Goal: Contribute content: Contribute content

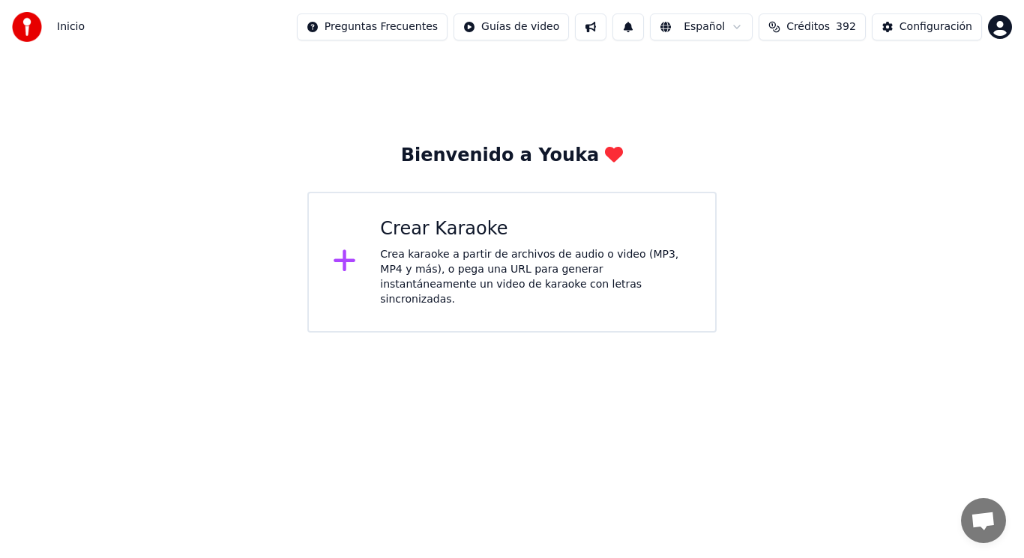
click at [456, 262] on div "Crea karaoke a partir de archivos de audio o video (MP3, MP4 y más), o pega una…" at bounding box center [535, 277] width 311 height 60
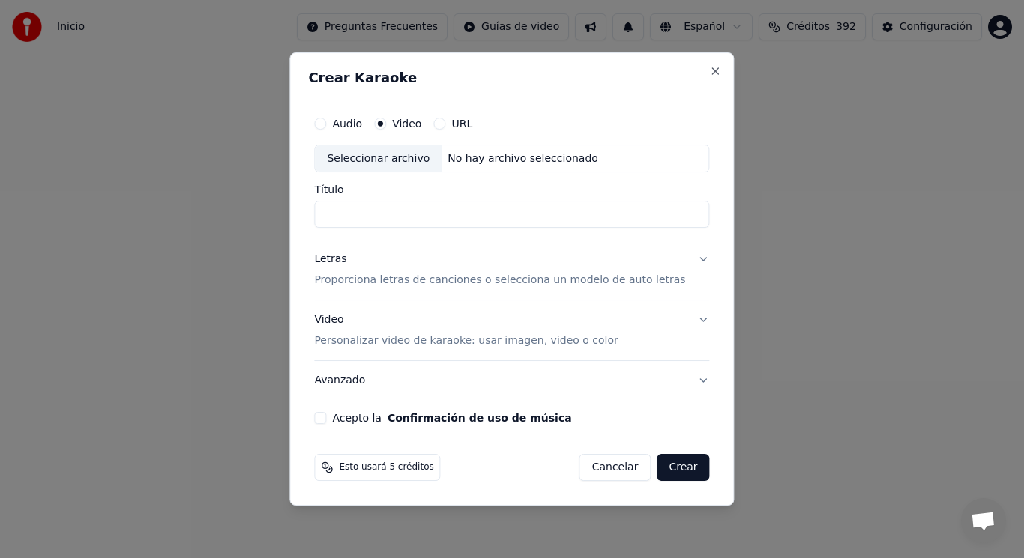
click at [388, 156] on div "Seleccionar archivo" at bounding box center [378, 158] width 127 height 27
click at [445, 214] on input "**********" at bounding box center [511, 215] width 395 height 27
type input "**********"
click at [692, 260] on button "Letras Proporciona letras de canciones o selecciona un modelo de auto letras" at bounding box center [511, 271] width 395 height 60
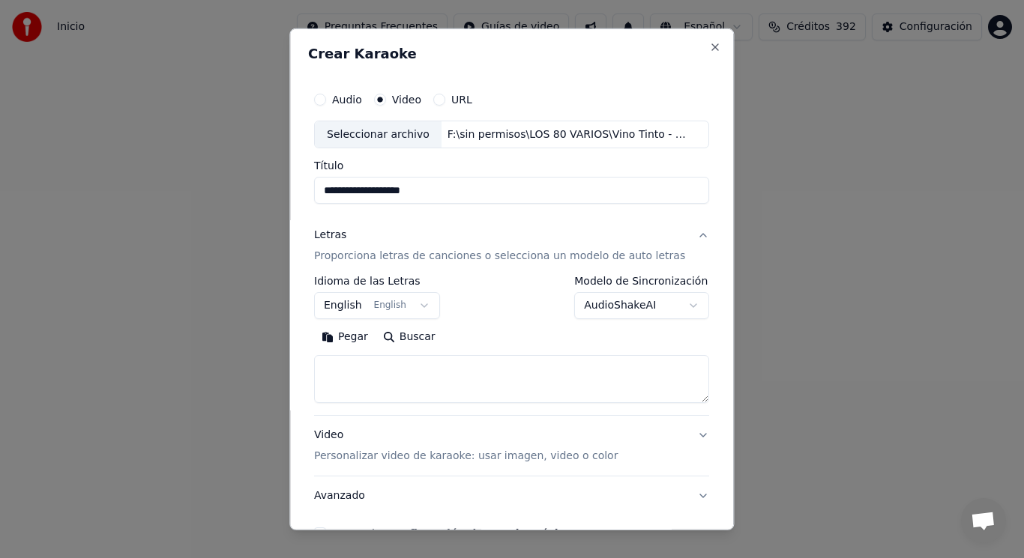
click at [424, 309] on button "English English" at bounding box center [377, 305] width 126 height 27
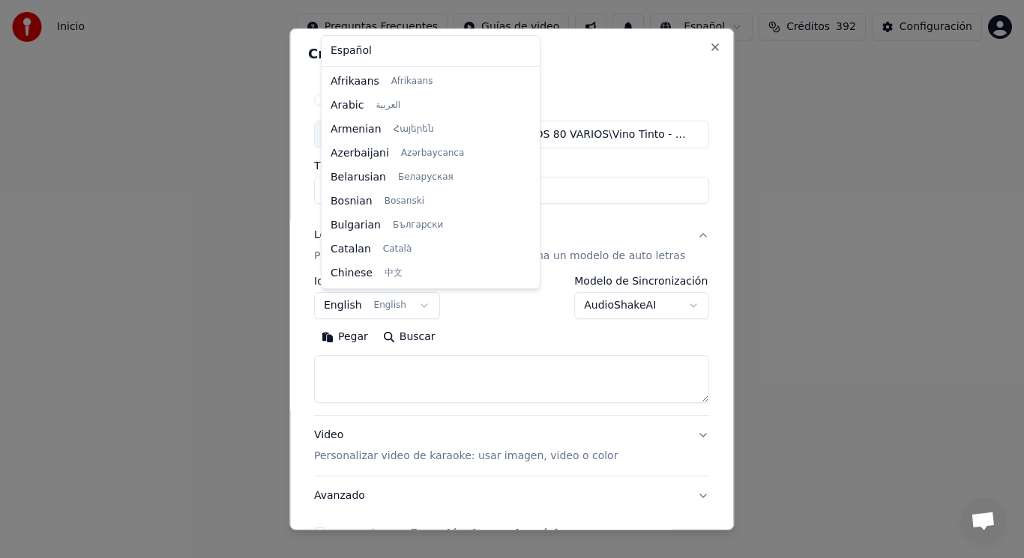
scroll to position [120, 0]
select select "**"
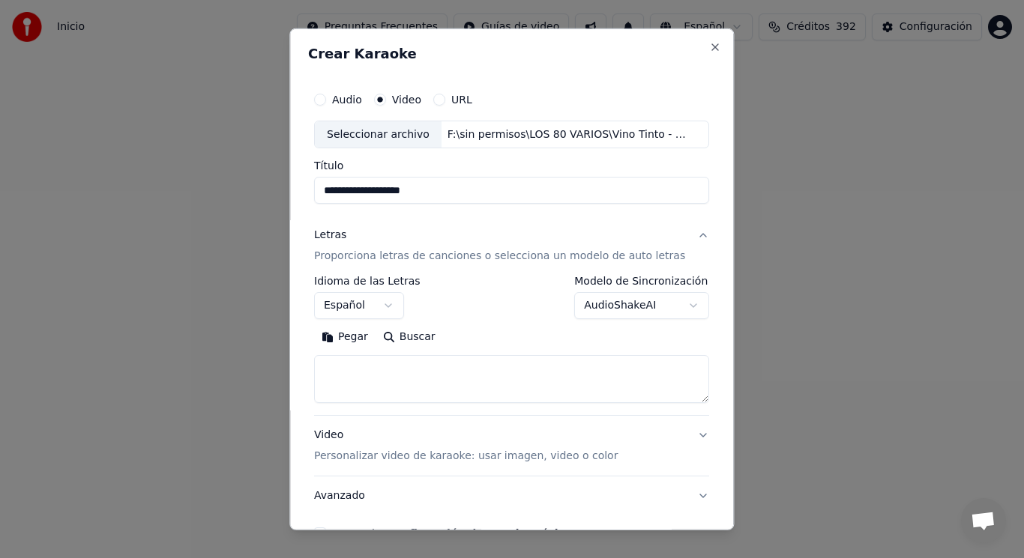
click at [408, 368] on textarea at bounding box center [511, 379] width 395 height 48
paste textarea "**********"
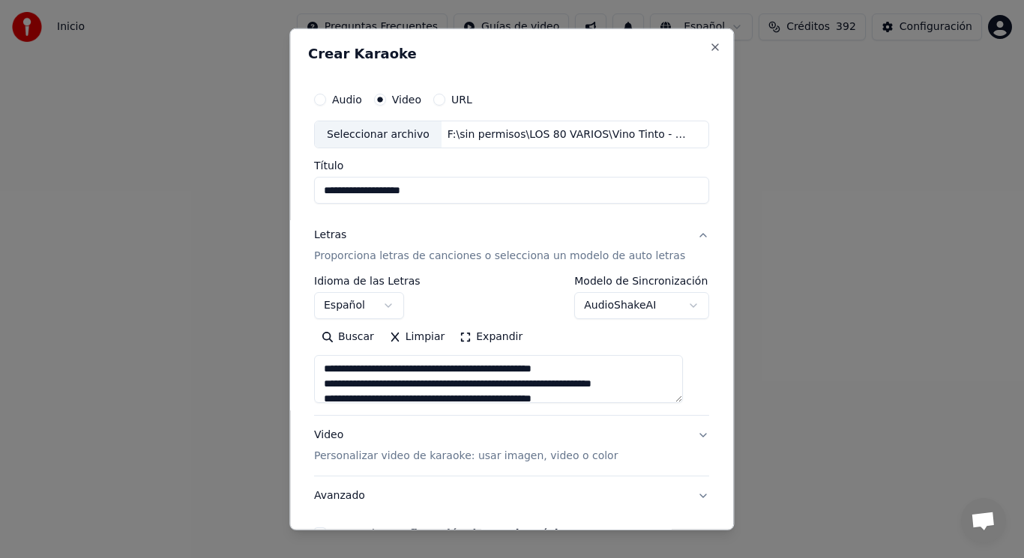
scroll to position [150, 0]
click at [333, 369] on textarea at bounding box center [498, 379] width 369 height 48
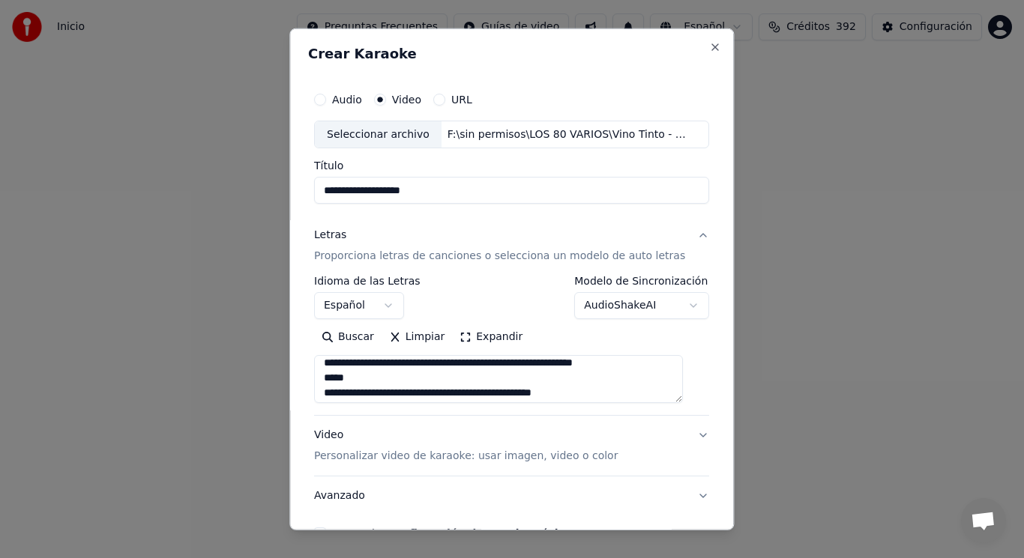
scroll to position [156, 0]
click at [365, 360] on textarea at bounding box center [498, 379] width 369 height 48
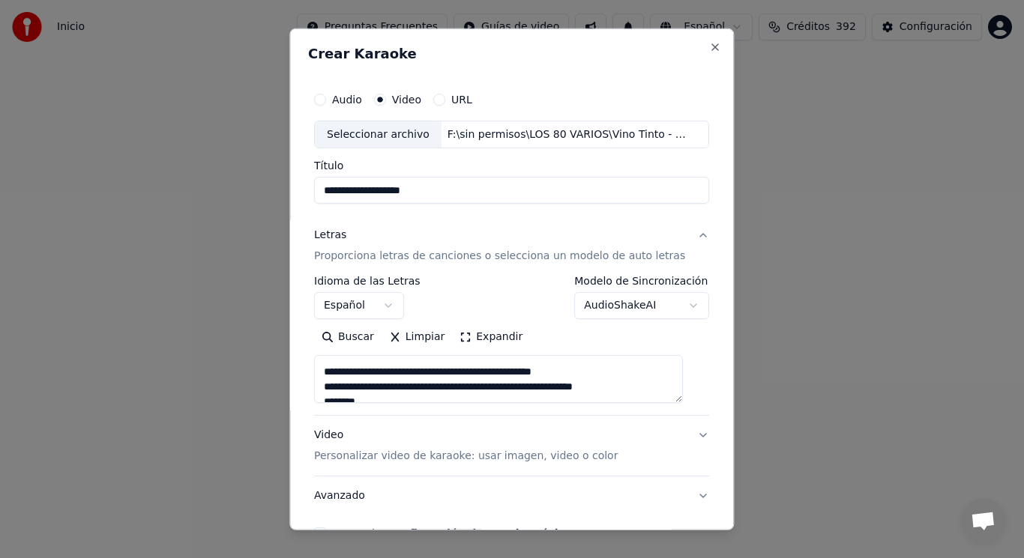
scroll to position [120, 0]
click at [650, 383] on textarea at bounding box center [498, 379] width 369 height 48
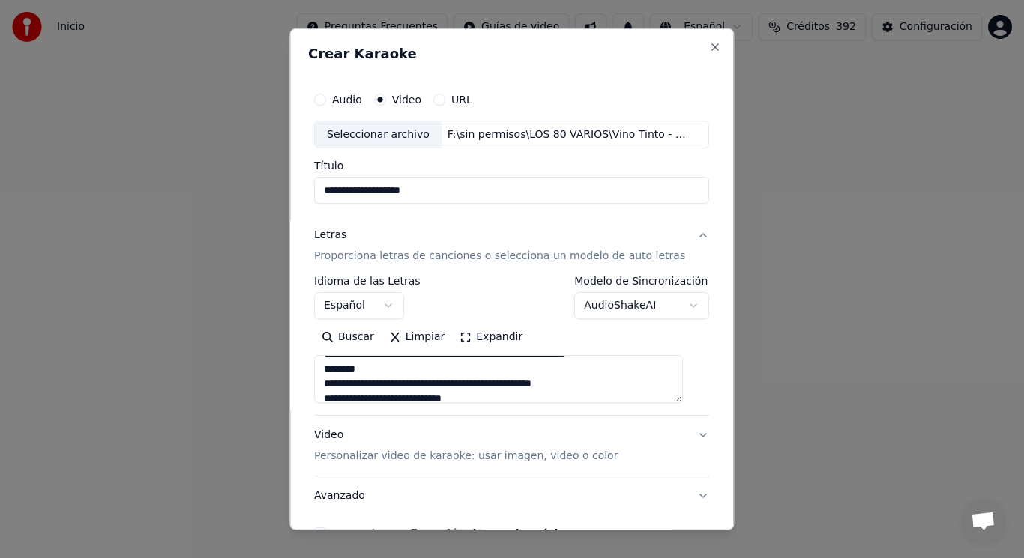
click at [341, 384] on textarea at bounding box center [498, 379] width 369 height 48
click at [333, 386] on textarea at bounding box center [498, 379] width 369 height 48
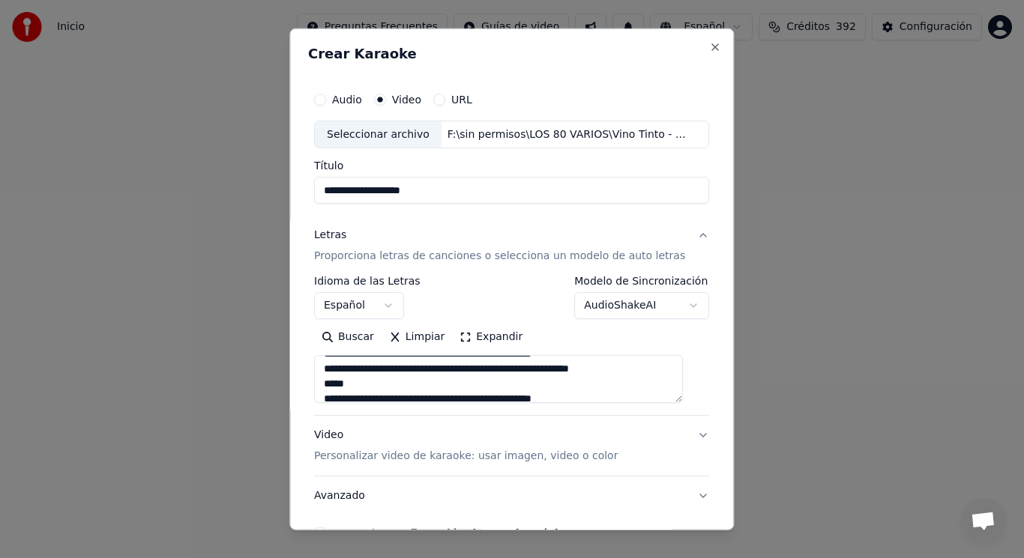
scroll to position [500, 0]
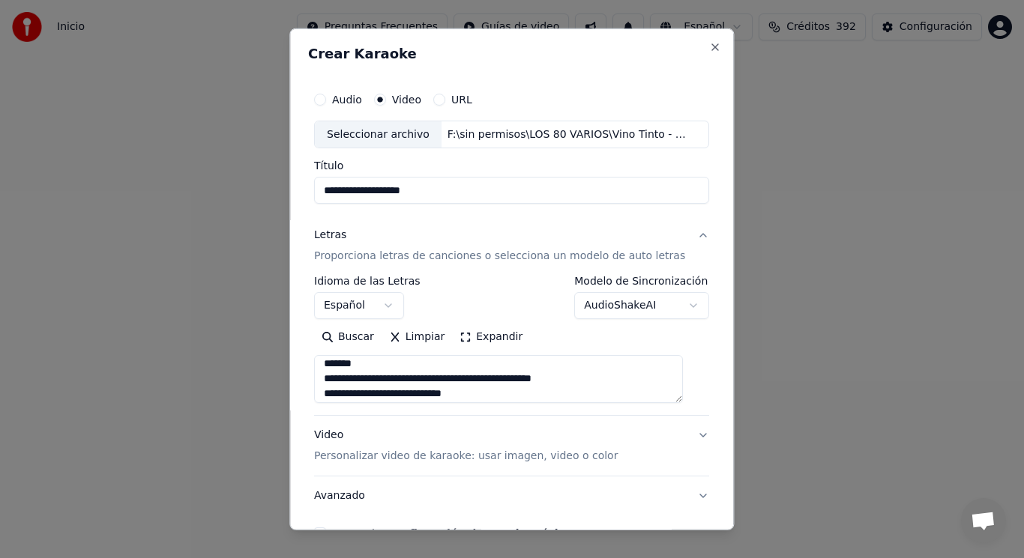
click at [368, 363] on textarea at bounding box center [498, 379] width 369 height 48
click at [342, 378] on textarea at bounding box center [498, 379] width 369 height 48
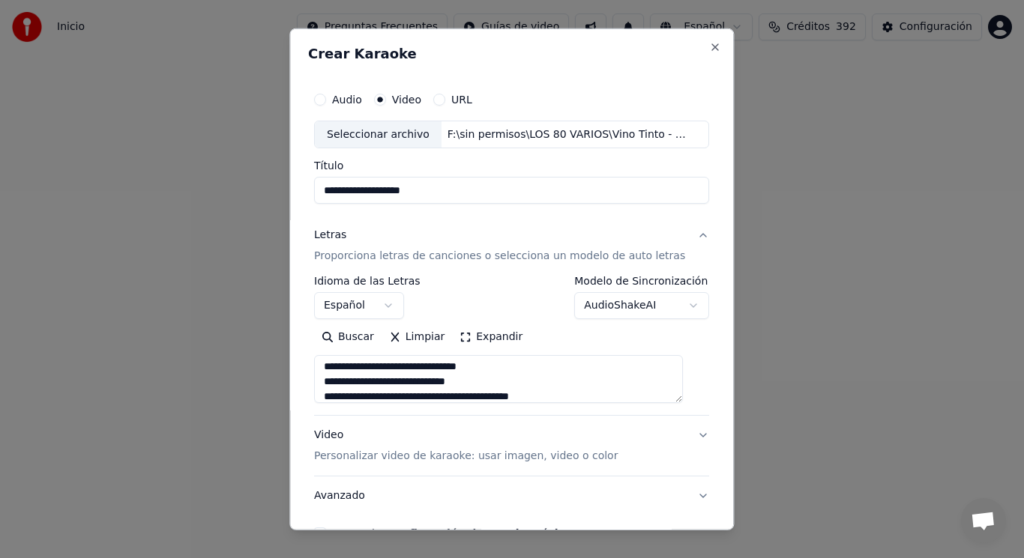
scroll to position [590, 0]
click at [330, 378] on textarea at bounding box center [498, 379] width 369 height 48
click at [482, 381] on textarea at bounding box center [498, 379] width 369 height 48
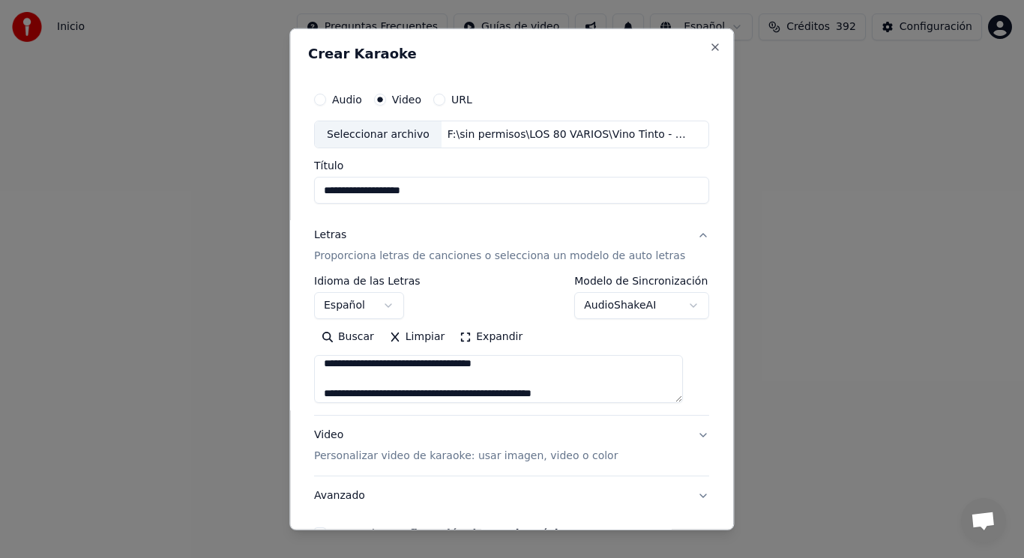
scroll to position [680, 0]
click at [335, 393] on textarea at bounding box center [498, 379] width 369 height 48
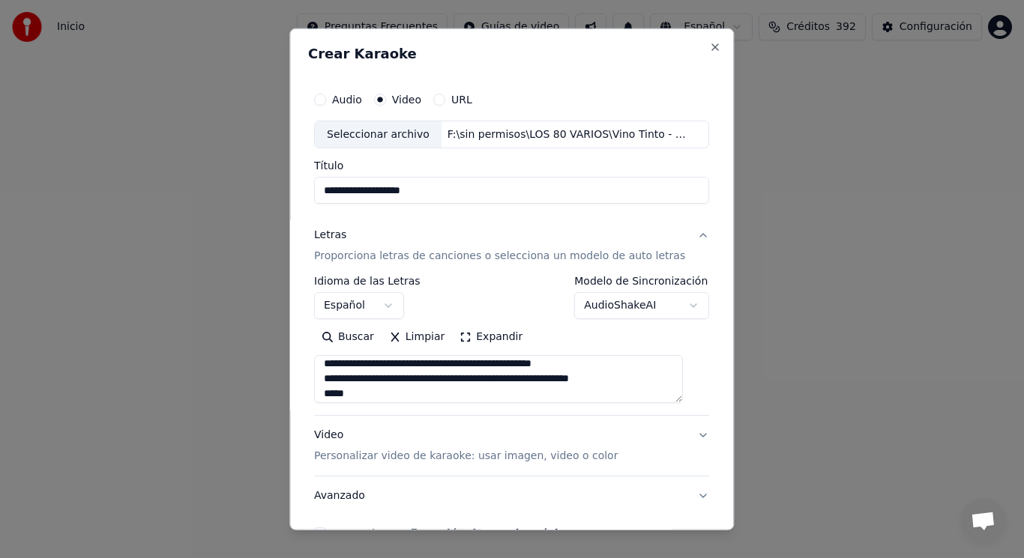
scroll to position [710, 0]
click at [365, 367] on textarea at bounding box center [498, 379] width 369 height 48
click at [338, 380] on textarea at bounding box center [498, 379] width 369 height 48
click at [340, 377] on textarea at bounding box center [498, 379] width 369 height 48
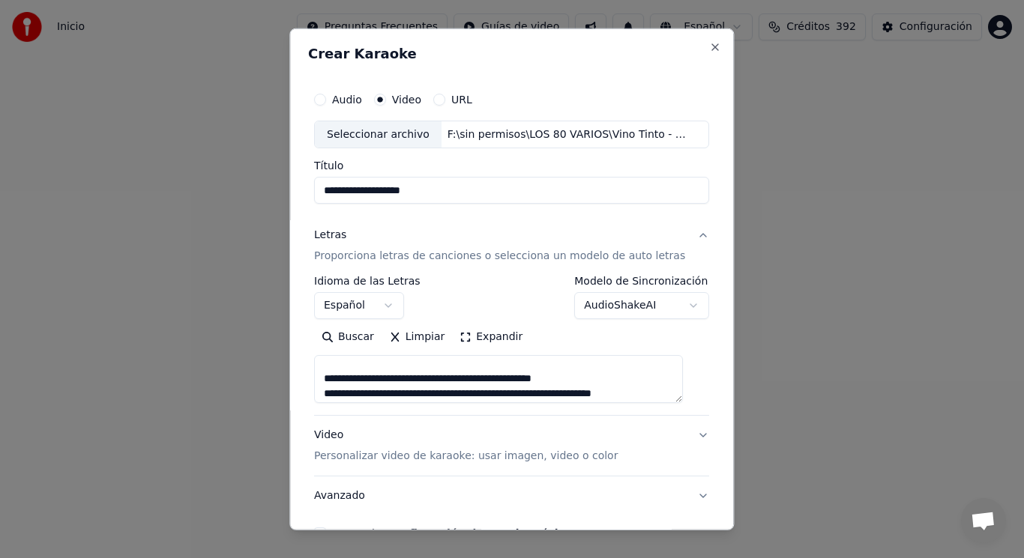
scroll to position [829, 0]
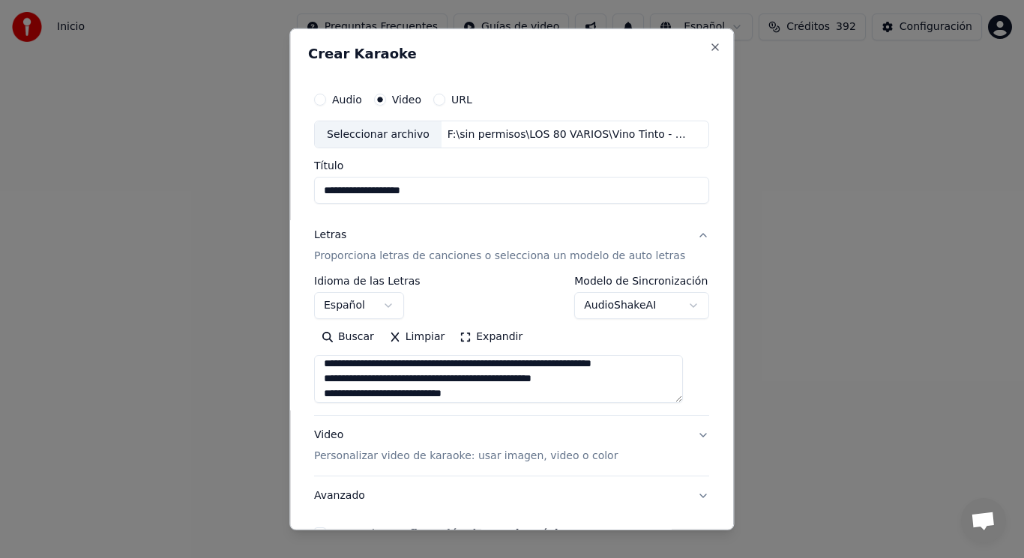
click at [335, 378] on textarea at bounding box center [498, 379] width 369 height 48
click at [363, 363] on textarea at bounding box center [498, 379] width 369 height 48
click at [339, 378] on textarea at bounding box center [498, 379] width 369 height 48
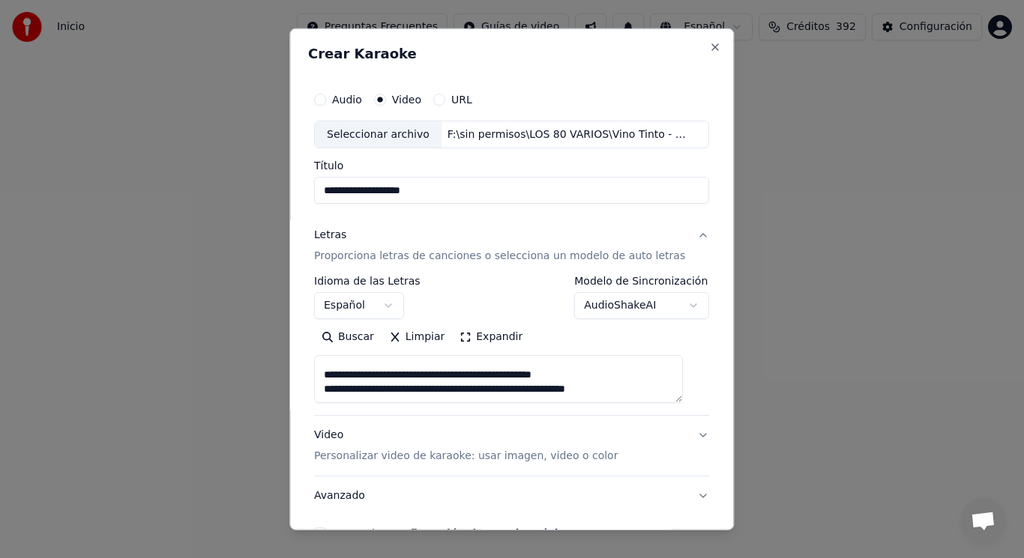
scroll to position [909, 0]
click at [639, 387] on textarea at bounding box center [498, 379] width 369 height 48
type textarea "**********"
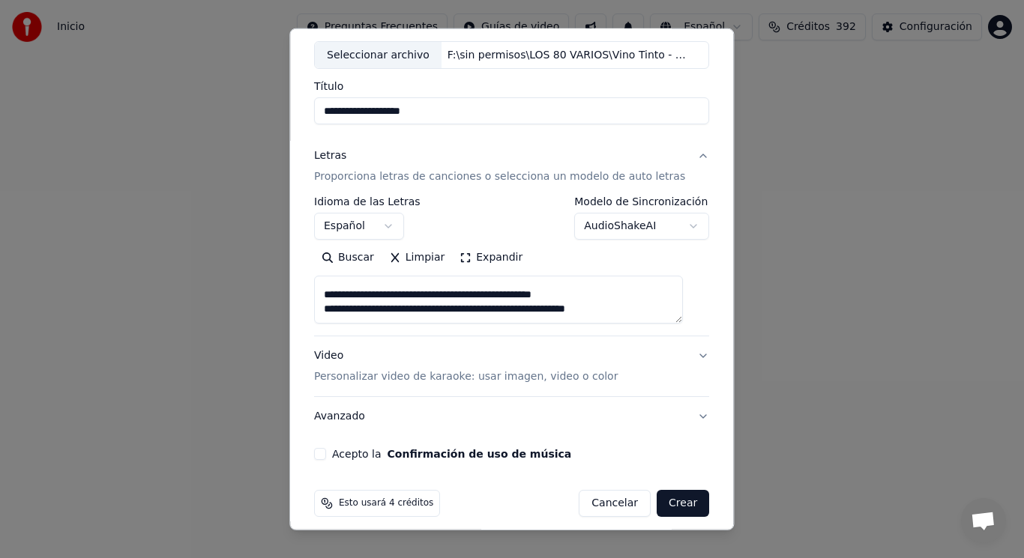
scroll to position [91, 0]
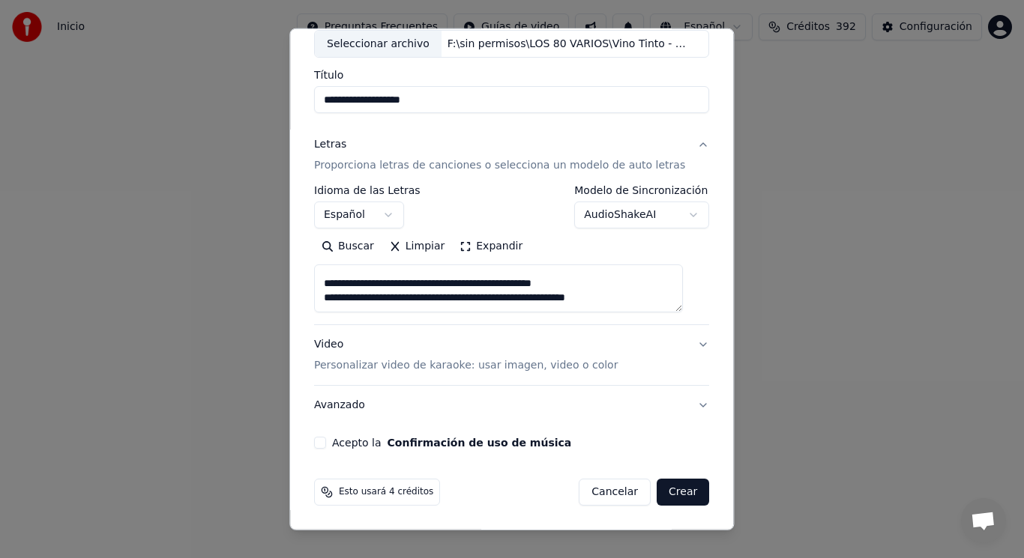
click at [326, 442] on button "Acepto la Confirmación de uso de música" at bounding box center [320, 443] width 12 height 12
click at [664, 498] on button "Crear" at bounding box center [682, 492] width 52 height 27
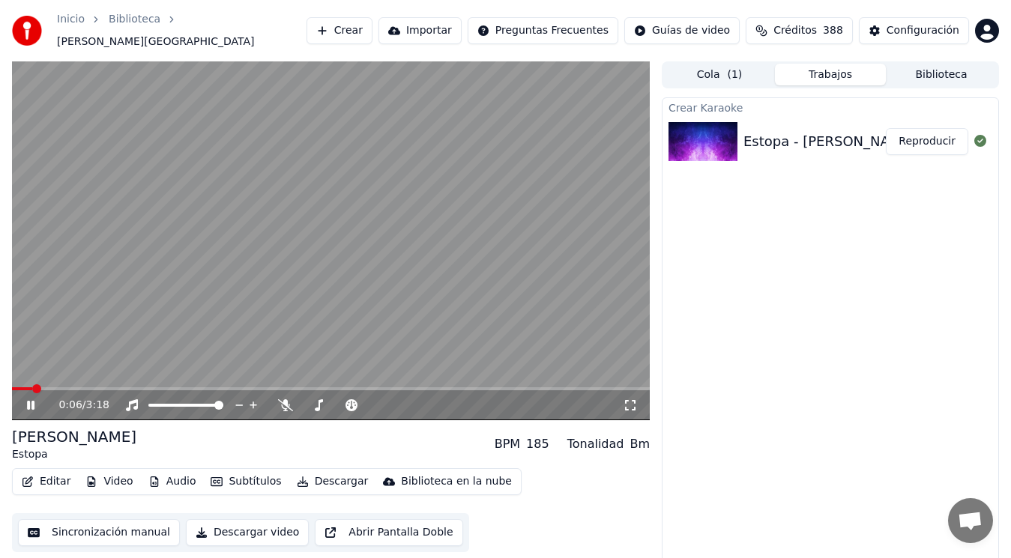
click at [31, 399] on icon at bounding box center [41, 405] width 34 height 12
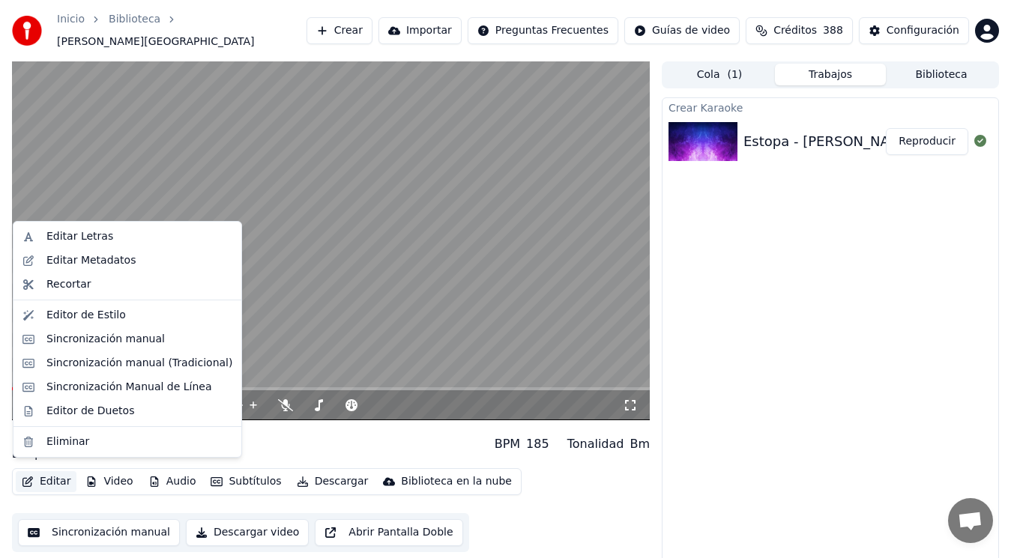
click at [46, 475] on button "Editar" at bounding box center [46, 481] width 61 height 21
click at [109, 259] on div "Editar Metadatos" at bounding box center [90, 260] width 89 height 15
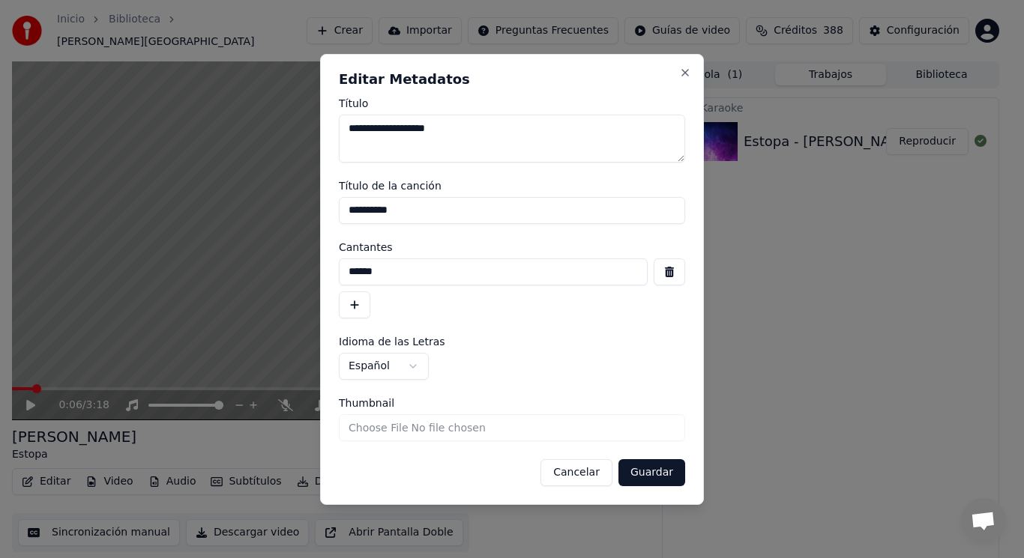
click at [667, 272] on button "button" at bounding box center [668, 272] width 31 height 27
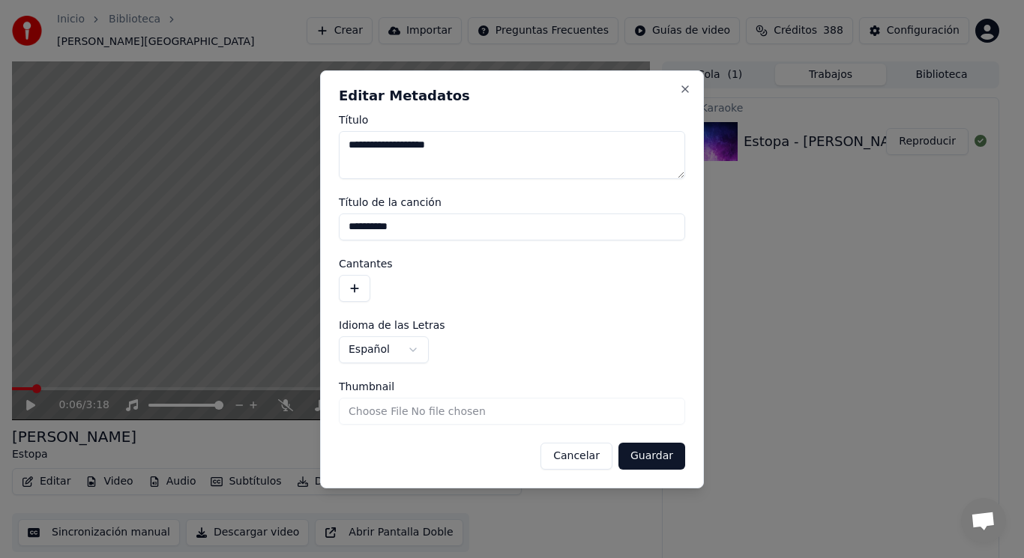
drag, startPoint x: 406, startPoint y: 227, endPoint x: 277, endPoint y: 240, distance: 129.5
click at [277, 240] on body "**********" at bounding box center [505, 279] width 1011 height 558
click at [650, 453] on button "Guardar" at bounding box center [651, 456] width 67 height 27
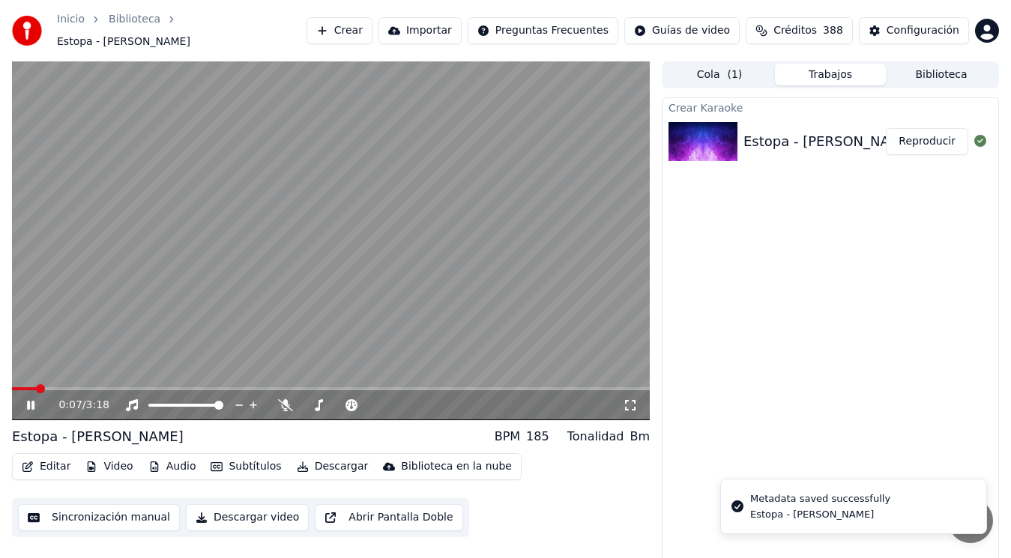
click at [28, 401] on icon at bounding box center [30, 405] width 7 height 9
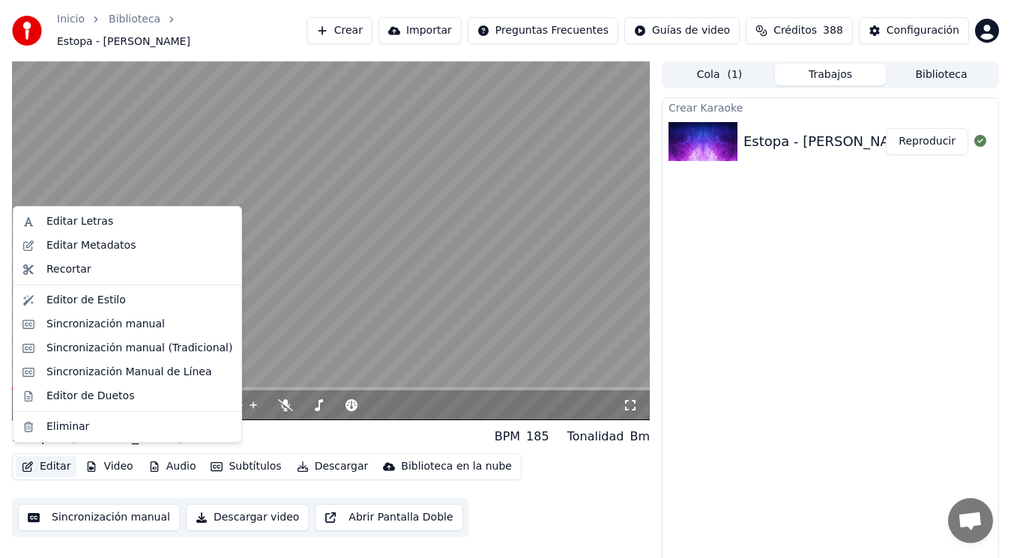
click at [52, 456] on button "Editar" at bounding box center [46, 466] width 61 height 21
click at [124, 351] on div "Sincronización manual (Tradicional)" at bounding box center [139, 348] width 186 height 15
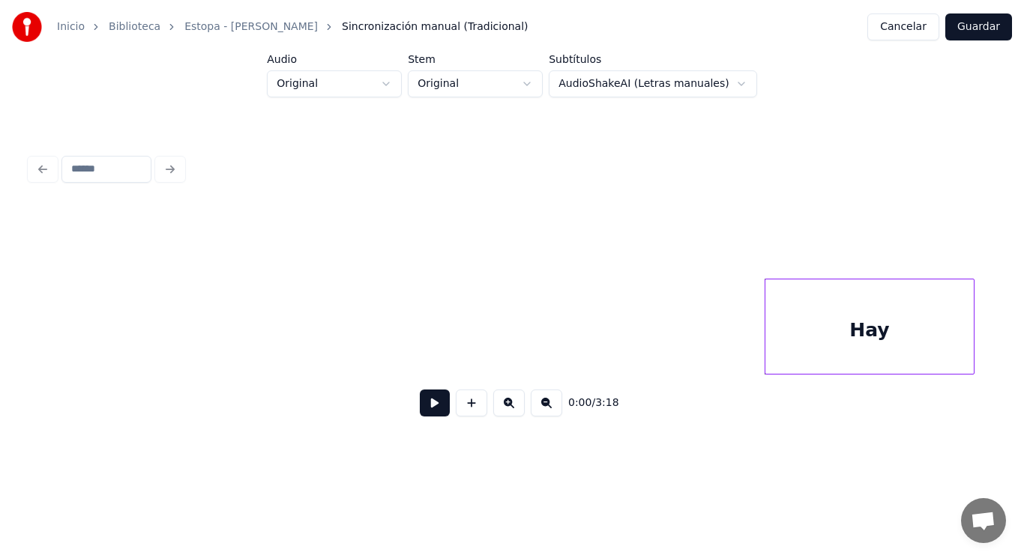
click at [420, 411] on button at bounding box center [435, 403] width 30 height 27
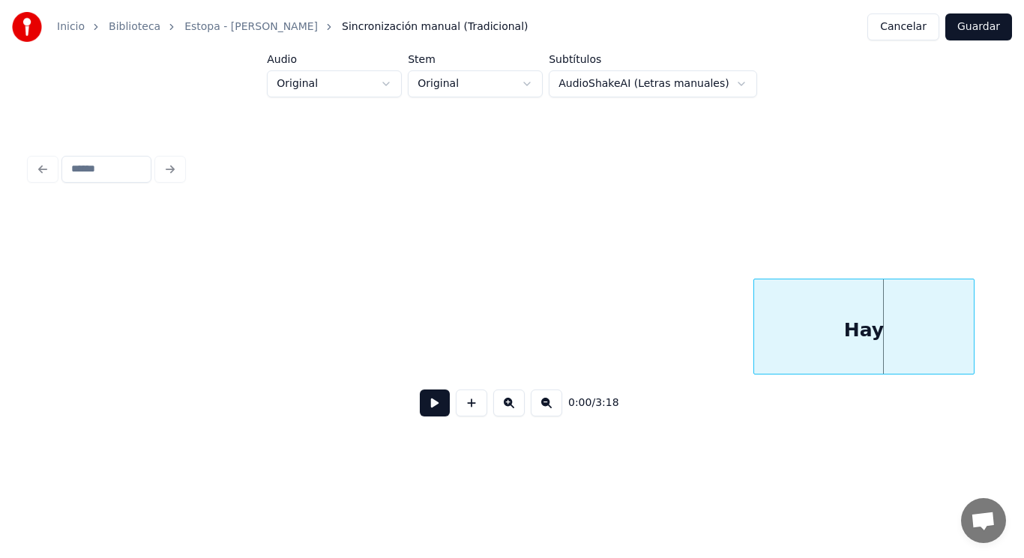
click at [756, 350] on div at bounding box center [756, 326] width 4 height 94
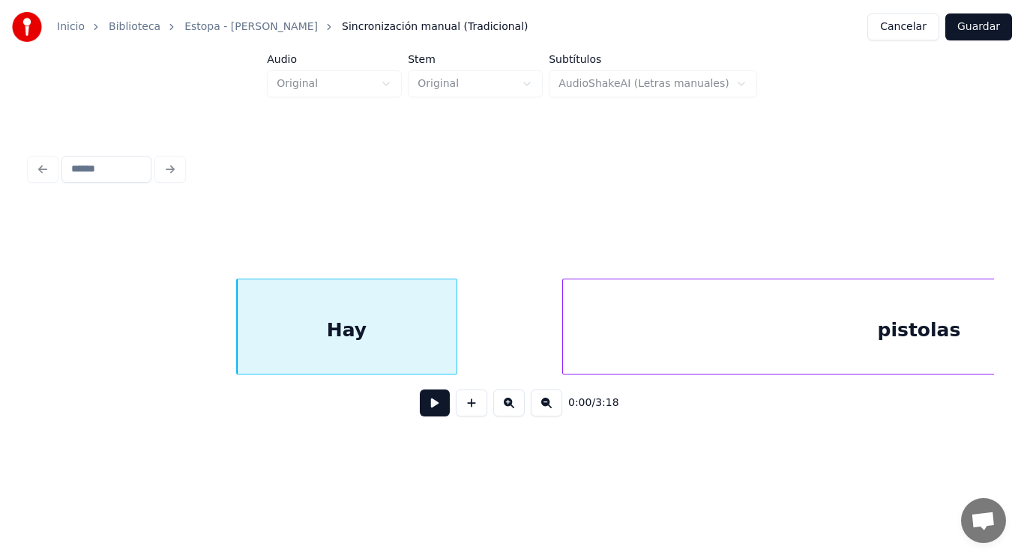
scroll to position [0, 599]
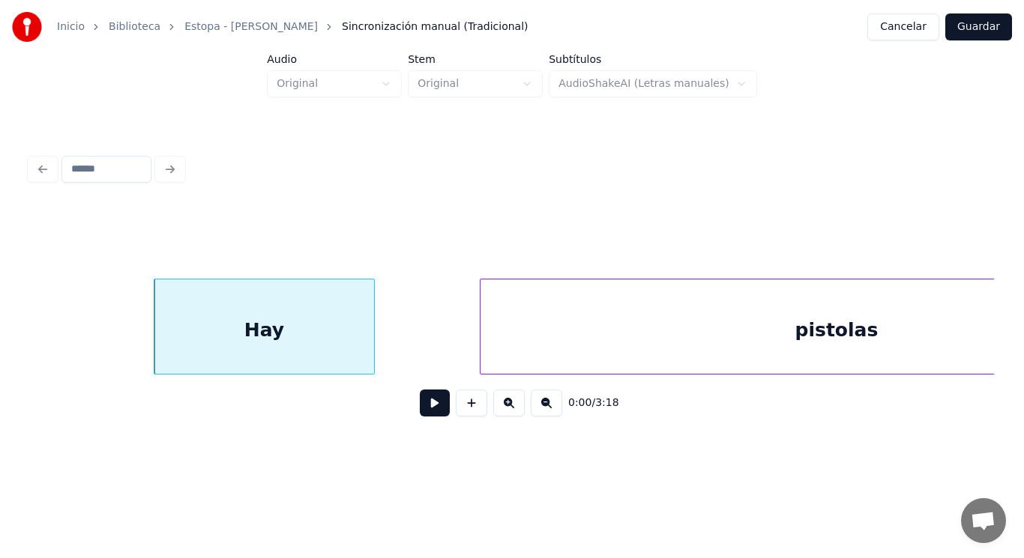
click at [423, 409] on button at bounding box center [435, 403] width 30 height 27
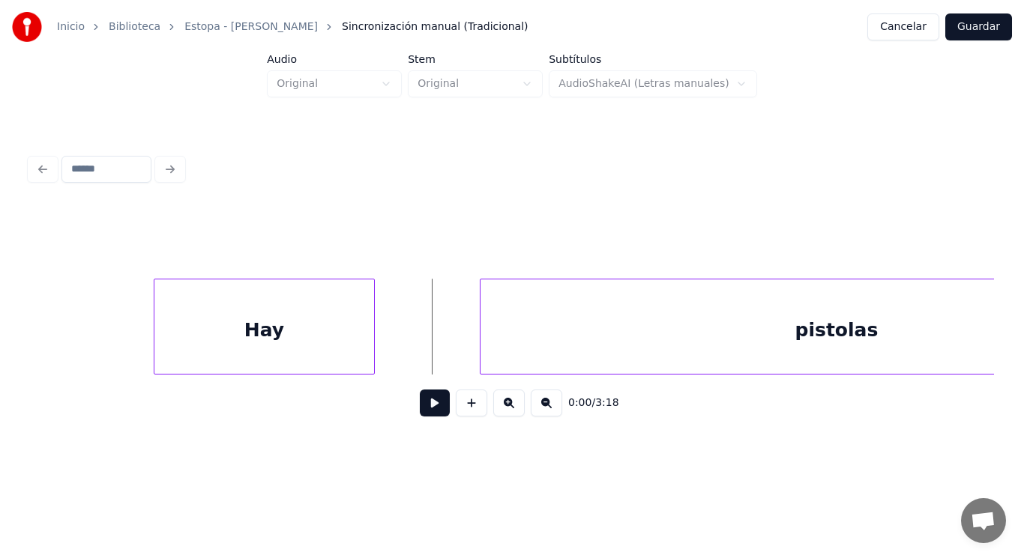
click at [350, 348] on div "Hay" at bounding box center [264, 330] width 220 height 102
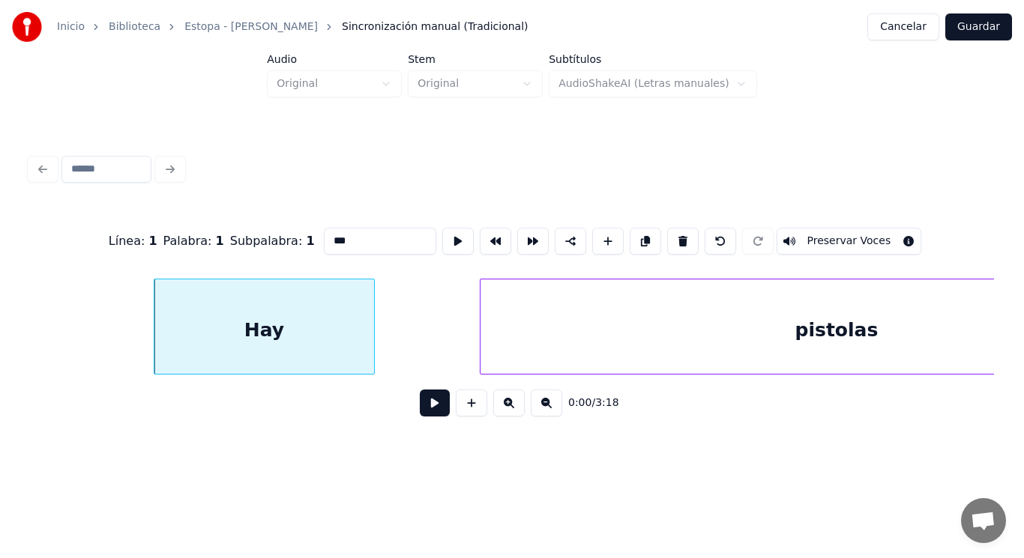
click at [422, 402] on button at bounding box center [435, 403] width 30 height 27
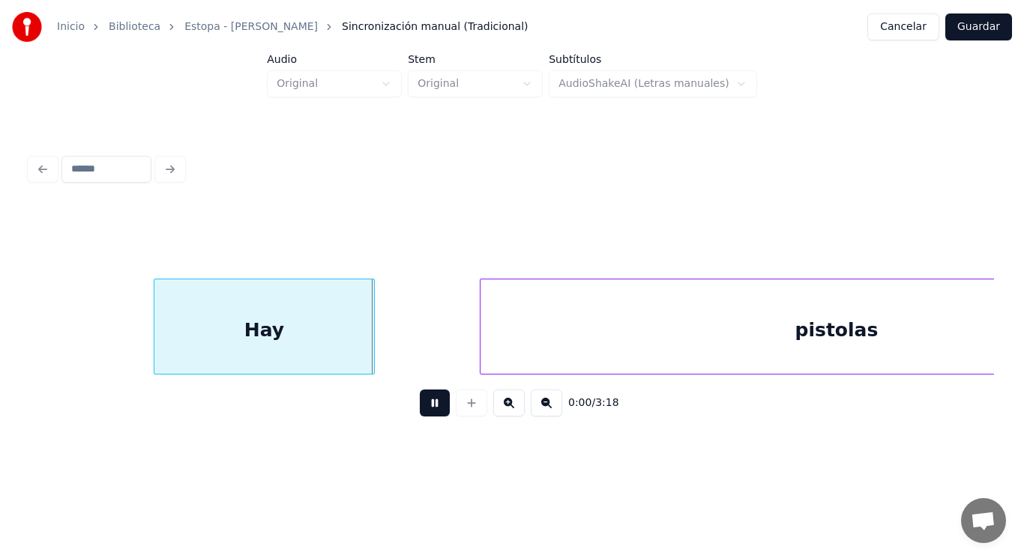
click at [422, 402] on button at bounding box center [435, 403] width 30 height 27
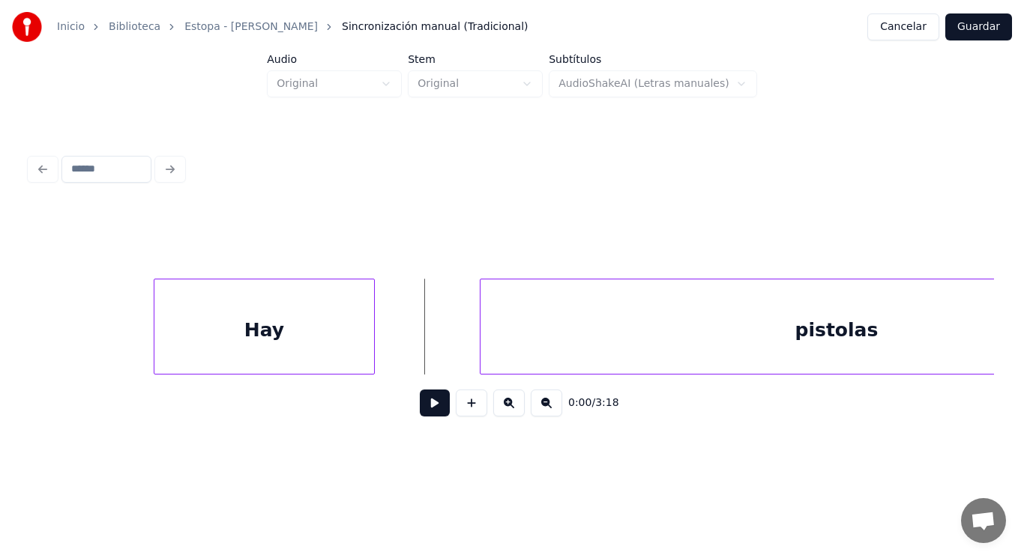
click at [356, 345] on div "Hay" at bounding box center [264, 330] width 220 height 102
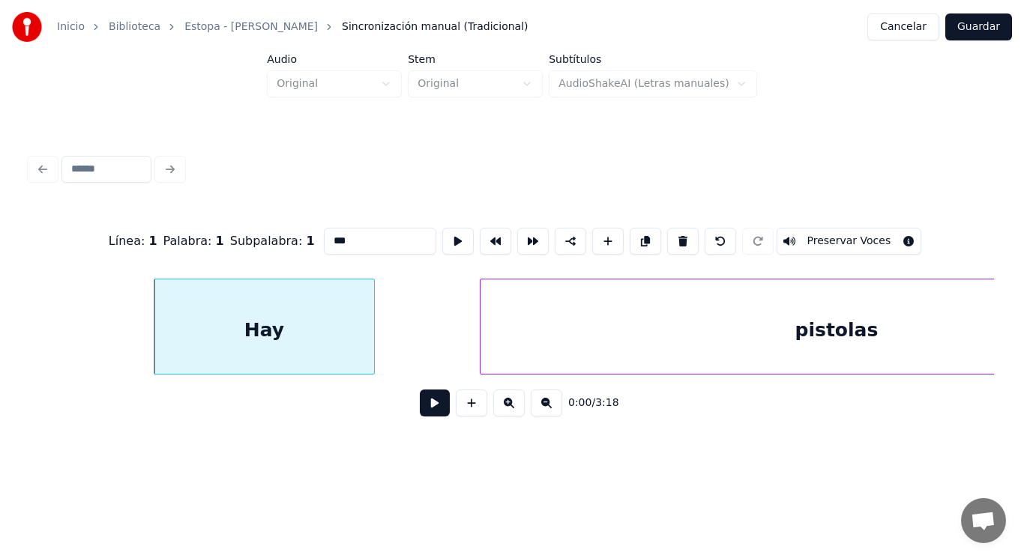
click at [421, 404] on button at bounding box center [435, 403] width 30 height 27
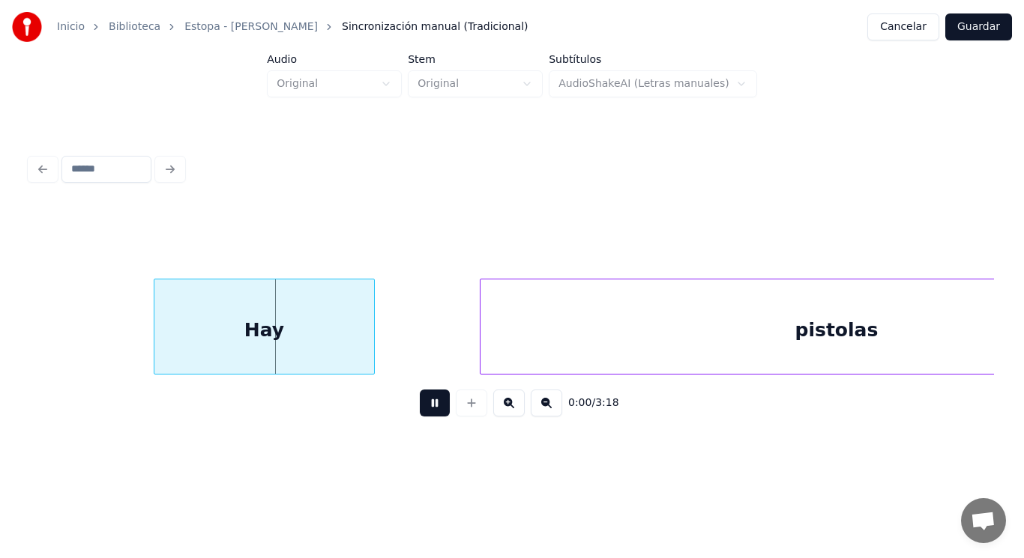
click at [421, 404] on button at bounding box center [435, 403] width 30 height 27
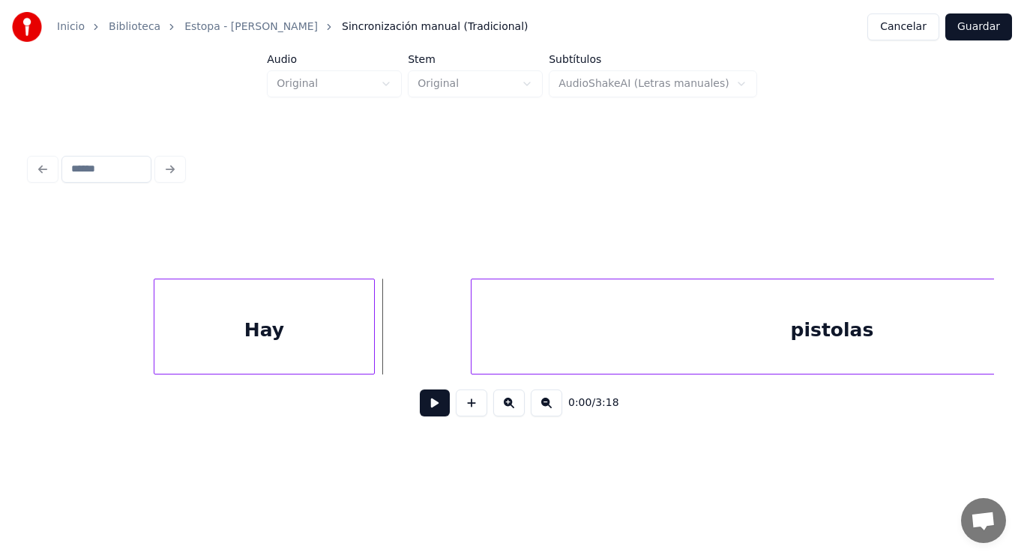
click at [472, 346] on div at bounding box center [473, 326] width 4 height 94
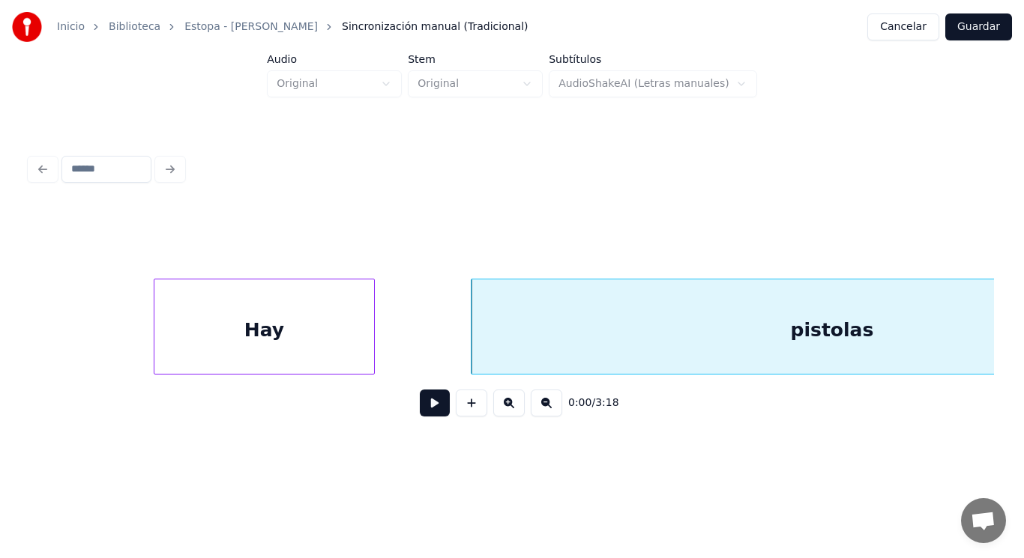
click at [420, 405] on button at bounding box center [435, 403] width 30 height 27
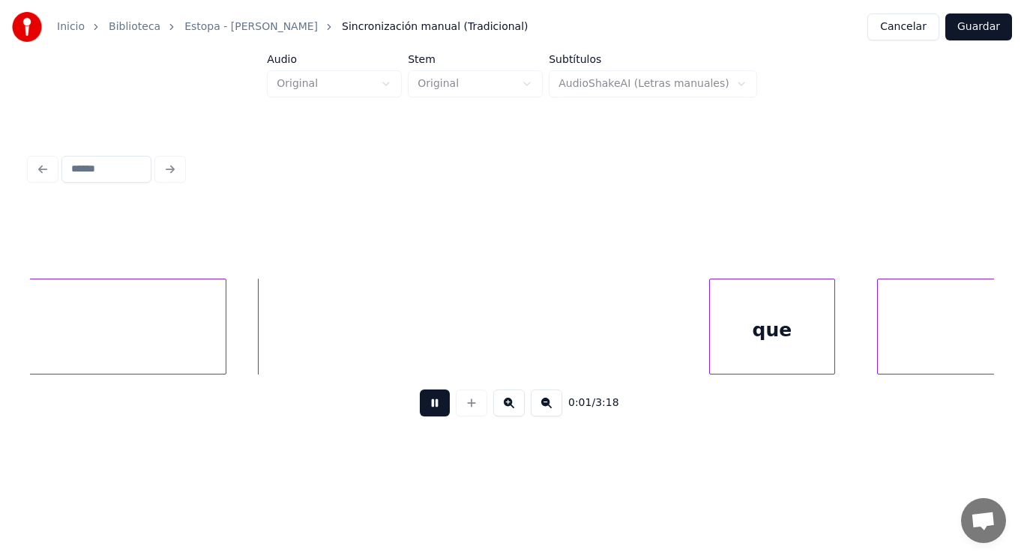
click at [420, 405] on button at bounding box center [435, 403] width 30 height 27
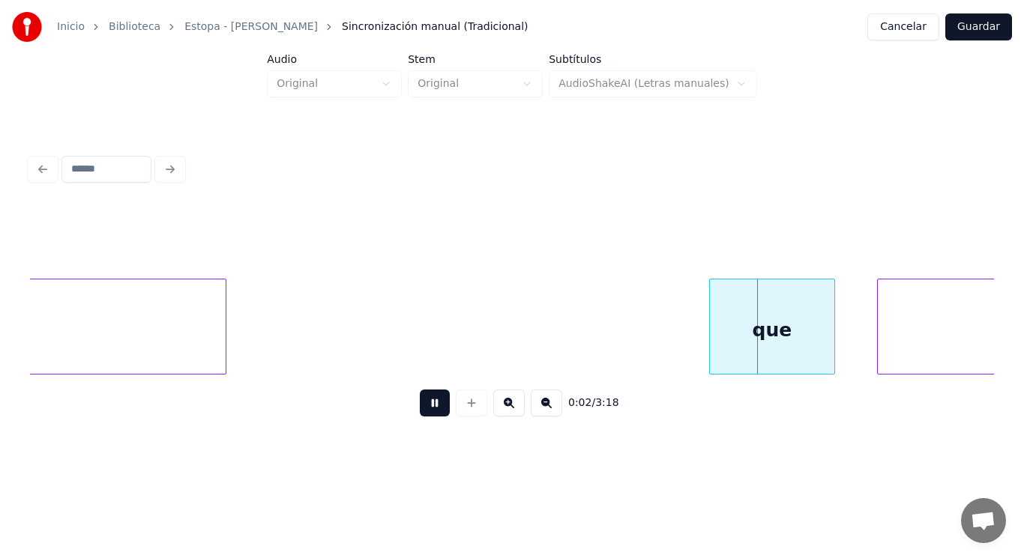
click at [420, 405] on button at bounding box center [435, 403] width 30 height 27
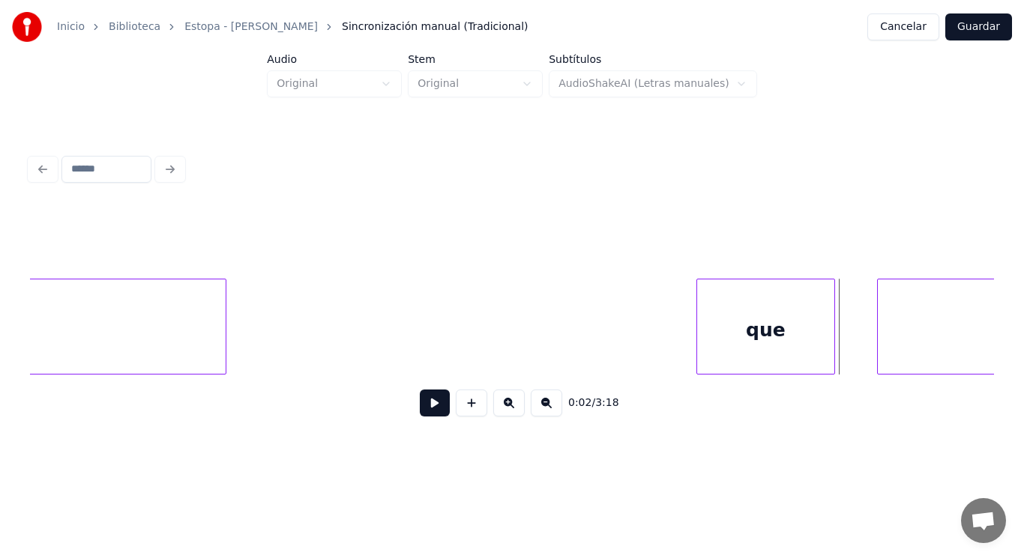
click at [698, 354] on div at bounding box center [699, 326] width 4 height 94
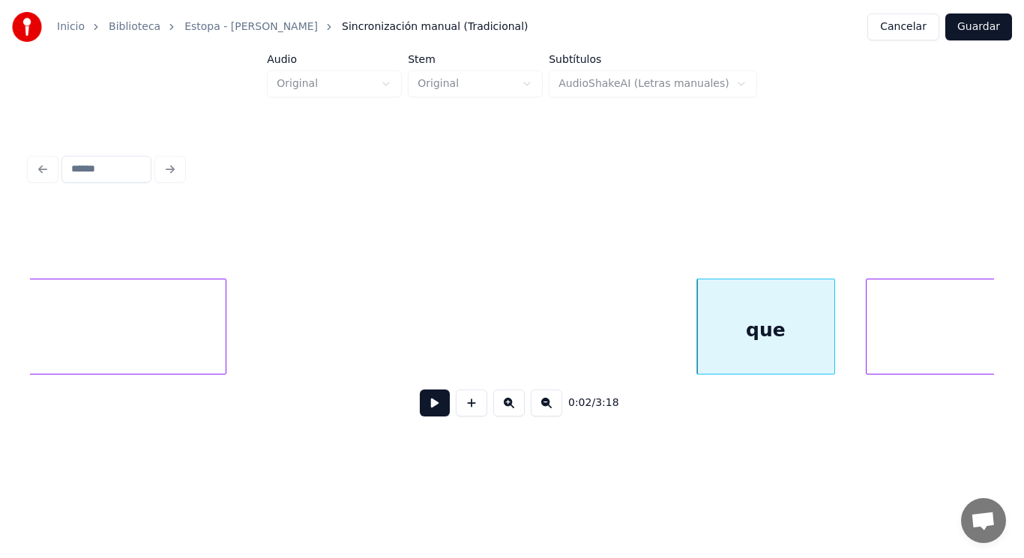
click at [868, 343] on div at bounding box center [868, 326] width 4 height 94
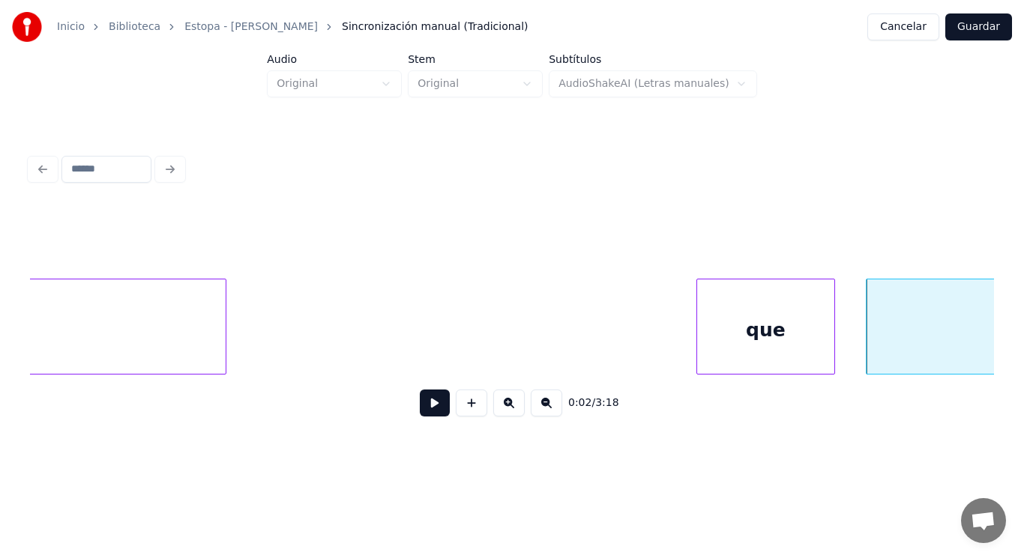
click at [736, 339] on div "que" at bounding box center [765, 330] width 137 height 102
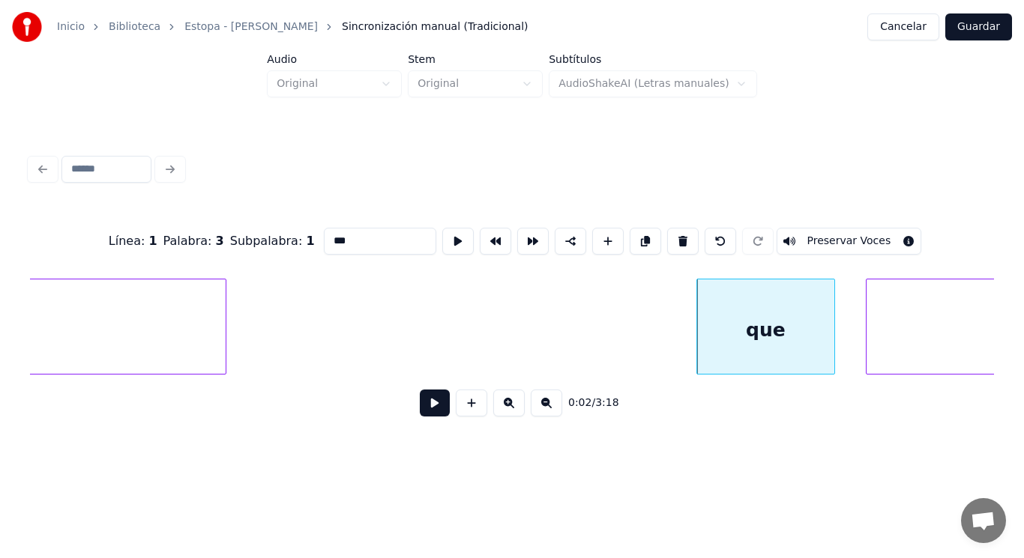
click at [420, 403] on button at bounding box center [435, 403] width 30 height 27
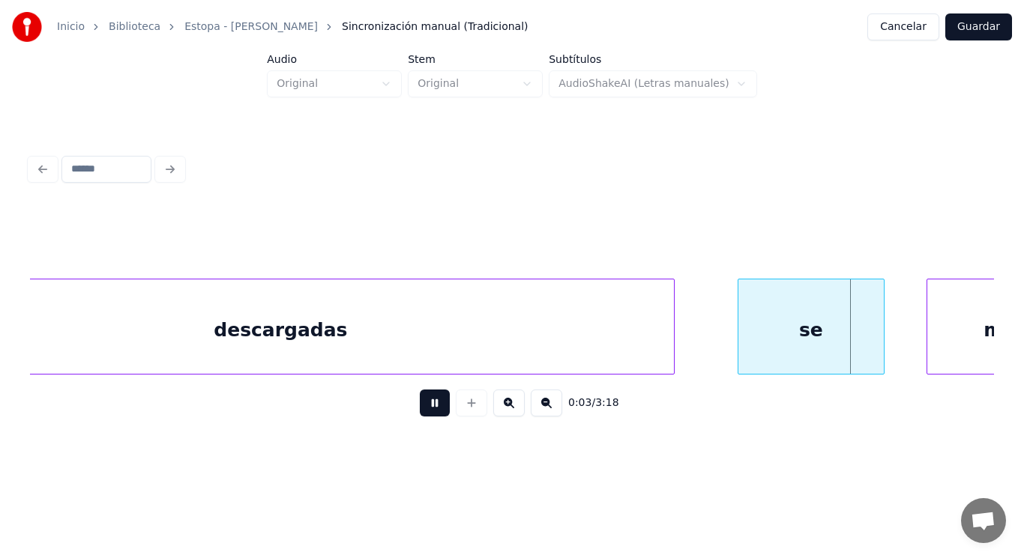
click at [420, 403] on button at bounding box center [435, 403] width 30 height 27
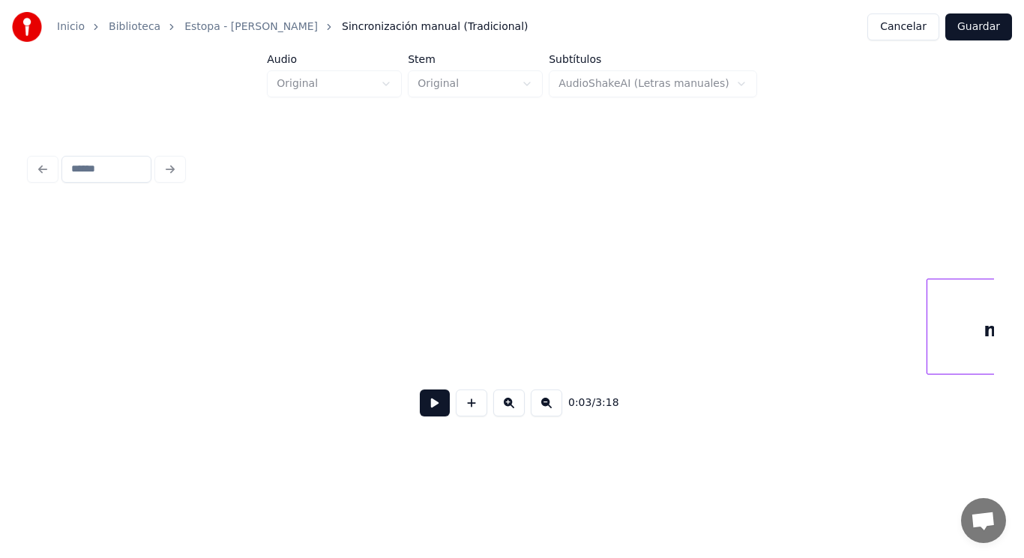
scroll to position [0, 3521]
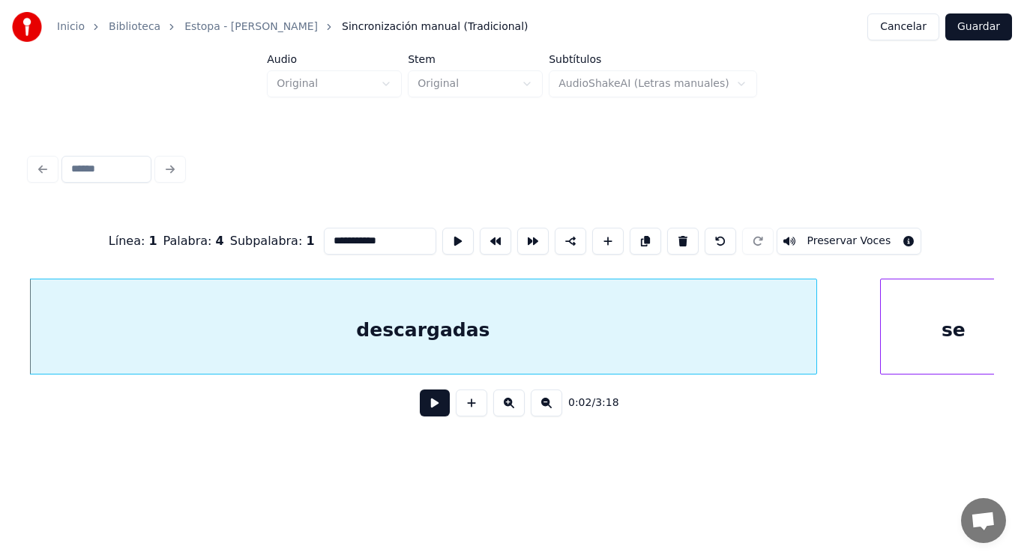
click at [429, 411] on button at bounding box center [435, 403] width 30 height 27
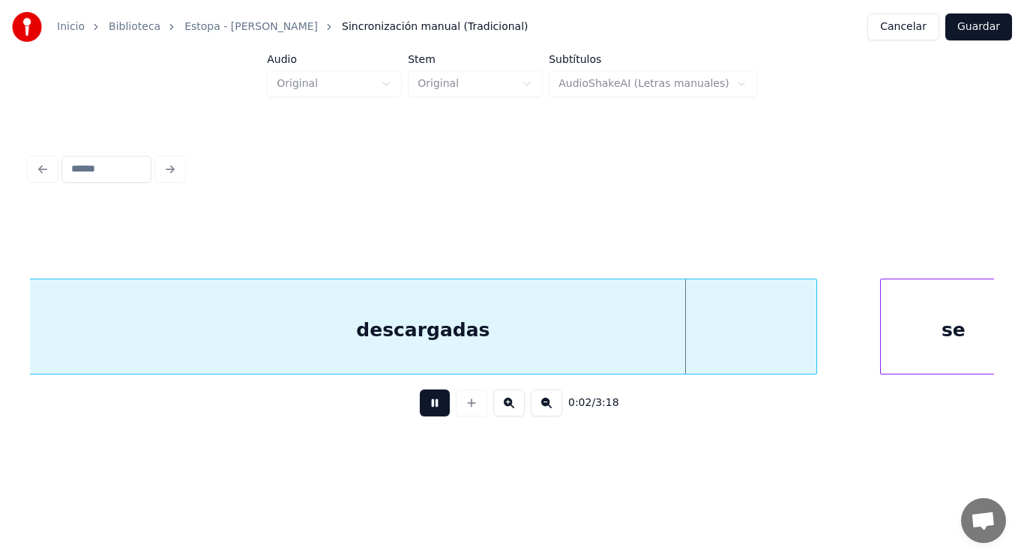
click at [429, 411] on button at bounding box center [435, 403] width 30 height 27
click at [767, 357] on div at bounding box center [765, 326] width 4 height 94
click at [422, 407] on button at bounding box center [435, 403] width 30 height 27
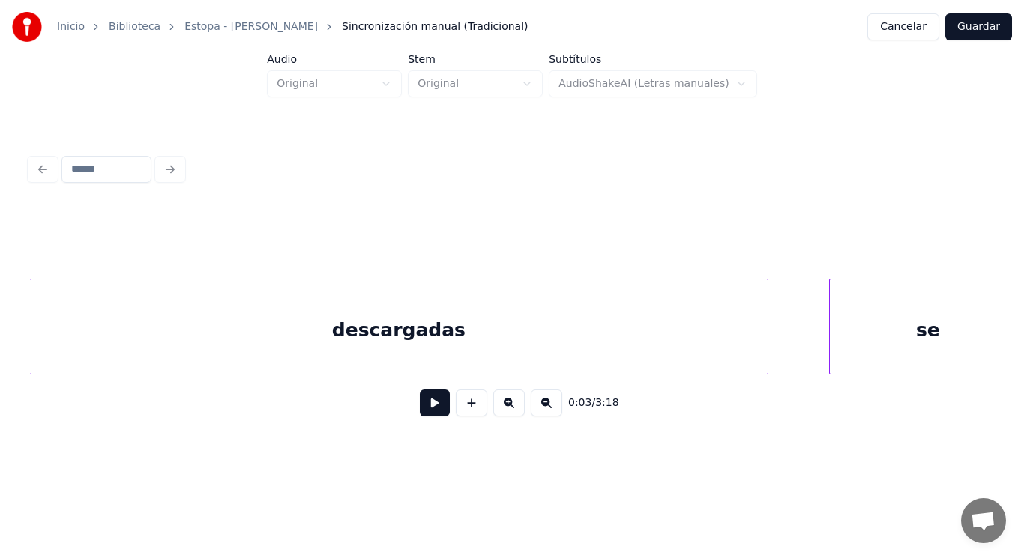
click at [832, 350] on div at bounding box center [831, 326] width 4 height 94
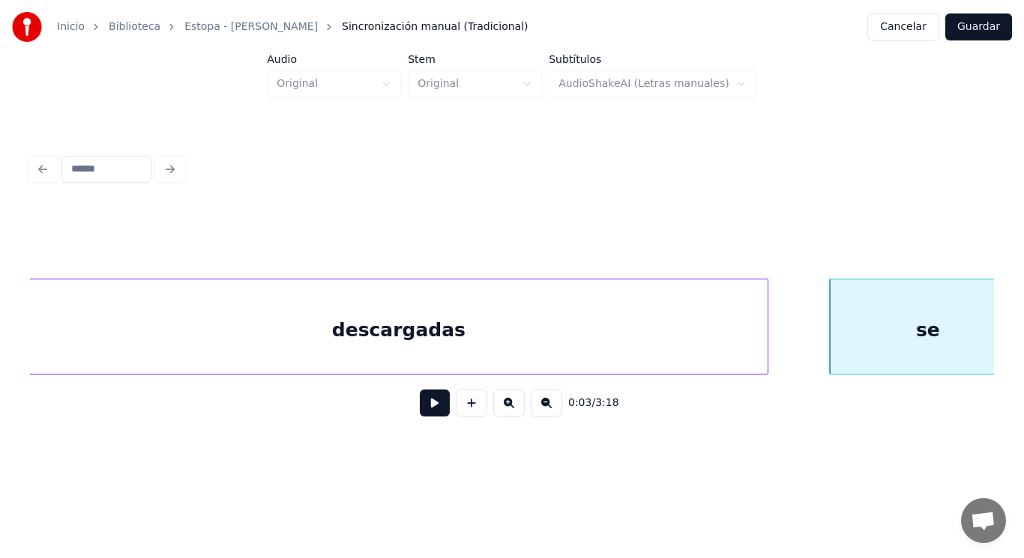
click at [420, 410] on button at bounding box center [435, 403] width 30 height 27
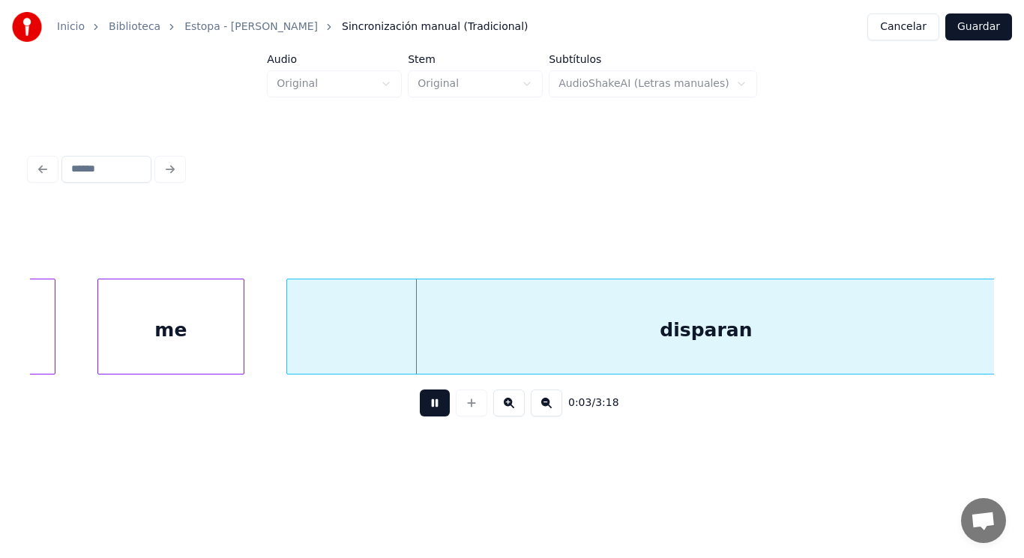
click at [420, 410] on button at bounding box center [435, 403] width 30 height 27
click at [239, 351] on div at bounding box center [241, 326] width 4 height 94
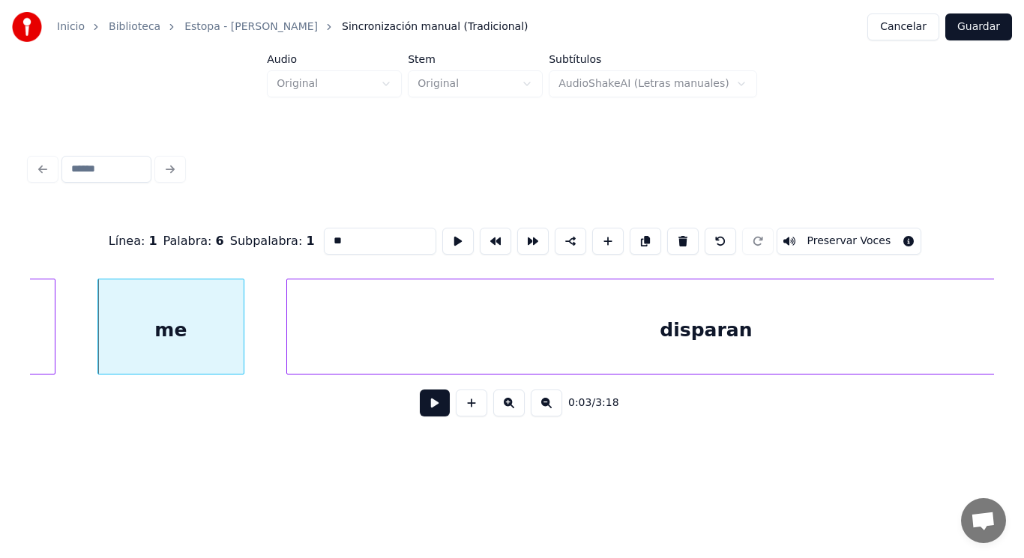
click at [435, 412] on button at bounding box center [435, 403] width 30 height 27
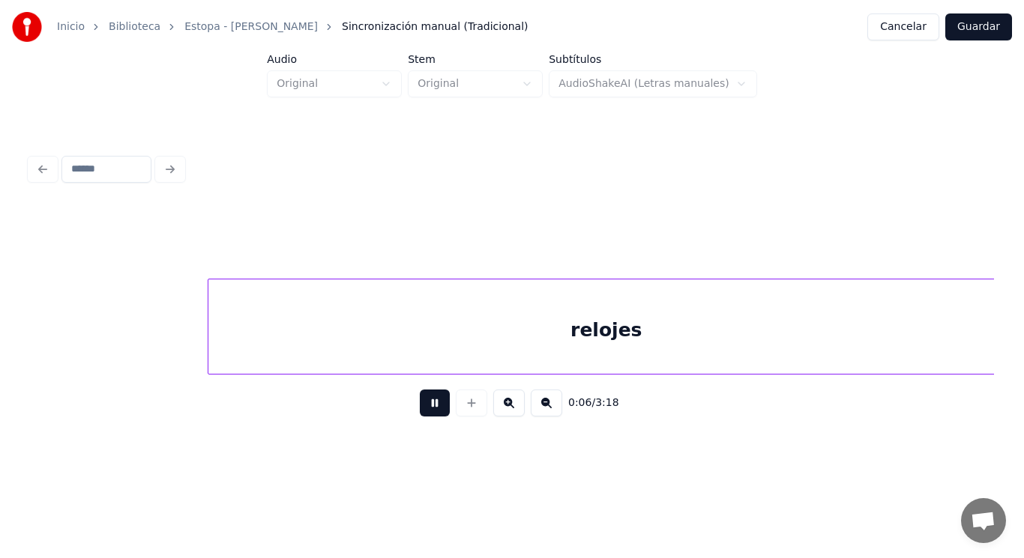
scroll to position [0, 6291]
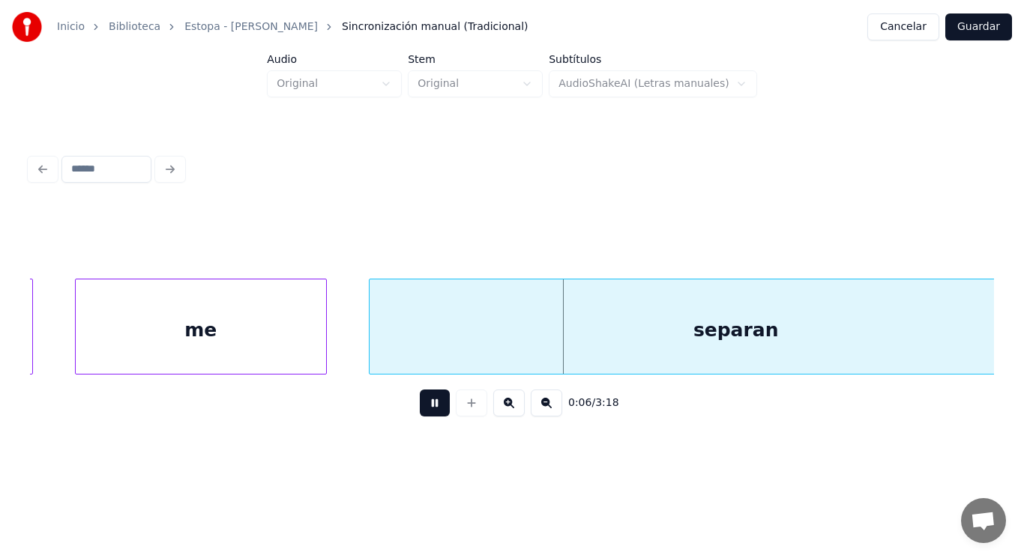
click at [435, 412] on button at bounding box center [435, 403] width 30 height 27
click at [439, 336] on div "separan" at bounding box center [735, 330] width 733 height 102
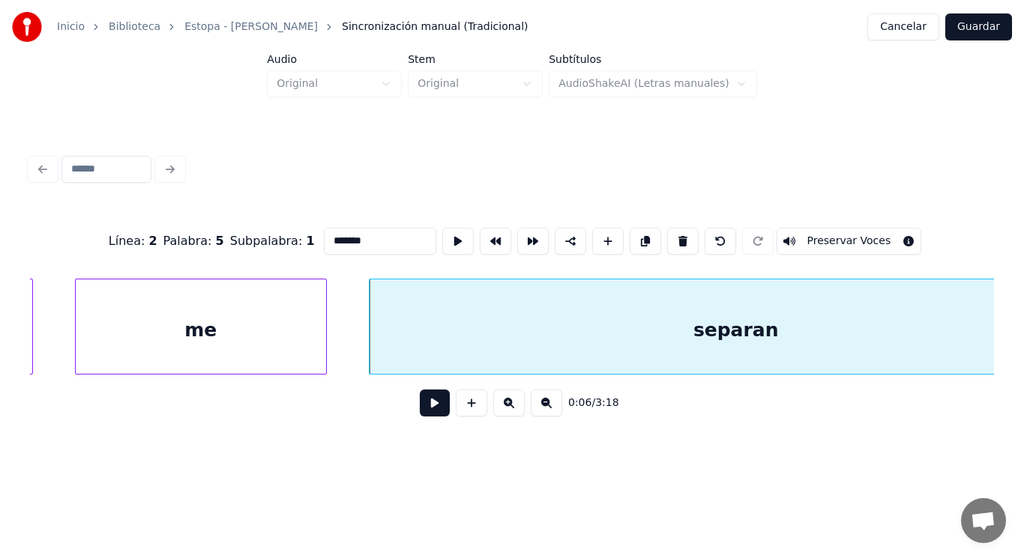
click at [425, 411] on button at bounding box center [435, 403] width 30 height 27
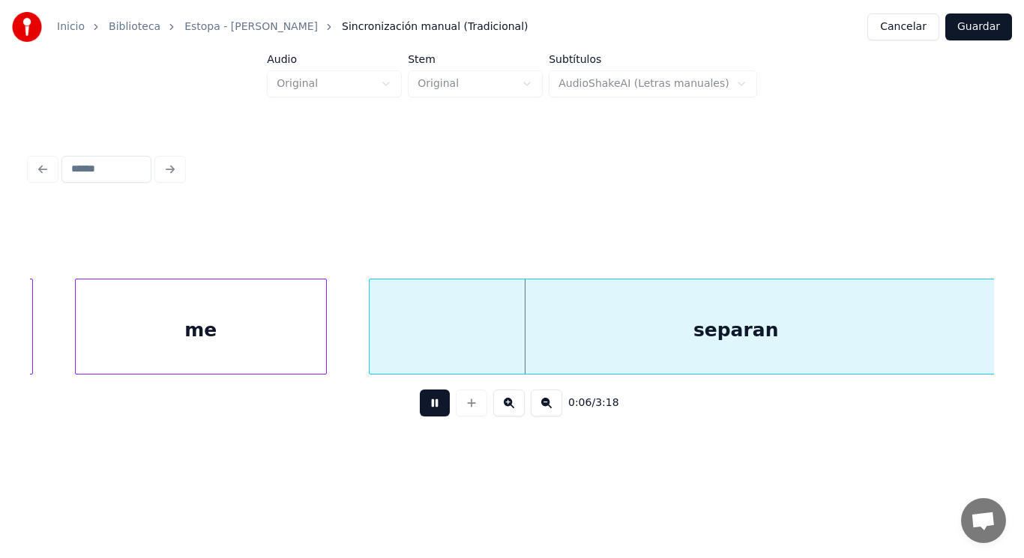
click at [425, 411] on button at bounding box center [435, 403] width 30 height 27
click at [212, 324] on div "me" at bounding box center [201, 330] width 250 height 102
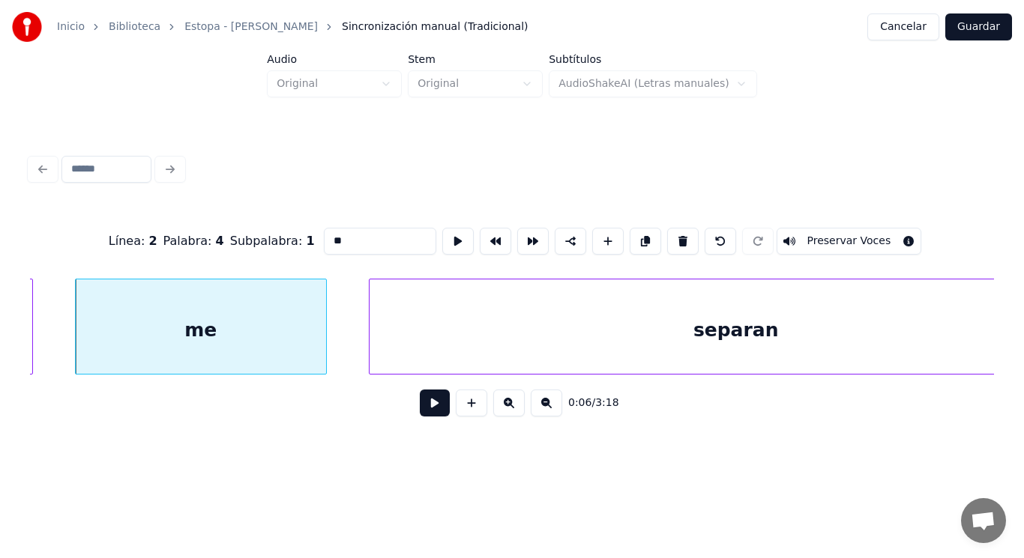
click at [426, 412] on button at bounding box center [435, 403] width 30 height 27
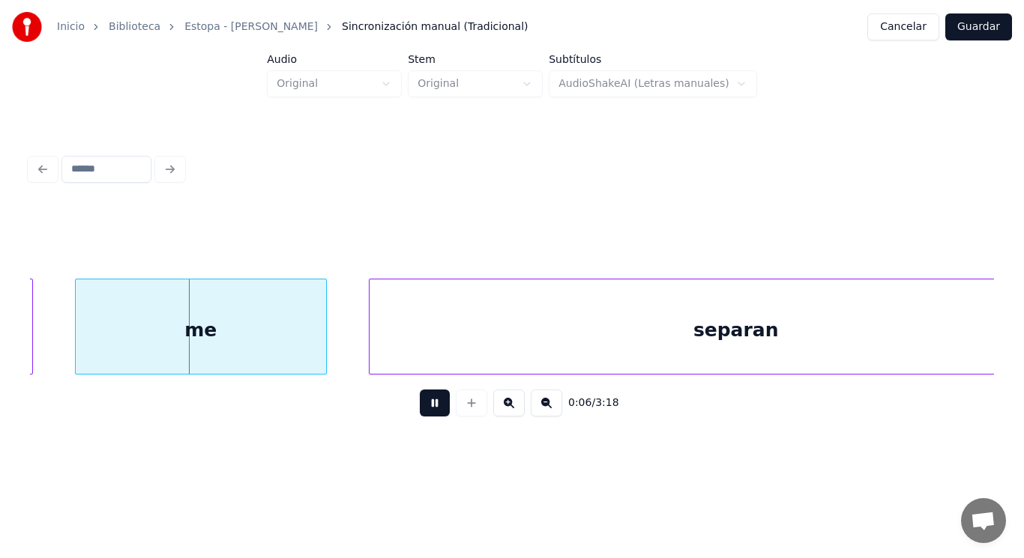
click at [426, 412] on button at bounding box center [435, 403] width 30 height 27
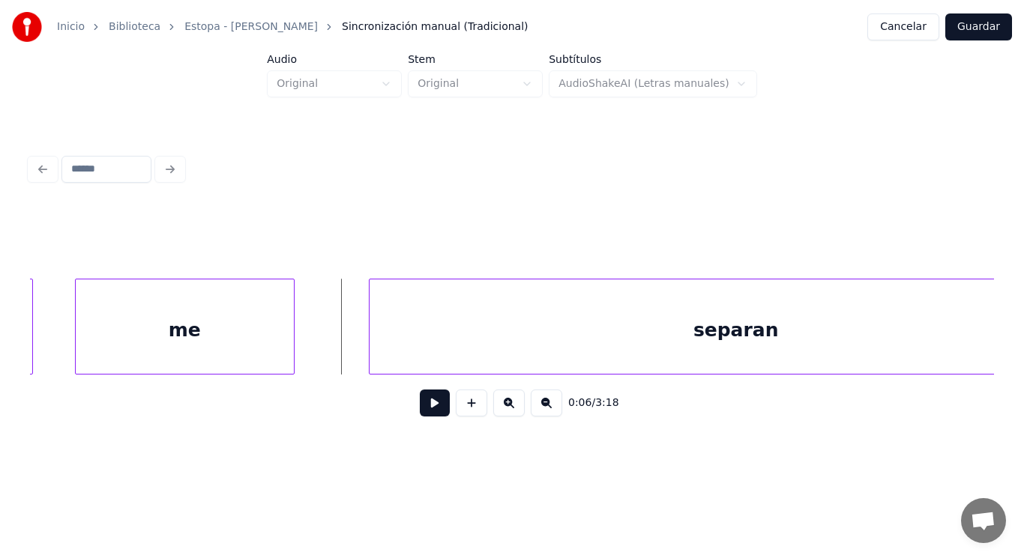
click at [292, 343] on div at bounding box center [291, 326] width 4 height 94
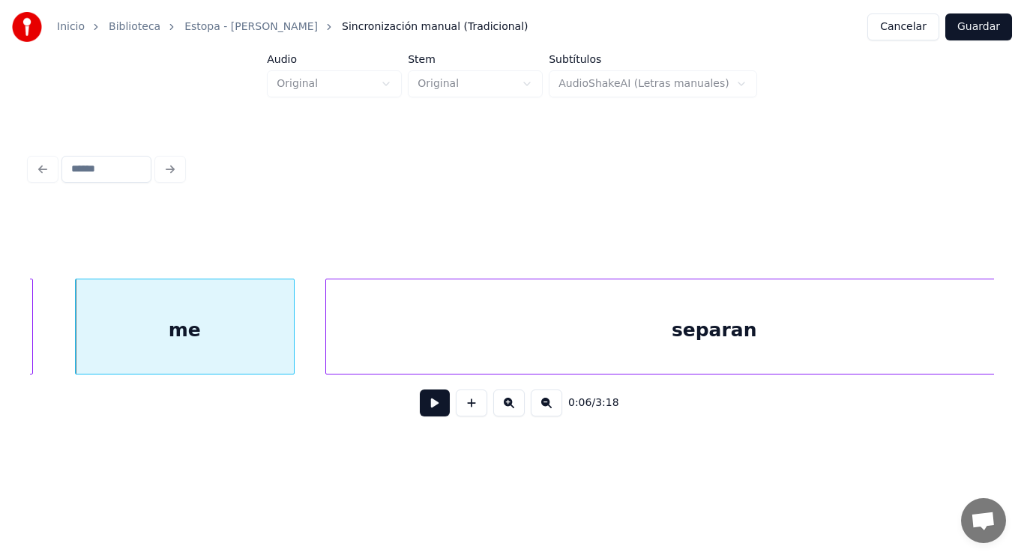
click at [328, 347] on div at bounding box center [328, 326] width 4 height 94
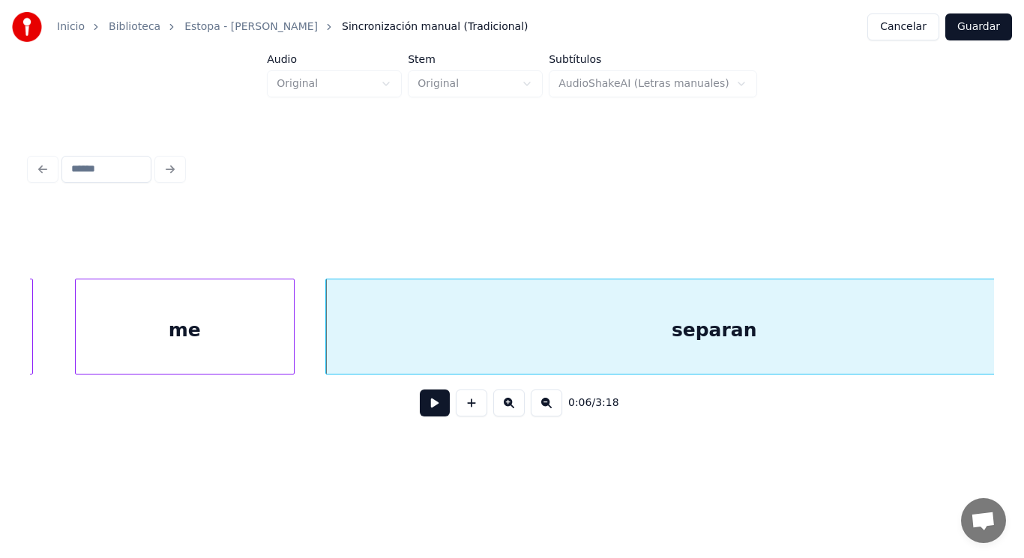
click at [424, 402] on button at bounding box center [435, 403] width 30 height 27
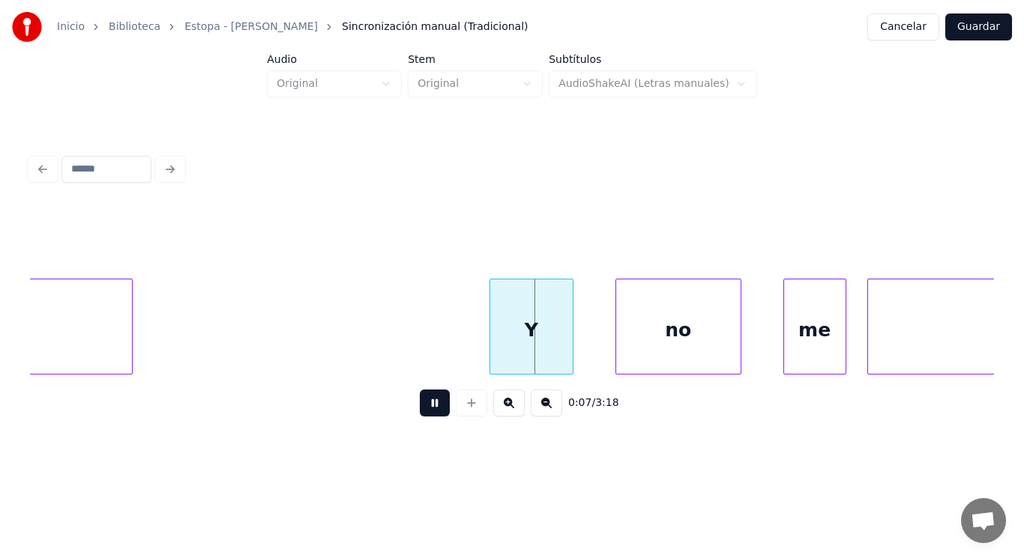
click at [424, 402] on button at bounding box center [435, 403] width 30 height 27
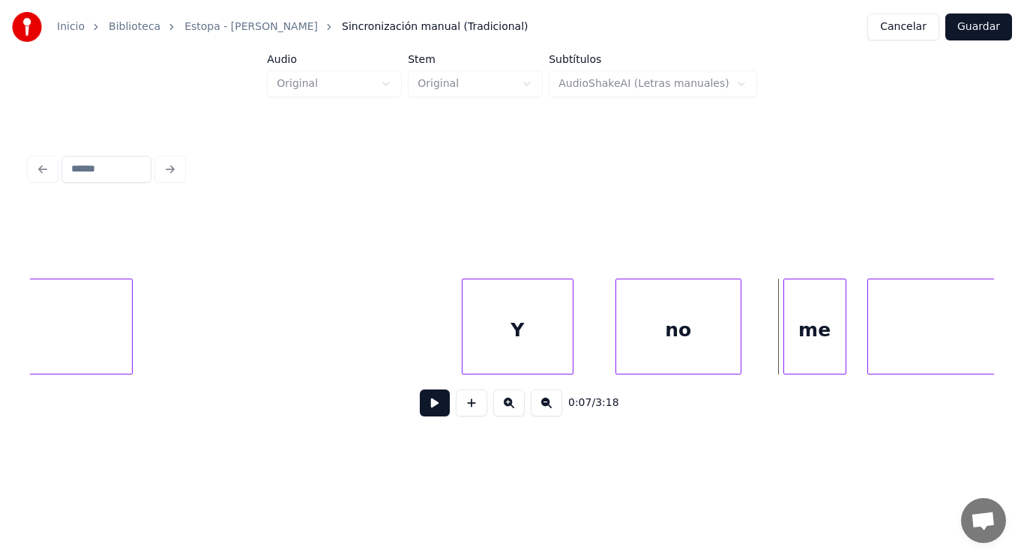
click at [464, 345] on div at bounding box center [464, 326] width 4 height 94
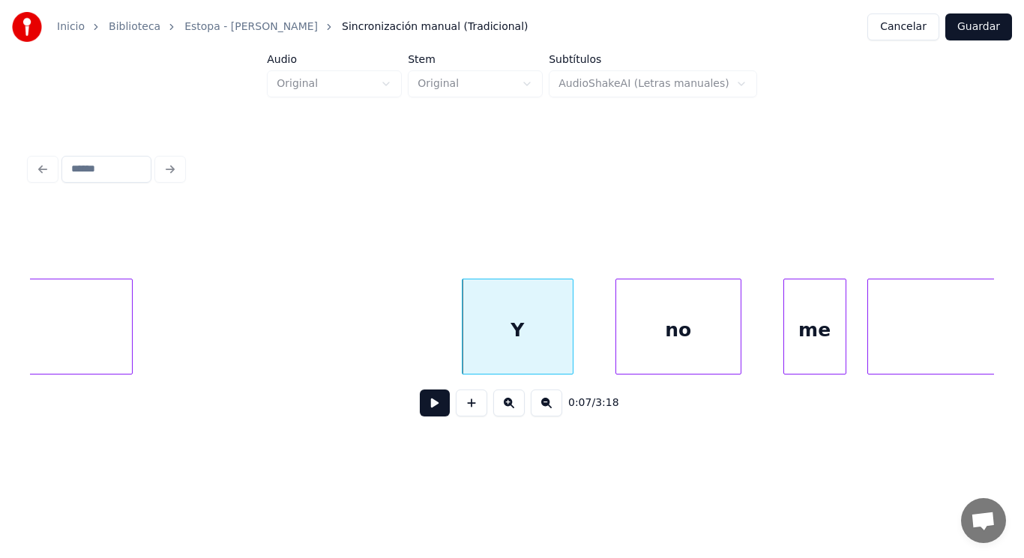
click at [422, 408] on button at bounding box center [435, 403] width 30 height 27
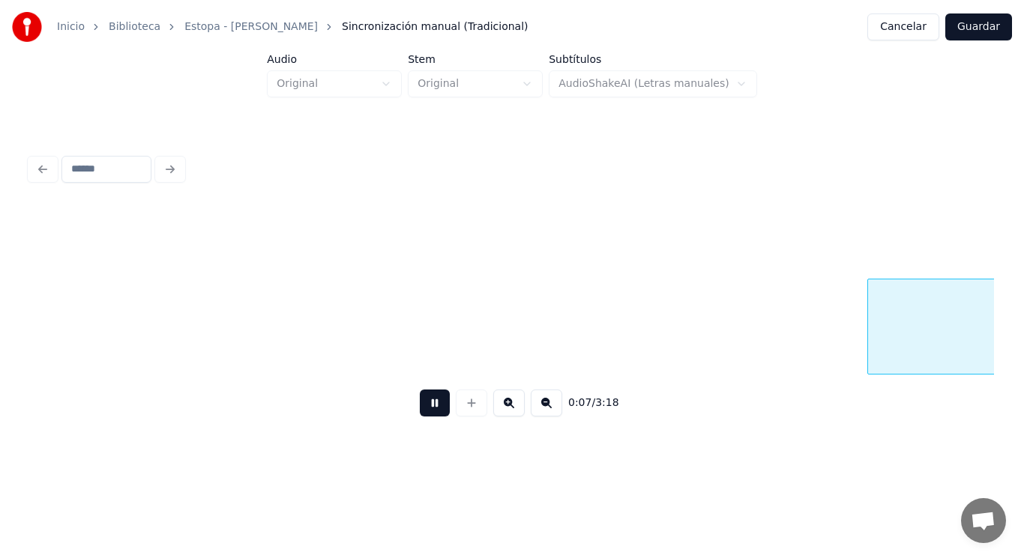
scroll to position [0, 8229]
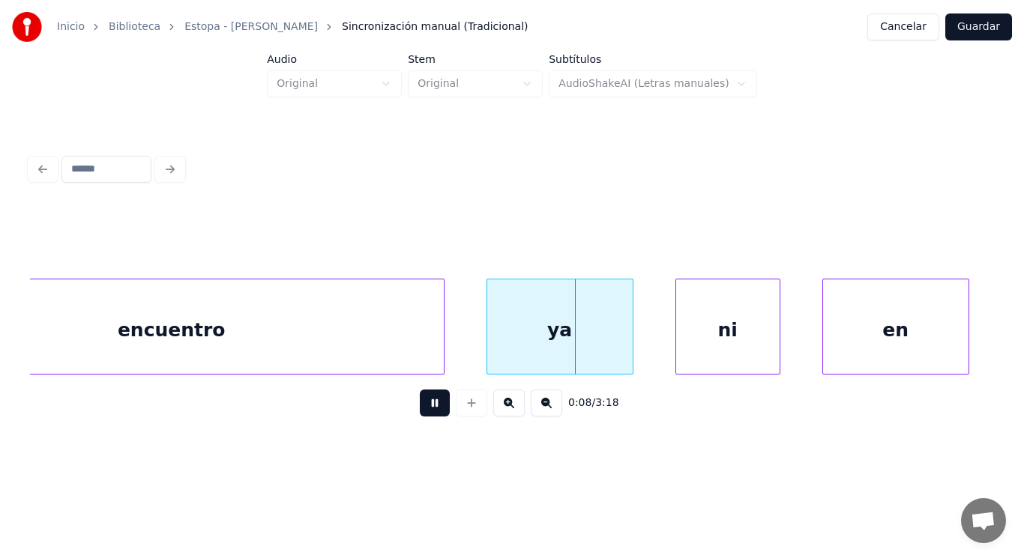
click at [422, 408] on button at bounding box center [435, 403] width 30 height 27
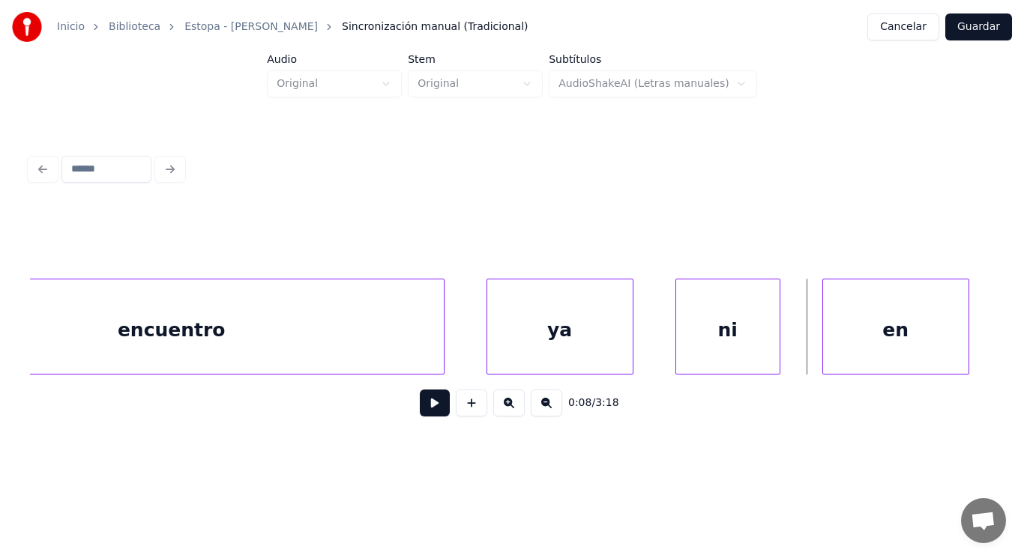
click at [500, 341] on div "ya" at bounding box center [559, 330] width 145 height 102
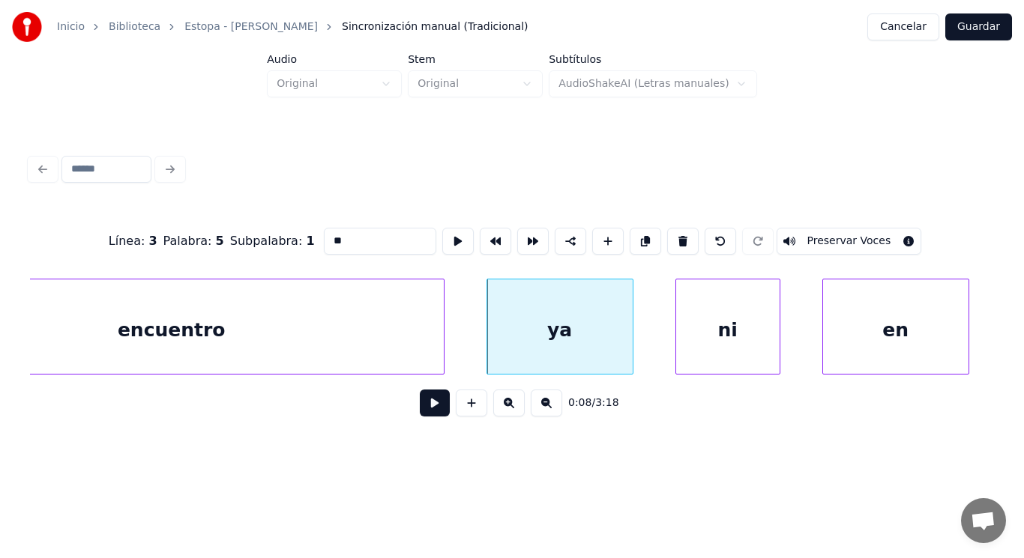
click at [429, 408] on button at bounding box center [435, 403] width 30 height 27
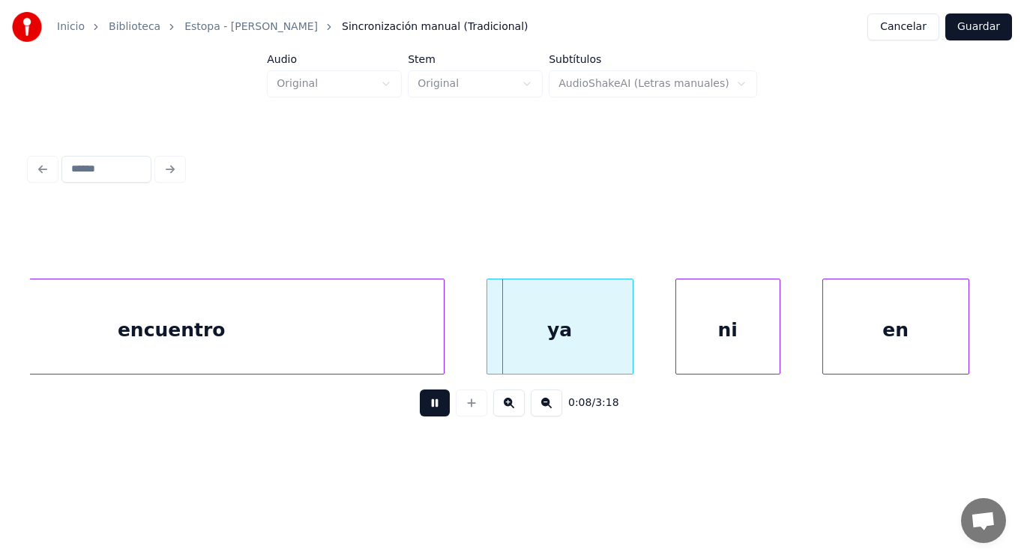
click at [429, 408] on button at bounding box center [435, 403] width 30 height 27
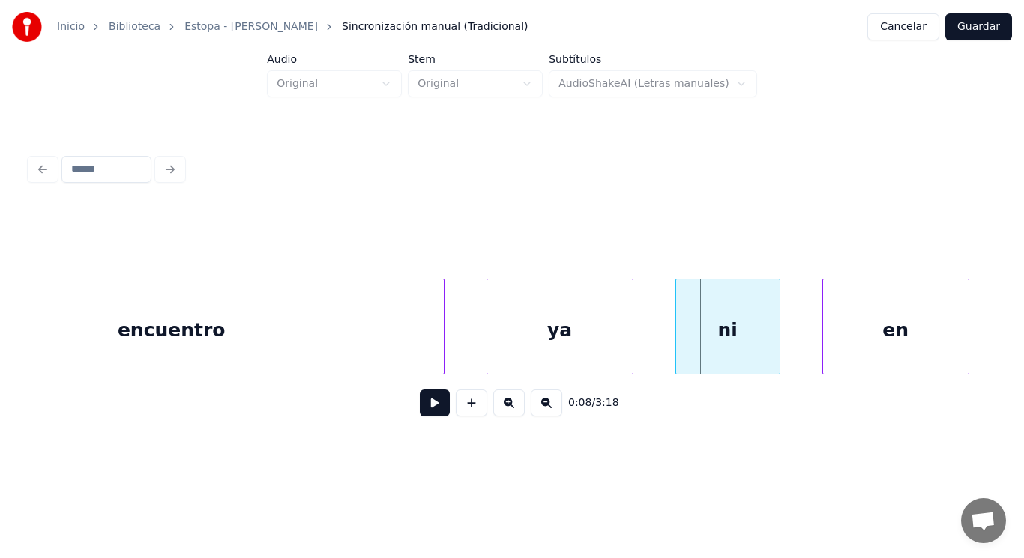
click at [721, 336] on div "ni" at bounding box center [727, 330] width 103 height 102
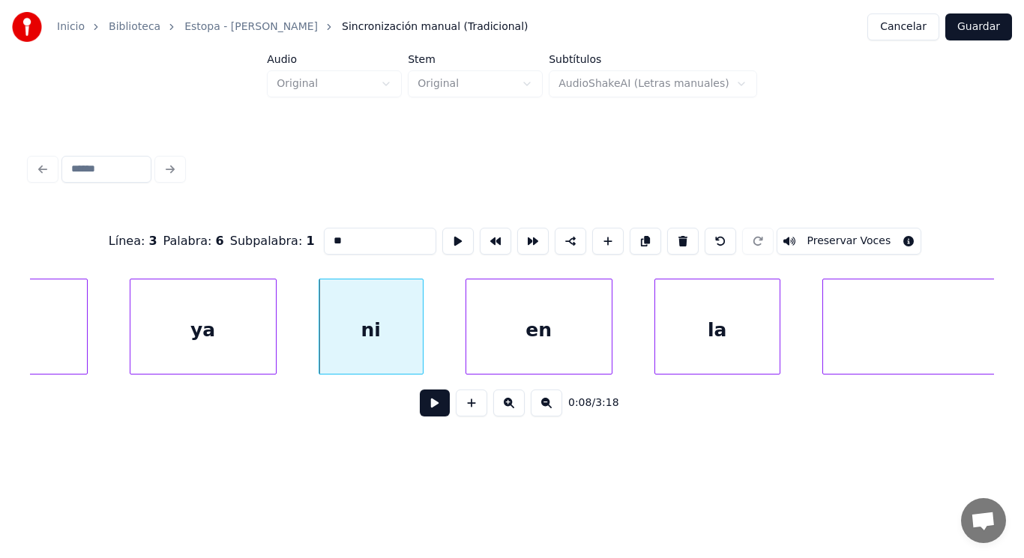
scroll to position [0, 8589]
click at [420, 413] on button at bounding box center [435, 403] width 30 height 27
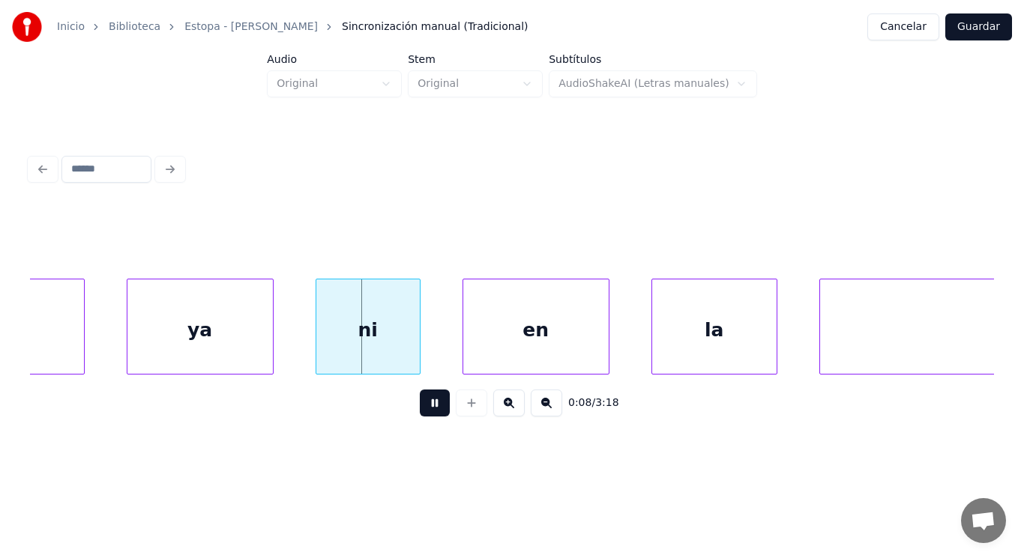
click at [420, 413] on button at bounding box center [435, 403] width 30 height 27
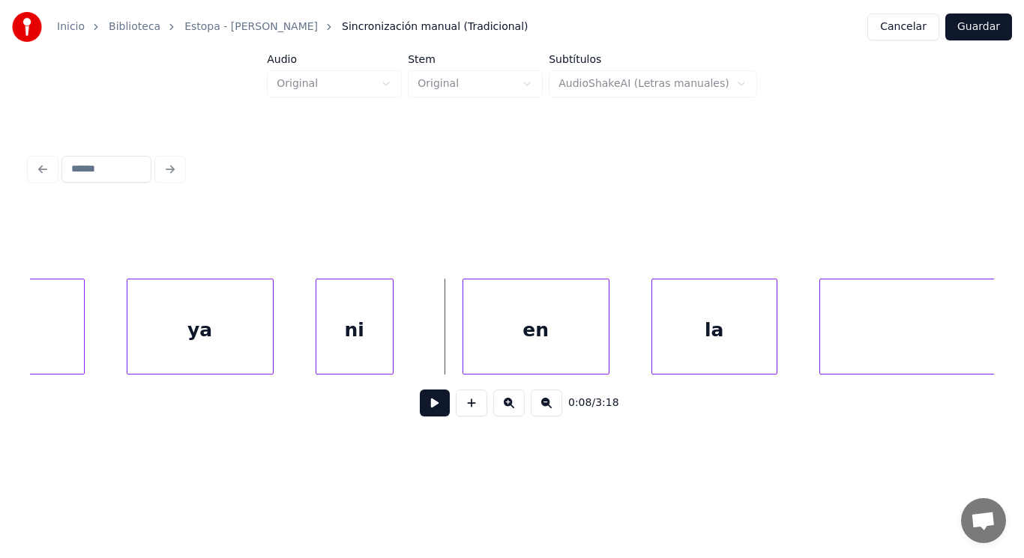
click at [391, 357] on div at bounding box center [390, 326] width 4 height 94
click at [420, 407] on button at bounding box center [435, 403] width 30 height 27
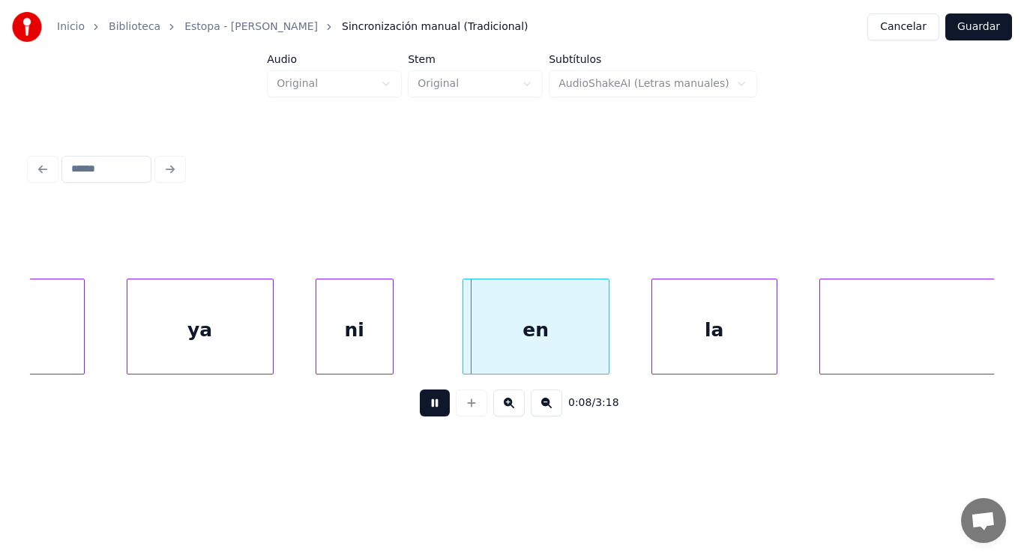
click at [420, 407] on button at bounding box center [435, 403] width 30 height 27
click at [411, 350] on div at bounding box center [413, 326] width 4 height 94
click at [420, 415] on button at bounding box center [435, 403] width 30 height 27
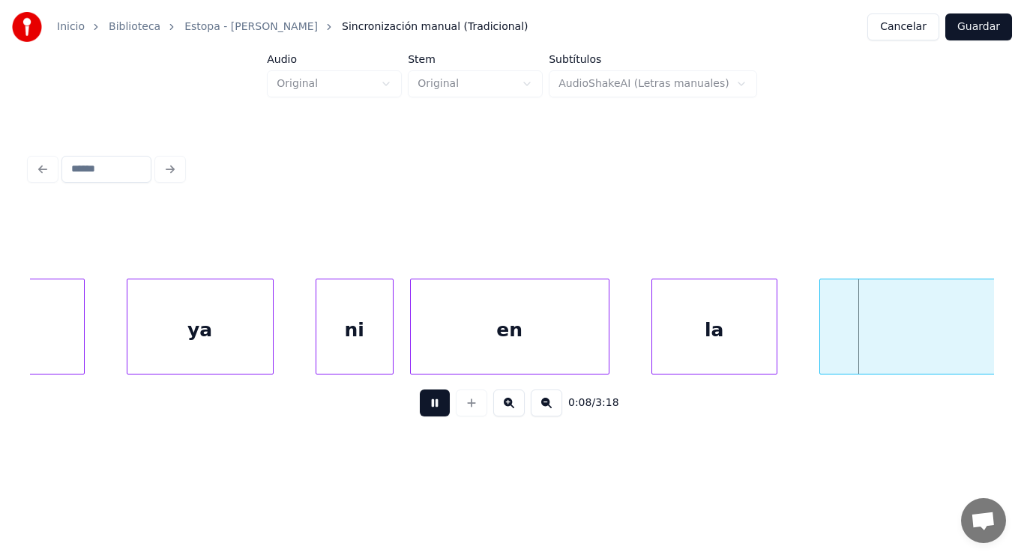
scroll to position [0, 9556]
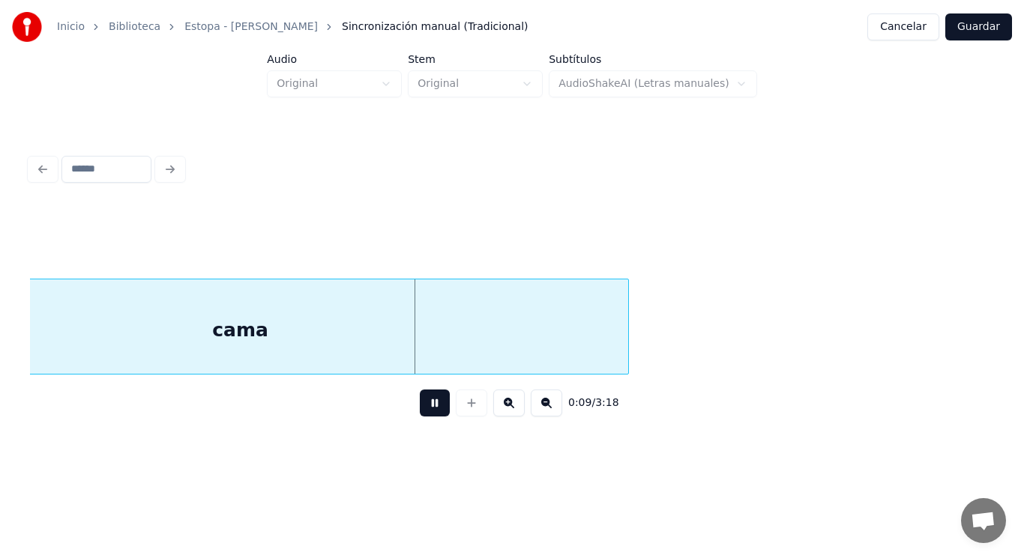
click at [420, 415] on button at bounding box center [435, 403] width 30 height 27
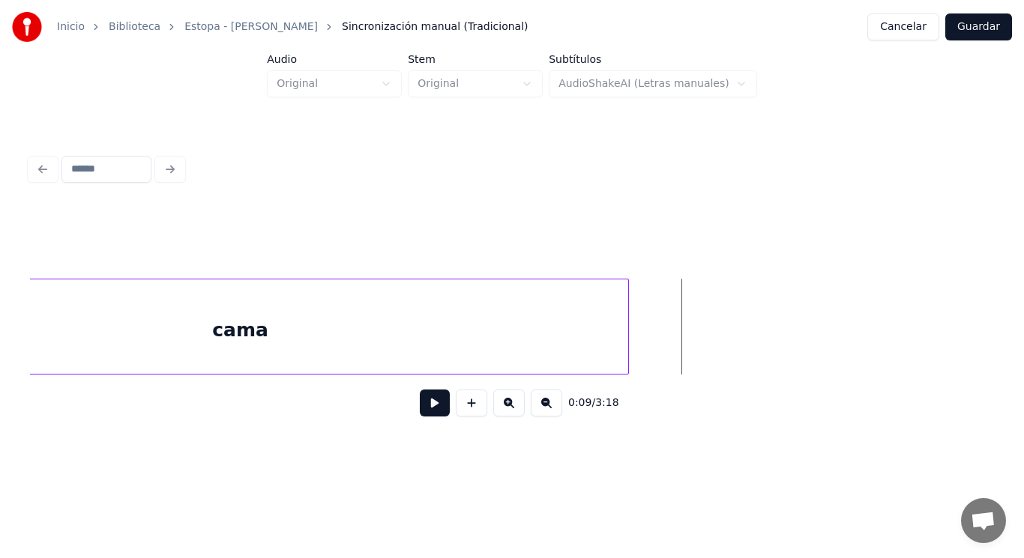
click at [443, 345] on div "cama" at bounding box center [240, 330] width 775 height 102
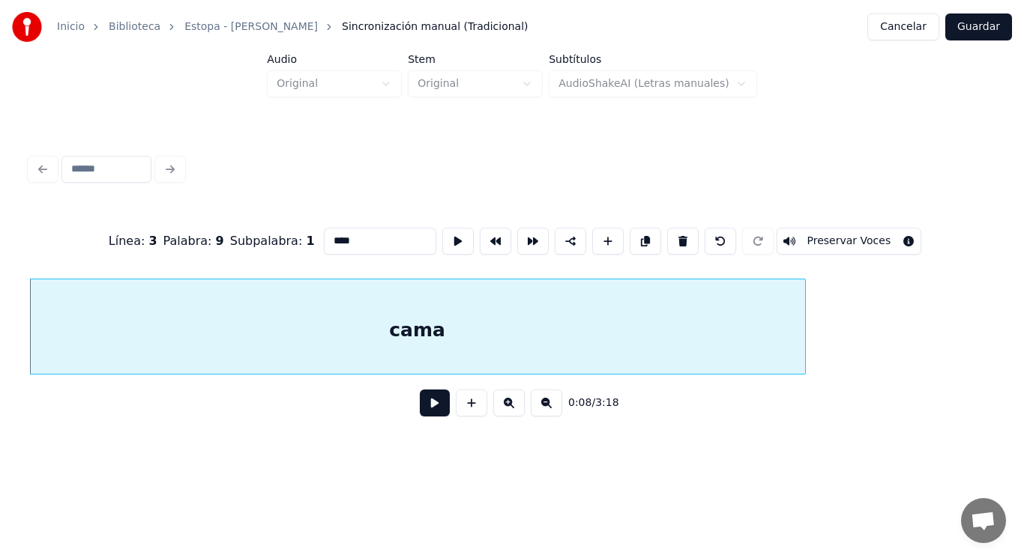
click at [420, 401] on button at bounding box center [435, 403] width 30 height 27
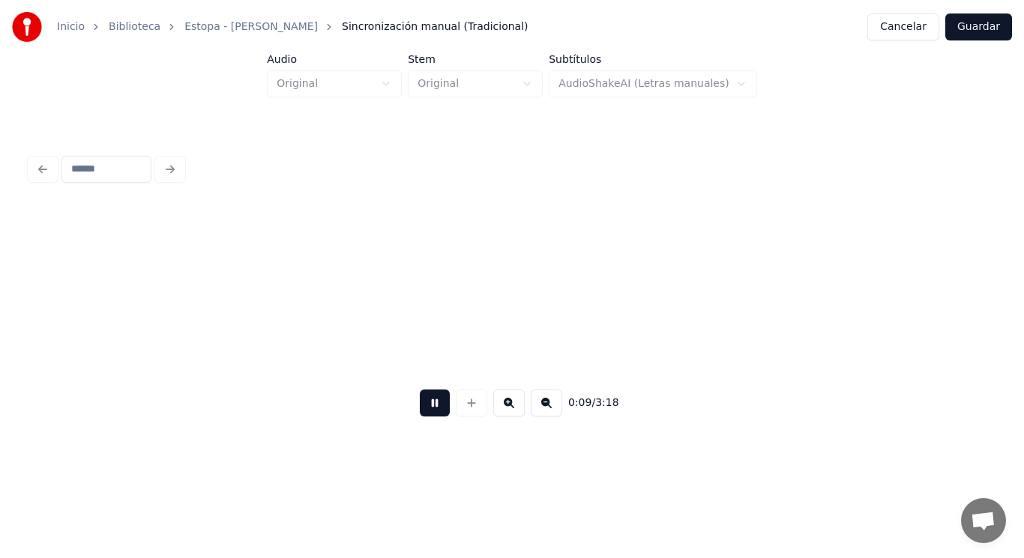
scroll to position [0, 10349]
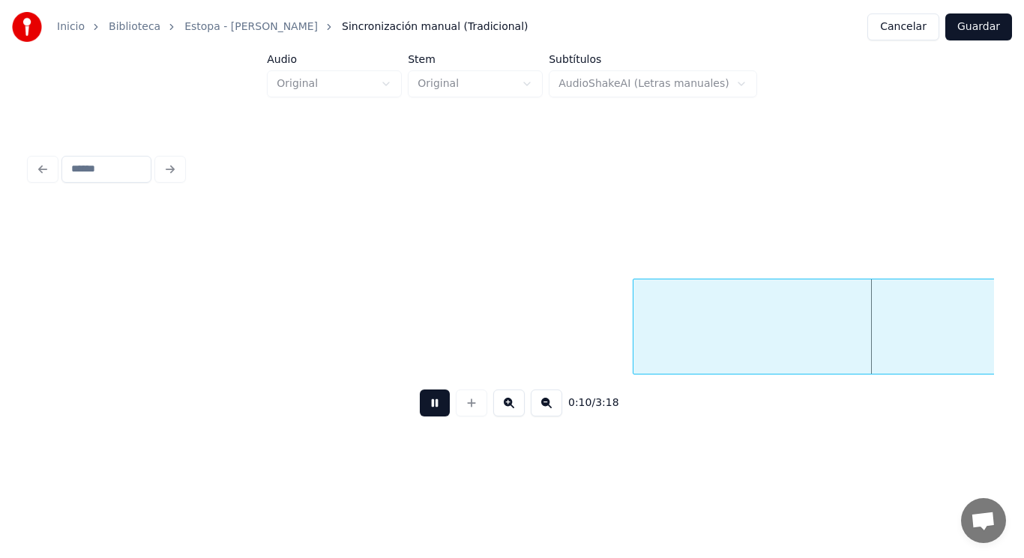
click at [420, 401] on button at bounding box center [435, 403] width 30 height 27
click at [598, 349] on div at bounding box center [597, 326] width 4 height 94
click at [420, 410] on button at bounding box center [435, 403] width 30 height 27
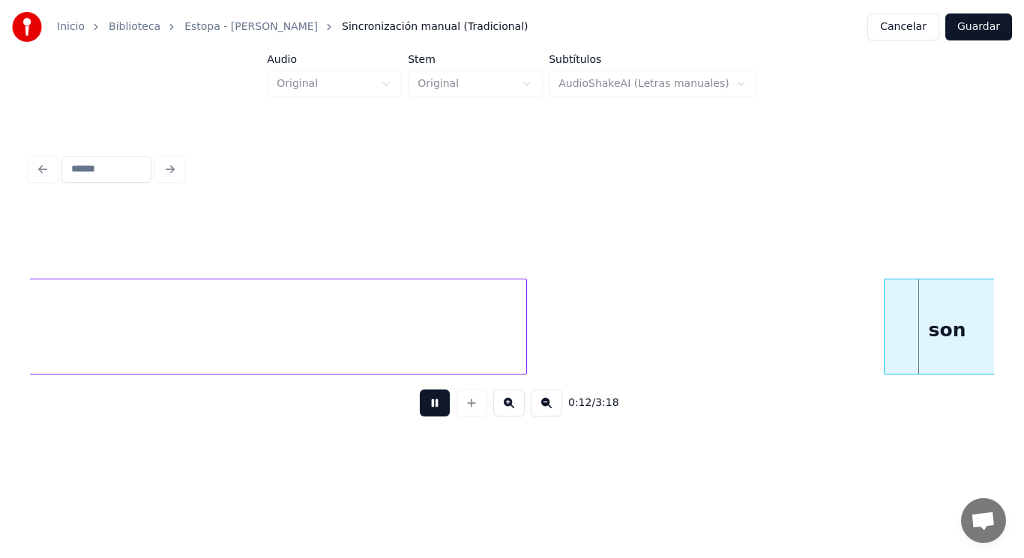
scroll to position [0, 13277]
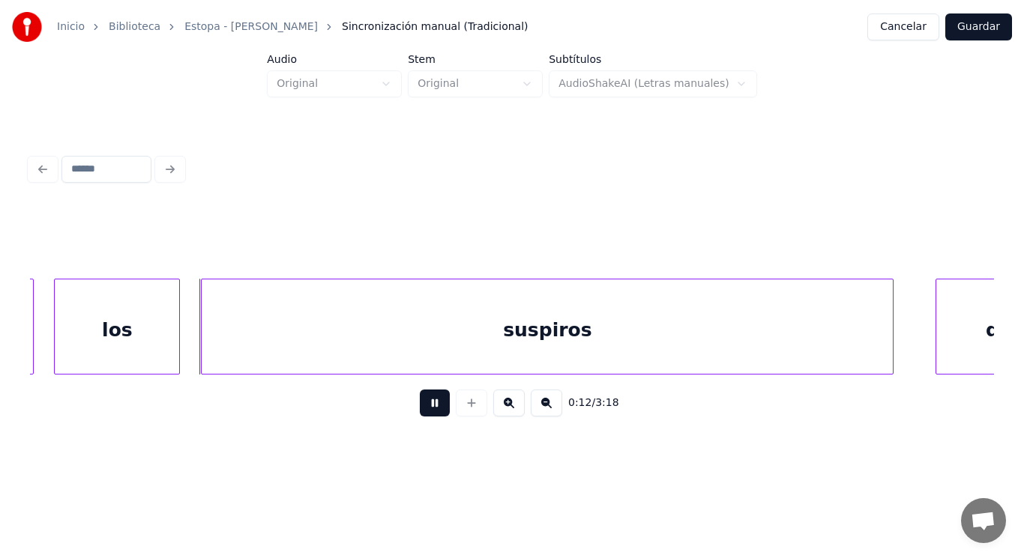
click at [420, 410] on button at bounding box center [435, 403] width 30 height 27
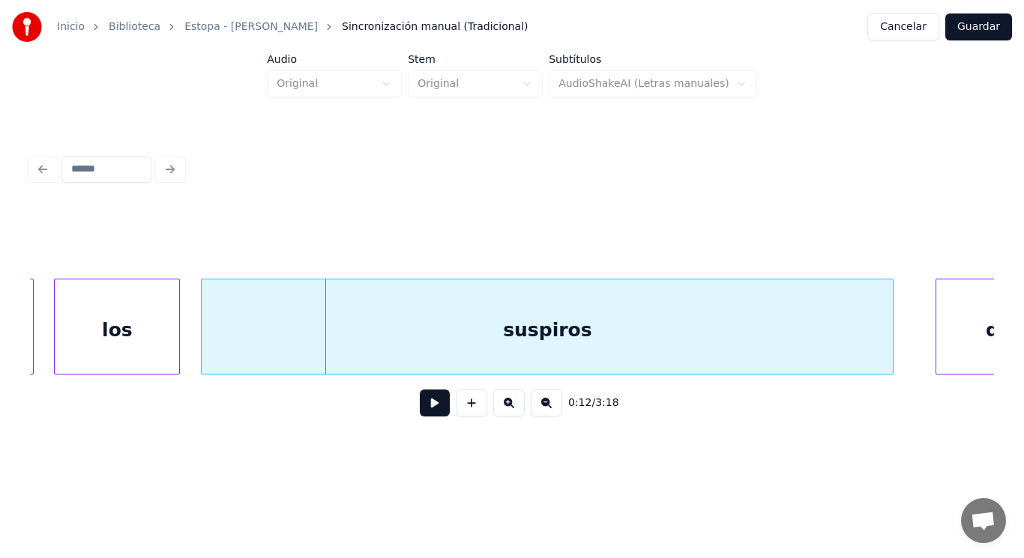
click at [29, 375] on div "0:12 / 3:18" at bounding box center [512, 289] width 976 height 297
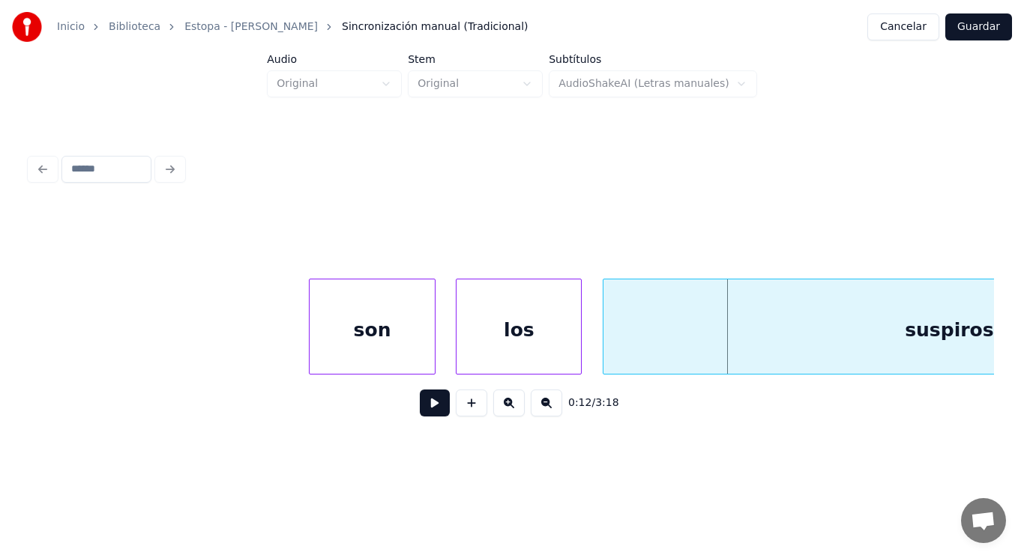
scroll to position [0, 12827]
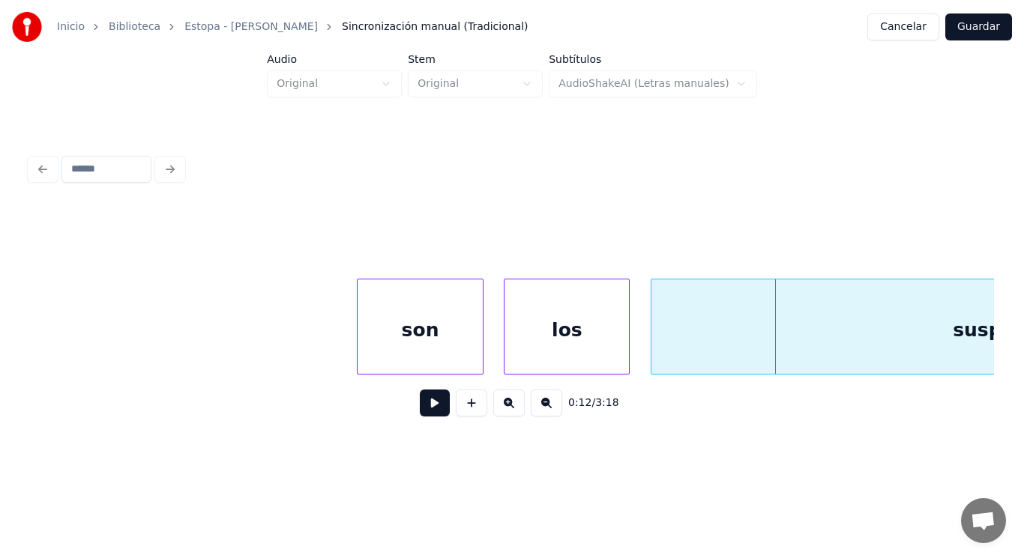
drag, startPoint x: 109, startPoint y: 349, endPoint x: 367, endPoint y: 432, distance: 271.3
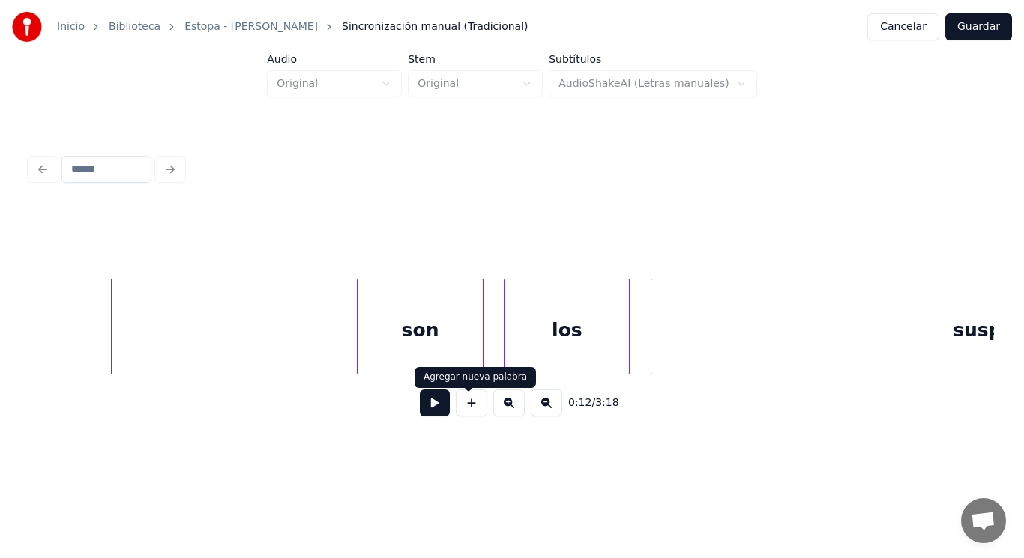
click at [439, 405] on button at bounding box center [435, 403] width 30 height 27
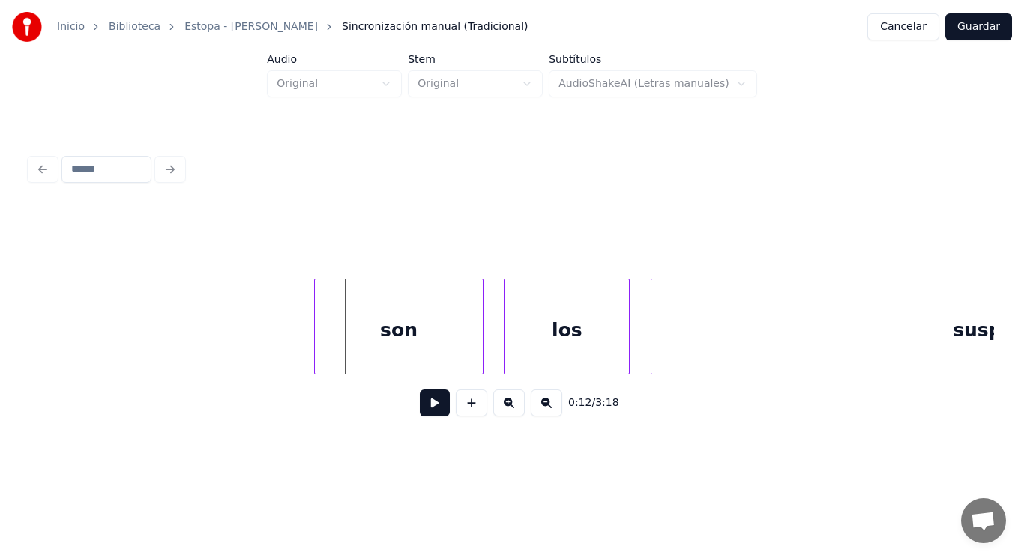
click at [318, 341] on div at bounding box center [317, 326] width 4 height 94
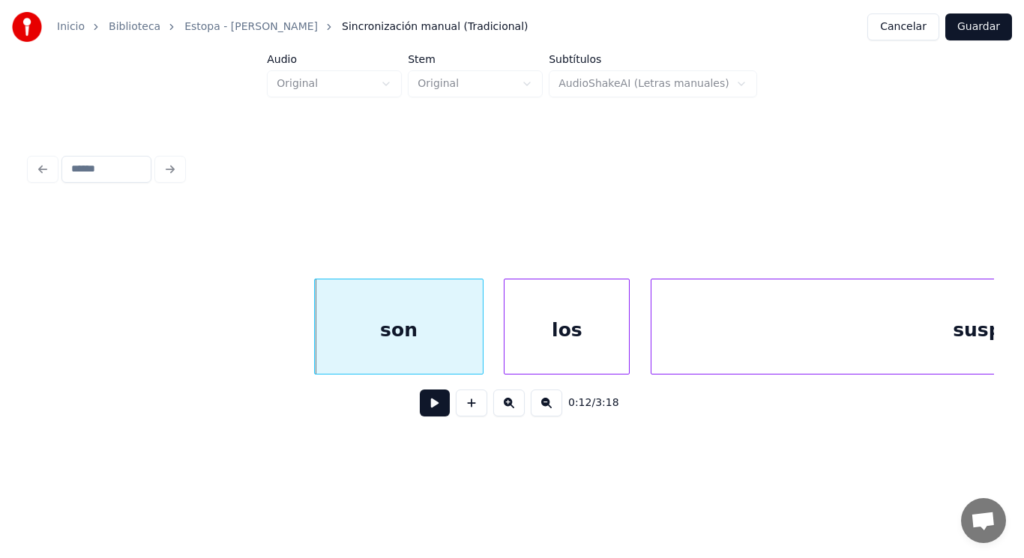
click at [430, 414] on button at bounding box center [435, 403] width 30 height 27
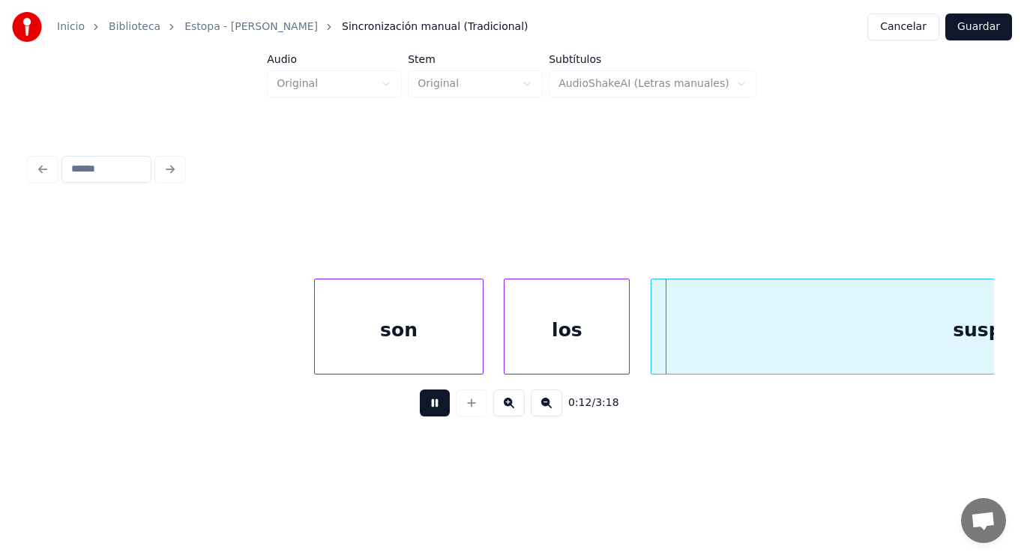
click at [430, 414] on button at bounding box center [435, 403] width 30 height 27
click at [723, 344] on div "suspiros" at bounding box center [996, 330] width 691 height 102
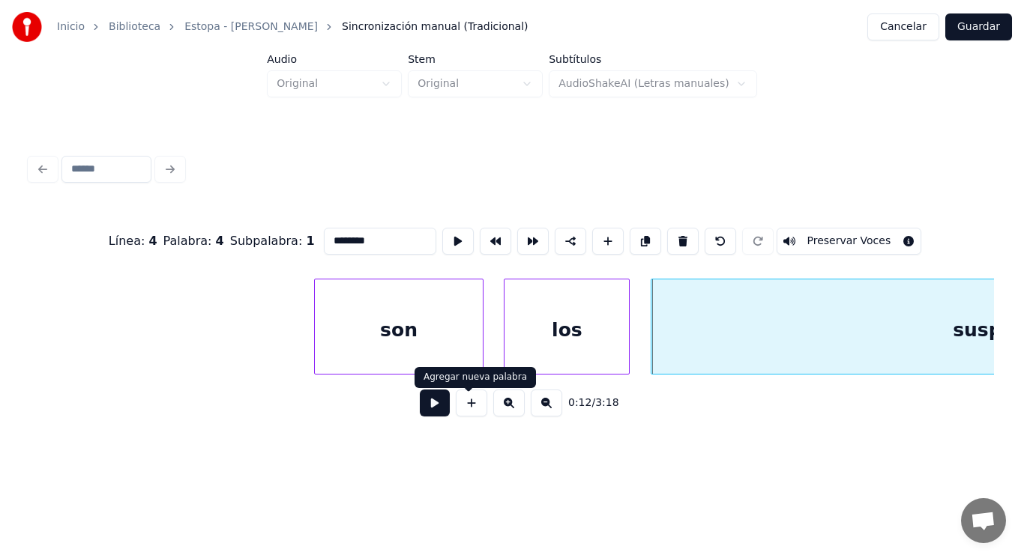
click at [428, 407] on button at bounding box center [435, 403] width 30 height 27
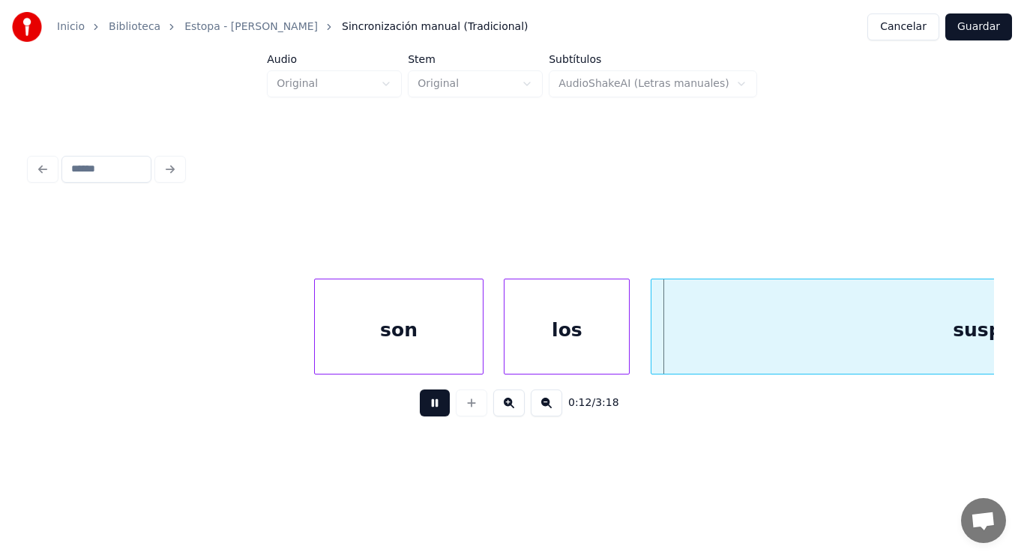
click at [428, 407] on button at bounding box center [435, 403] width 30 height 27
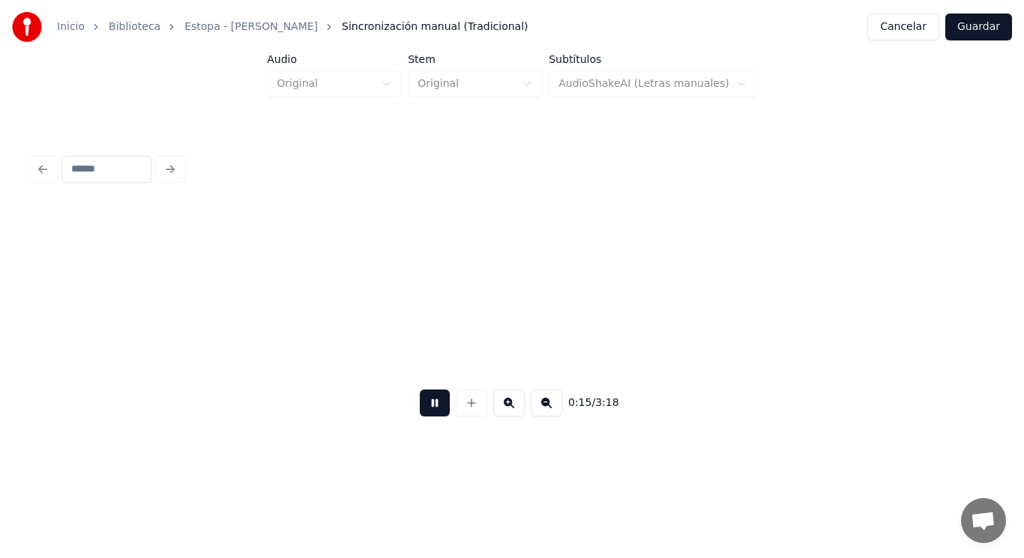
scroll to position [0, 15745]
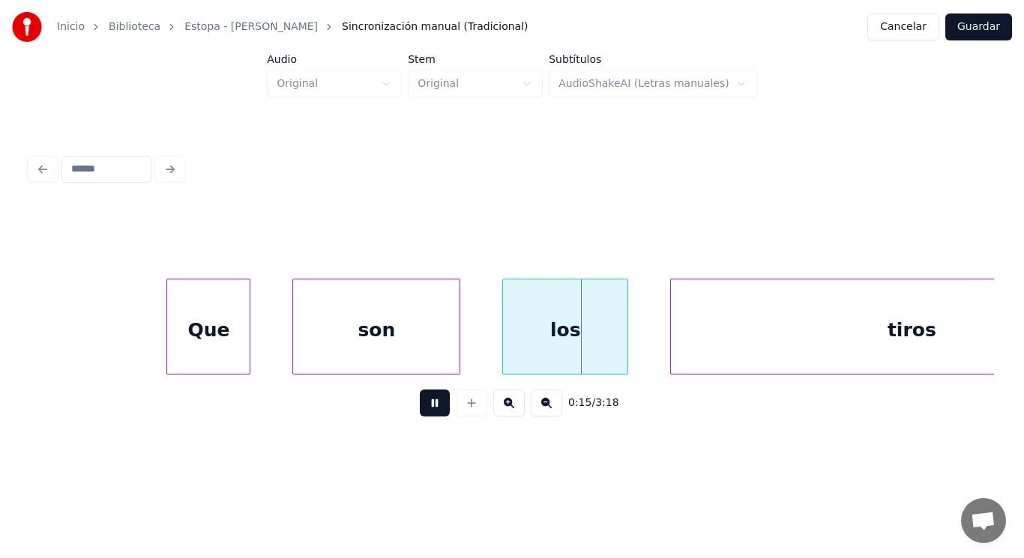
click at [428, 407] on button at bounding box center [435, 403] width 30 height 27
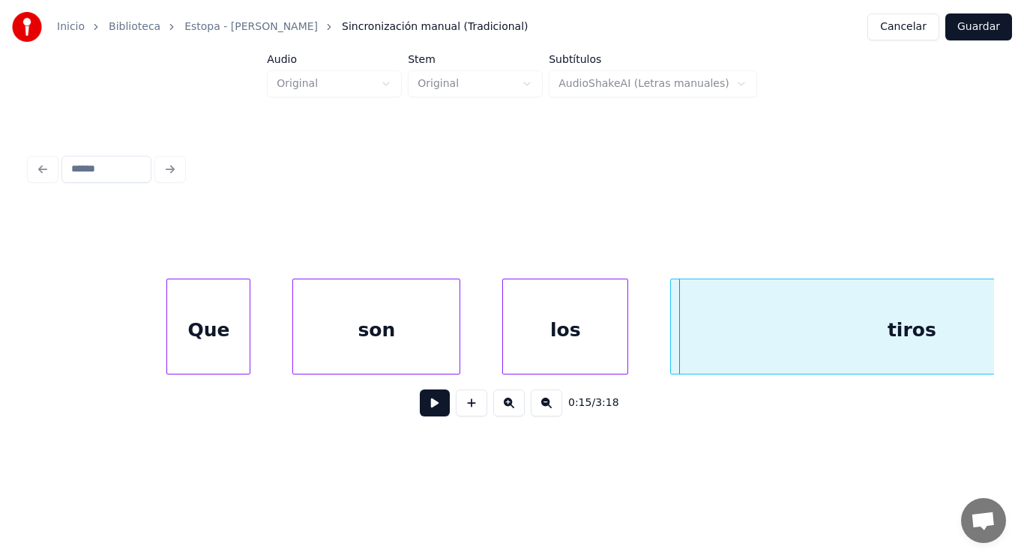
click at [428, 407] on button at bounding box center [435, 403] width 30 height 27
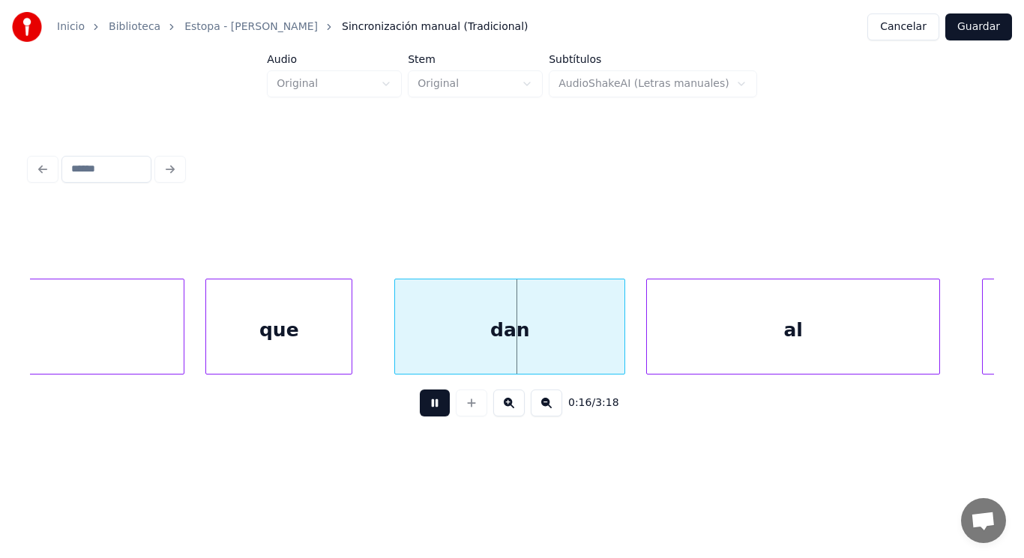
click at [428, 407] on button at bounding box center [435, 403] width 30 height 27
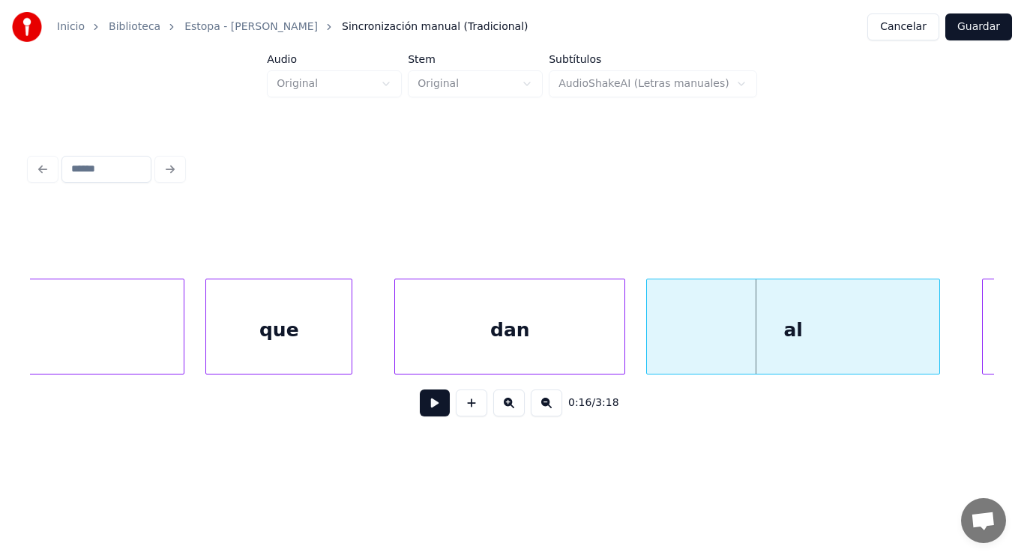
click at [428, 407] on button at bounding box center [435, 403] width 30 height 27
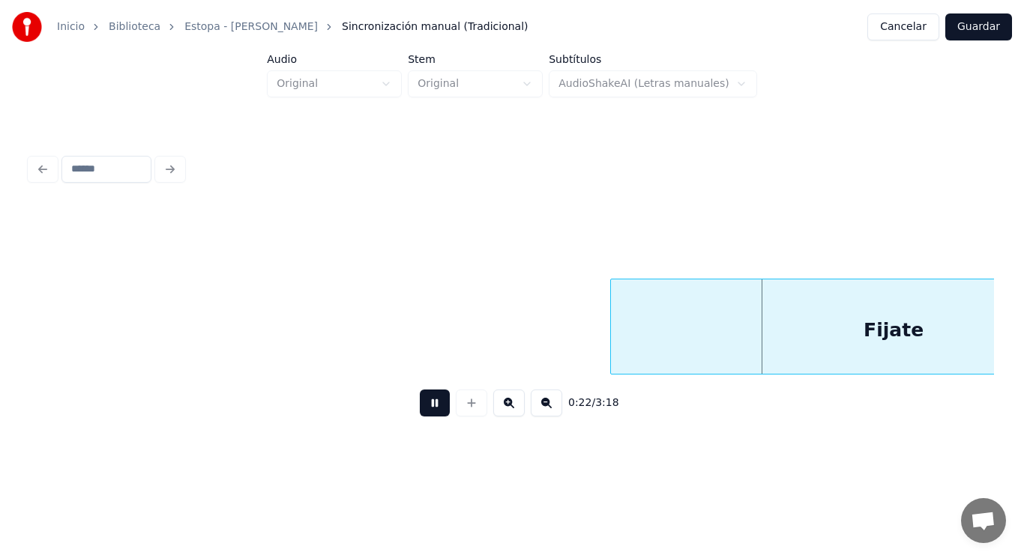
click at [428, 407] on button at bounding box center [435, 403] width 30 height 27
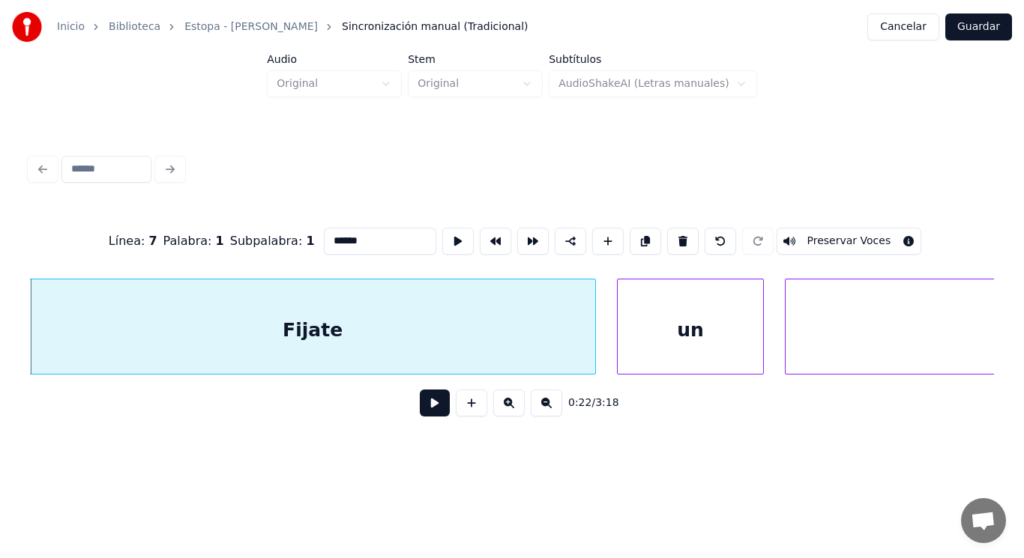
click at [423, 408] on button at bounding box center [435, 403] width 30 height 27
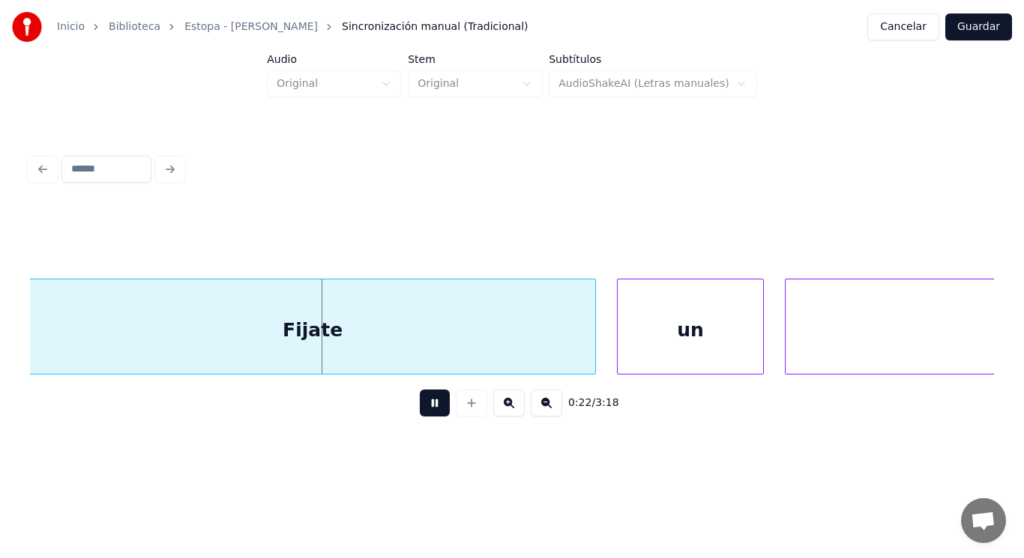
click at [423, 408] on button at bounding box center [435, 403] width 30 height 27
click at [386, 346] on div "Fijate" at bounding box center [312, 330] width 565 height 102
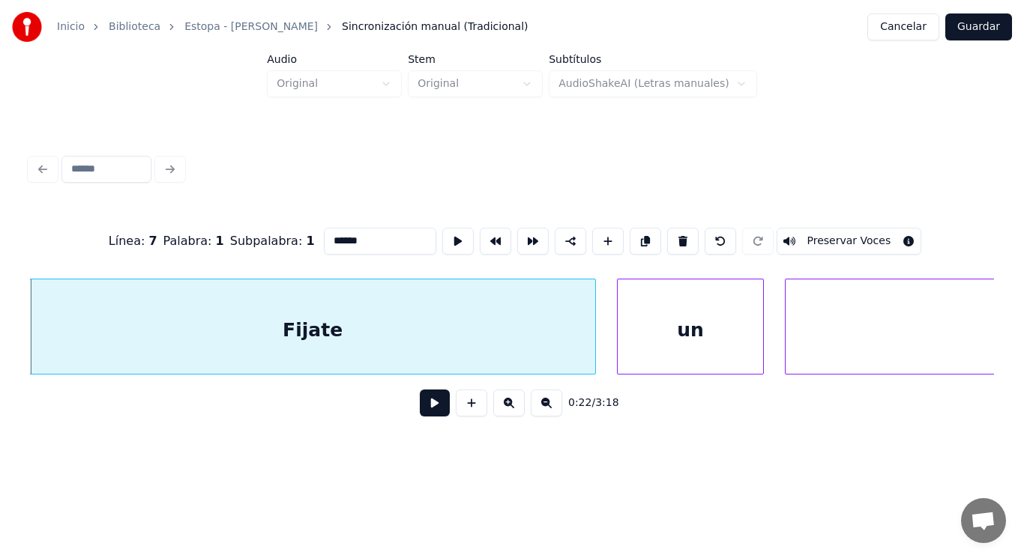
click at [324, 235] on input "******" at bounding box center [380, 241] width 112 height 27
type input "******"
click at [421, 417] on button at bounding box center [435, 403] width 30 height 27
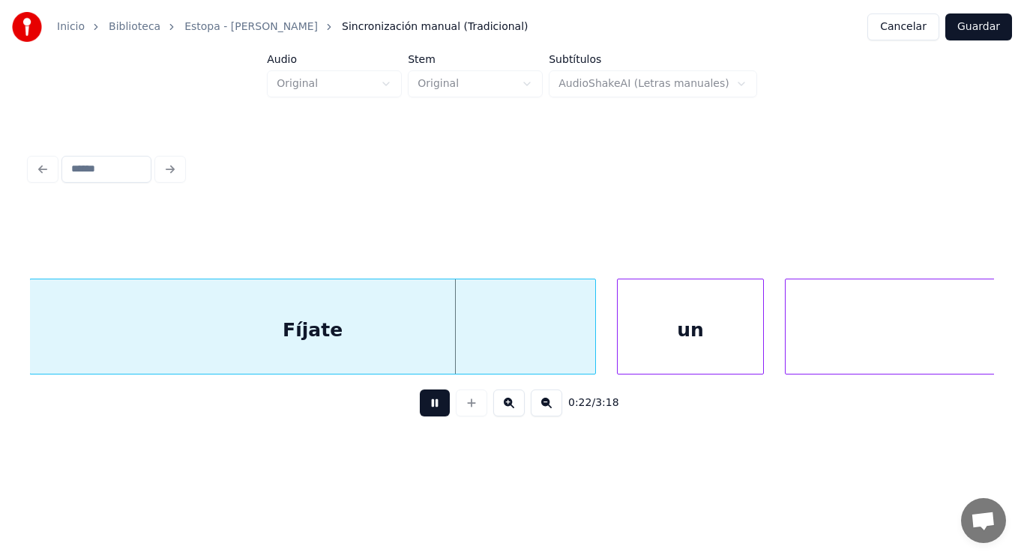
click at [421, 417] on button at bounding box center [435, 403] width 30 height 27
click at [542, 344] on div at bounding box center [544, 326] width 4 height 94
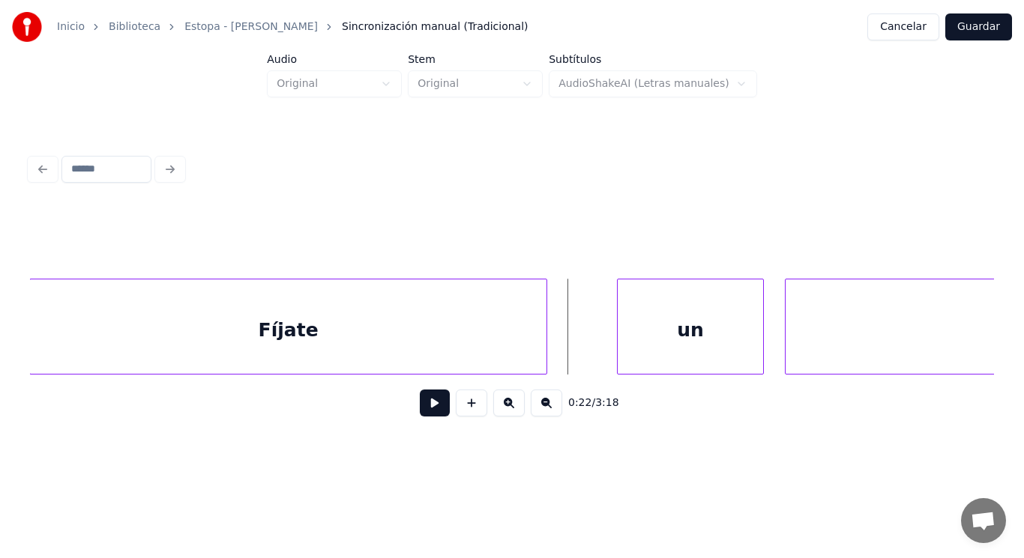
click at [429, 409] on button at bounding box center [435, 403] width 30 height 27
drag, startPoint x: 429, startPoint y: 409, endPoint x: 438, endPoint y: 405, distance: 10.4
click at [431, 408] on button at bounding box center [435, 403] width 30 height 27
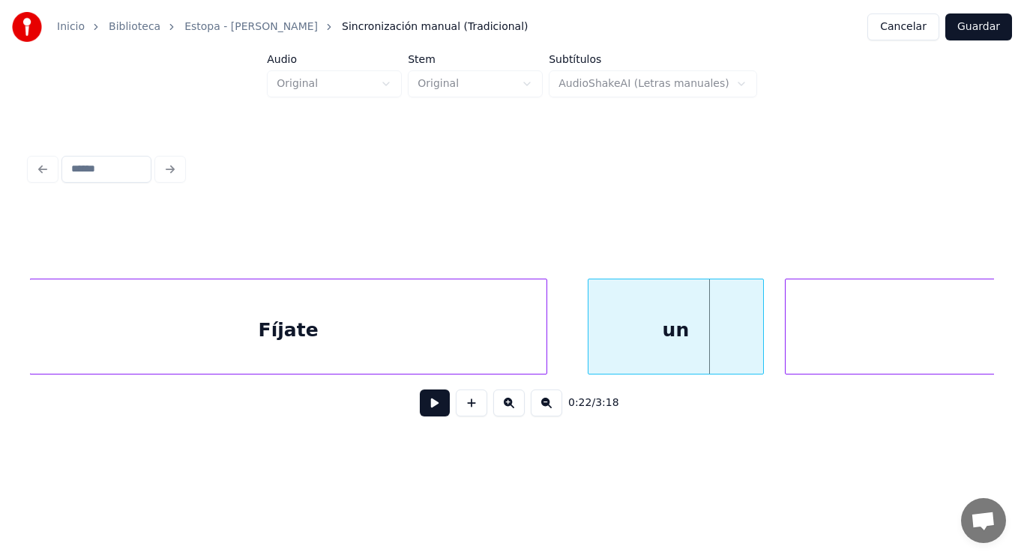
click at [590, 352] on div at bounding box center [590, 326] width 4 height 94
click at [560, 354] on div at bounding box center [561, 326] width 4 height 94
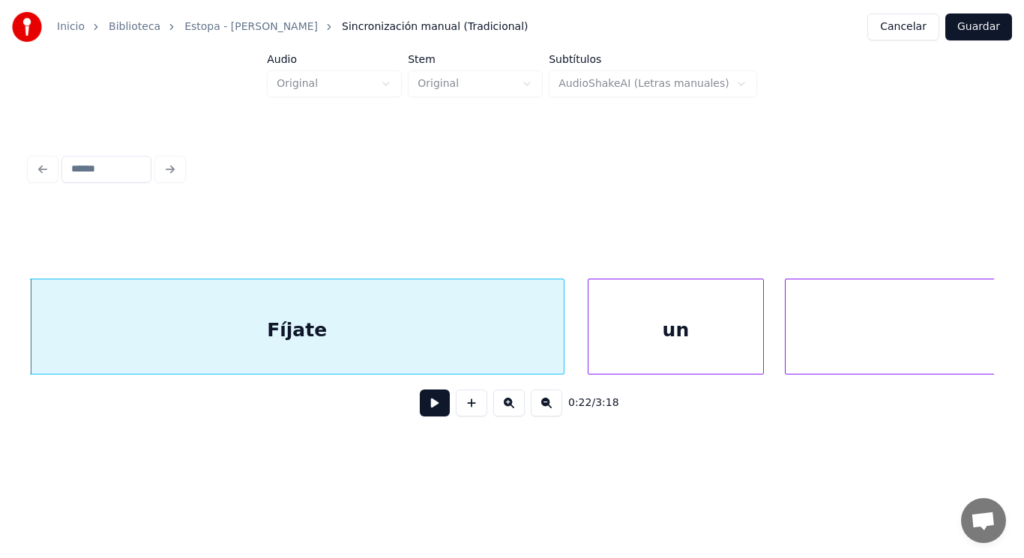
click at [427, 404] on button at bounding box center [435, 403] width 30 height 27
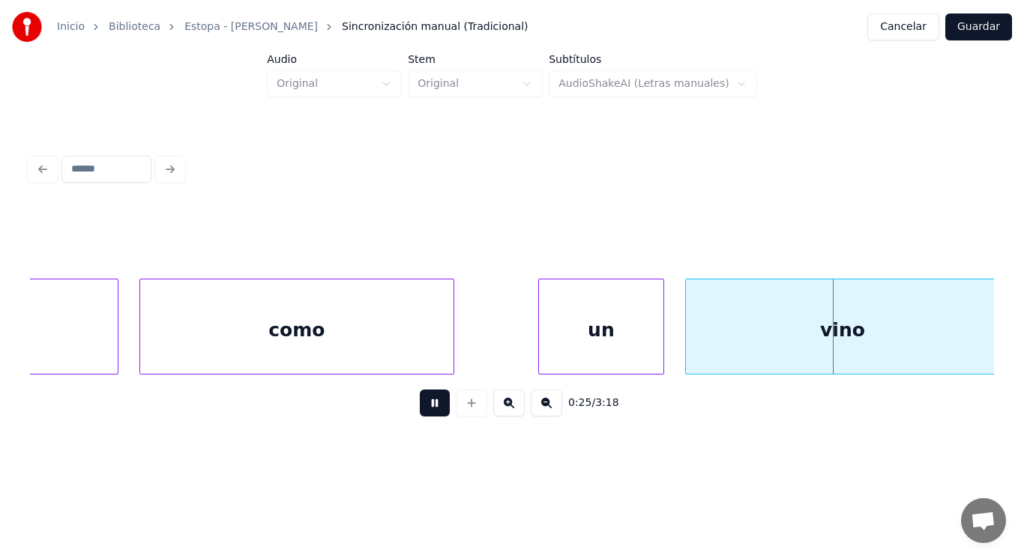
click at [427, 404] on button at bounding box center [435, 403] width 30 height 27
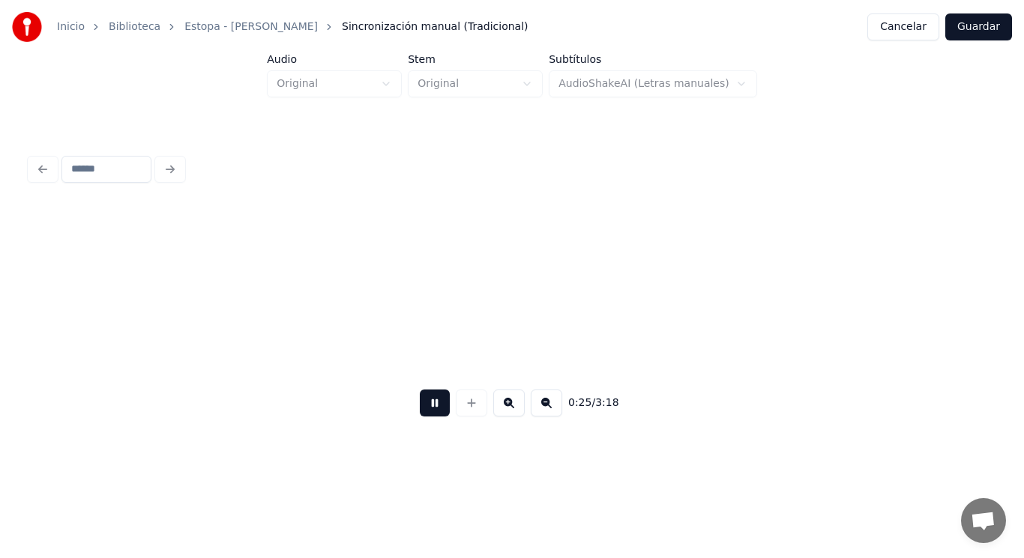
scroll to position [0, 27053]
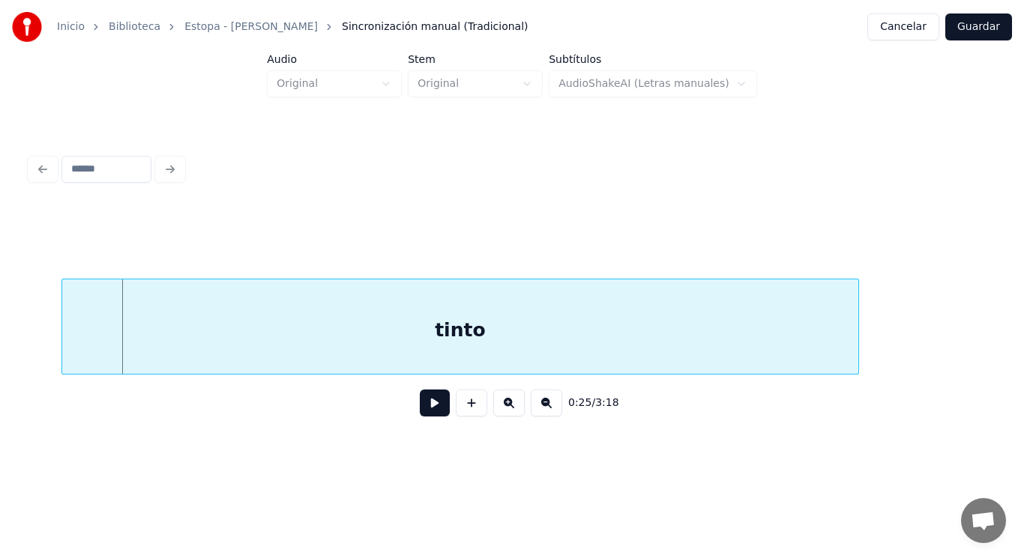
click at [427, 404] on button at bounding box center [435, 403] width 30 height 27
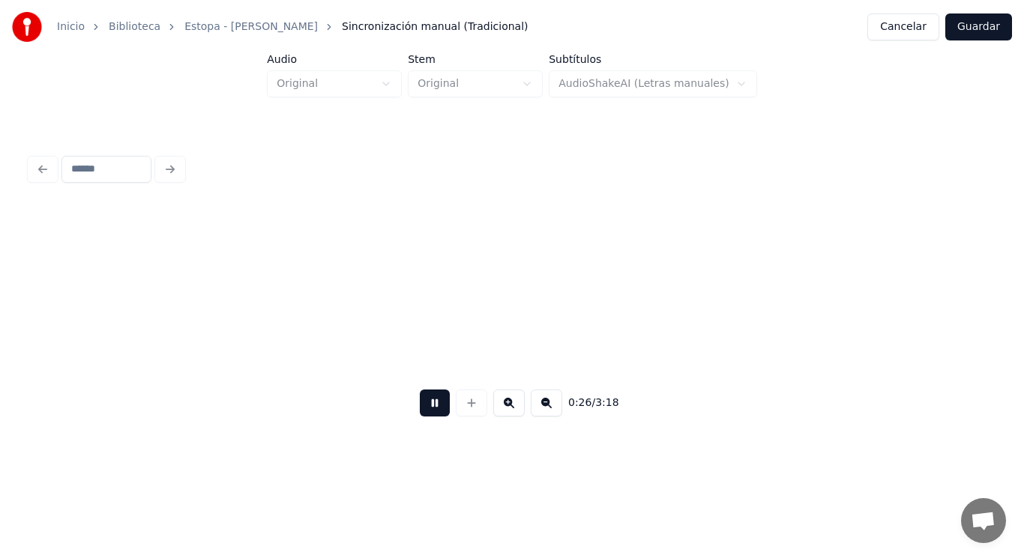
scroll to position [0, 28032]
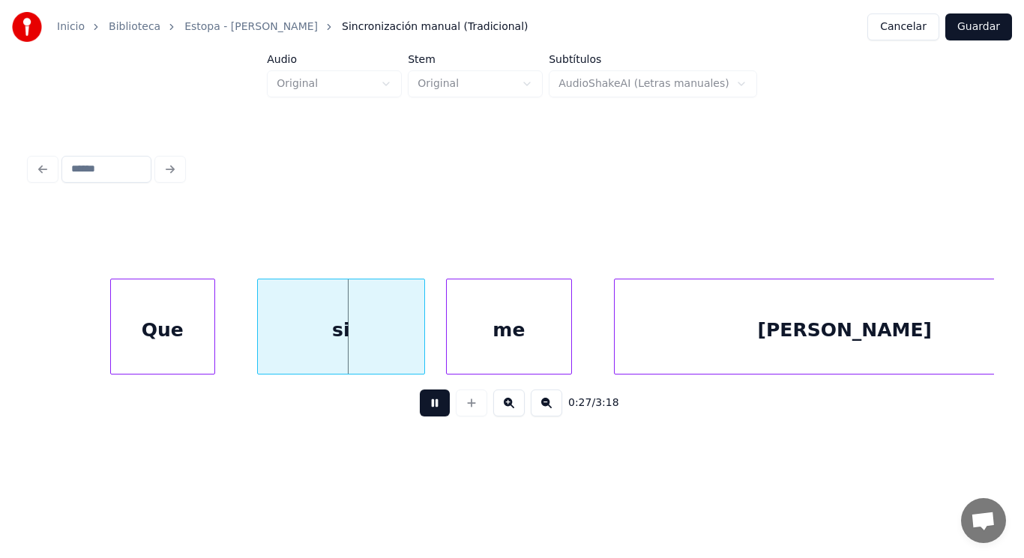
click at [427, 404] on button at bounding box center [435, 403] width 30 height 27
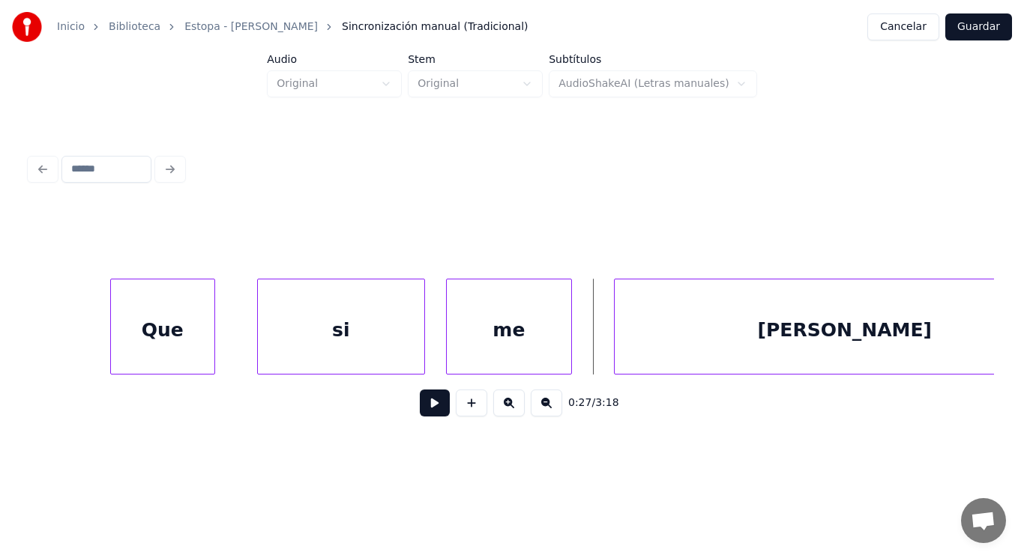
click at [466, 350] on div "me" at bounding box center [509, 330] width 124 height 102
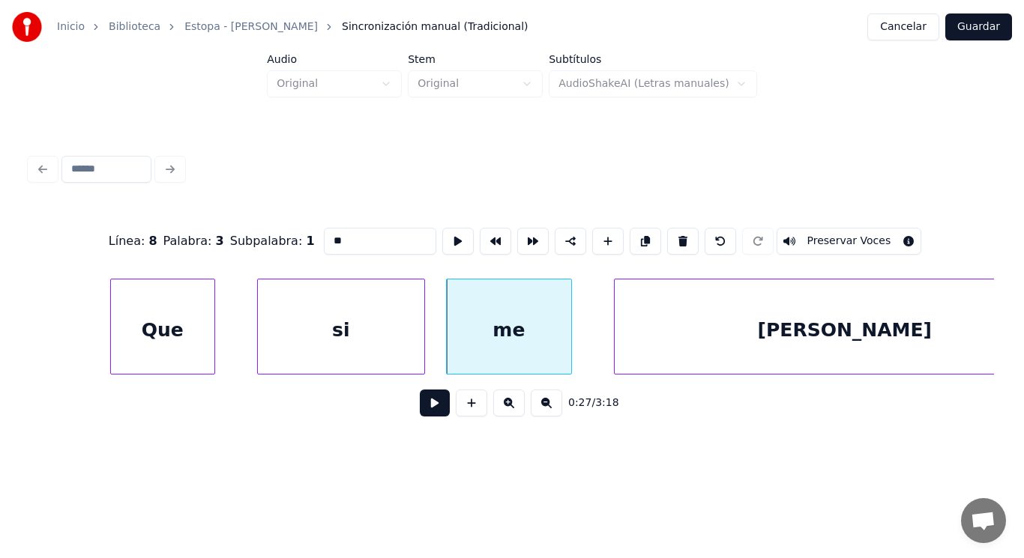
click at [422, 409] on button at bounding box center [435, 403] width 30 height 27
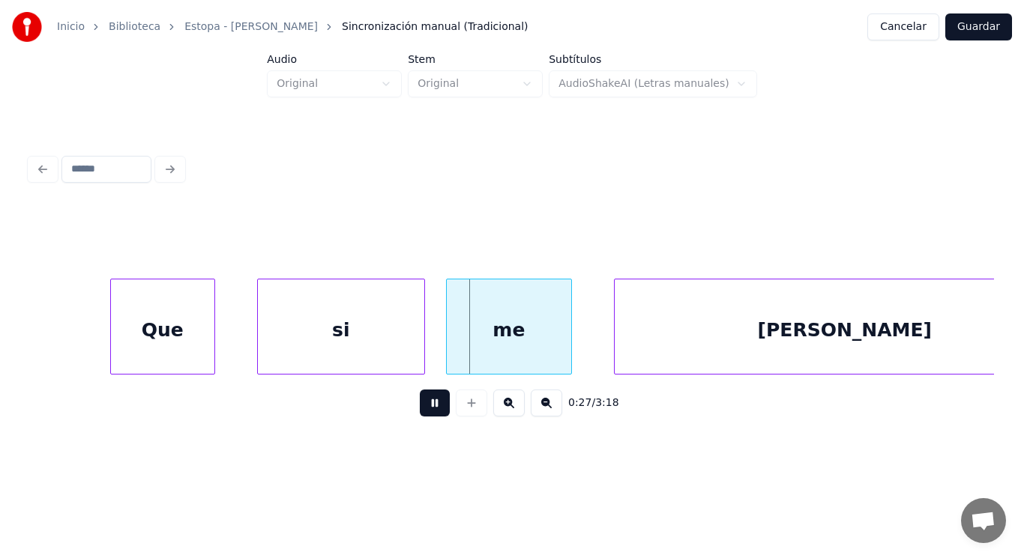
click at [422, 409] on button at bounding box center [435, 403] width 30 height 27
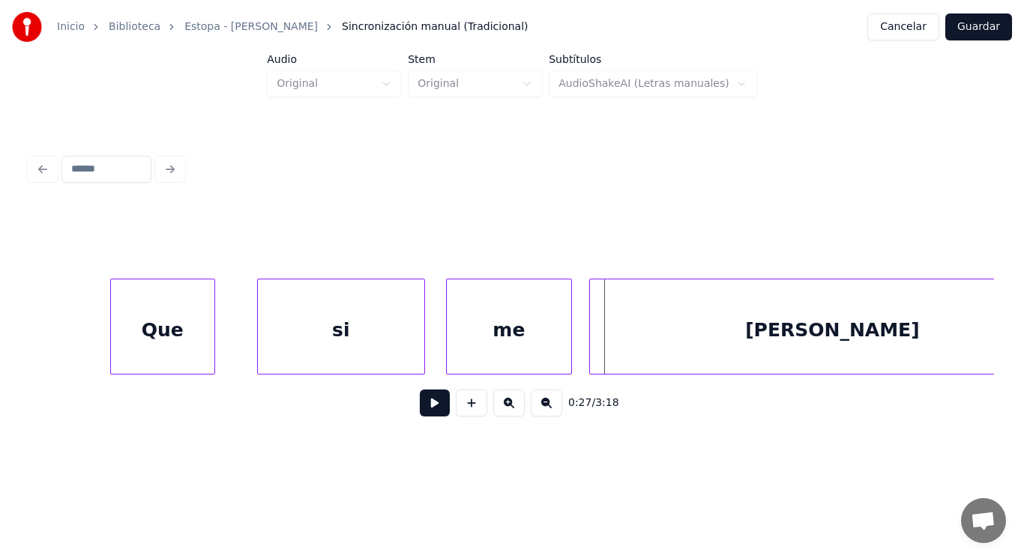
click at [593, 345] on div at bounding box center [592, 326] width 4 height 94
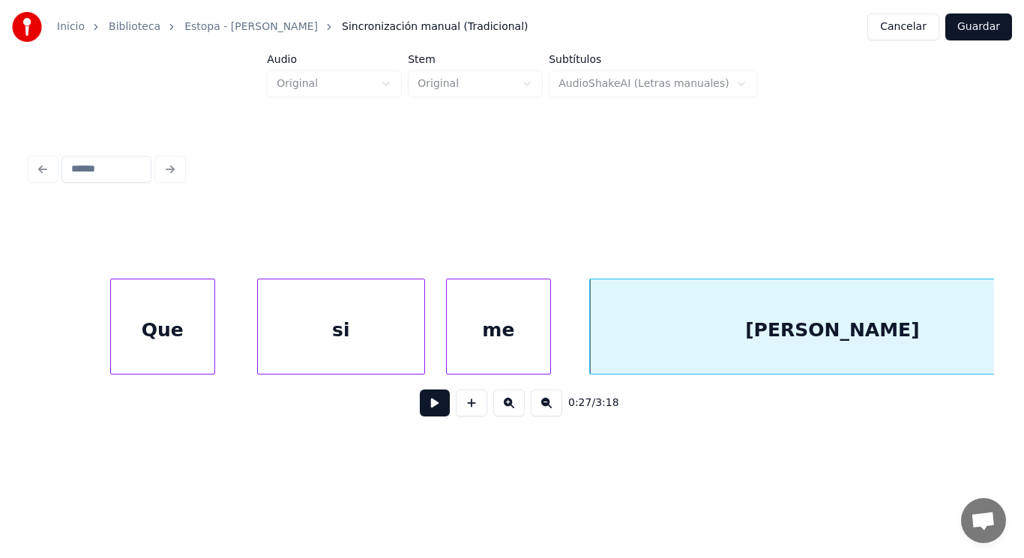
click at [548, 349] on div at bounding box center [547, 326] width 4 height 94
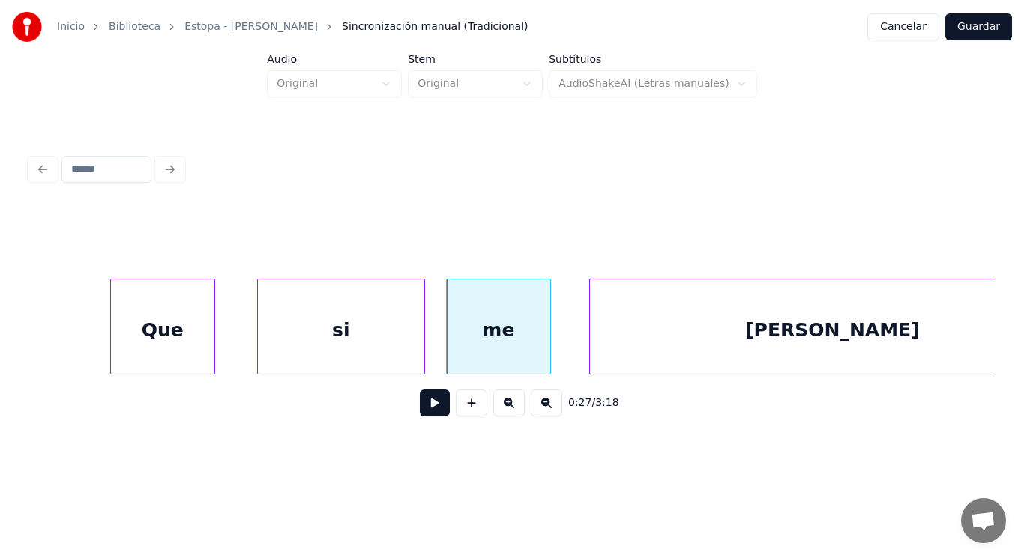
click at [426, 404] on button at bounding box center [435, 403] width 30 height 27
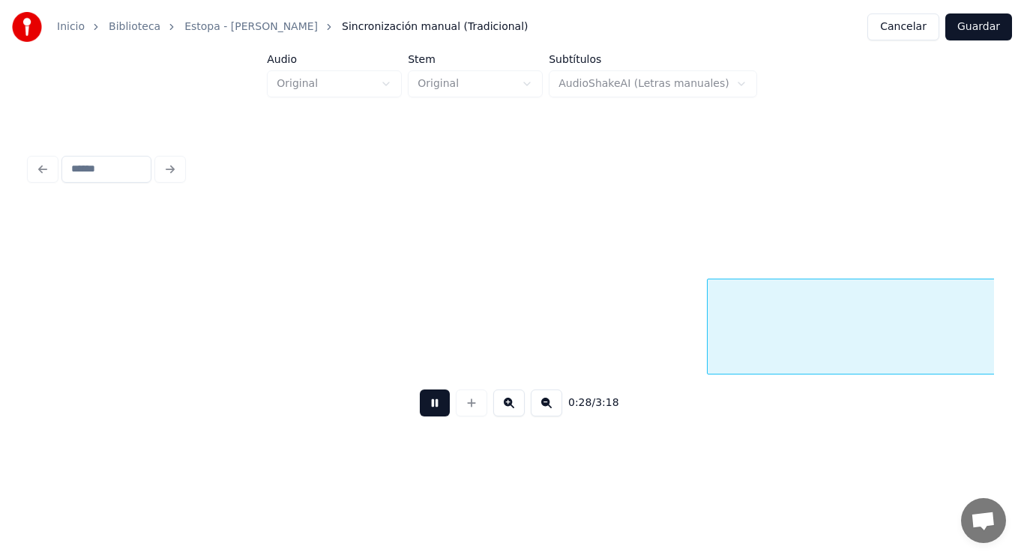
scroll to position [0, 29989]
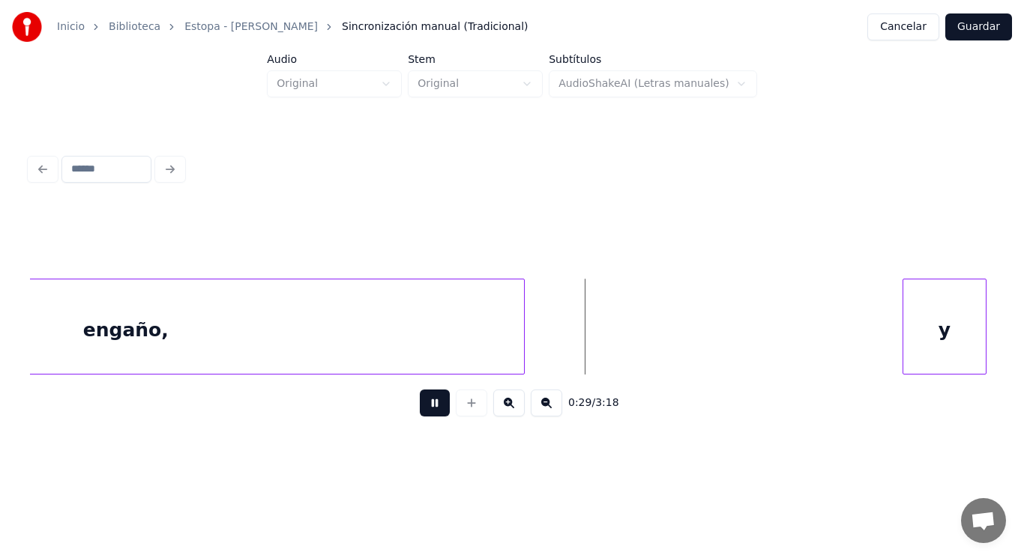
click at [426, 404] on button at bounding box center [435, 403] width 30 height 27
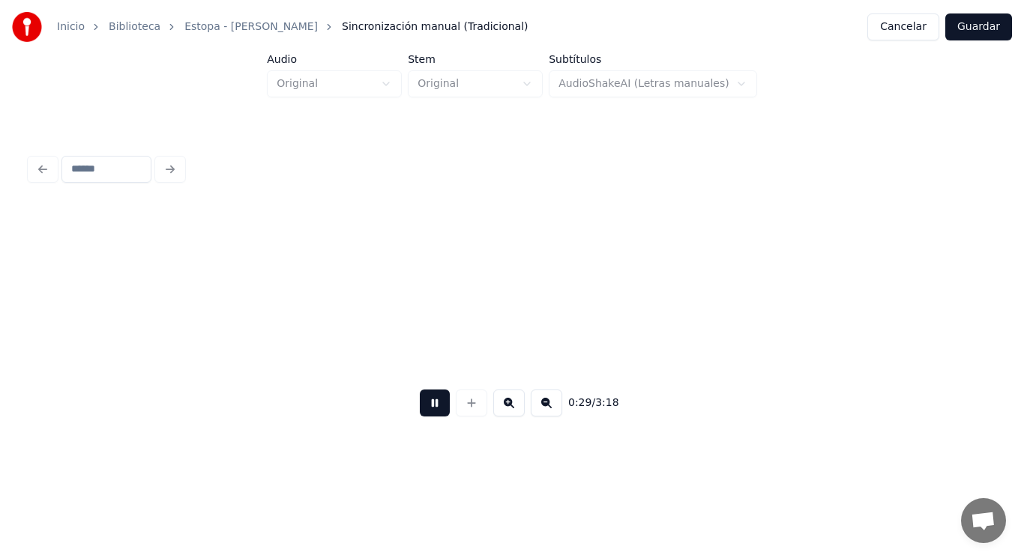
scroll to position [0, 30960]
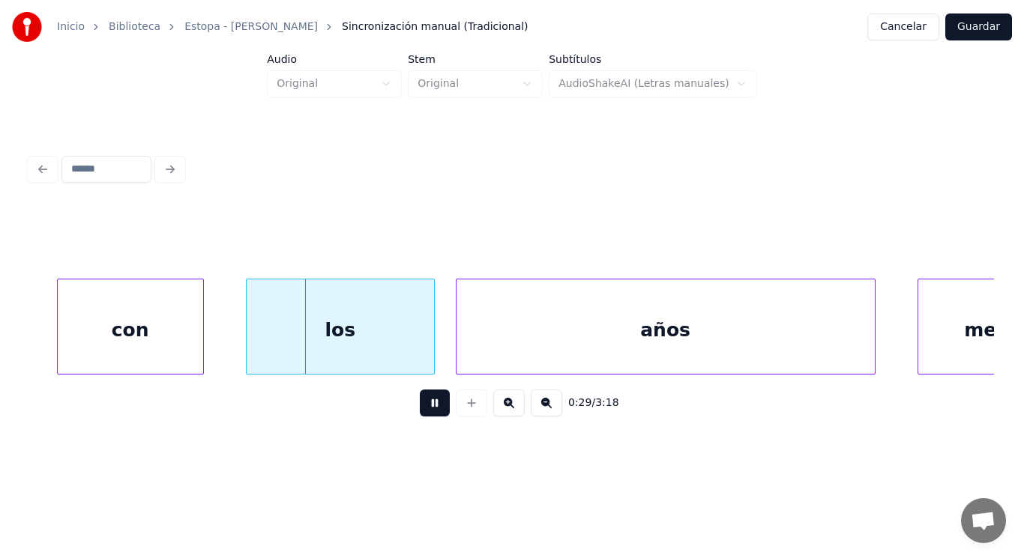
click at [426, 404] on button at bounding box center [435, 403] width 30 height 27
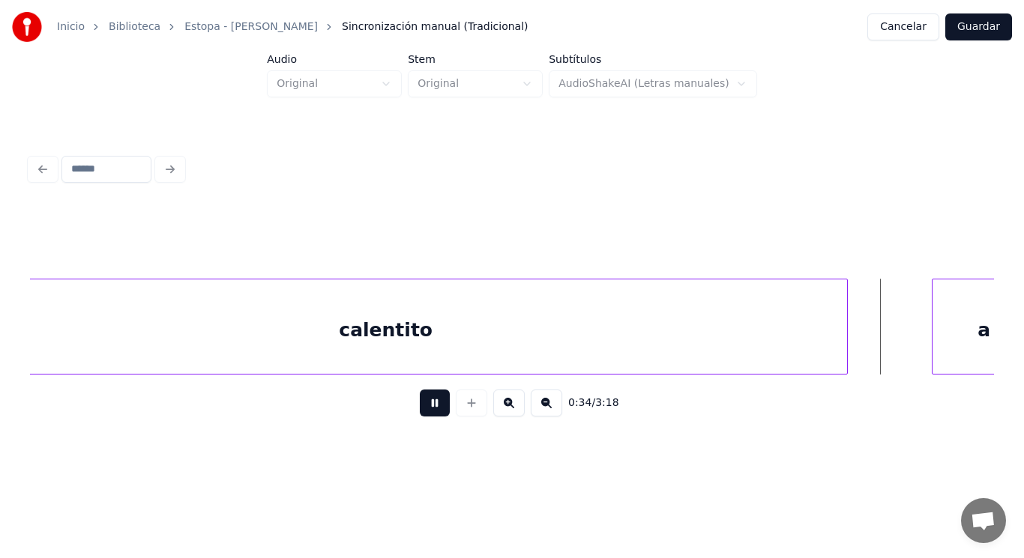
scroll to position [0, 35849]
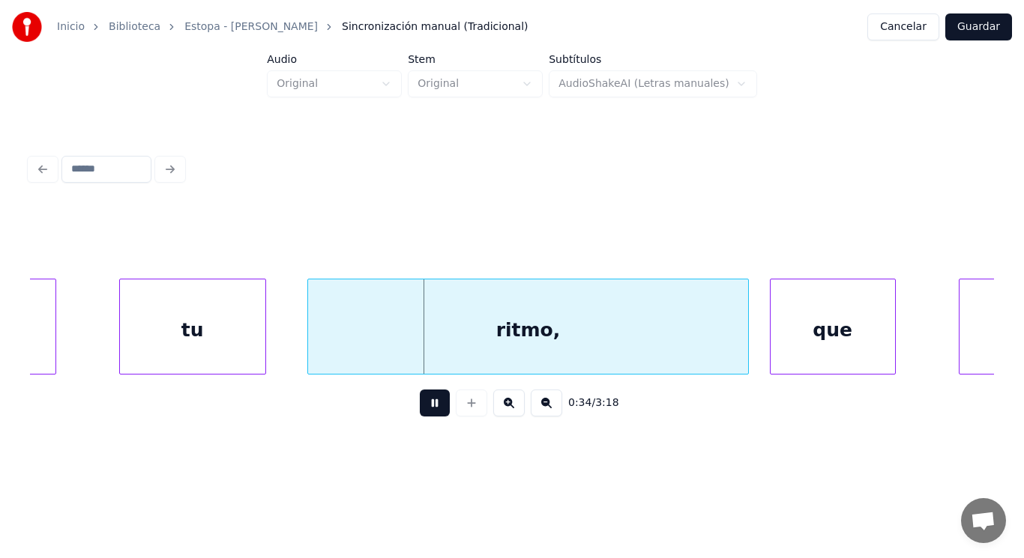
click at [426, 404] on button at bounding box center [435, 403] width 30 height 27
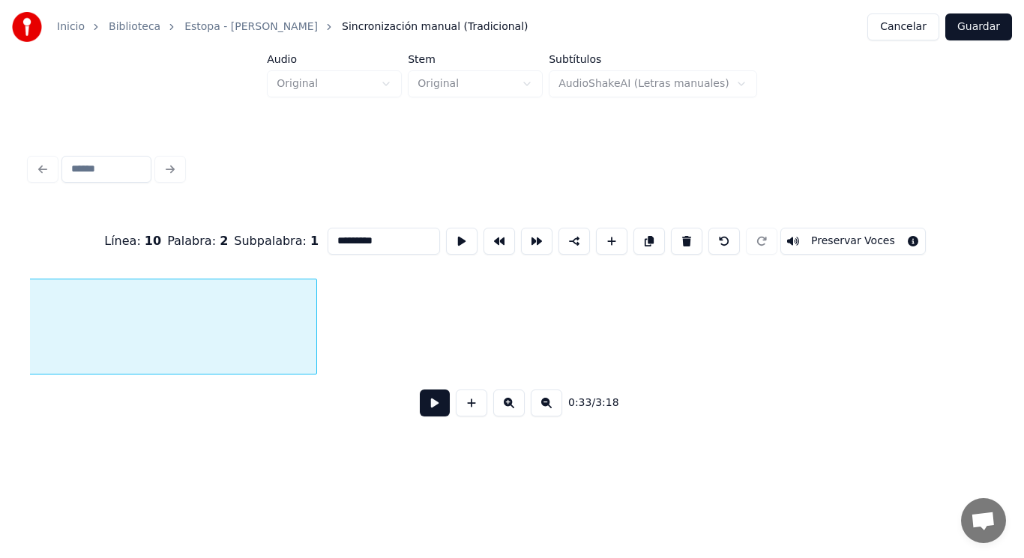
scroll to position [0, 34763]
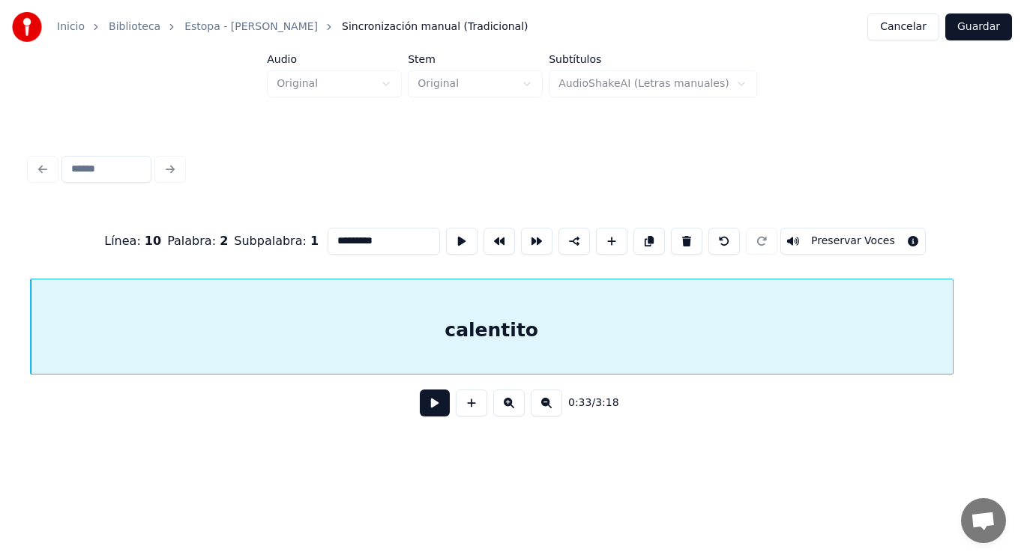
click at [421, 407] on button at bounding box center [435, 403] width 30 height 27
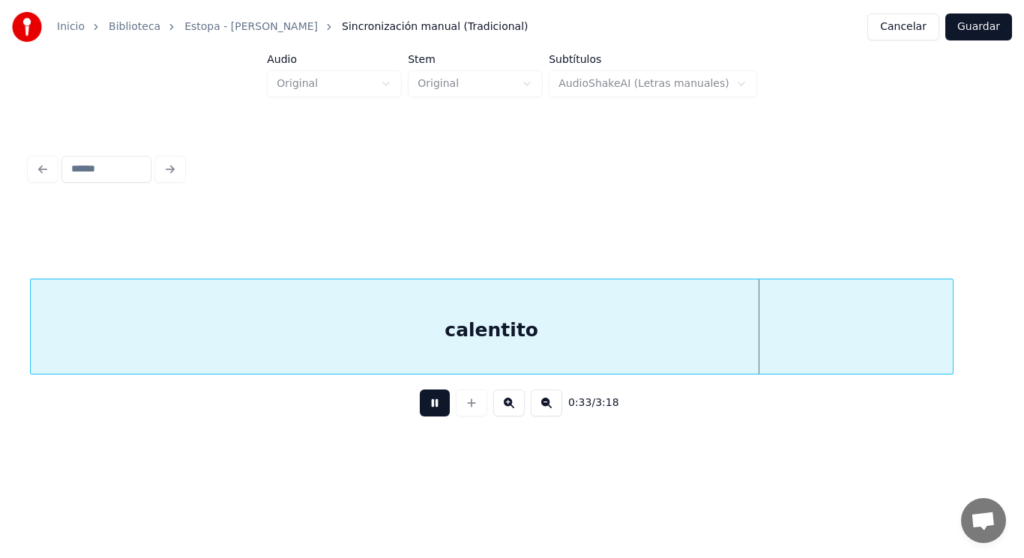
click at [421, 407] on button at bounding box center [435, 403] width 30 height 27
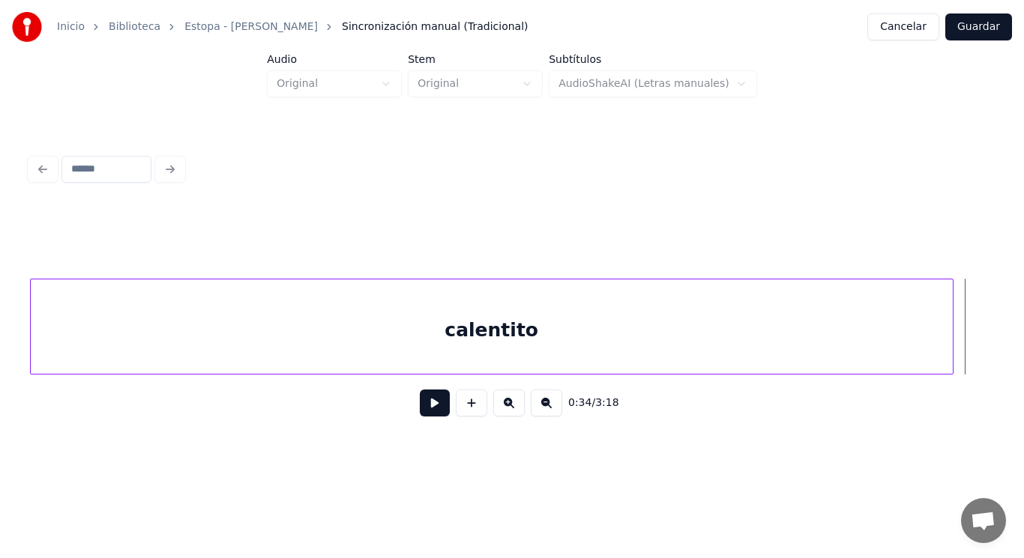
click at [952, 356] on div "calentito" at bounding box center [491, 327] width 923 height 96
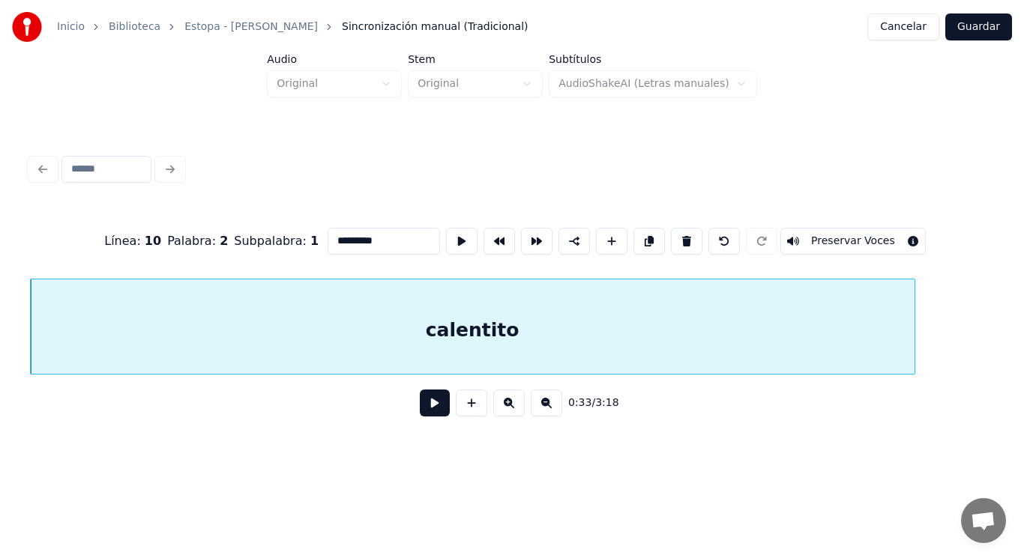
click at [913, 359] on div at bounding box center [912, 326] width 4 height 94
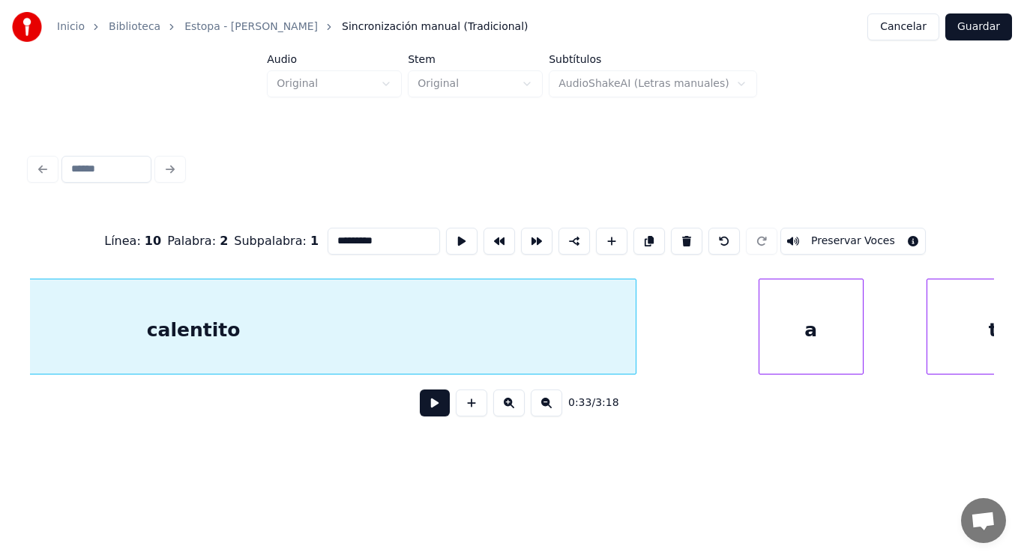
scroll to position [0, 35123]
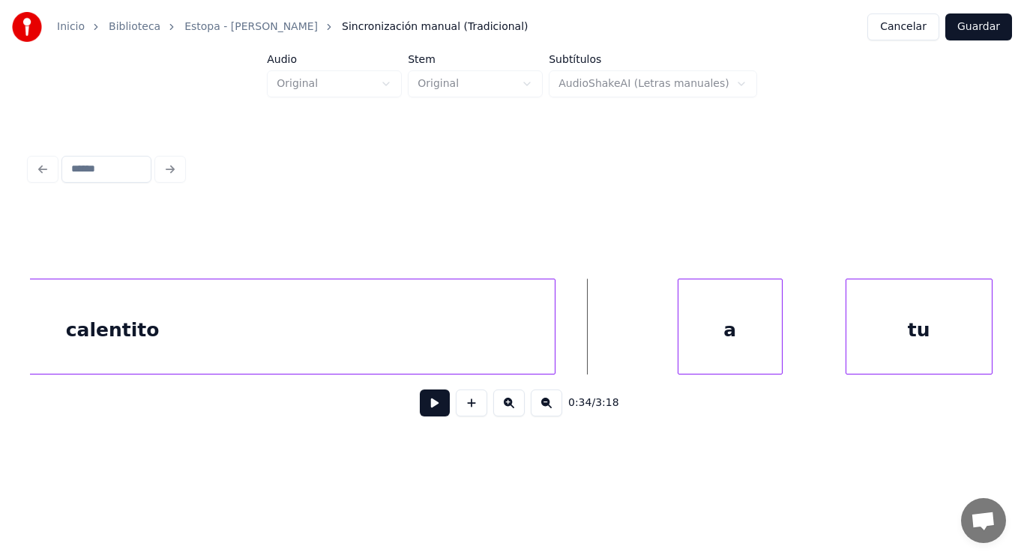
click at [426, 411] on button at bounding box center [435, 403] width 30 height 27
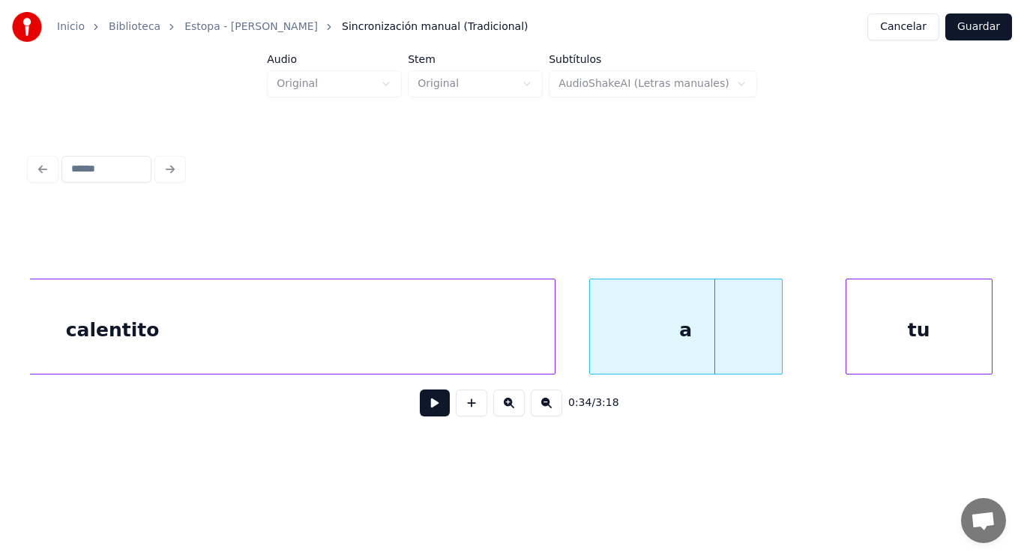
click at [592, 357] on div at bounding box center [592, 326] width 4 height 94
click at [425, 411] on button at bounding box center [435, 403] width 30 height 27
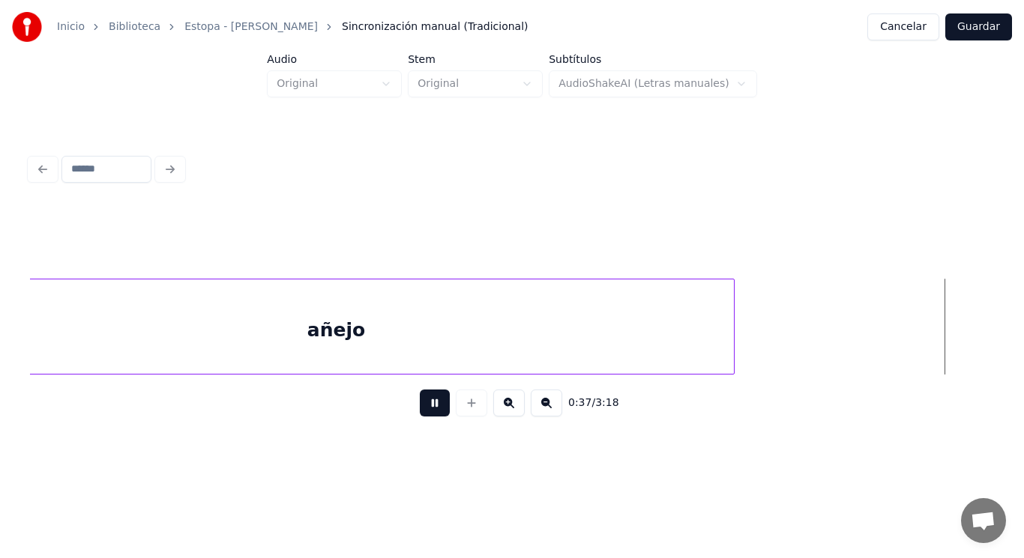
scroll to position [0, 39024]
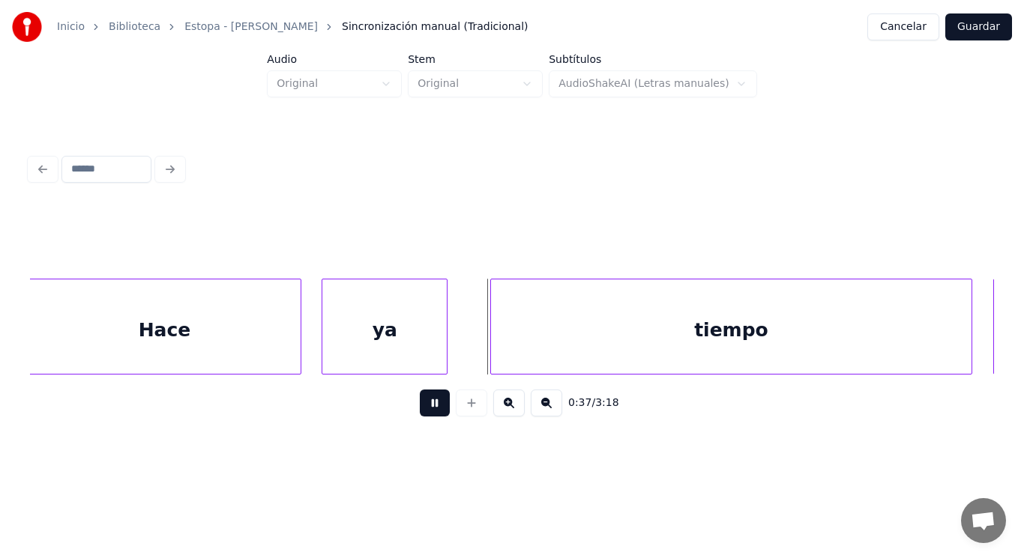
click at [425, 411] on button at bounding box center [435, 403] width 30 height 27
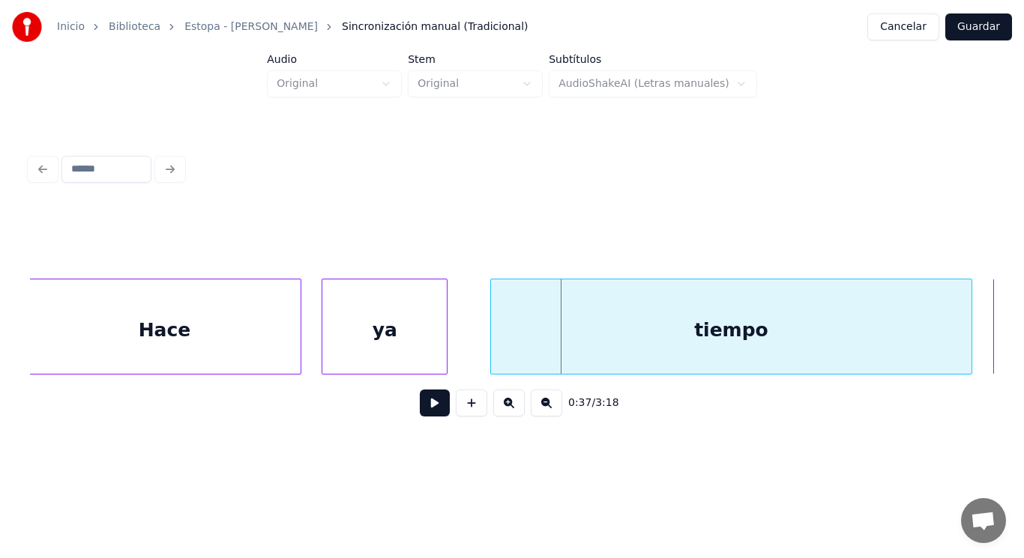
click at [425, 411] on button at bounding box center [435, 403] width 30 height 27
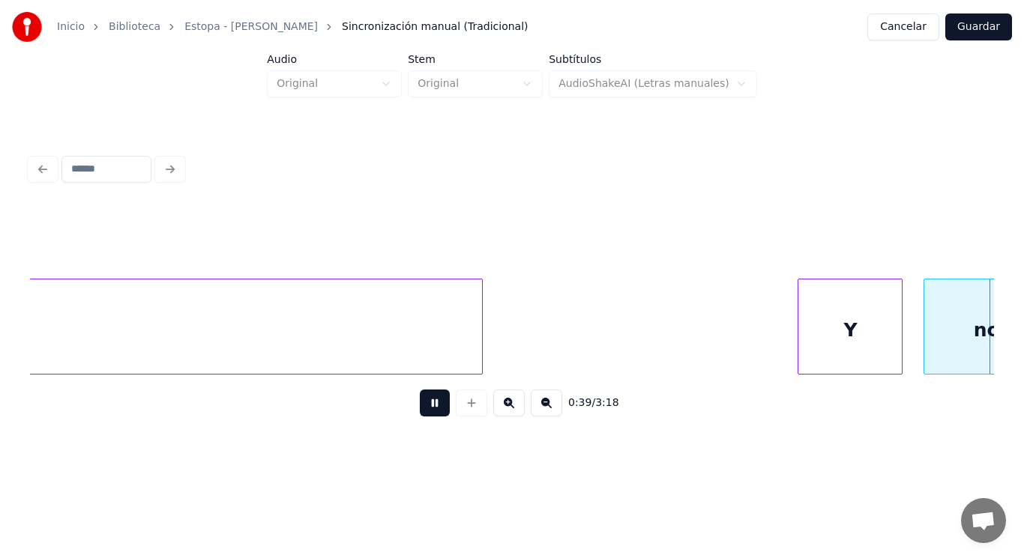
click at [425, 411] on button at bounding box center [435, 403] width 30 height 27
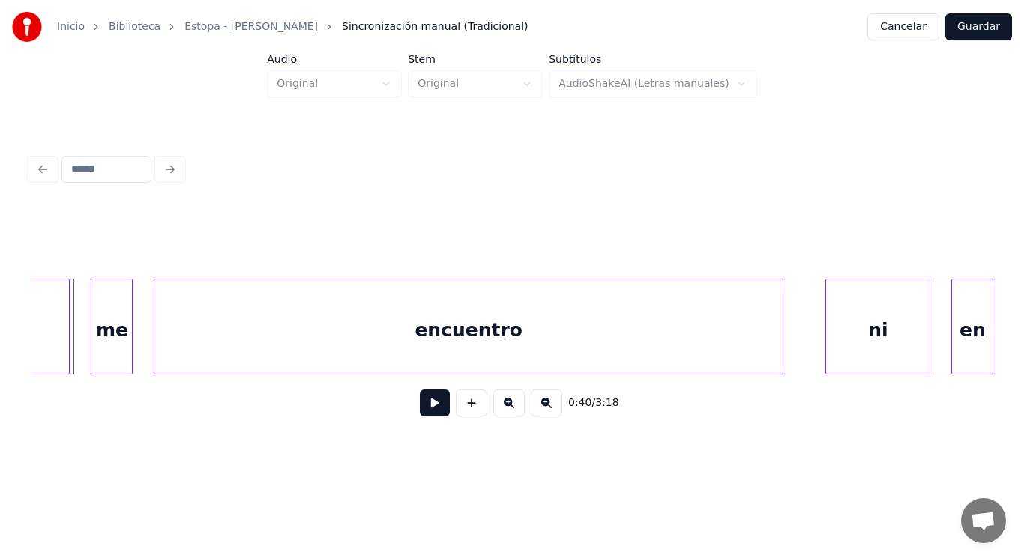
click at [70, 336] on div "no" at bounding box center [7, 327] width 126 height 96
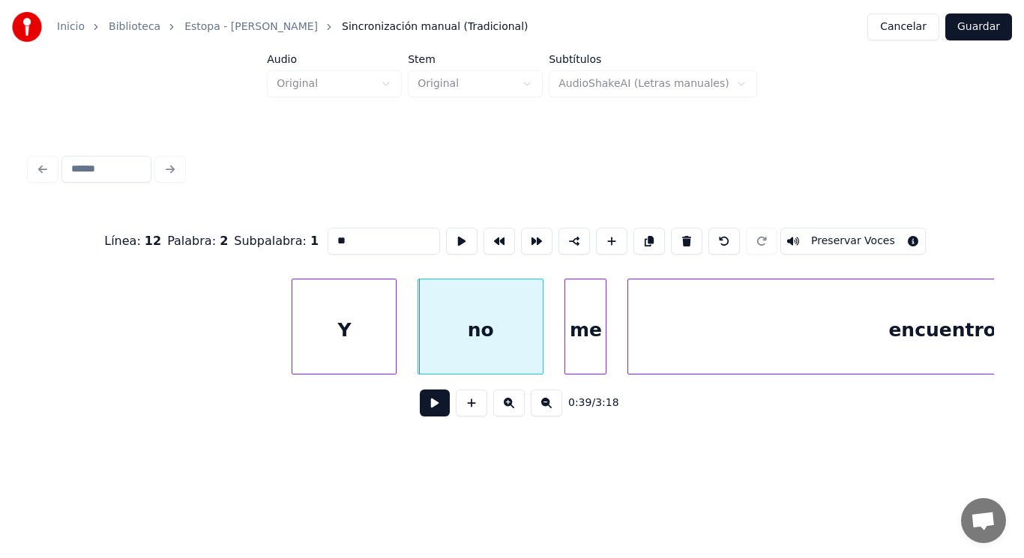
scroll to position [0, 41426]
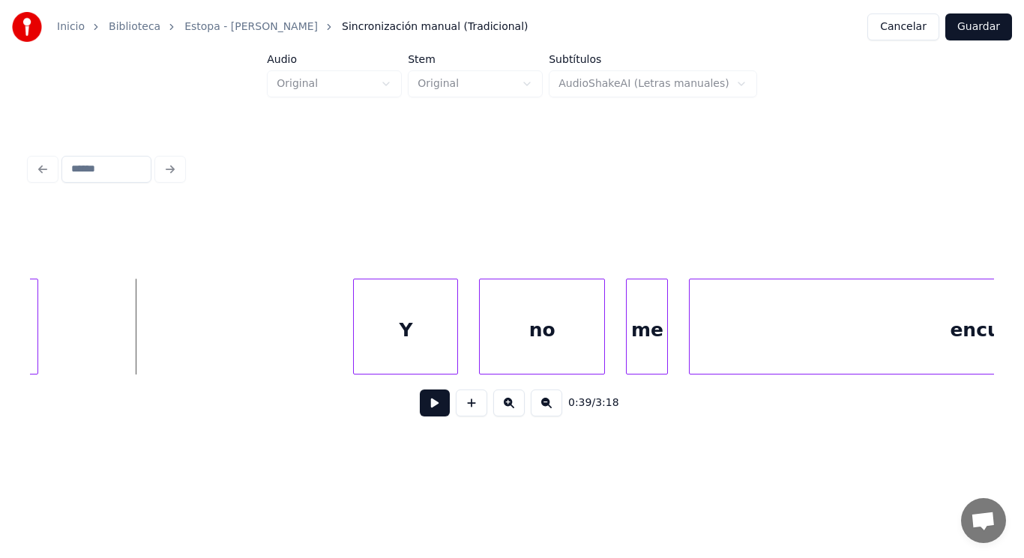
click at [429, 405] on button at bounding box center [435, 403] width 30 height 27
click at [312, 351] on div at bounding box center [314, 326] width 4 height 94
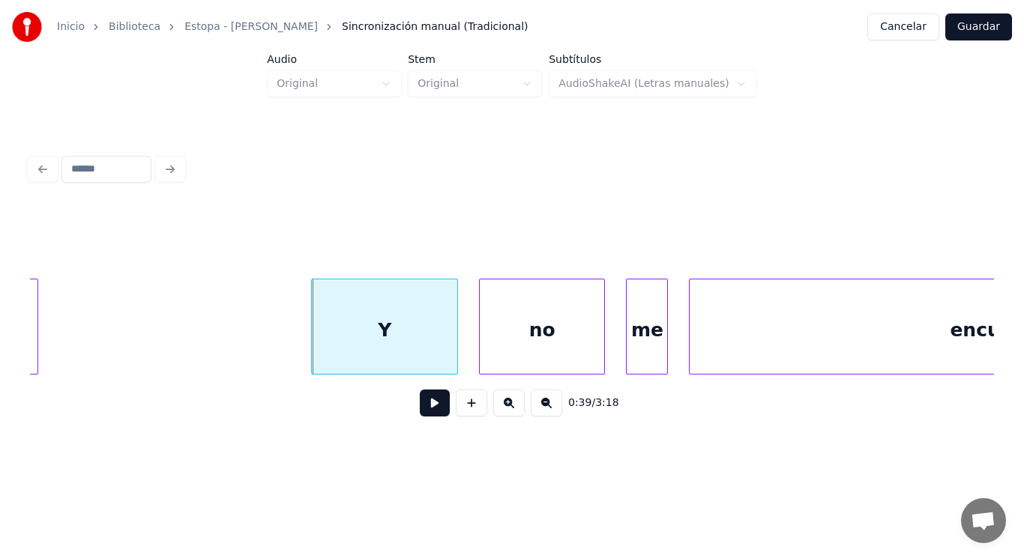
click at [422, 411] on button at bounding box center [435, 403] width 30 height 27
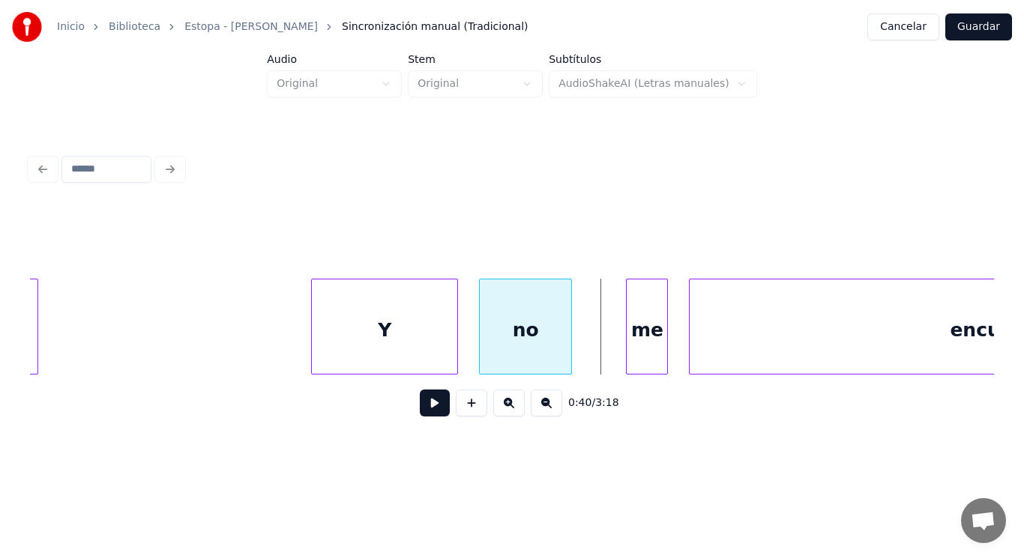
click at [569, 353] on div at bounding box center [568, 326] width 4 height 94
click at [596, 352] on div at bounding box center [596, 326] width 4 height 94
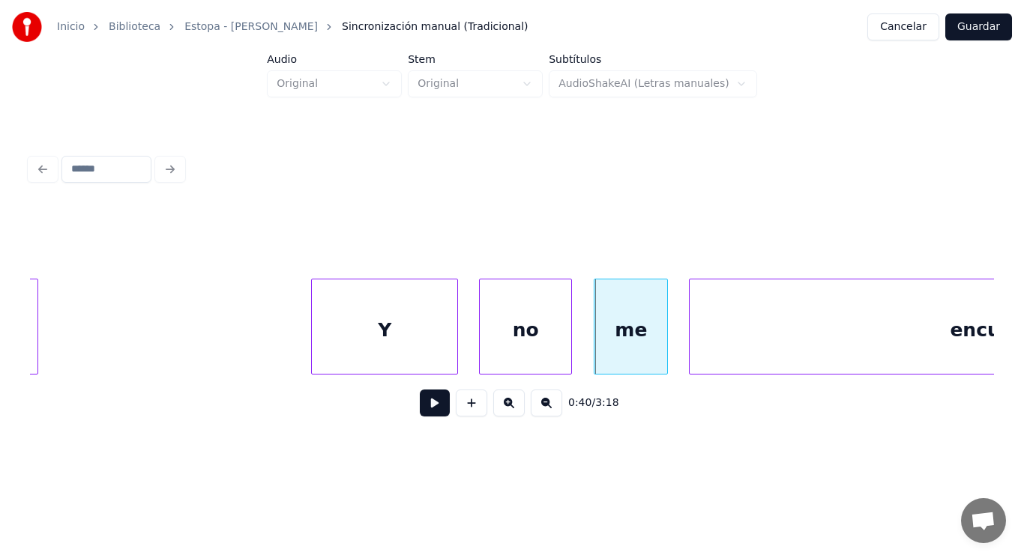
click at [422, 405] on button at bounding box center [435, 403] width 30 height 27
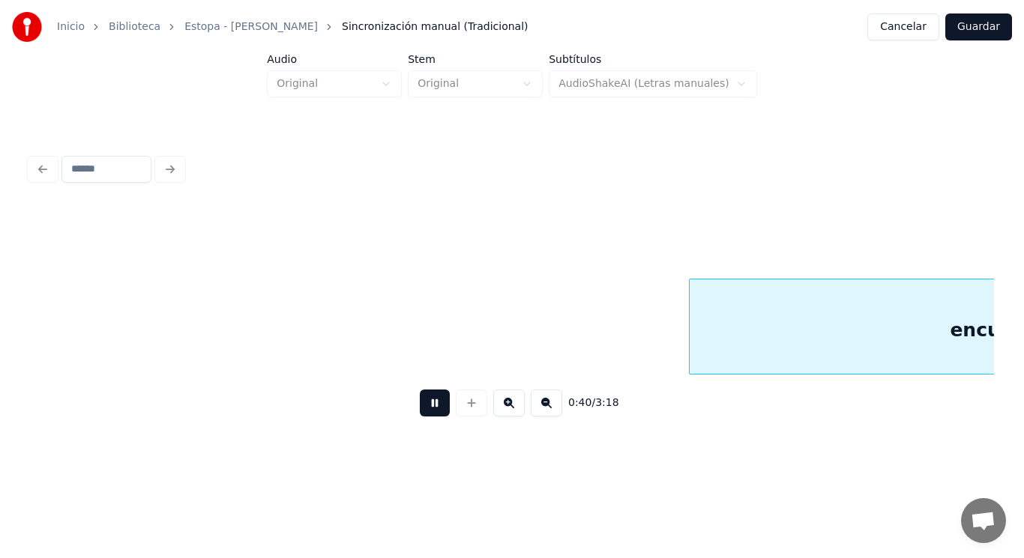
scroll to position [0, 42391]
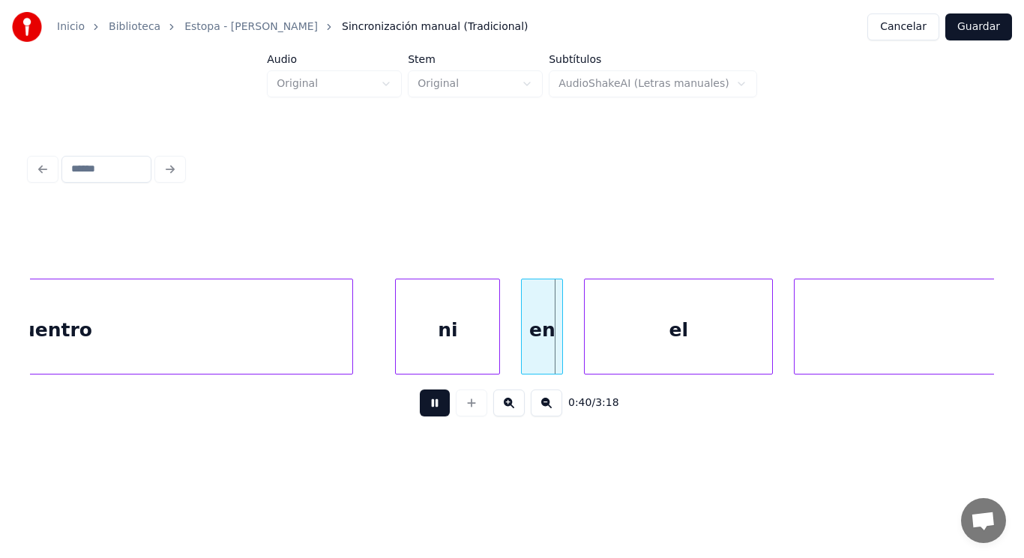
click at [422, 405] on button at bounding box center [435, 403] width 30 height 27
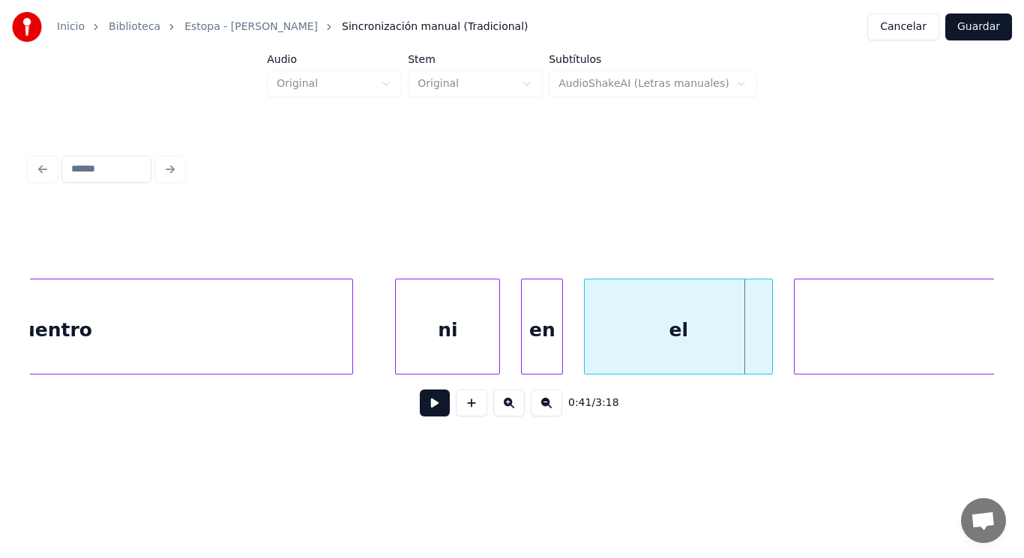
click at [428, 362] on div "ni" at bounding box center [447, 330] width 103 height 102
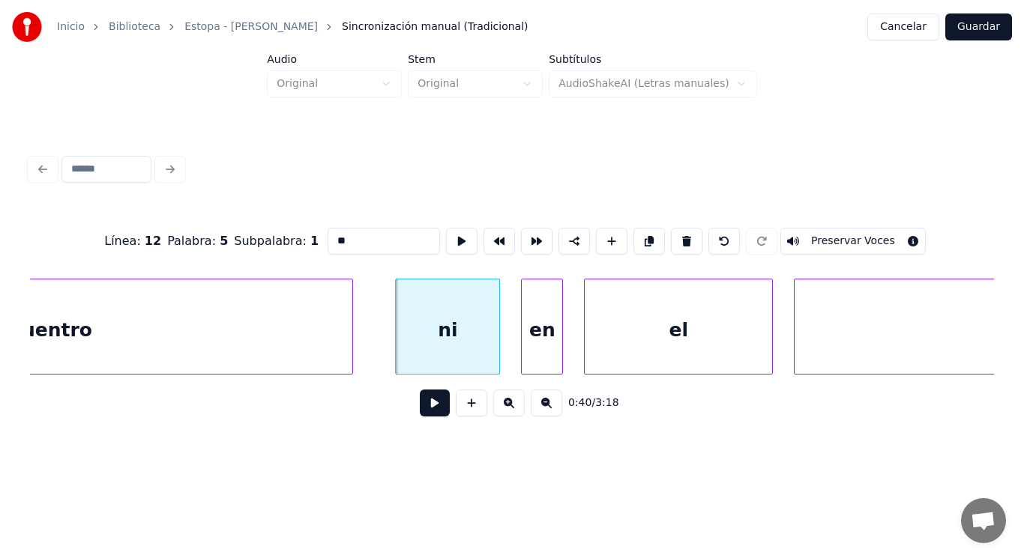
click at [420, 417] on button at bounding box center [435, 403] width 30 height 27
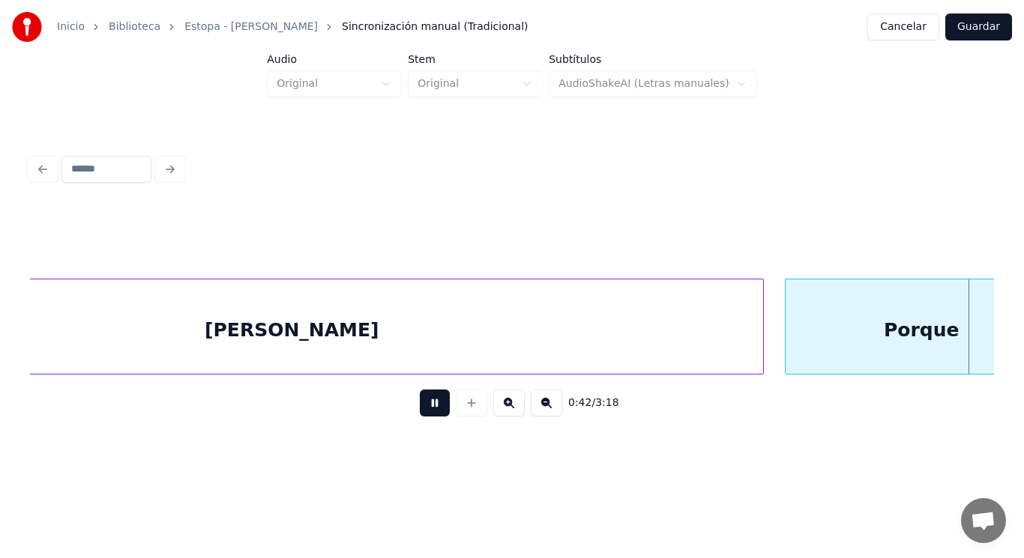
scroll to position [0, 44341]
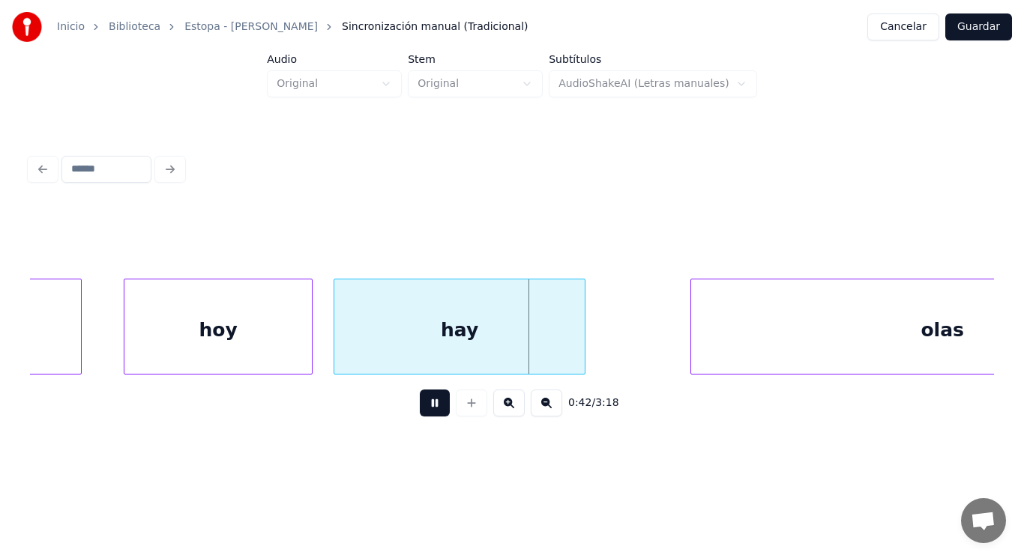
click at [420, 417] on button at bounding box center [435, 403] width 30 height 27
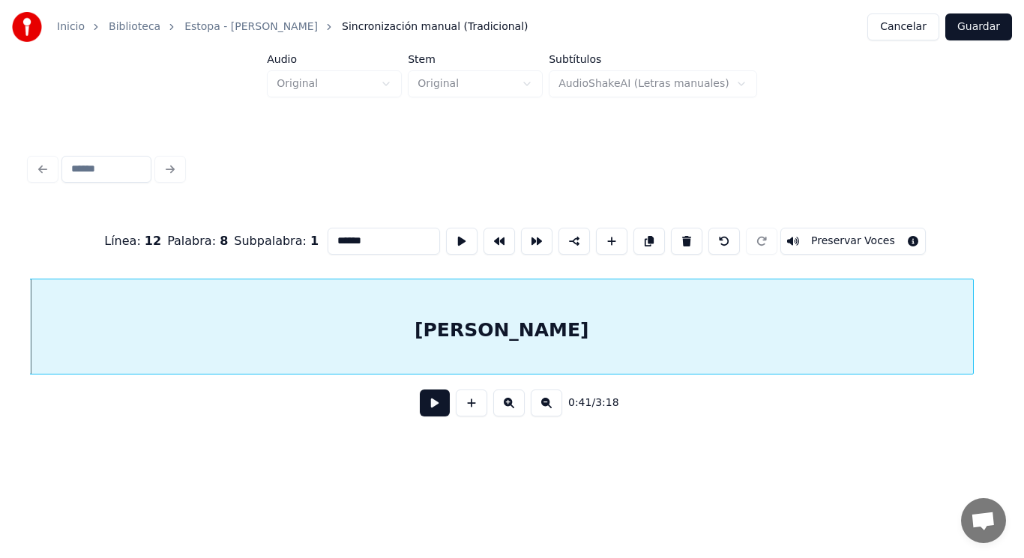
click at [356, 232] on input "******" at bounding box center [383, 241] width 112 height 27
type input "*******"
click at [429, 411] on button at bounding box center [435, 403] width 30 height 27
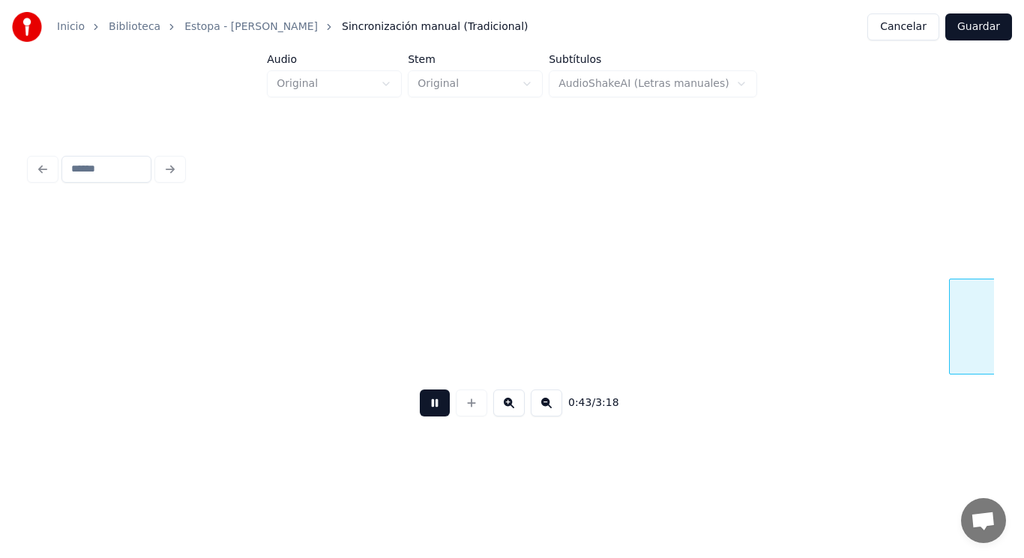
scroll to position [0, 46090]
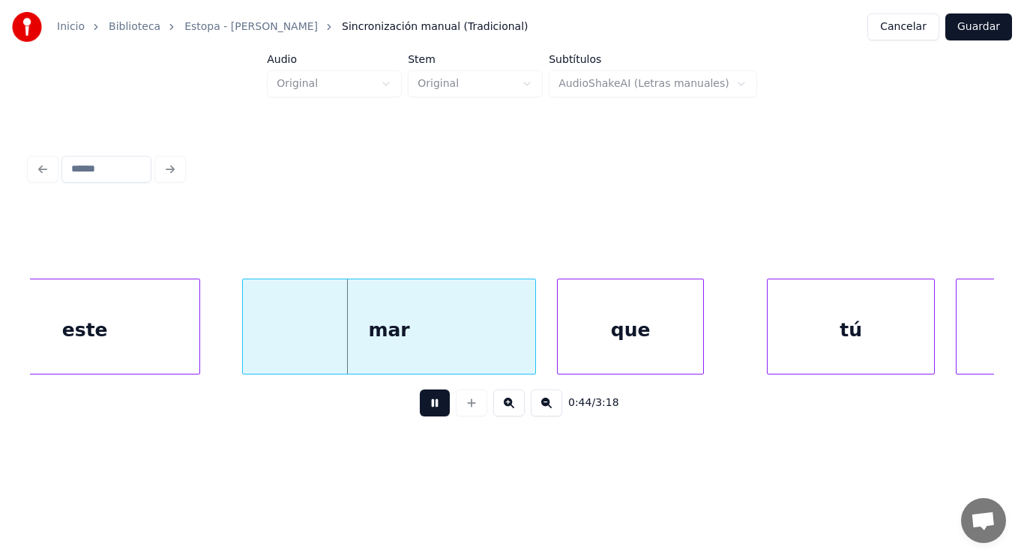
click at [429, 411] on button at bounding box center [435, 403] width 30 height 27
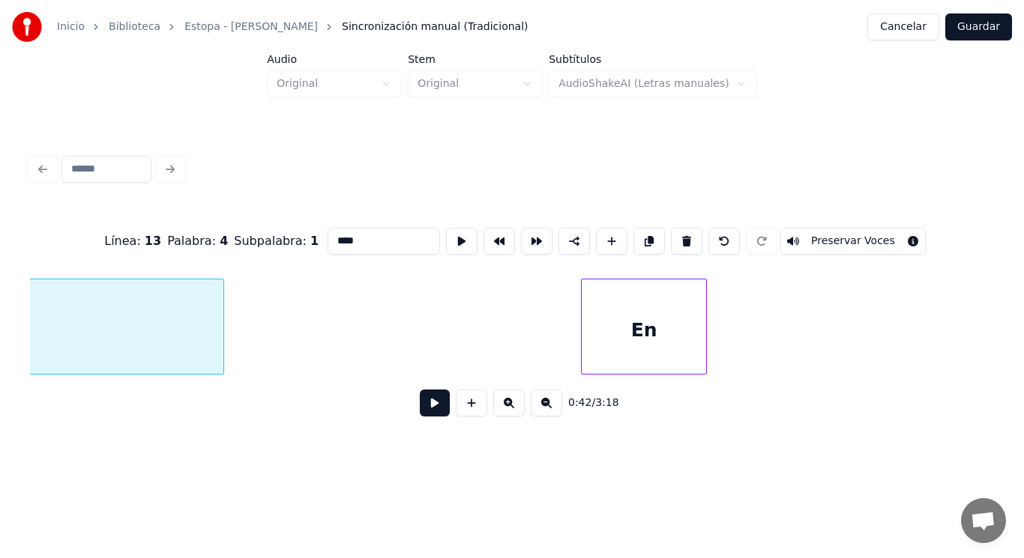
scroll to position [0, 45002]
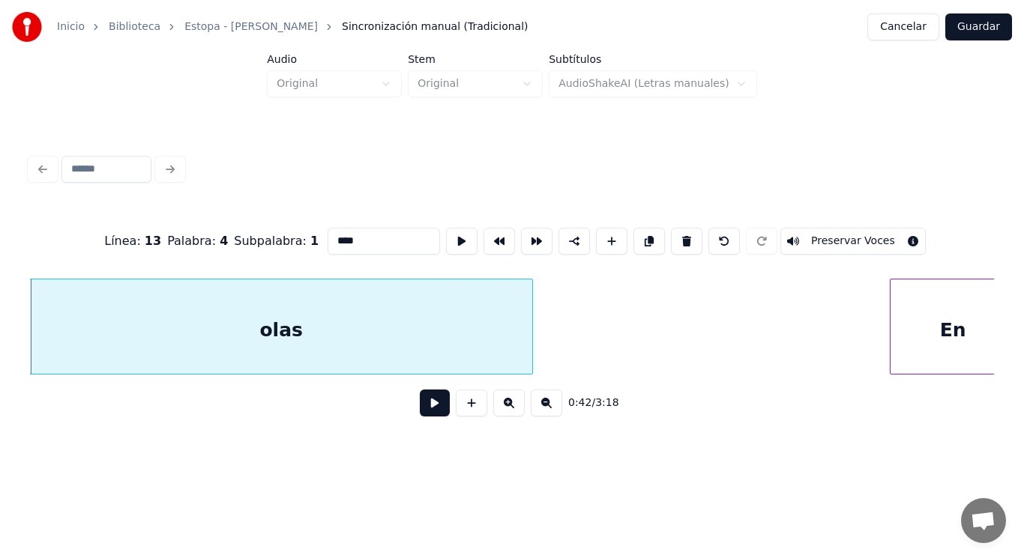
click at [340, 235] on input "****" at bounding box center [383, 241] width 112 height 27
click at [868, 337] on div at bounding box center [868, 326] width 4 height 94
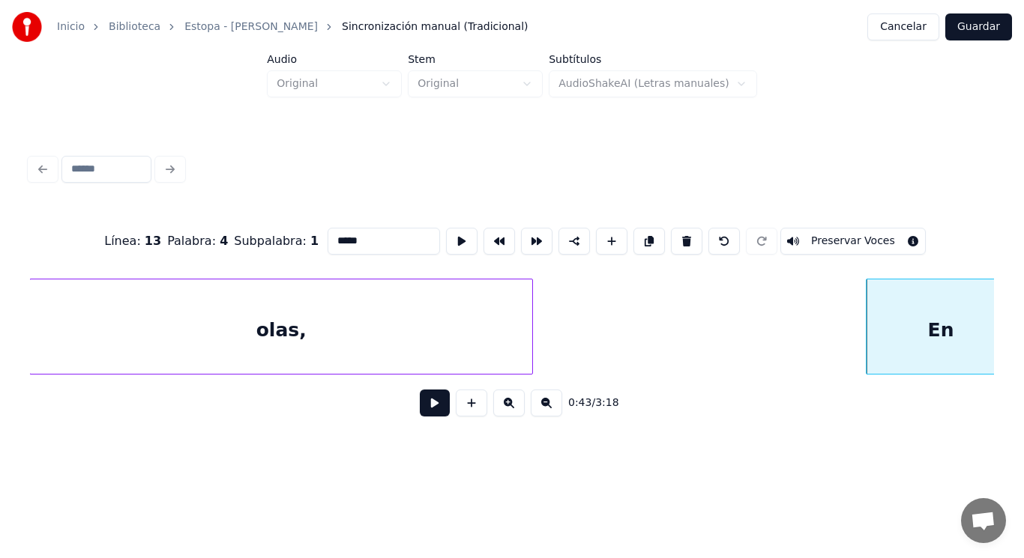
click at [895, 335] on div "En" at bounding box center [940, 330] width 148 height 102
click at [327, 233] on input "**" at bounding box center [383, 241] width 112 height 27
type input "**"
click at [425, 408] on button at bounding box center [435, 403] width 30 height 27
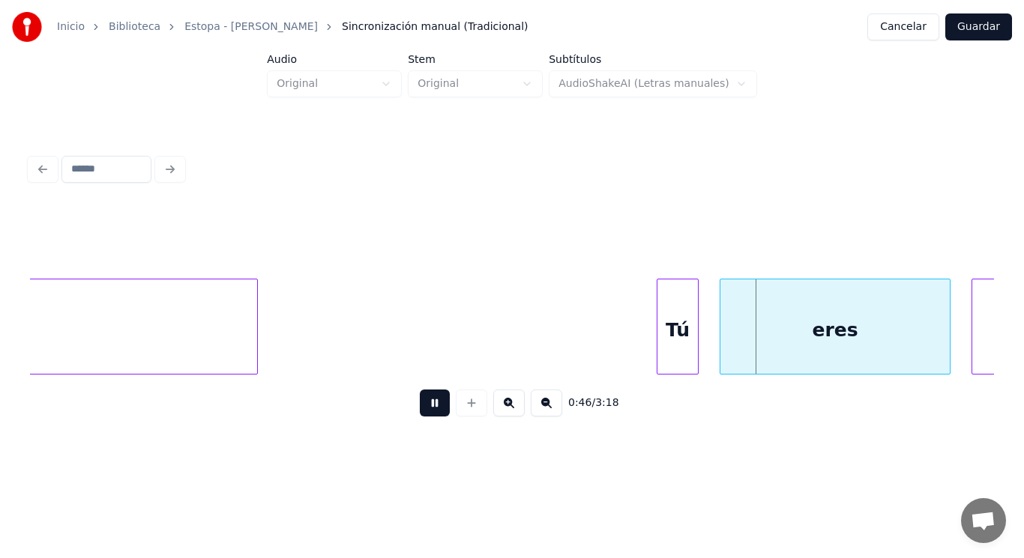
click at [425, 408] on button at bounding box center [435, 403] width 30 height 27
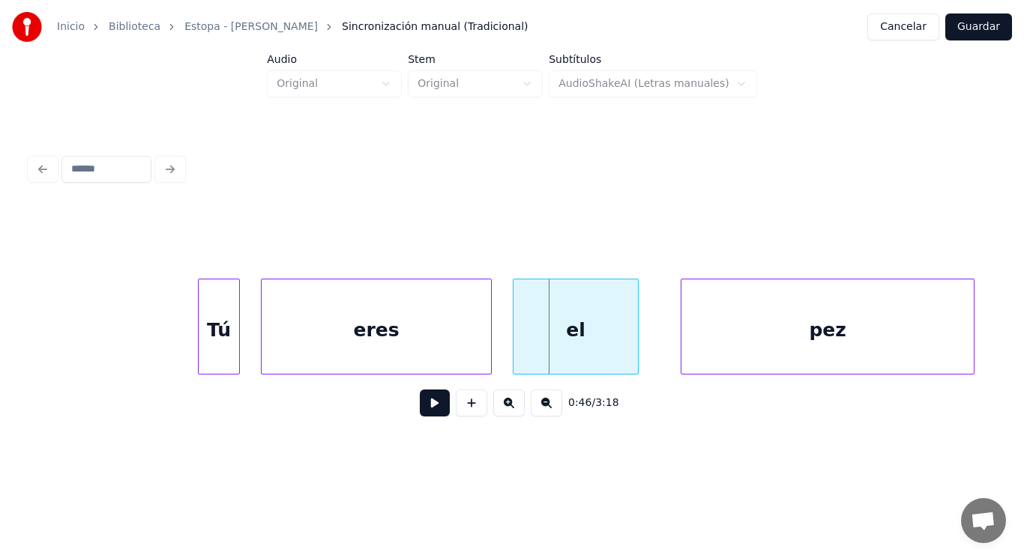
scroll to position [0, 48379]
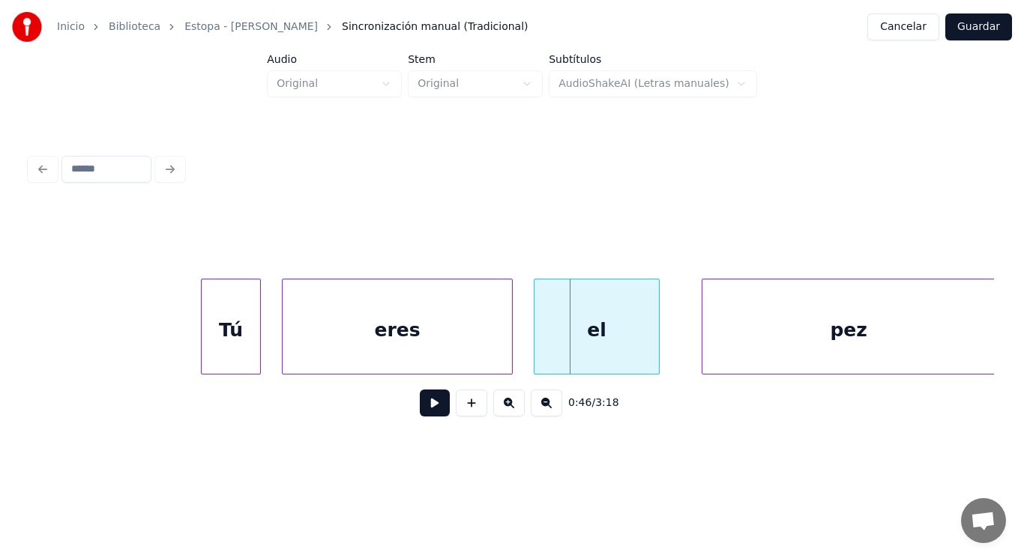
click at [204, 348] on div at bounding box center [204, 326] width 4 height 94
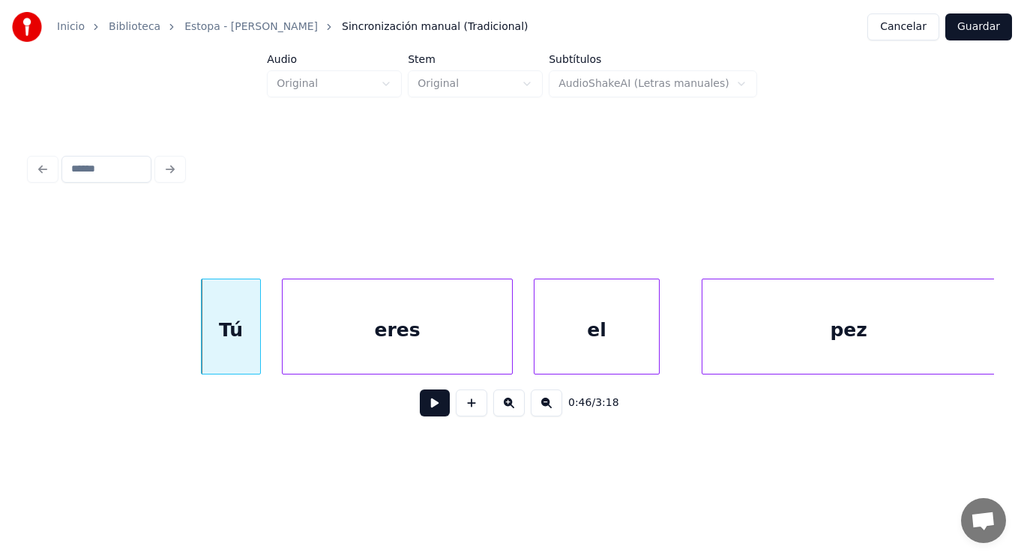
click at [420, 411] on button at bounding box center [435, 403] width 30 height 27
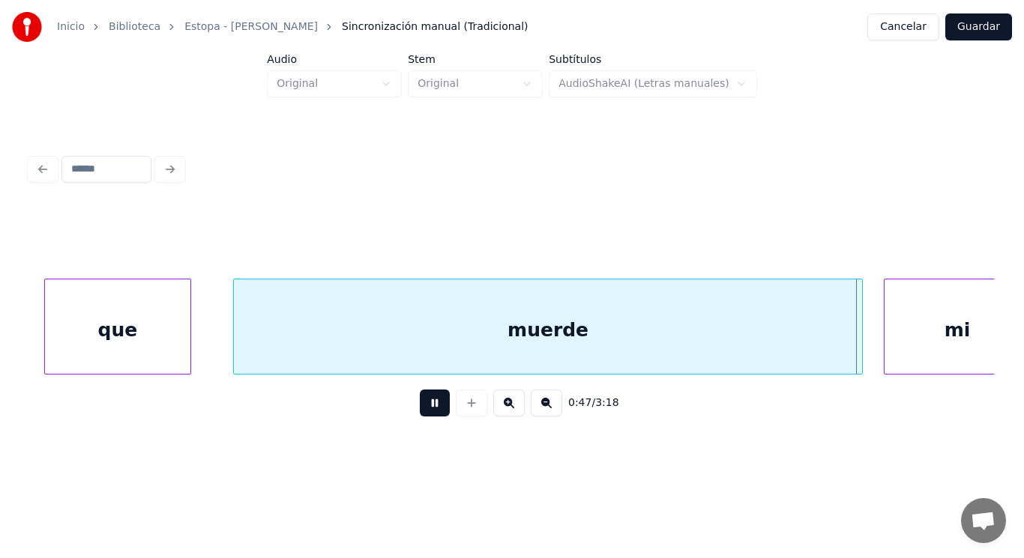
scroll to position [0, 50321]
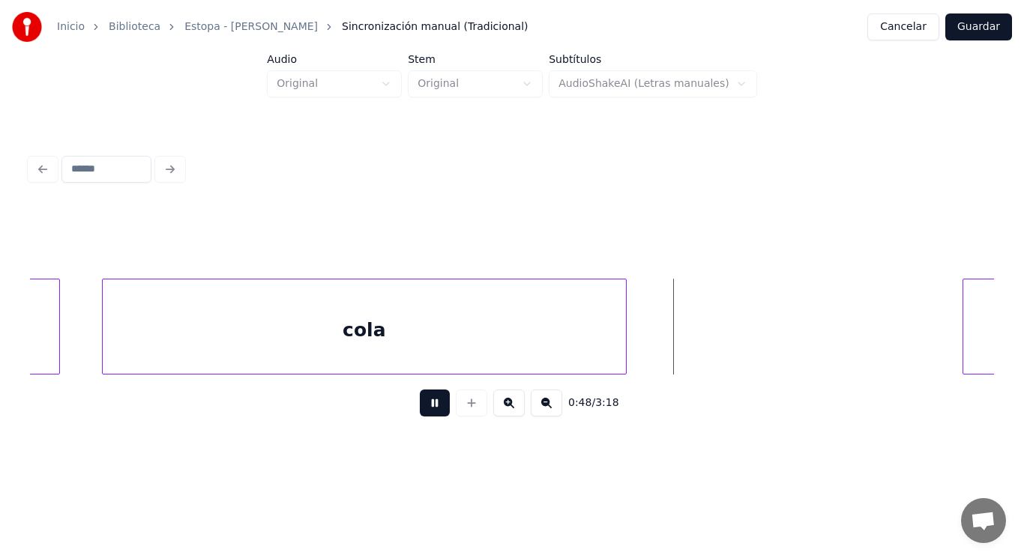
click at [420, 411] on button at bounding box center [435, 403] width 30 height 27
click at [387, 347] on div "cola" at bounding box center [364, 330] width 523 height 102
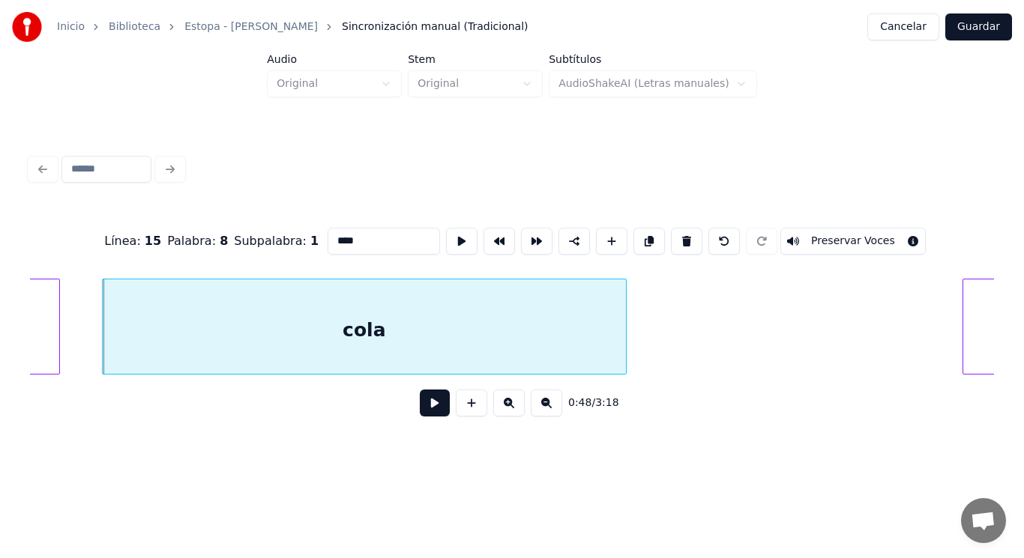
click at [339, 232] on input "****" at bounding box center [383, 241] width 112 height 27
type input "*****"
click at [423, 405] on button at bounding box center [435, 403] width 30 height 27
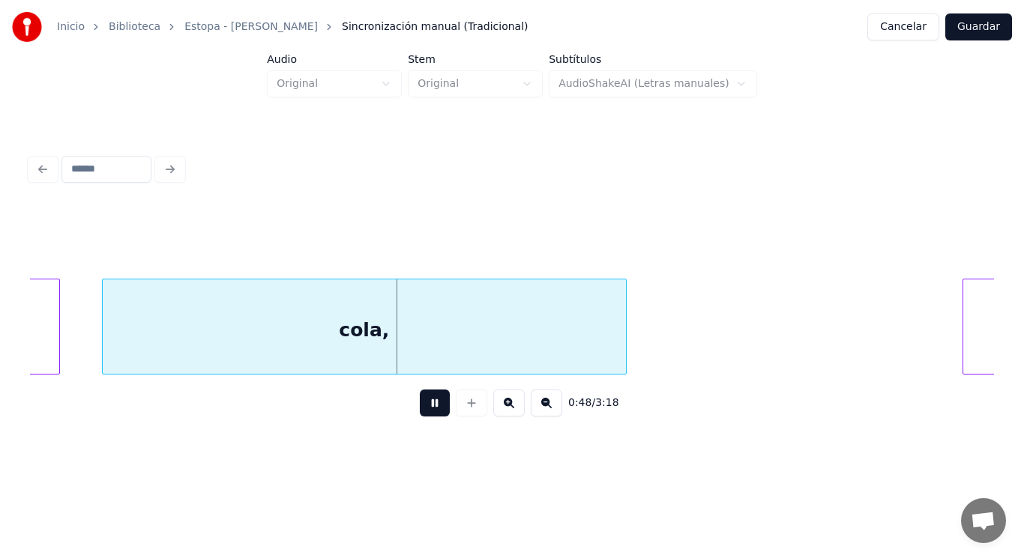
click at [423, 405] on button at bounding box center [435, 403] width 30 height 27
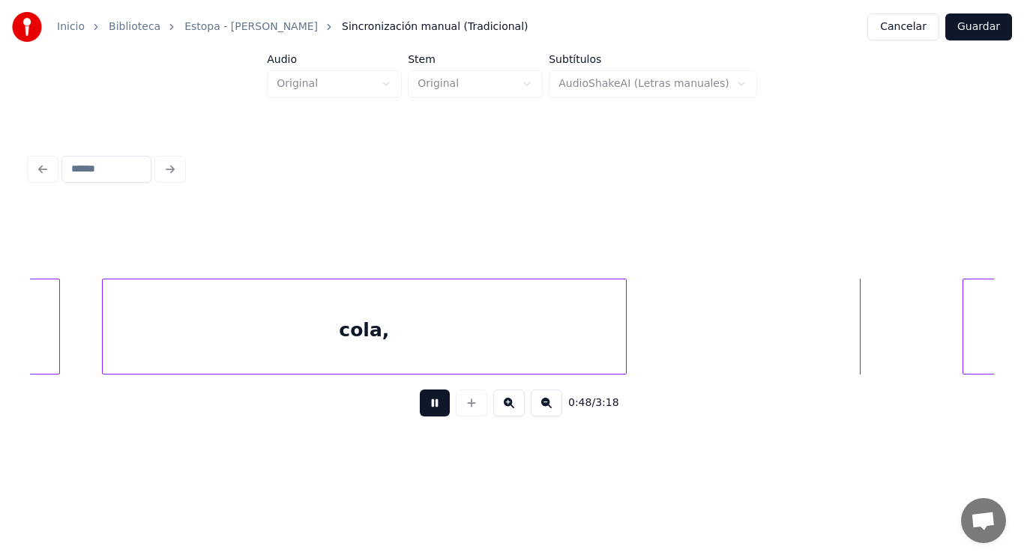
scroll to position [0, 51289]
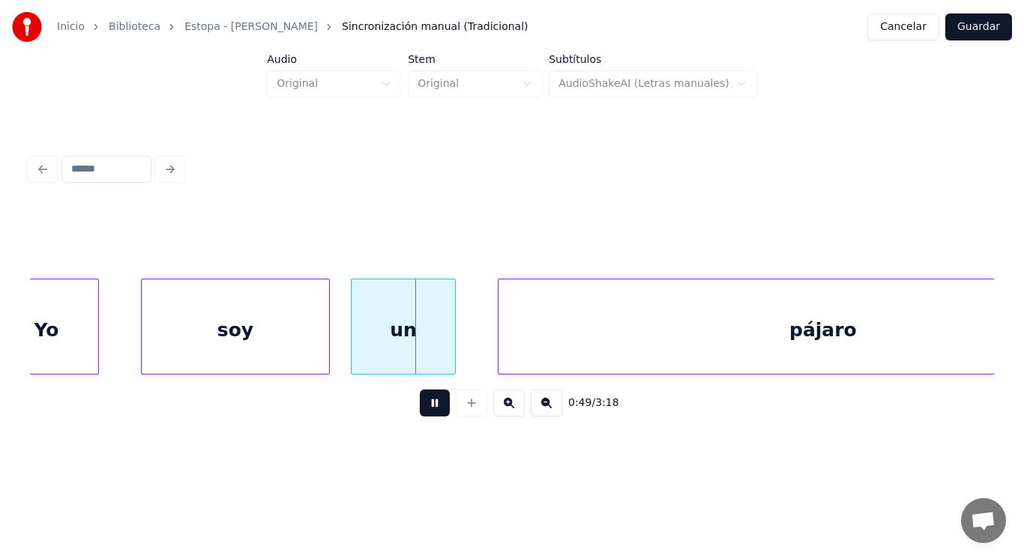
click at [423, 405] on button at bounding box center [435, 403] width 30 height 27
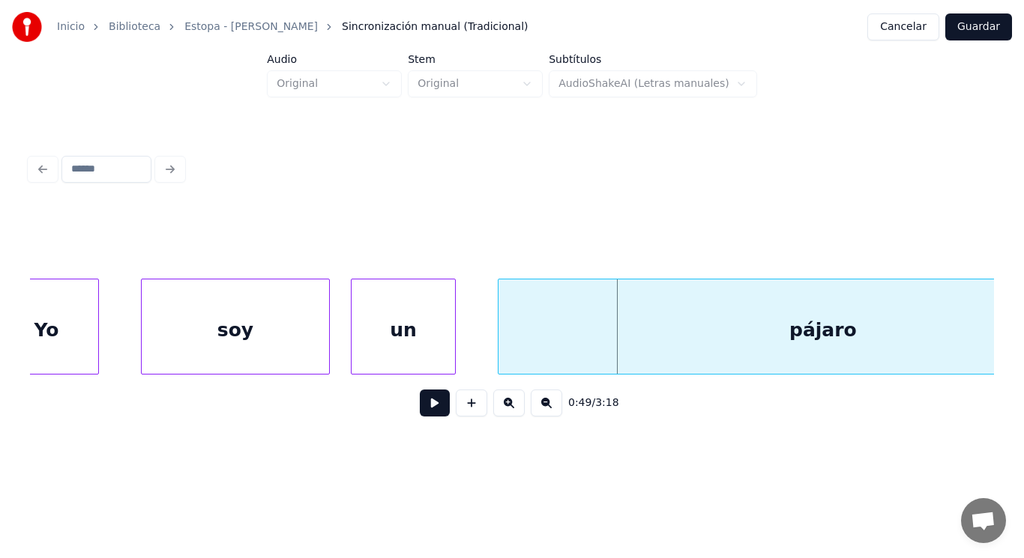
click at [62, 327] on div "Yo" at bounding box center [46, 330] width 103 height 102
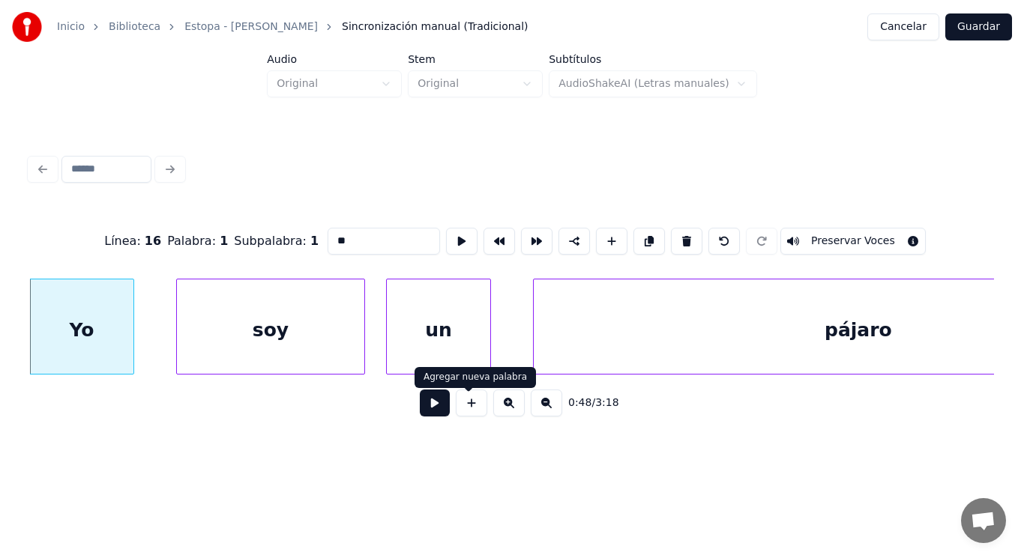
click at [420, 411] on button at bounding box center [435, 403] width 30 height 27
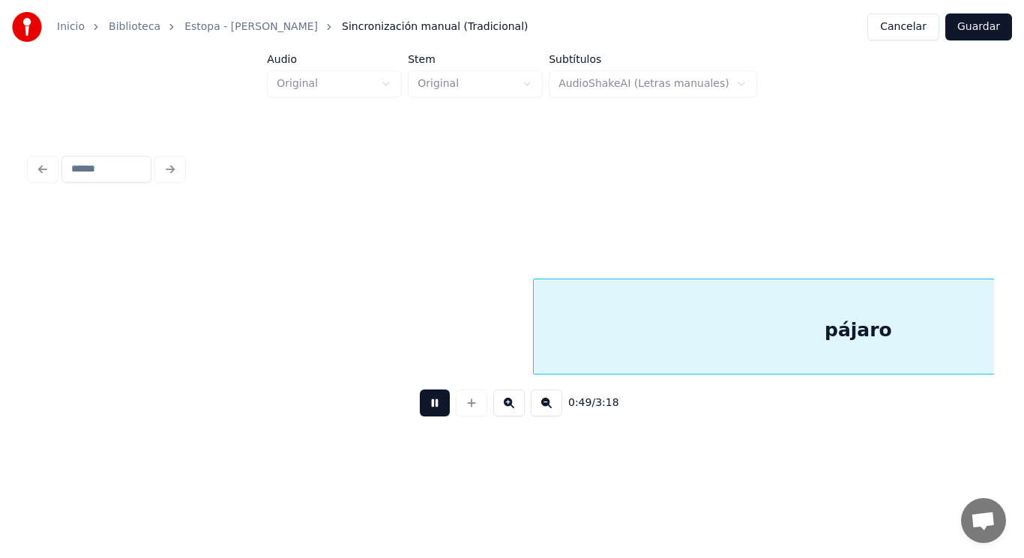
scroll to position [0, 52235]
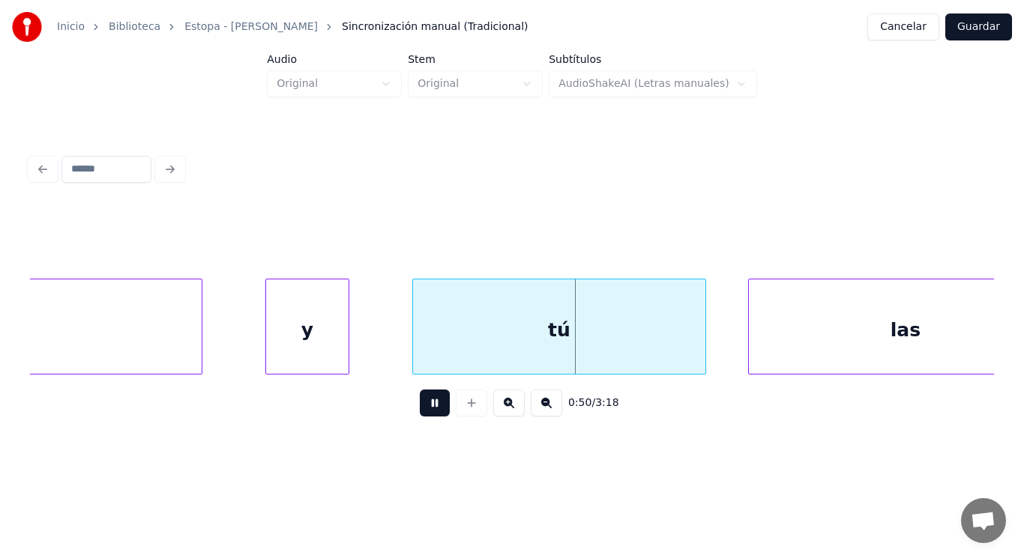
click at [420, 411] on button at bounding box center [435, 403] width 30 height 27
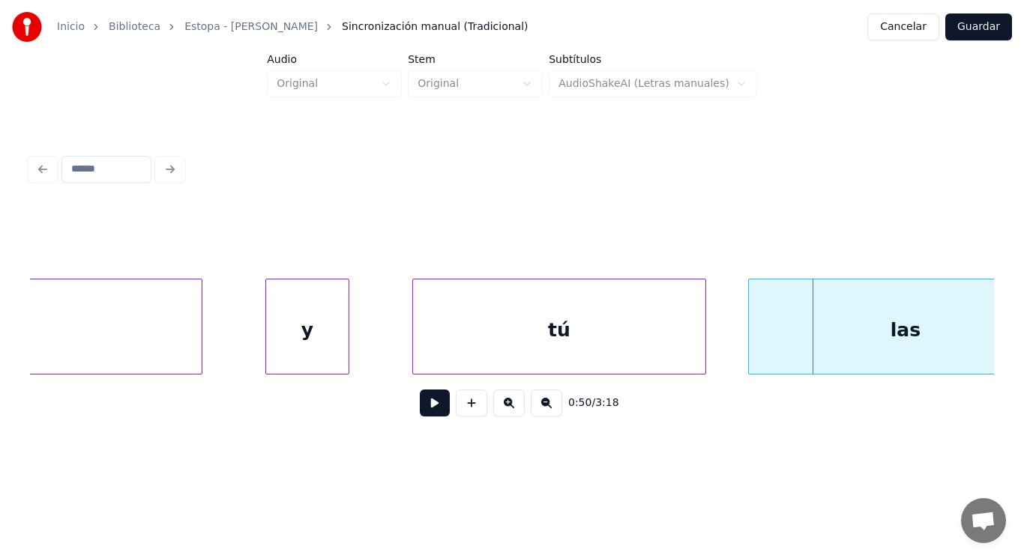
click at [420, 411] on button at bounding box center [435, 403] width 30 height 27
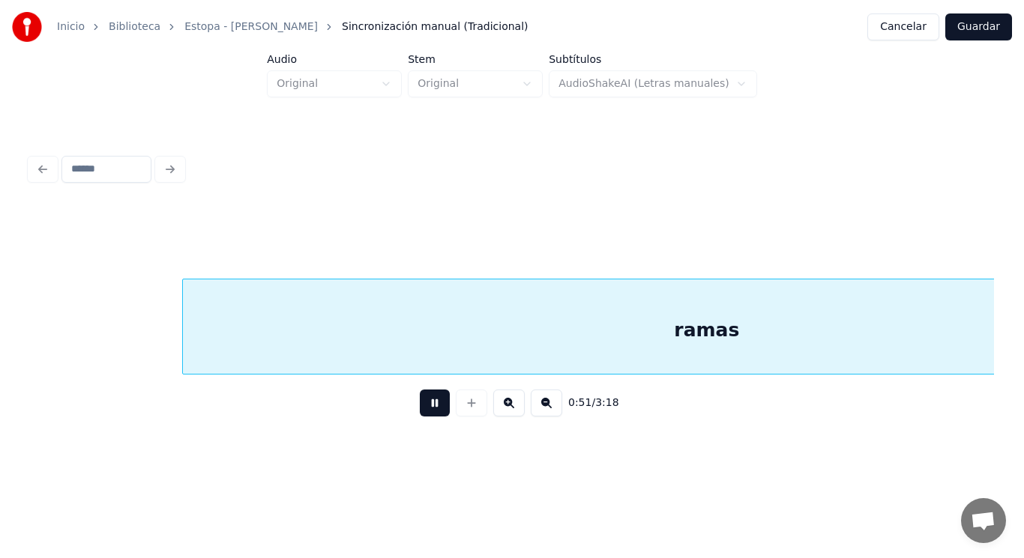
scroll to position [0, 54178]
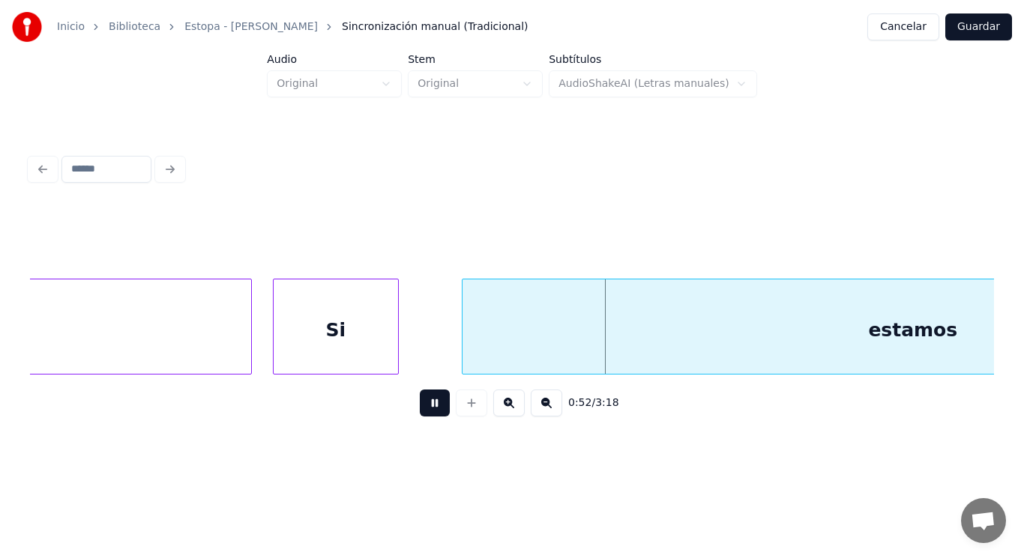
click at [420, 411] on button at bounding box center [435, 403] width 30 height 27
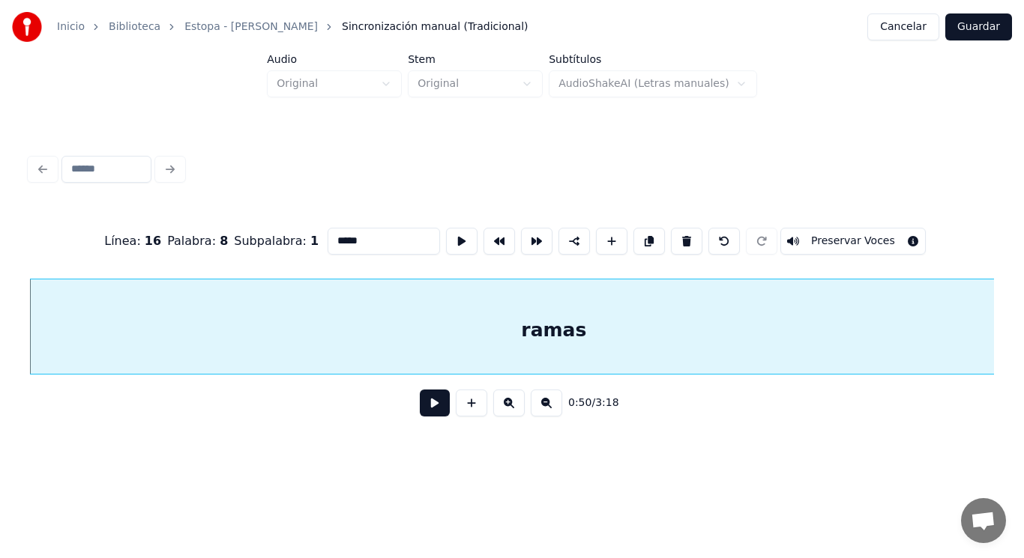
click at [425, 405] on button at bounding box center [435, 403] width 30 height 27
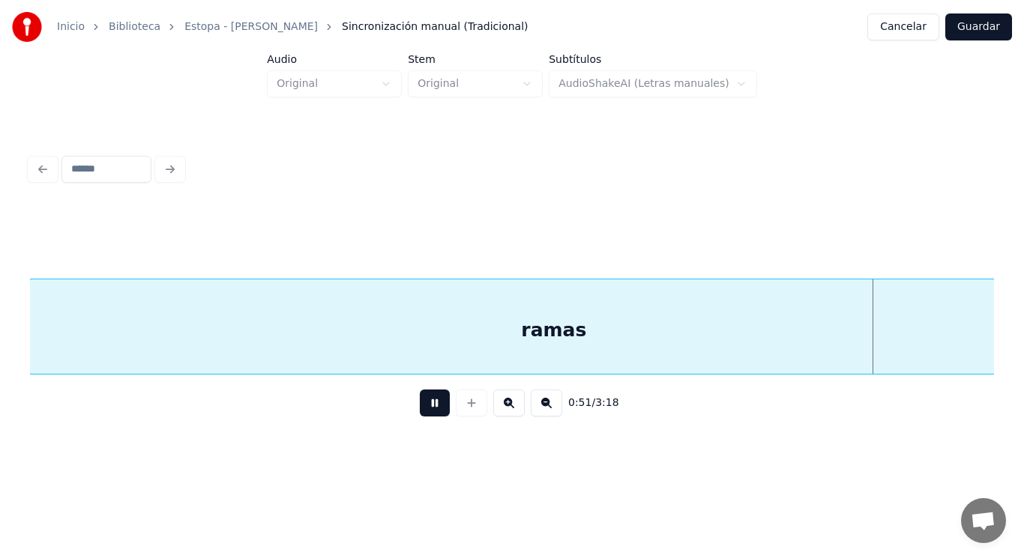
scroll to position [0, 54333]
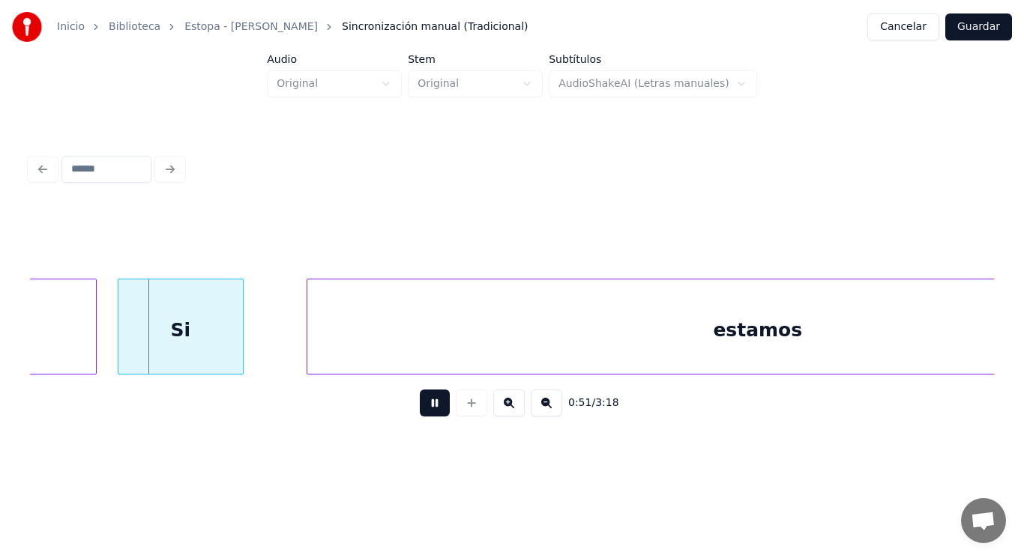
click at [425, 405] on button at bounding box center [435, 403] width 30 height 27
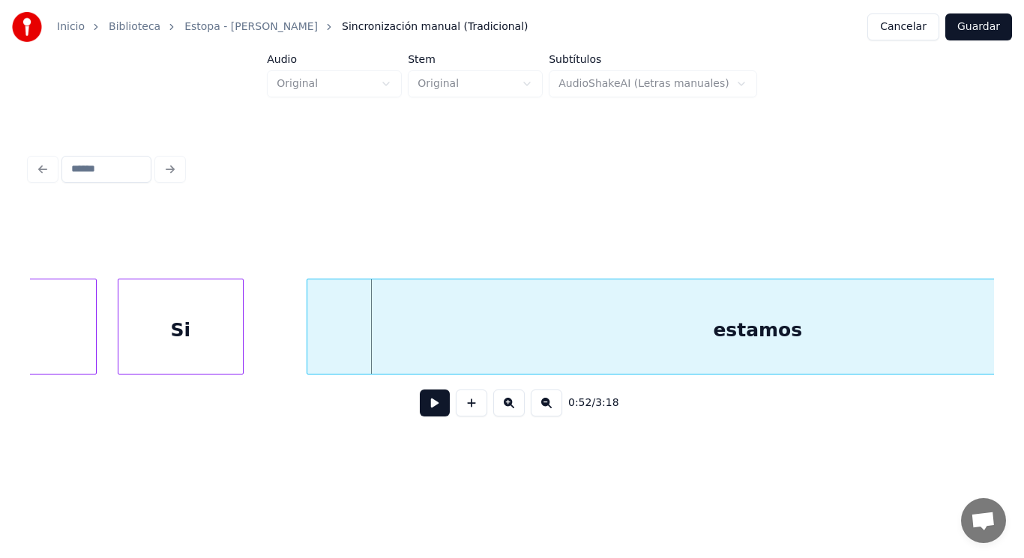
click at [202, 324] on div "Si" at bounding box center [180, 330] width 124 height 102
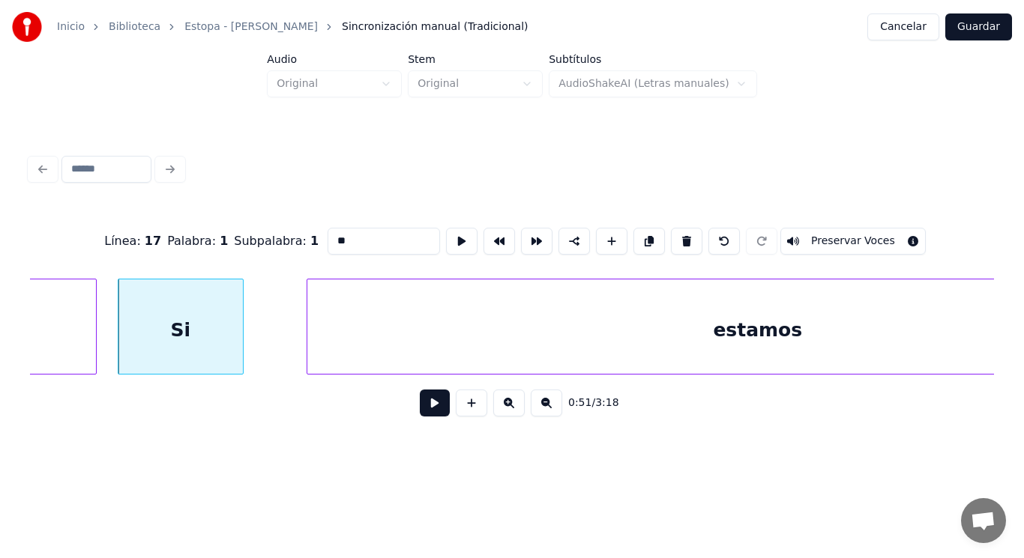
click at [327, 234] on input "**" at bounding box center [383, 241] width 112 height 27
click at [181, 300] on div "Si" at bounding box center [180, 330] width 124 height 102
click at [692, 235] on button at bounding box center [686, 241] width 31 height 27
type input "*****"
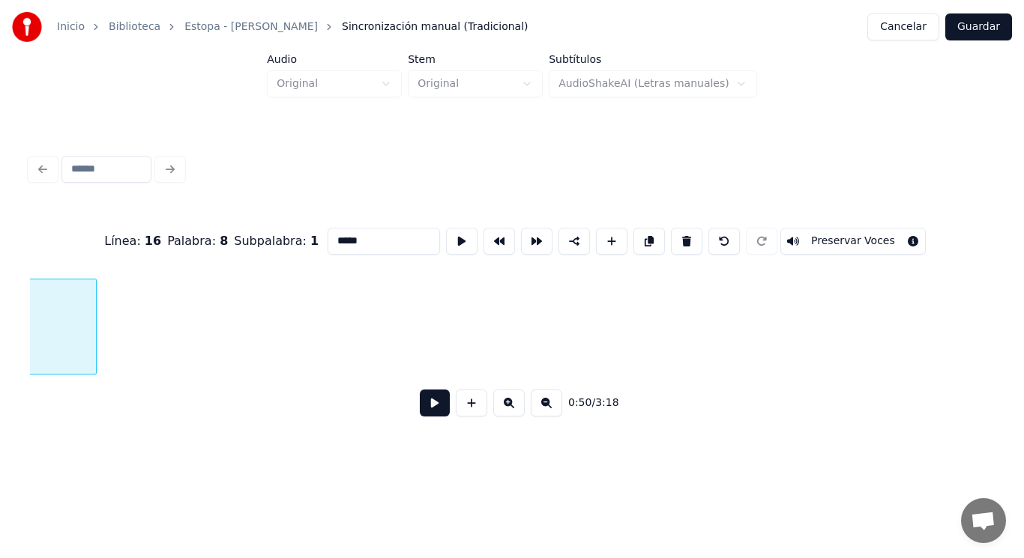
scroll to position [0, 53352]
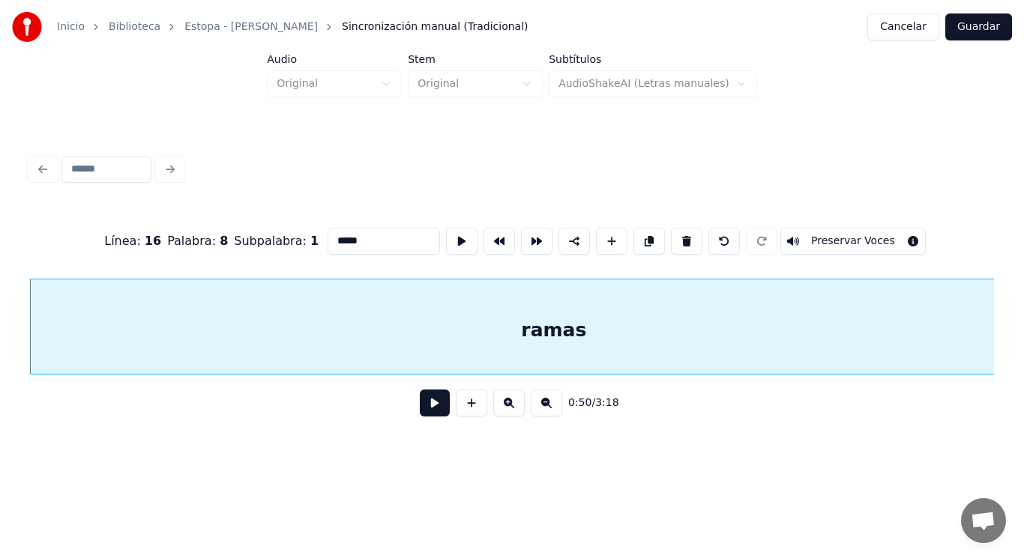
click at [421, 404] on button at bounding box center [435, 403] width 30 height 27
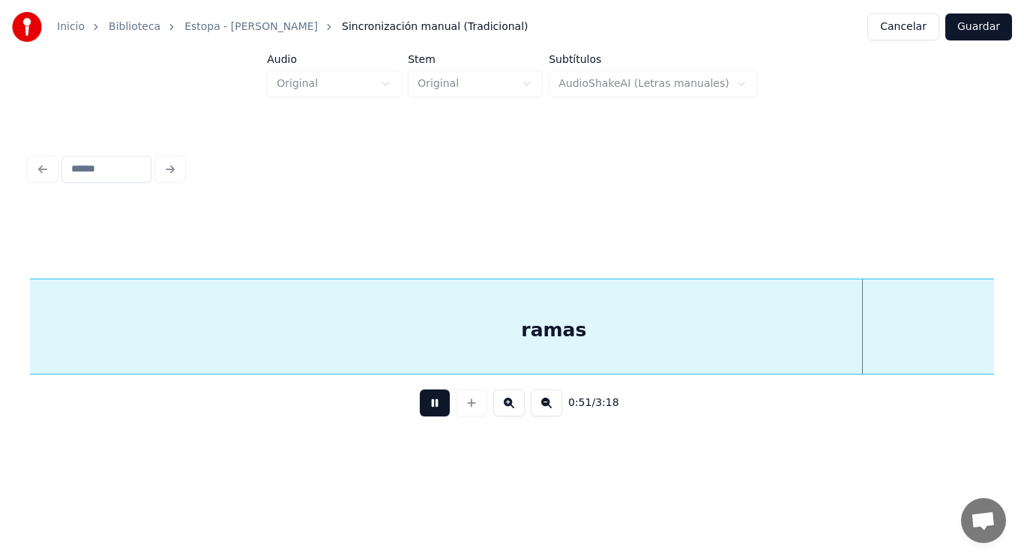
scroll to position [0, 54318]
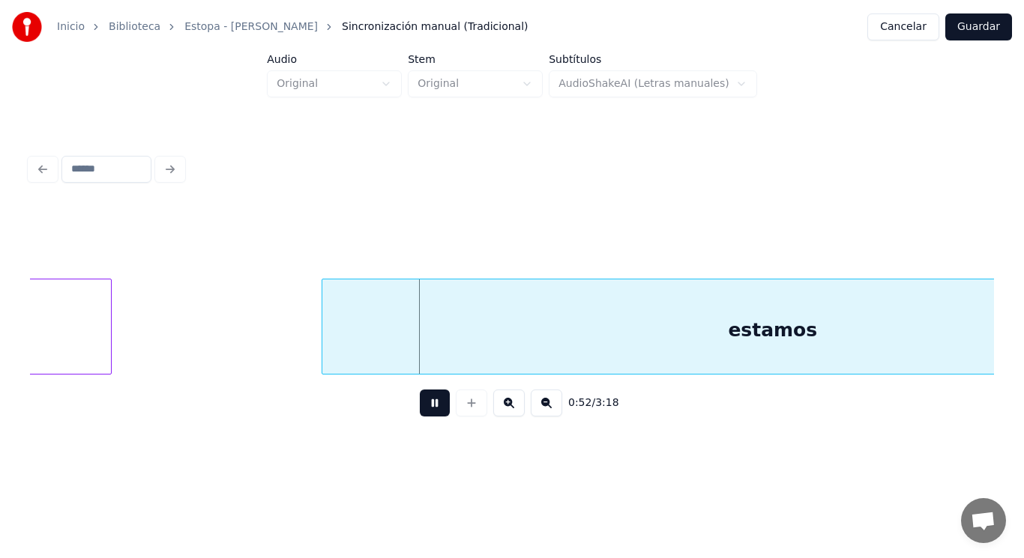
click at [421, 404] on button at bounding box center [435, 403] width 30 height 27
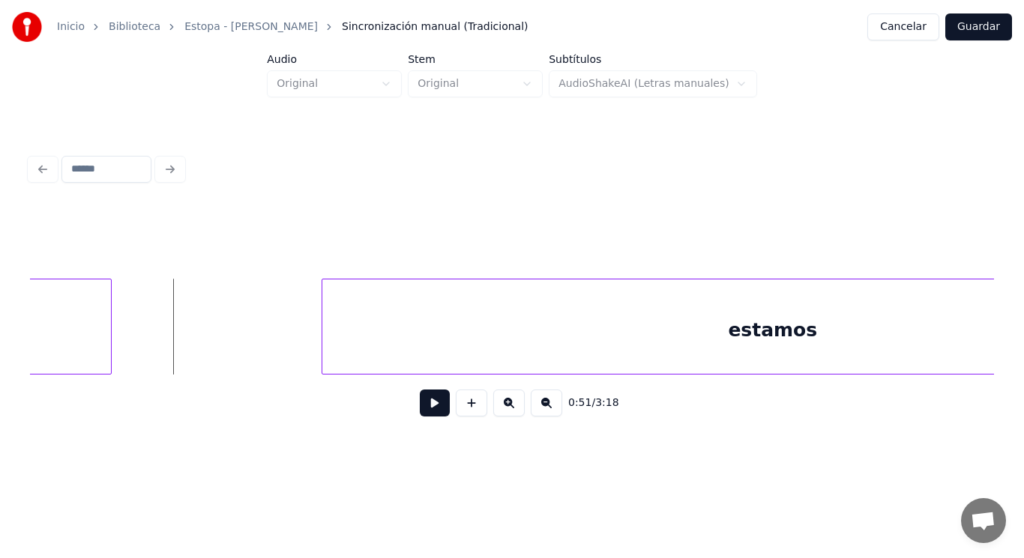
click at [424, 420] on div "0:51 / 3:18" at bounding box center [512, 403] width 940 height 33
click at [423, 412] on button at bounding box center [435, 403] width 30 height 27
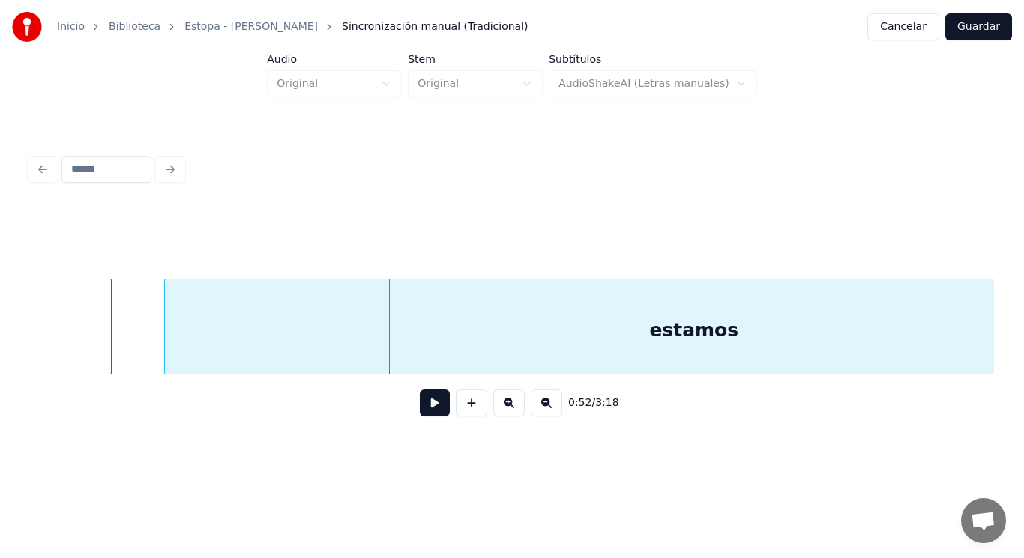
click at [166, 342] on div at bounding box center [167, 326] width 4 height 94
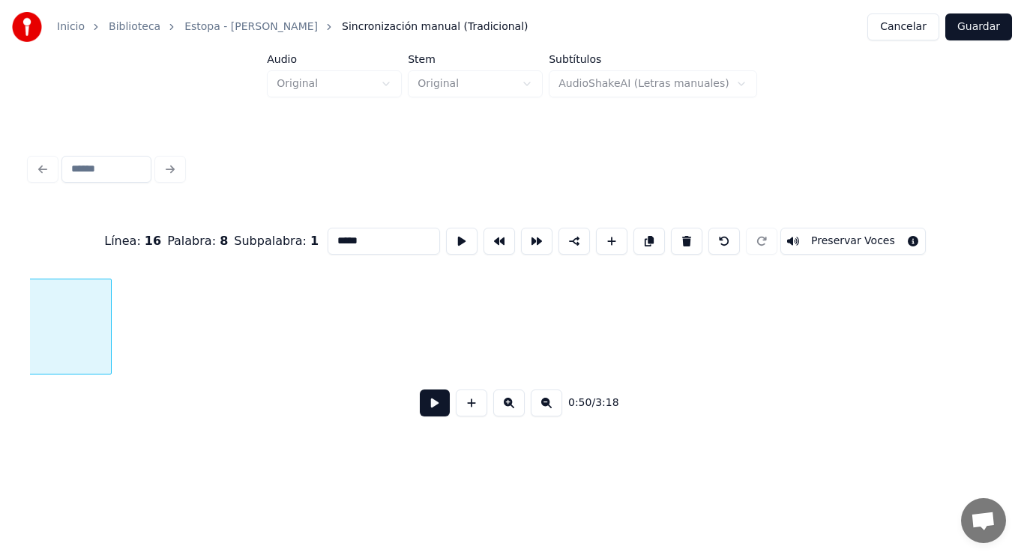
scroll to position [0, 53352]
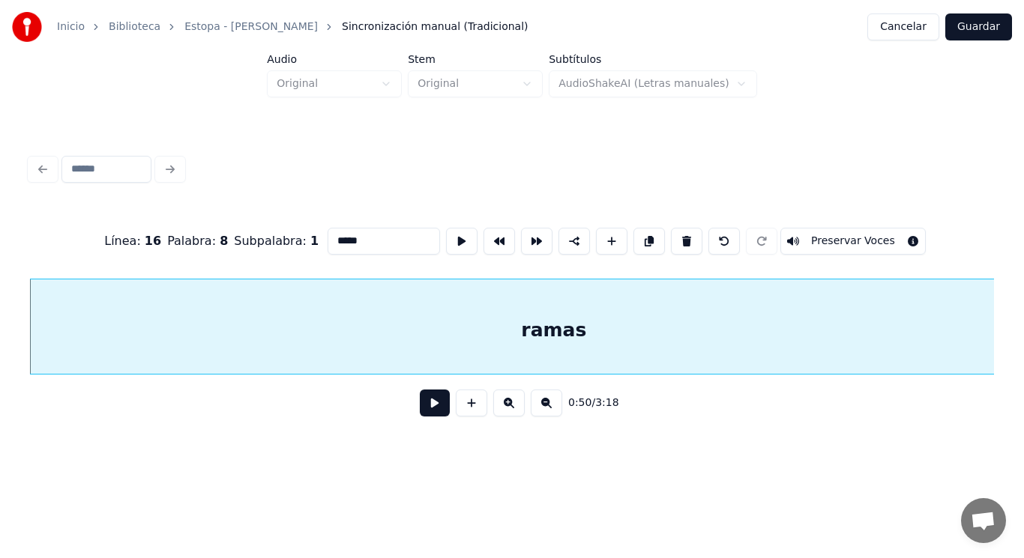
click at [342, 240] on input "*****" at bounding box center [383, 241] width 112 height 27
type input "******"
click at [425, 409] on button at bounding box center [435, 403] width 30 height 27
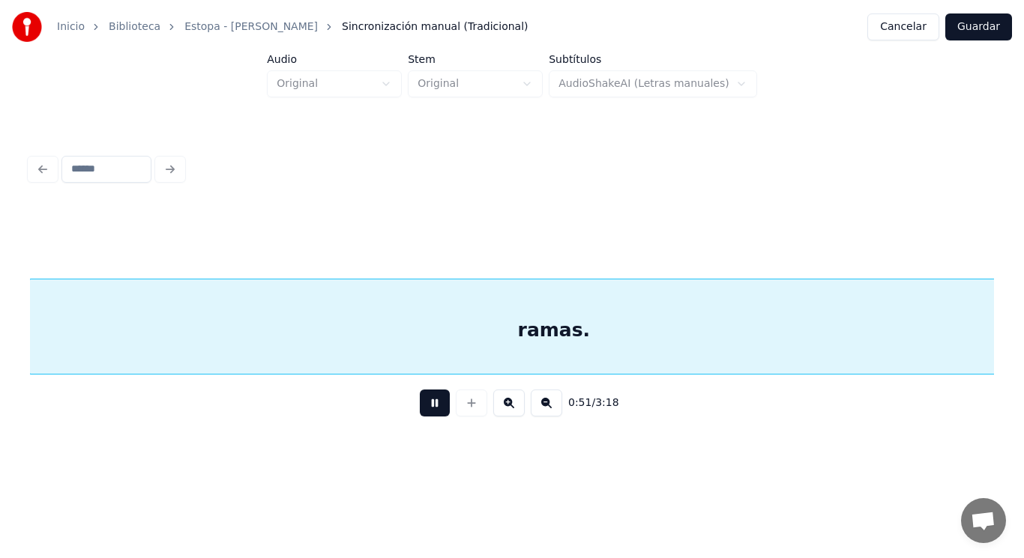
scroll to position [0, 54333]
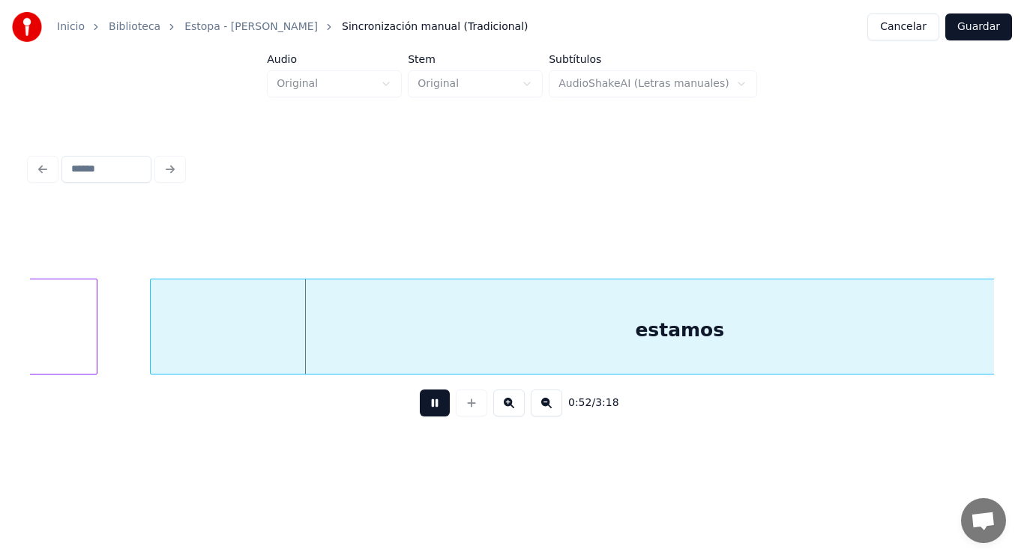
click at [425, 409] on button at bounding box center [435, 403] width 30 height 27
click at [381, 336] on div "estamos" at bounding box center [680, 330] width 1058 height 102
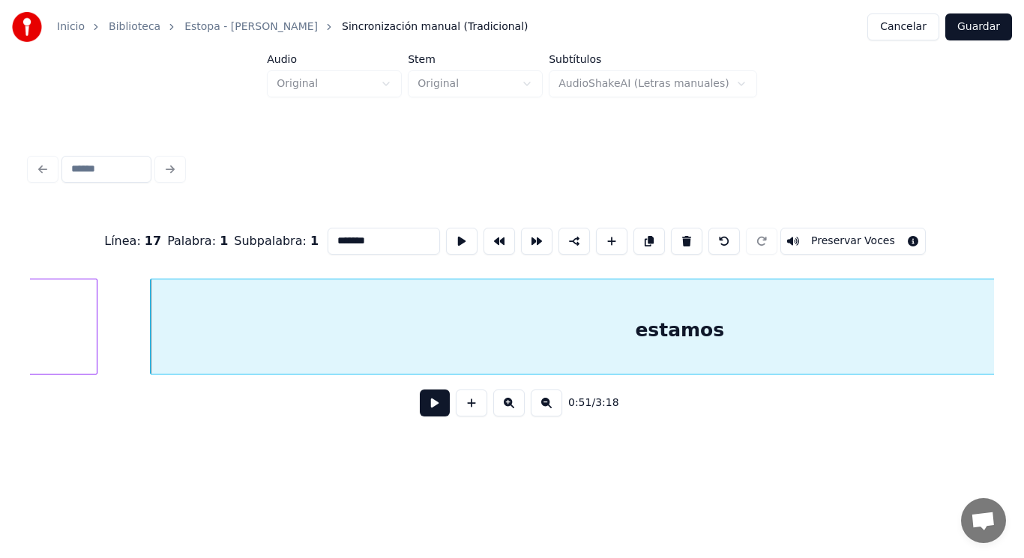
click at [327, 235] on input "*******" at bounding box center [383, 241] width 112 height 27
type input "*******"
click at [422, 408] on button at bounding box center [435, 403] width 30 height 27
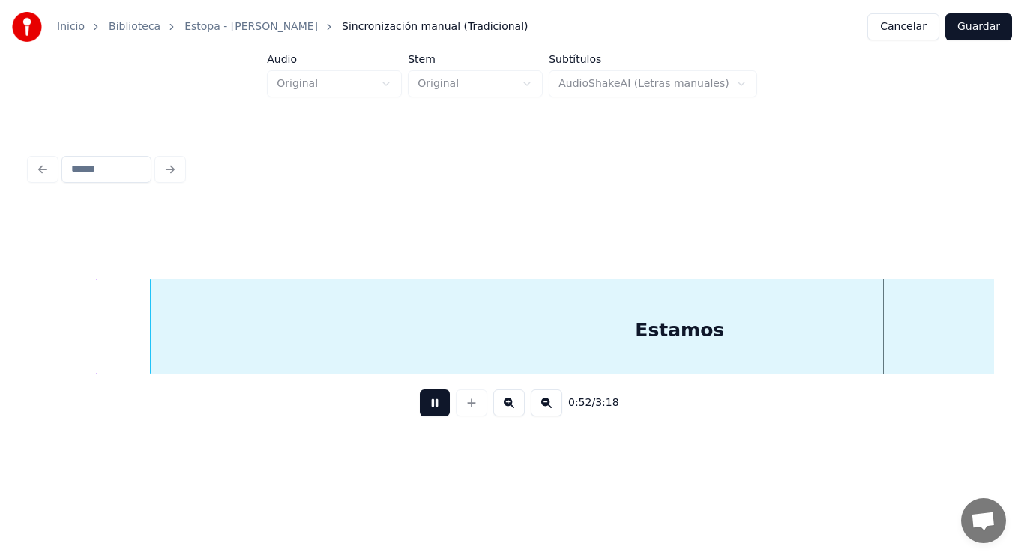
scroll to position [0, 55316]
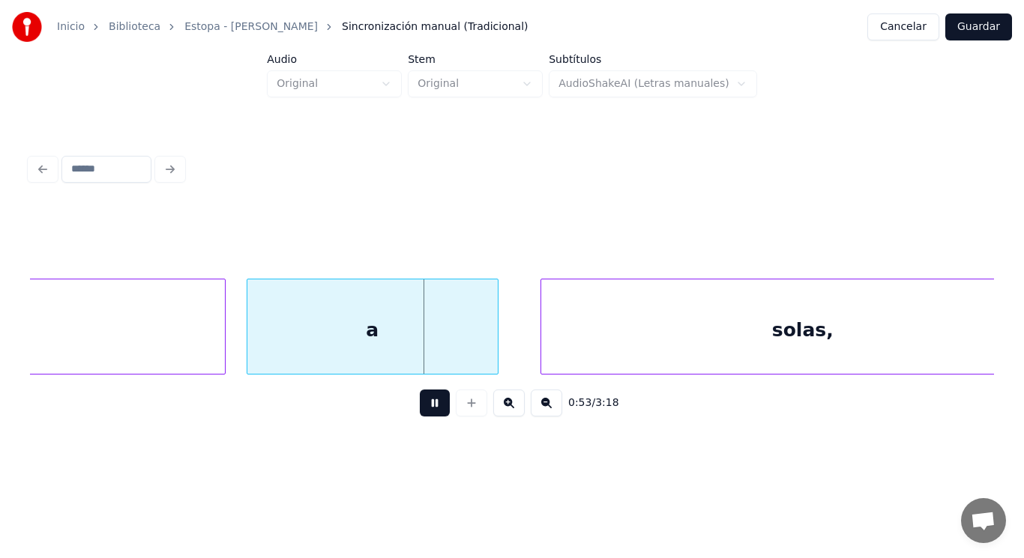
click at [422, 408] on button at bounding box center [435, 403] width 30 height 27
click at [276, 336] on div "a" at bounding box center [372, 330] width 250 height 102
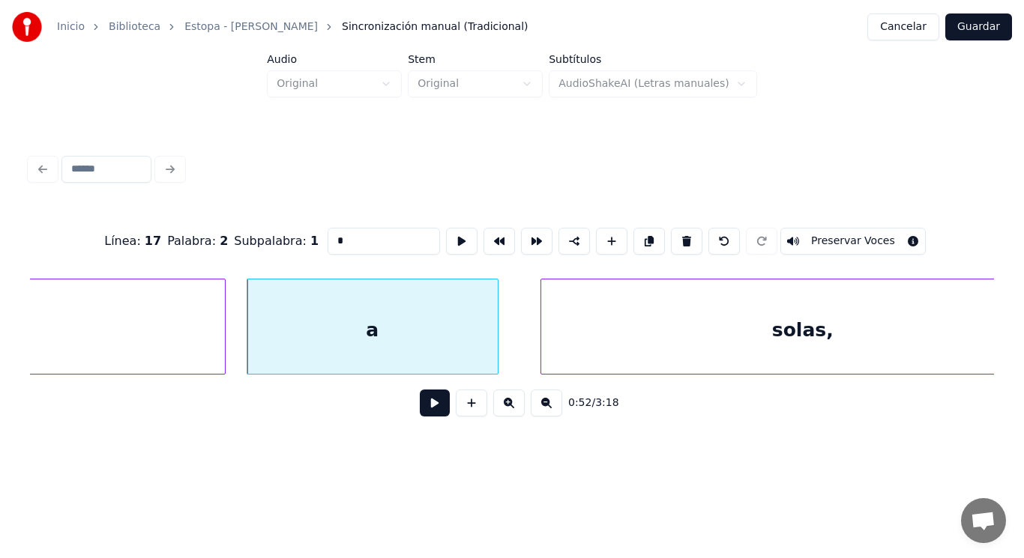
click at [423, 417] on button at bounding box center [435, 403] width 30 height 27
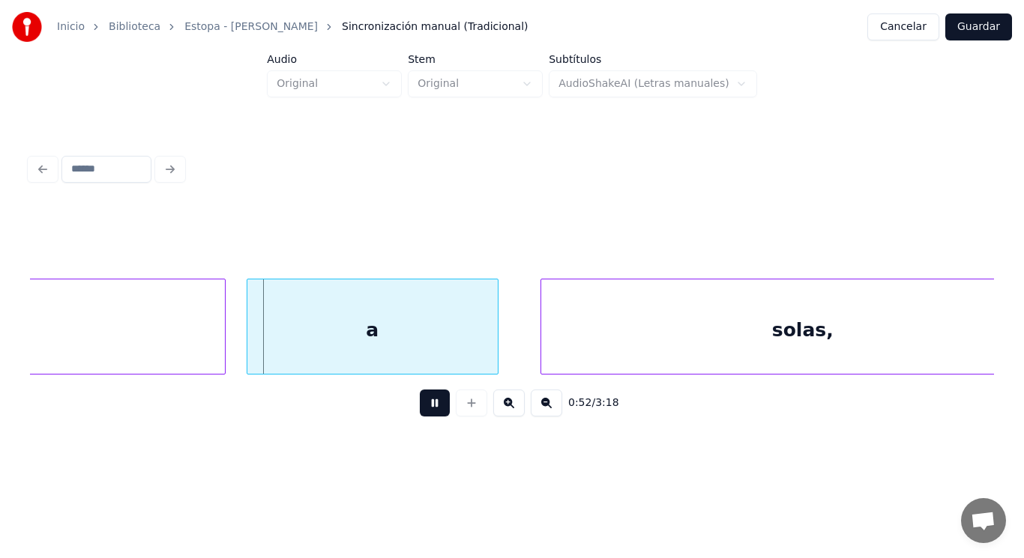
click at [423, 417] on button at bounding box center [435, 403] width 30 height 27
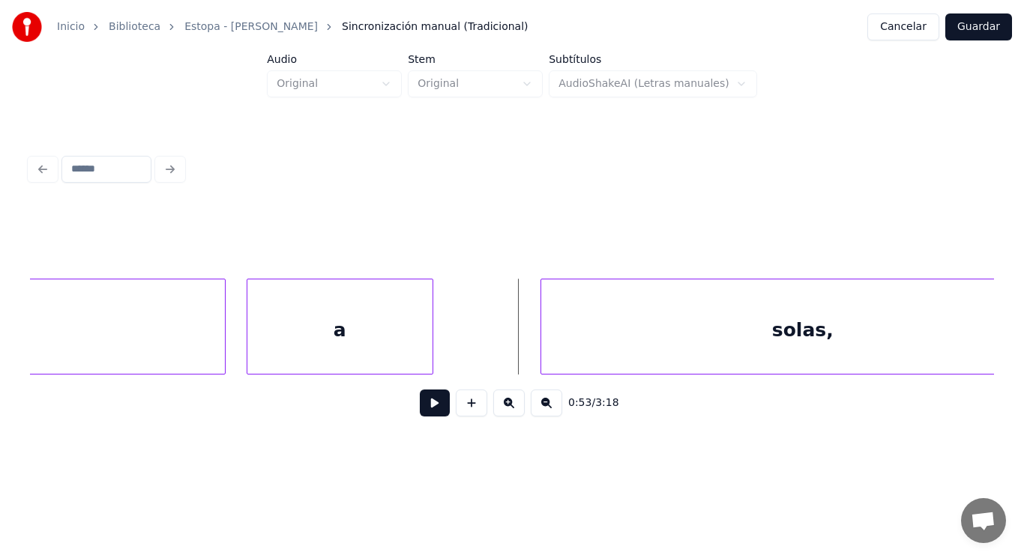
click at [431, 350] on div at bounding box center [430, 326] width 4 height 94
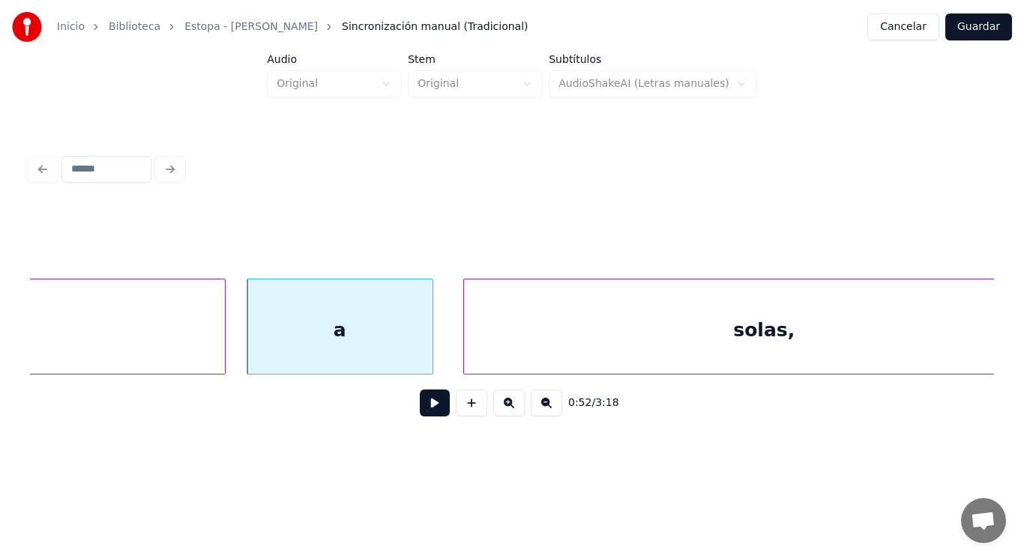
click at [467, 345] on div at bounding box center [466, 326] width 4 height 94
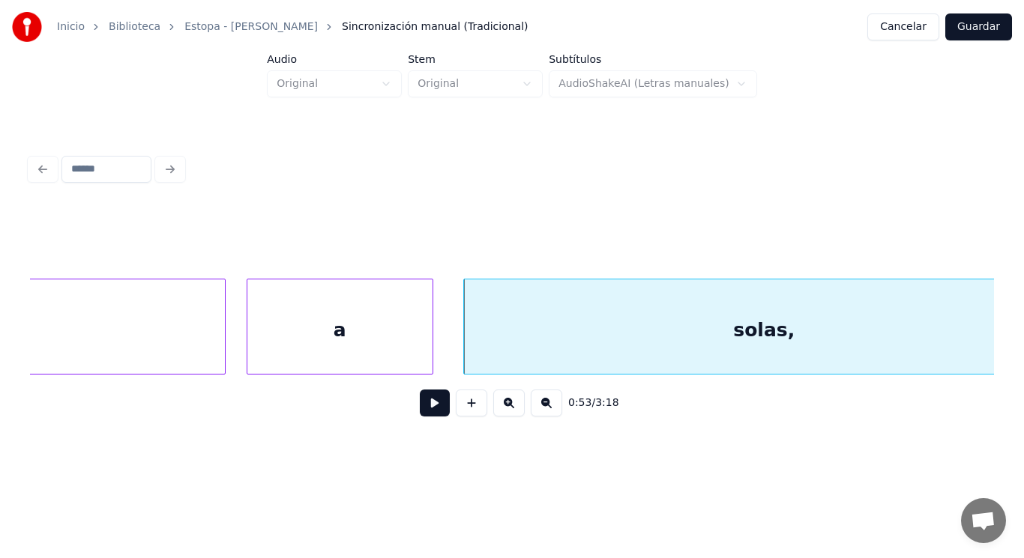
click at [429, 411] on button at bounding box center [435, 403] width 30 height 27
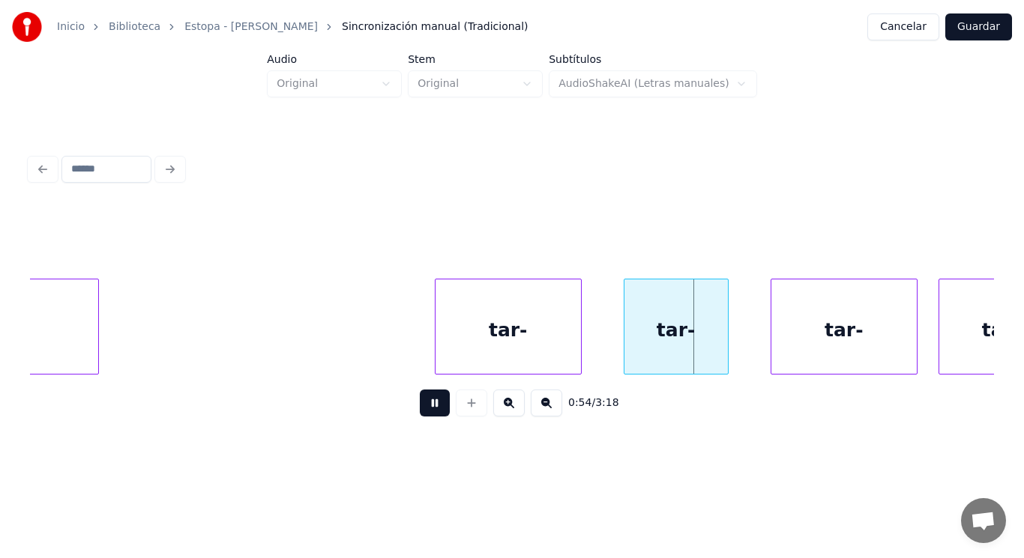
click at [429, 411] on button at bounding box center [435, 403] width 30 height 27
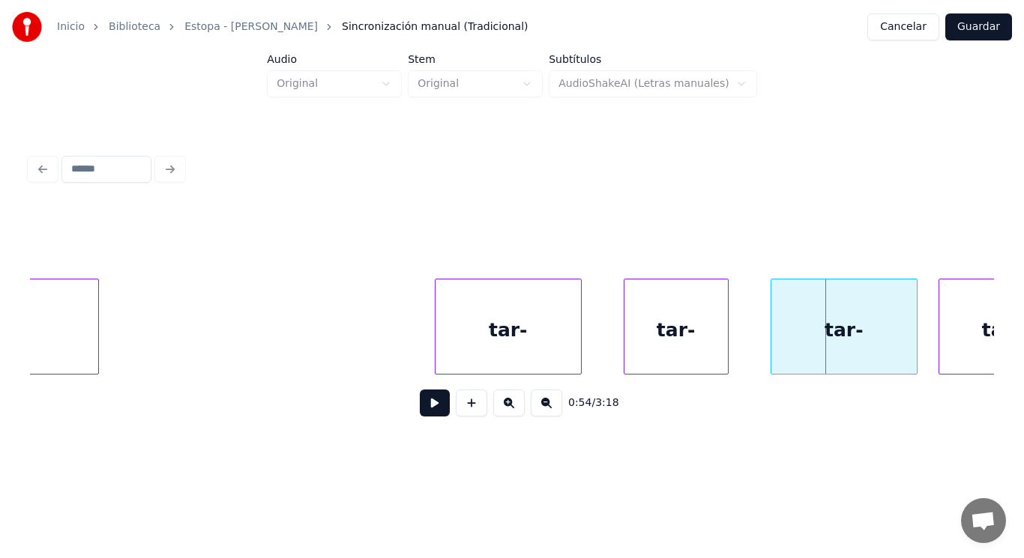
click at [462, 346] on div "tar-" at bounding box center [507, 330] width 145 height 102
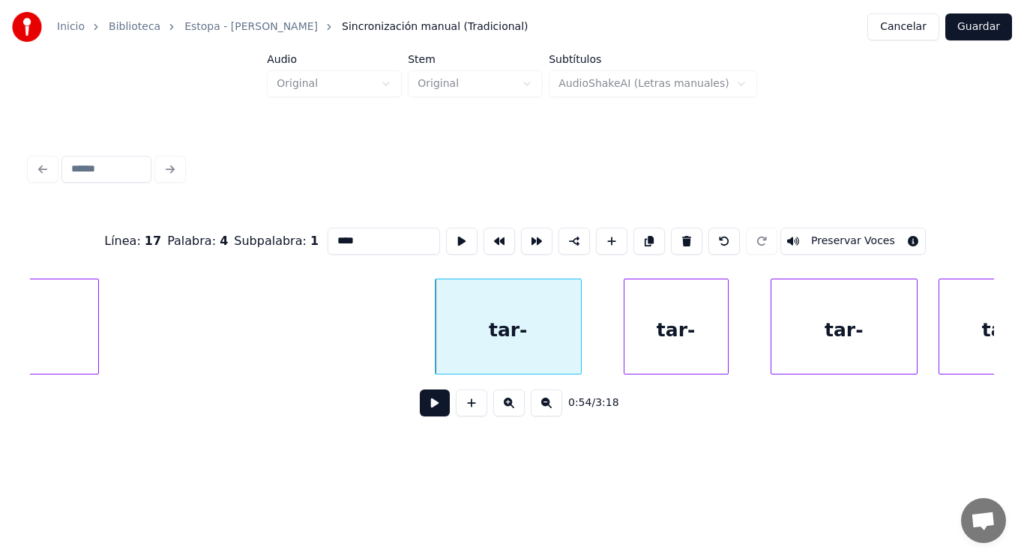
click at [425, 408] on button at bounding box center [435, 403] width 30 height 27
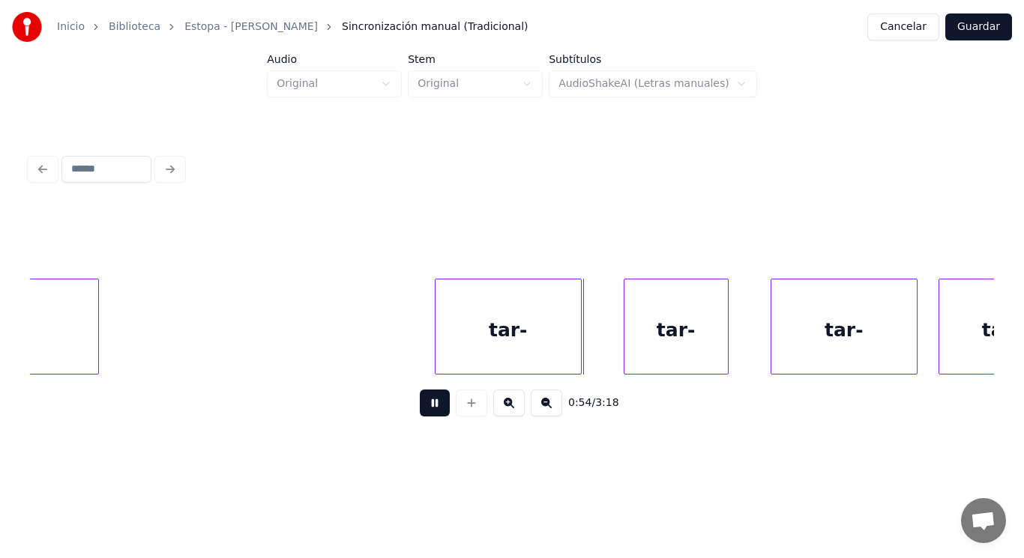
click at [425, 408] on button at bounding box center [435, 403] width 30 height 27
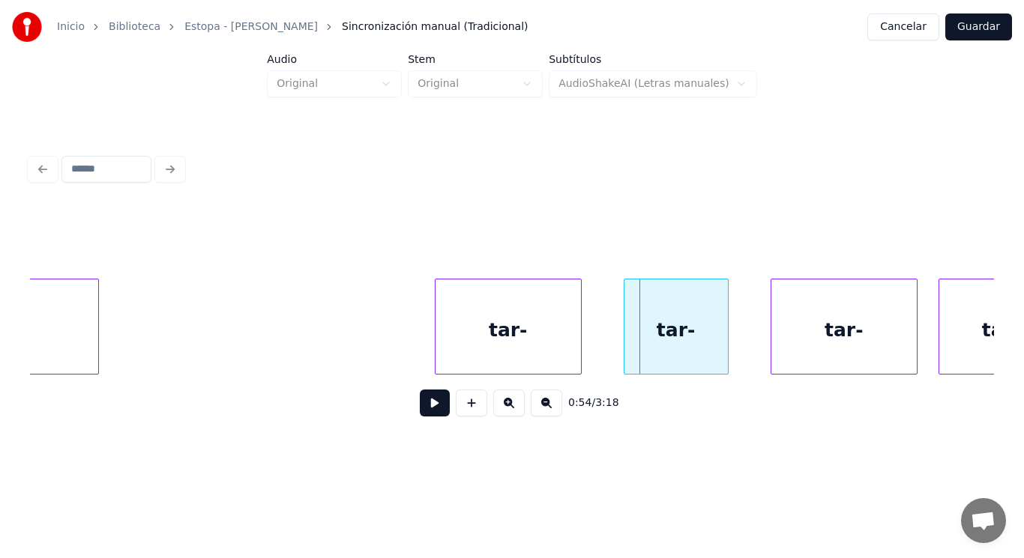
click at [535, 337] on div "tar-" at bounding box center [507, 330] width 145 height 102
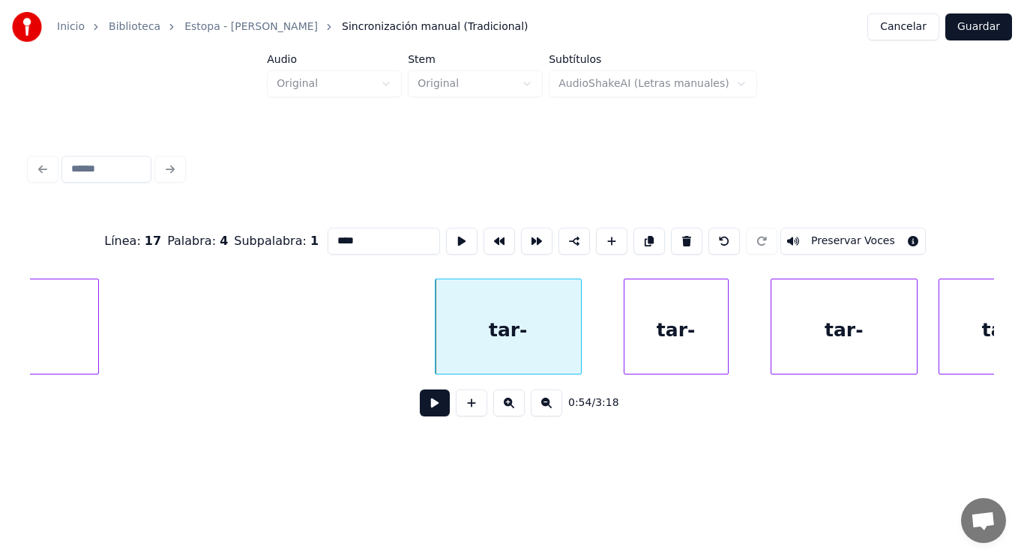
click at [423, 404] on button at bounding box center [435, 403] width 30 height 27
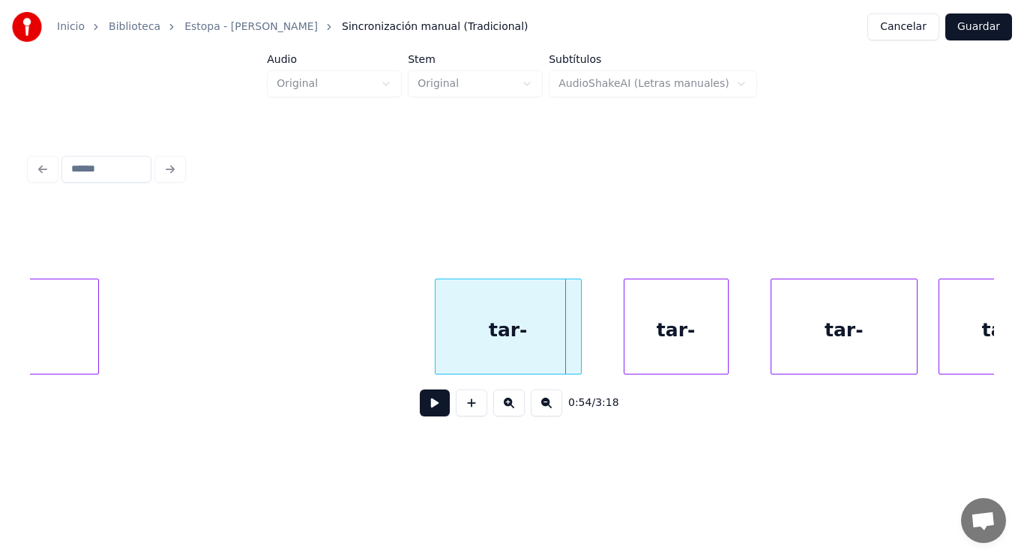
click at [465, 358] on div "tar-" at bounding box center [507, 330] width 145 height 102
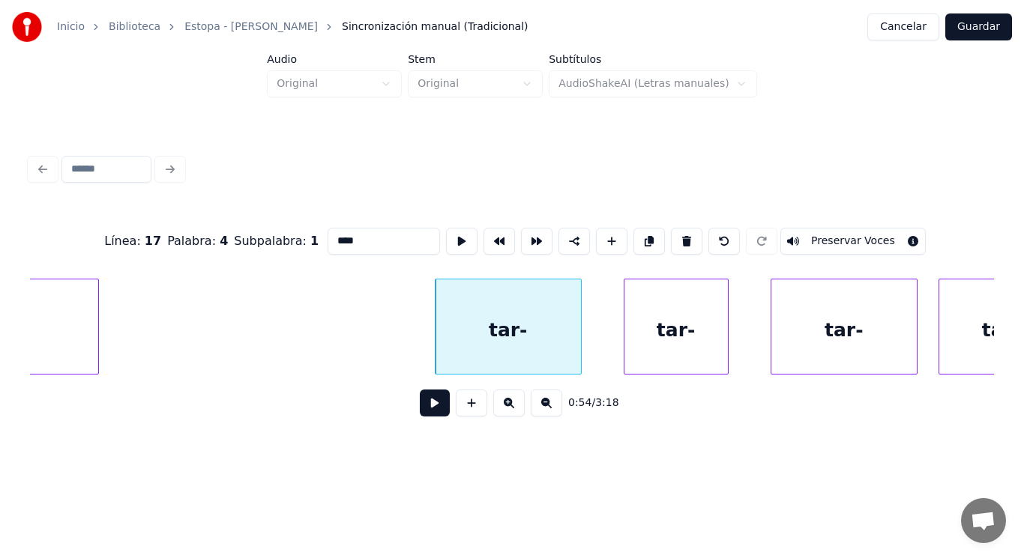
click at [429, 402] on button at bounding box center [435, 403] width 30 height 27
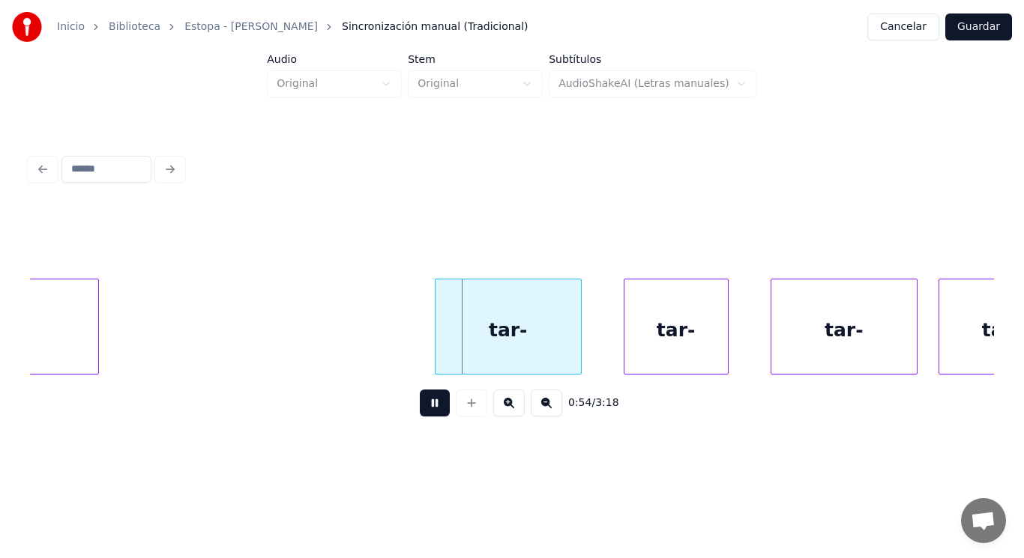
click at [429, 402] on button at bounding box center [435, 403] width 30 height 27
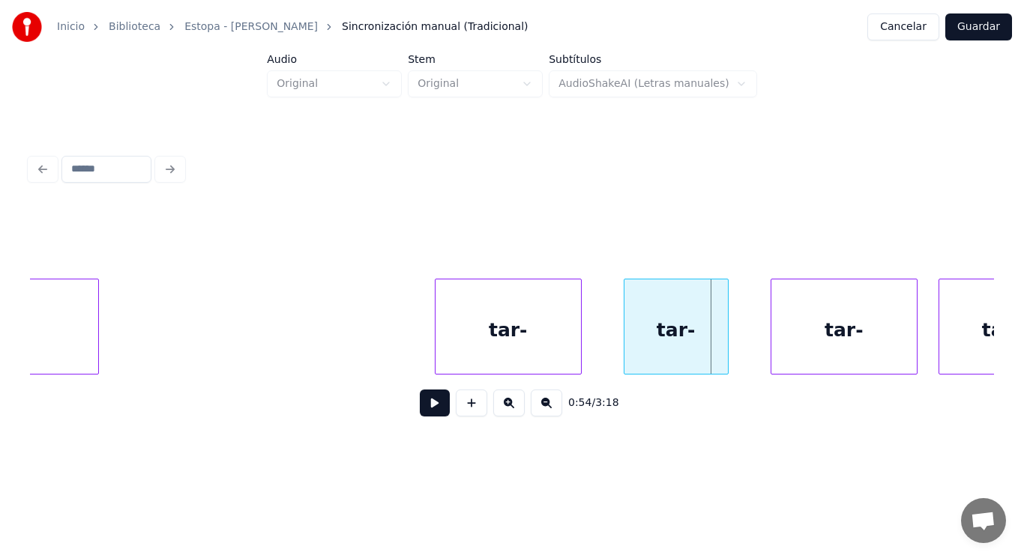
click at [429, 403] on button at bounding box center [435, 403] width 30 height 27
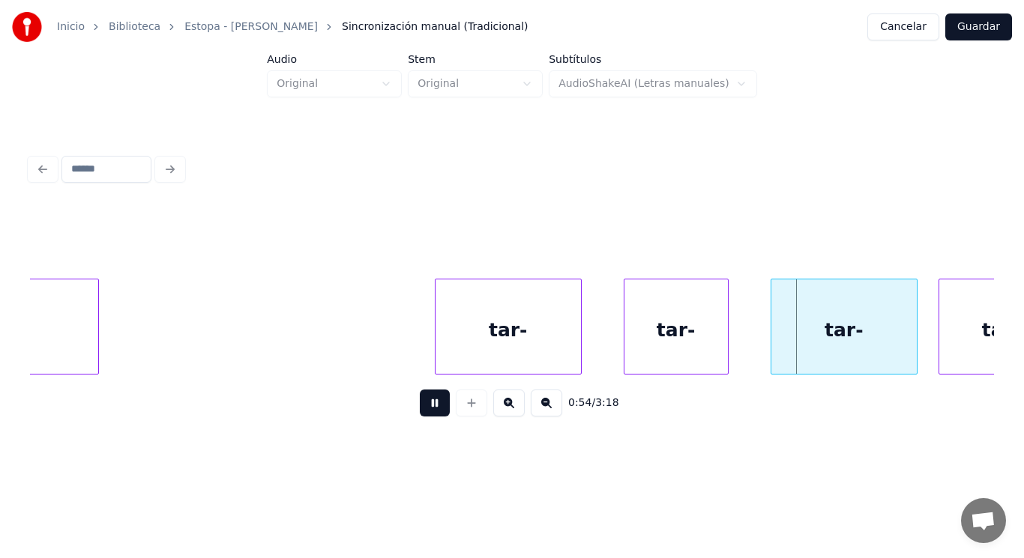
click at [429, 403] on button at bounding box center [435, 403] width 30 height 27
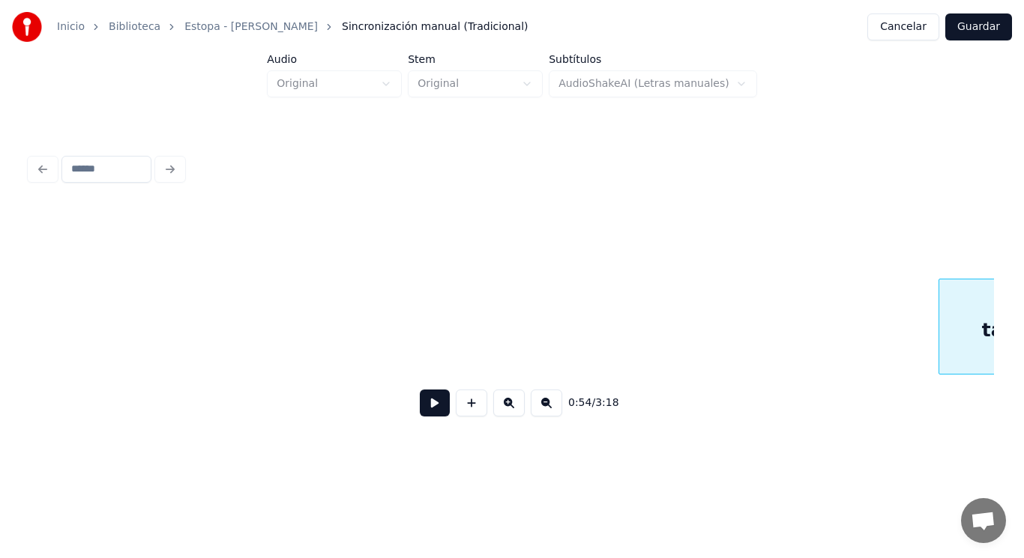
scroll to position [0, 57253]
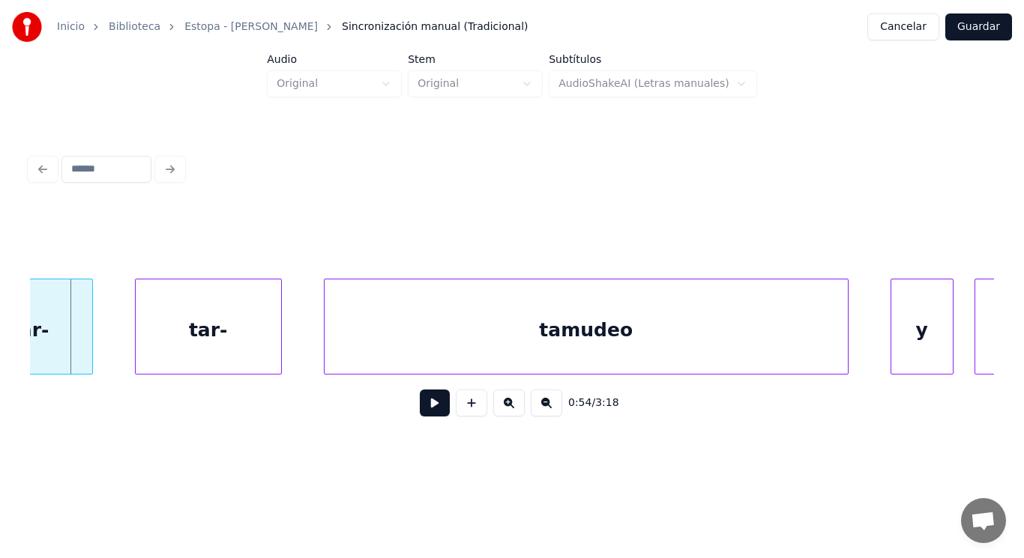
click at [429, 403] on button at bounding box center [435, 403] width 30 height 27
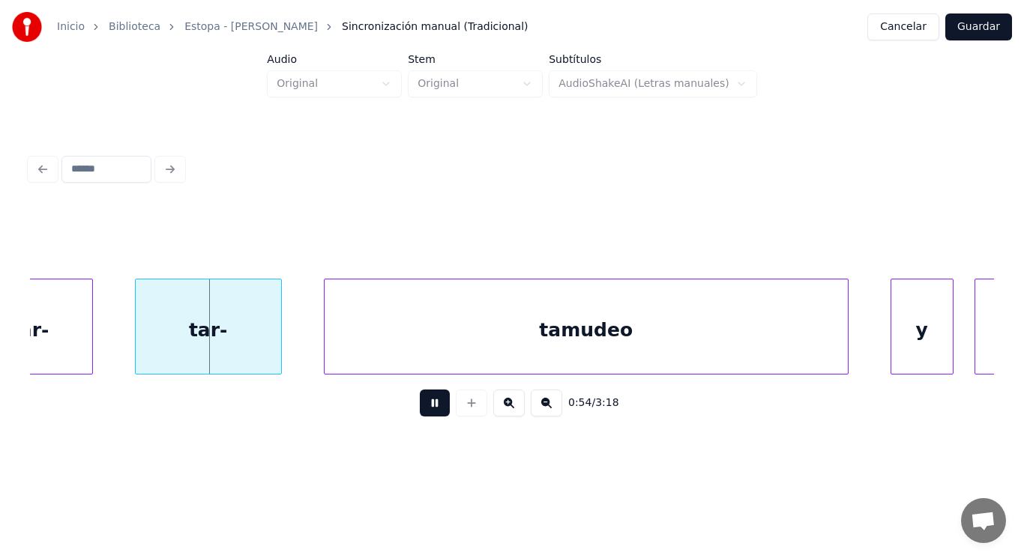
click at [429, 403] on button at bounding box center [435, 403] width 30 height 27
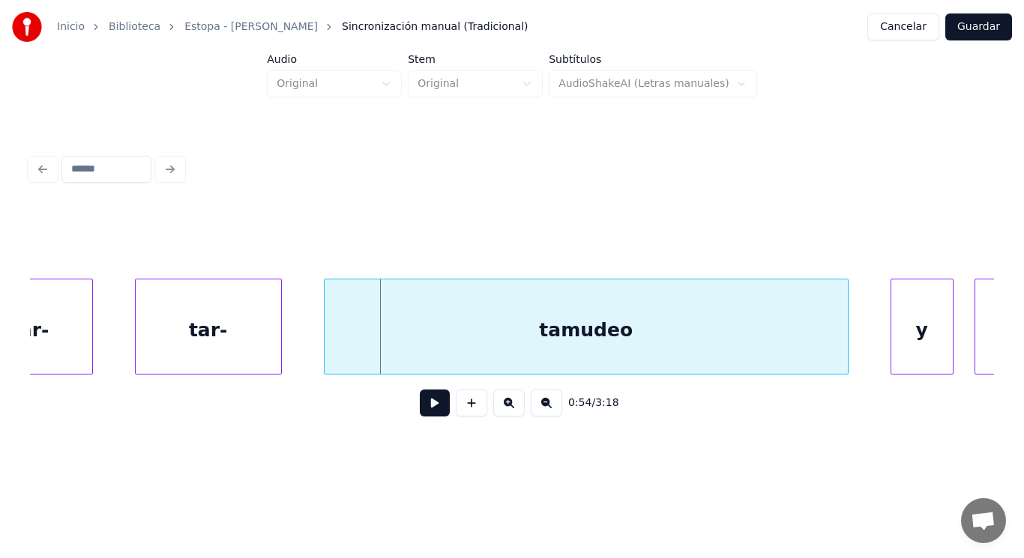
click at [429, 403] on button at bounding box center [435, 403] width 30 height 27
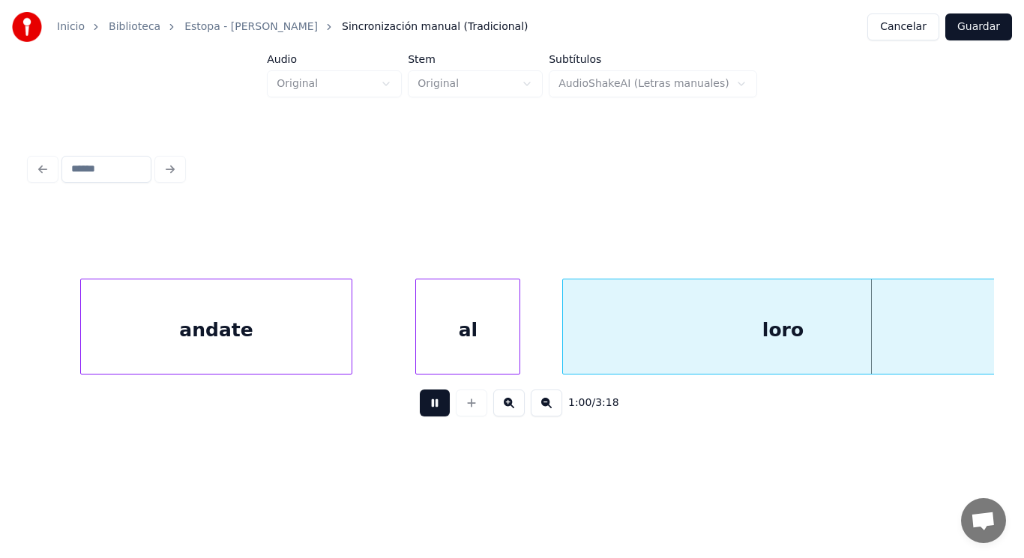
scroll to position [0, 63113]
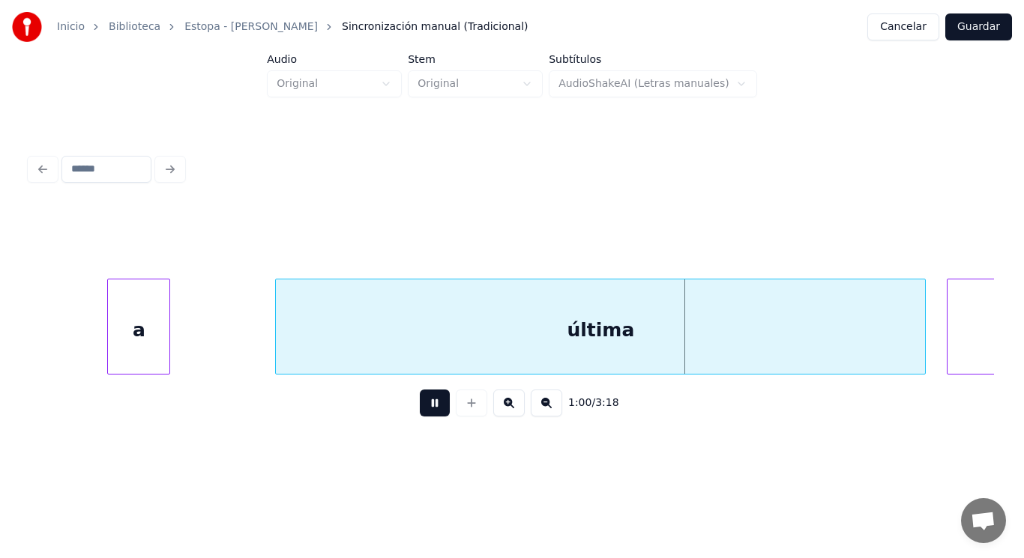
click at [429, 403] on button at bounding box center [435, 403] width 30 height 27
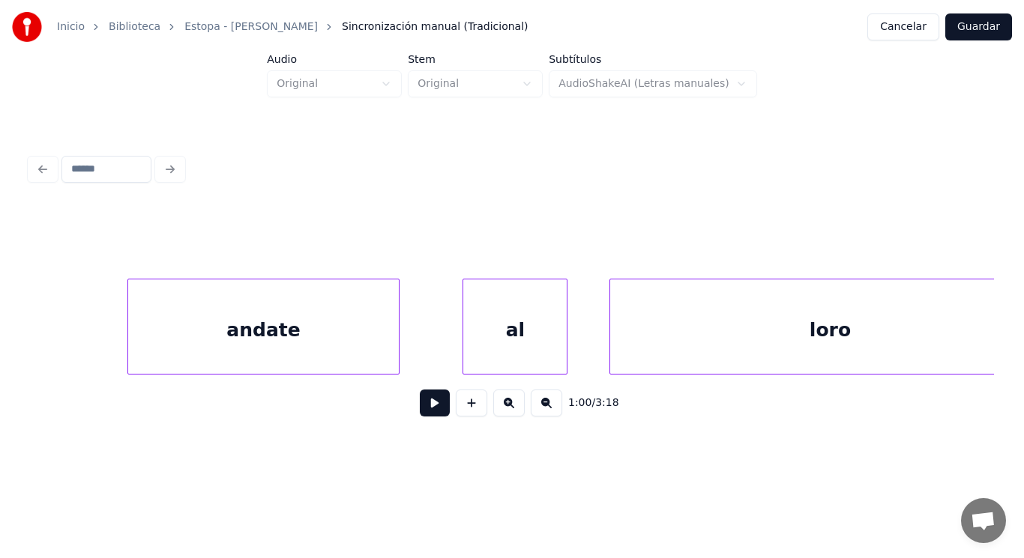
scroll to position [0, 62034]
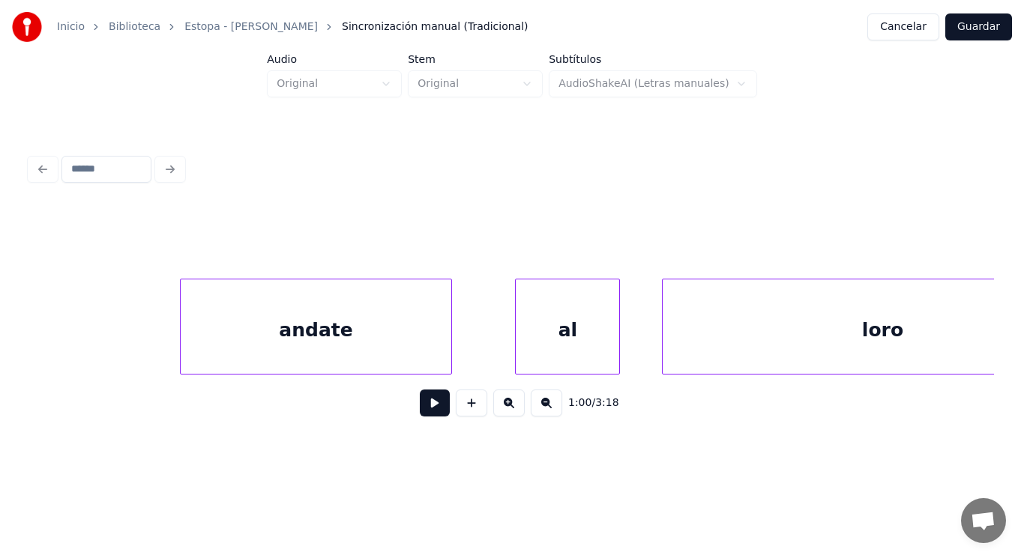
click at [249, 344] on div "andate" at bounding box center [316, 330] width 271 height 102
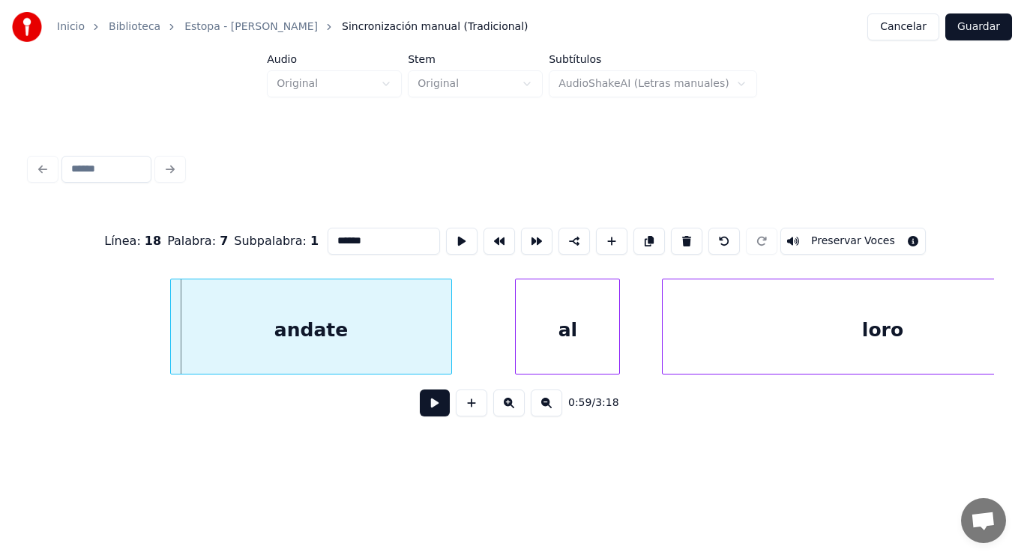
click at [172, 326] on div at bounding box center [173, 326] width 4 height 94
click at [327, 235] on input "******" at bounding box center [383, 241] width 112 height 27
type input "******"
click at [425, 408] on button at bounding box center [435, 403] width 30 height 27
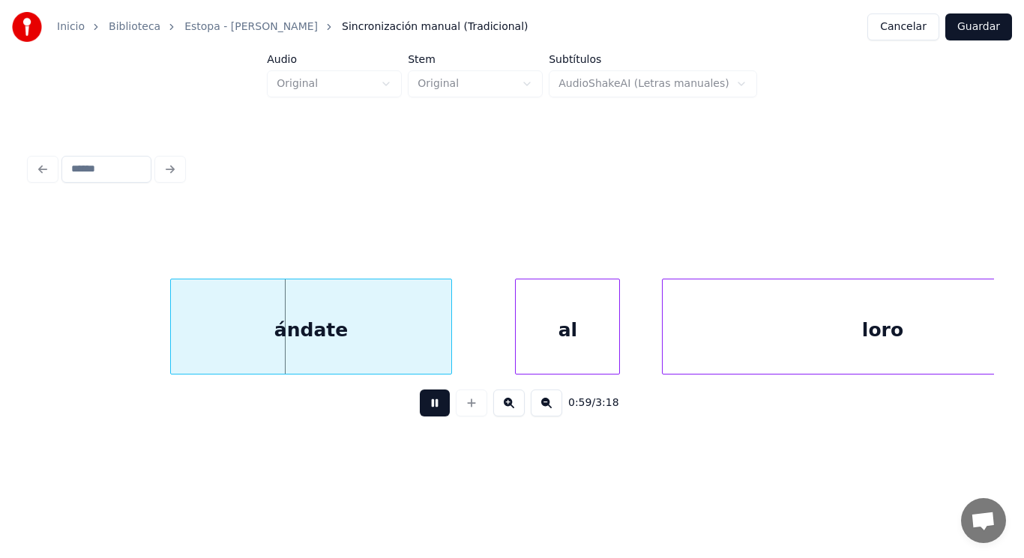
click at [425, 408] on button at bounding box center [435, 403] width 30 height 27
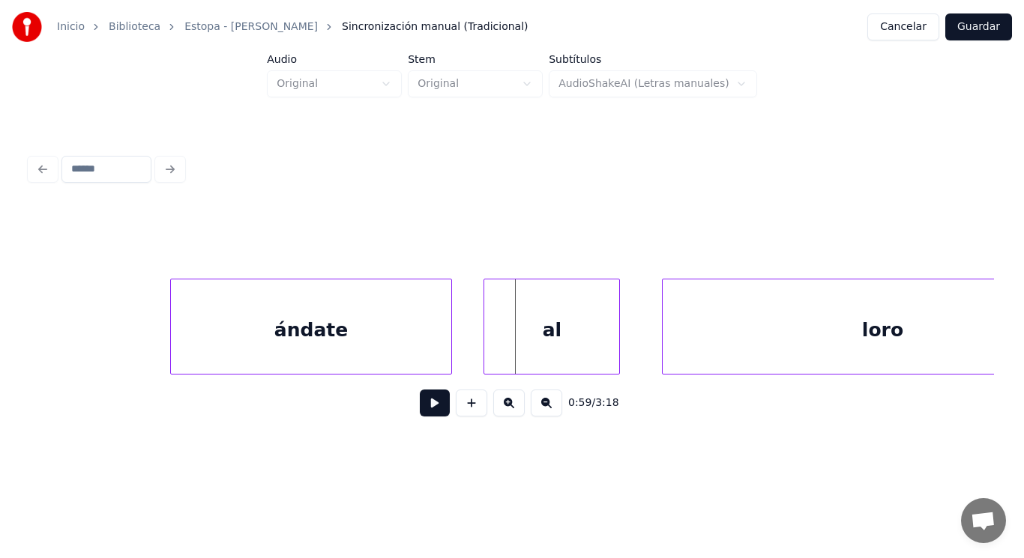
click at [487, 347] on div at bounding box center [486, 326] width 4 height 94
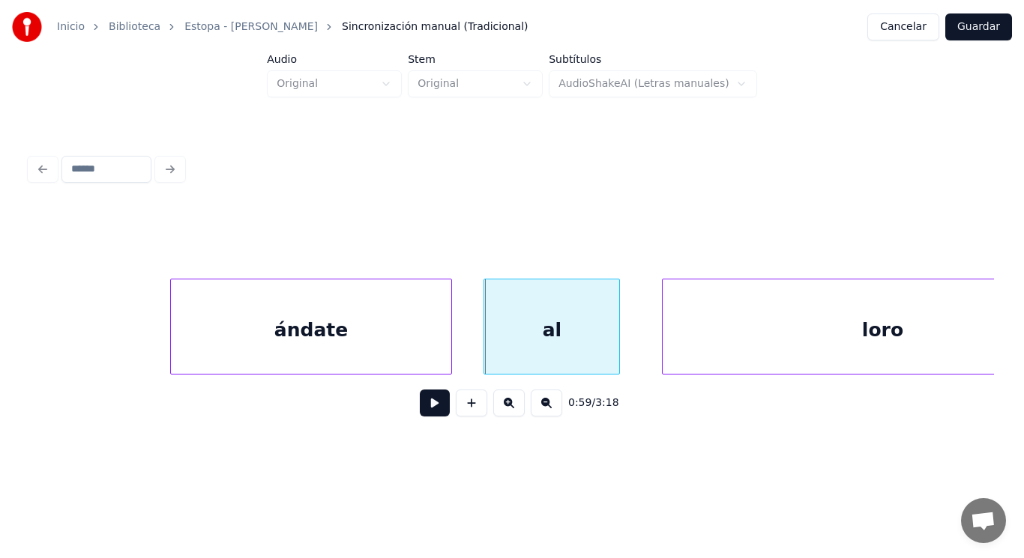
click at [427, 409] on button at bounding box center [435, 403] width 30 height 27
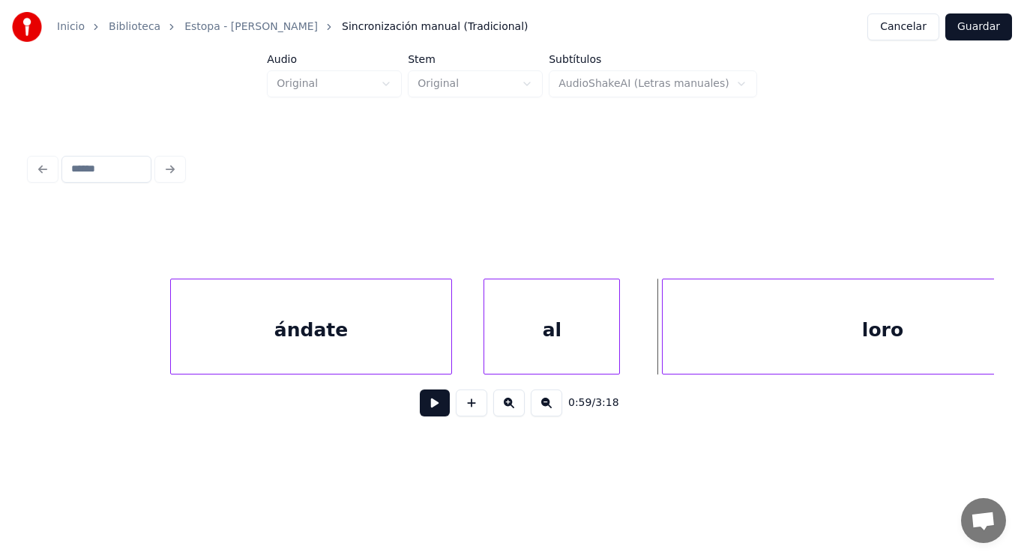
click at [612, 350] on div "al" at bounding box center [551, 330] width 135 height 102
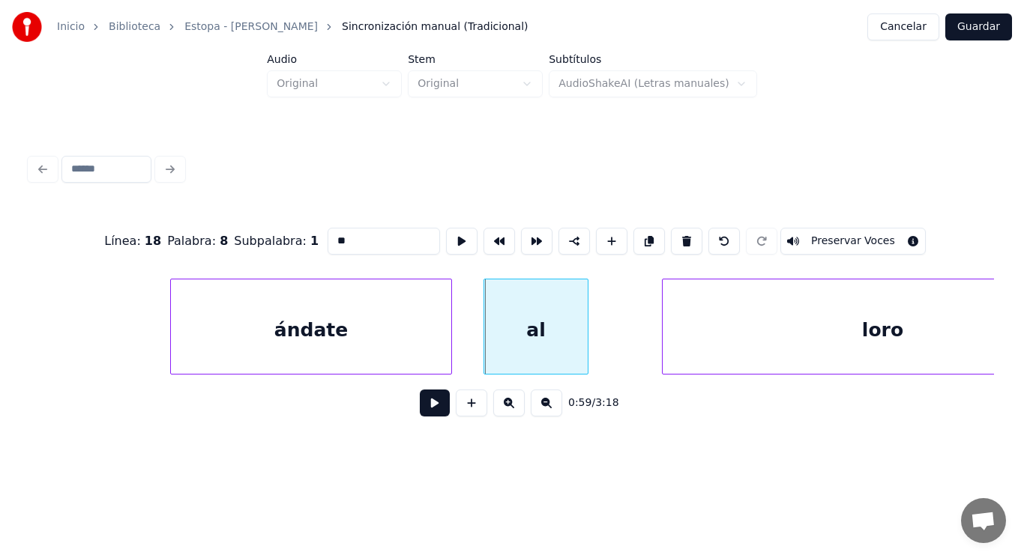
click at [585, 356] on div at bounding box center [585, 326] width 4 height 94
click at [623, 349] on div at bounding box center [621, 326] width 4 height 94
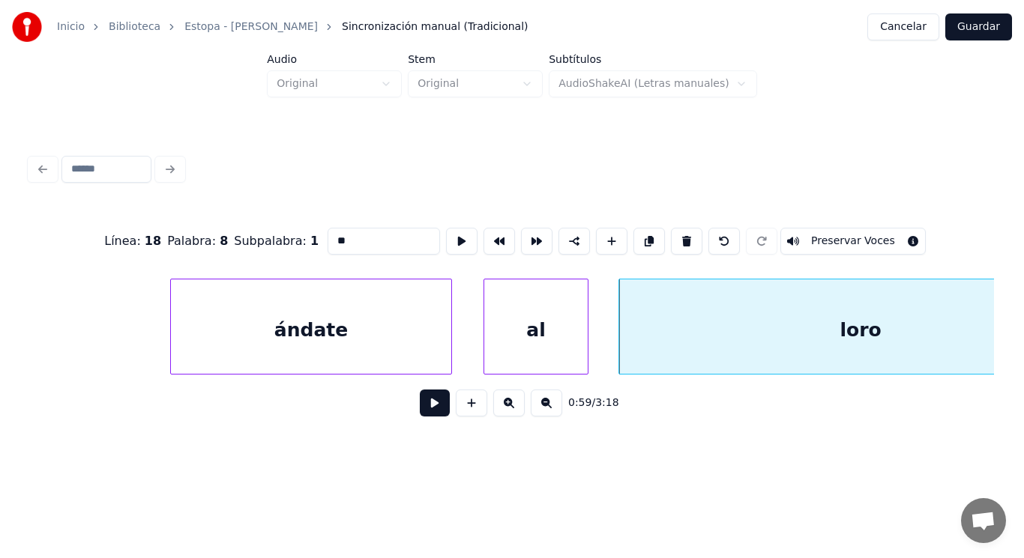
click at [420, 405] on button at bounding box center [435, 403] width 30 height 27
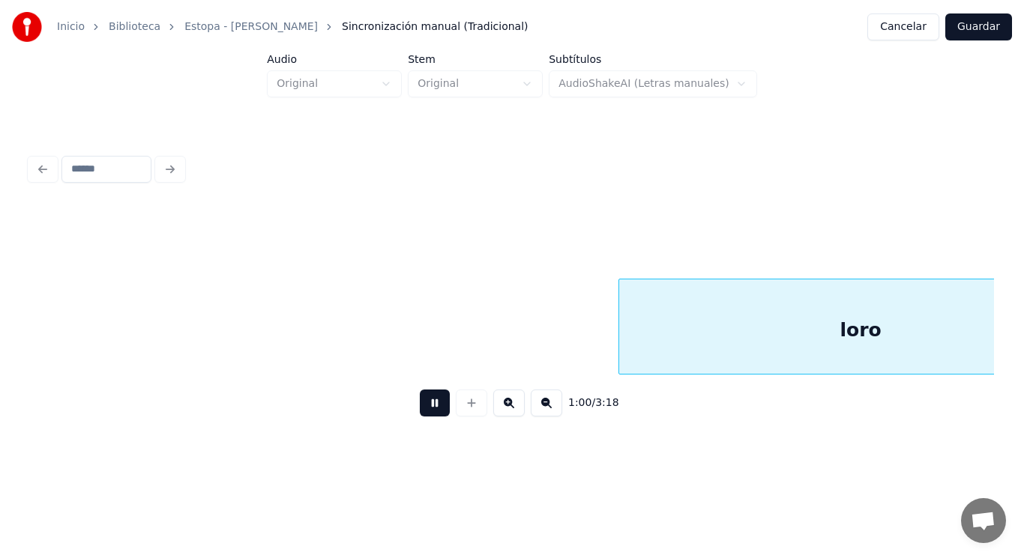
scroll to position [0, 63000]
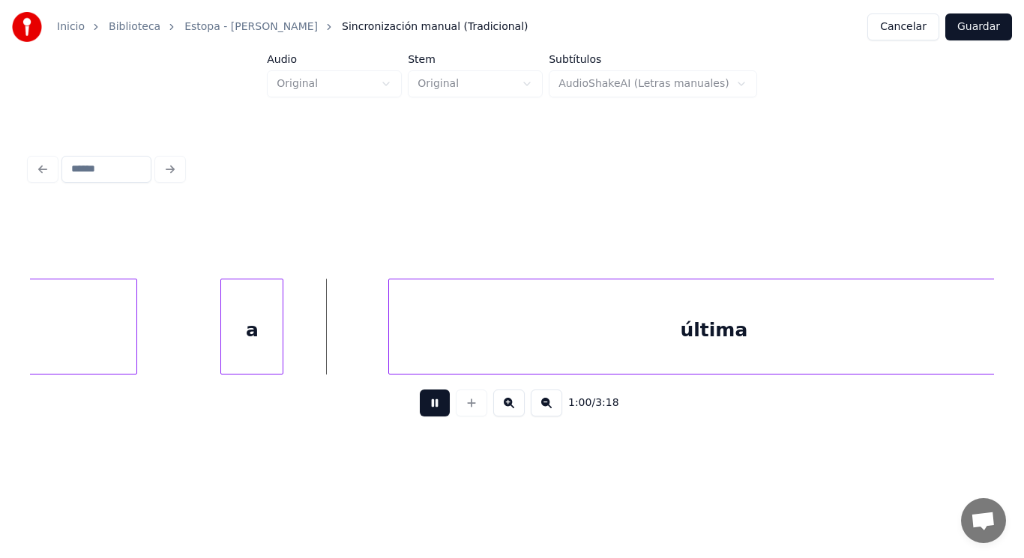
click at [420, 405] on button at bounding box center [435, 403] width 30 height 27
click at [241, 366] on div "a" at bounding box center [251, 330] width 61 height 102
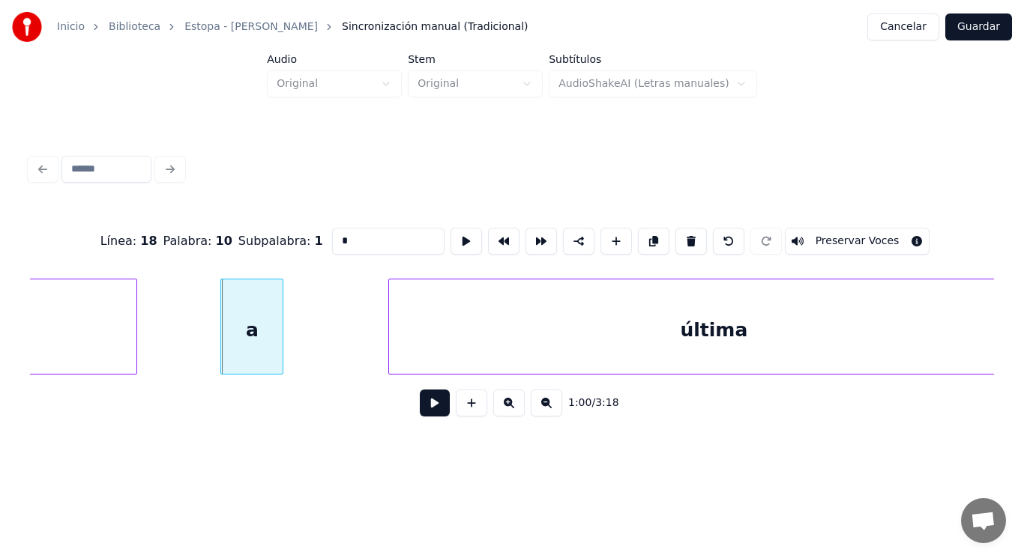
click at [436, 411] on button at bounding box center [435, 403] width 30 height 27
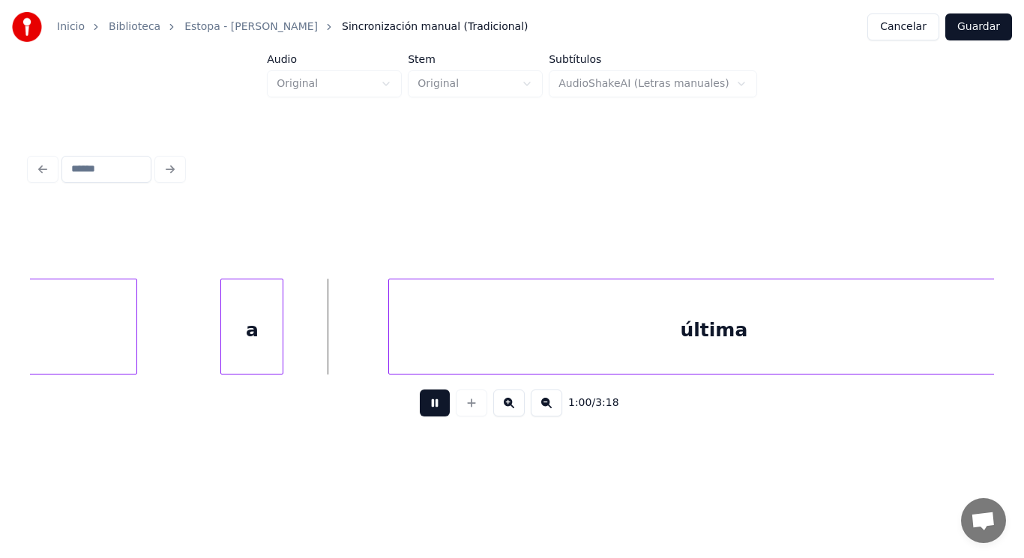
click at [436, 411] on button at bounding box center [435, 403] width 30 height 27
click at [322, 350] on div at bounding box center [322, 326] width 4 height 94
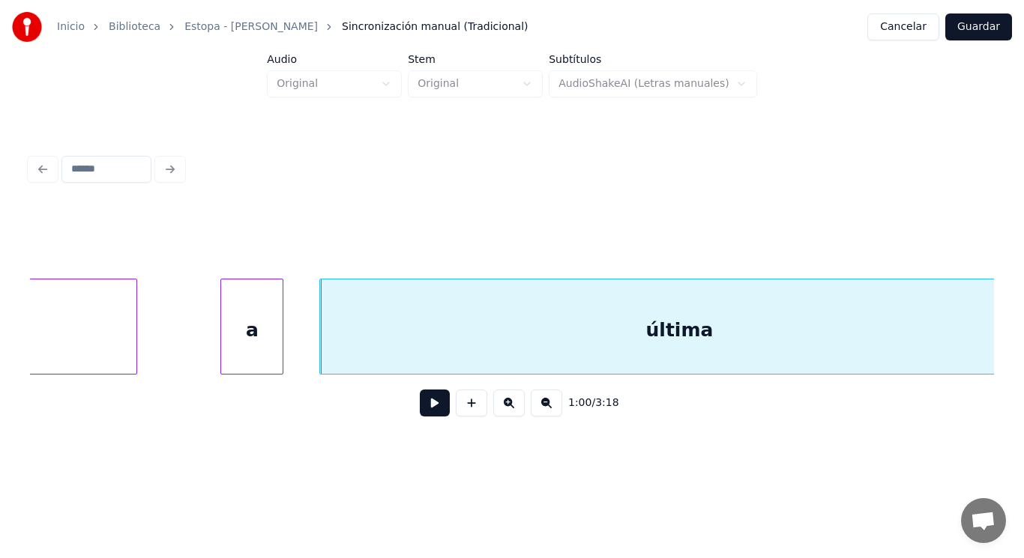
click at [433, 411] on button at bounding box center [435, 403] width 30 height 27
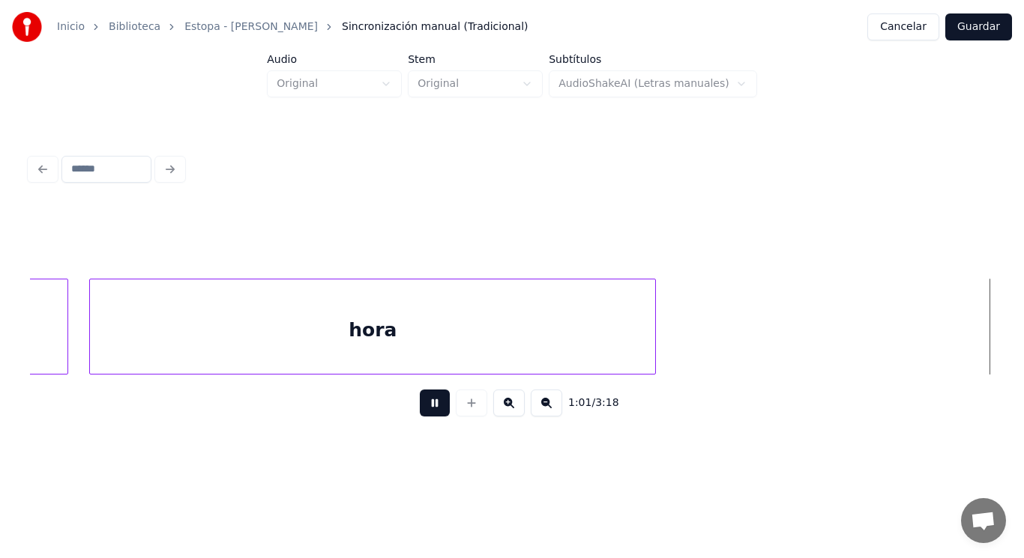
click at [433, 411] on button at bounding box center [435, 403] width 30 height 27
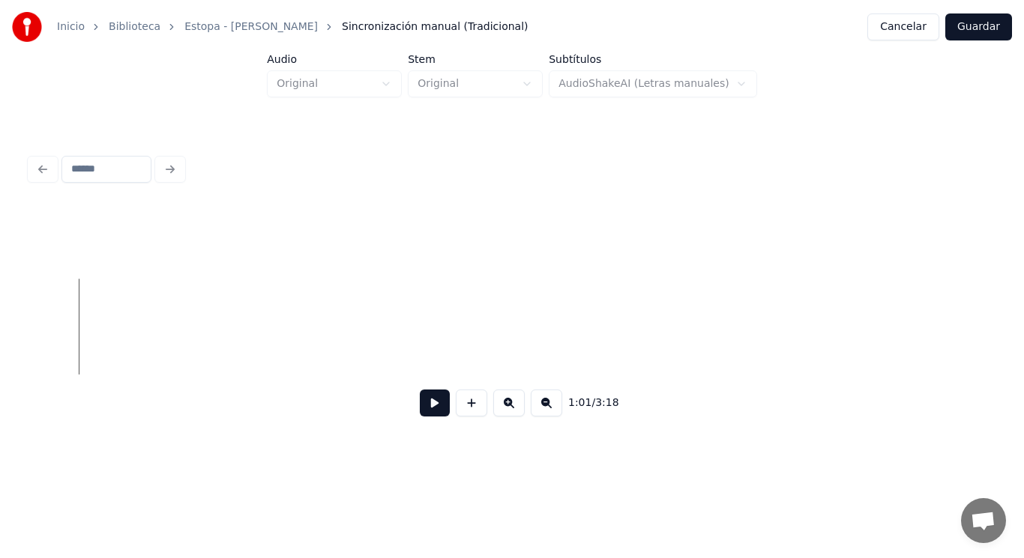
click at [433, 411] on button at bounding box center [435, 403] width 30 height 27
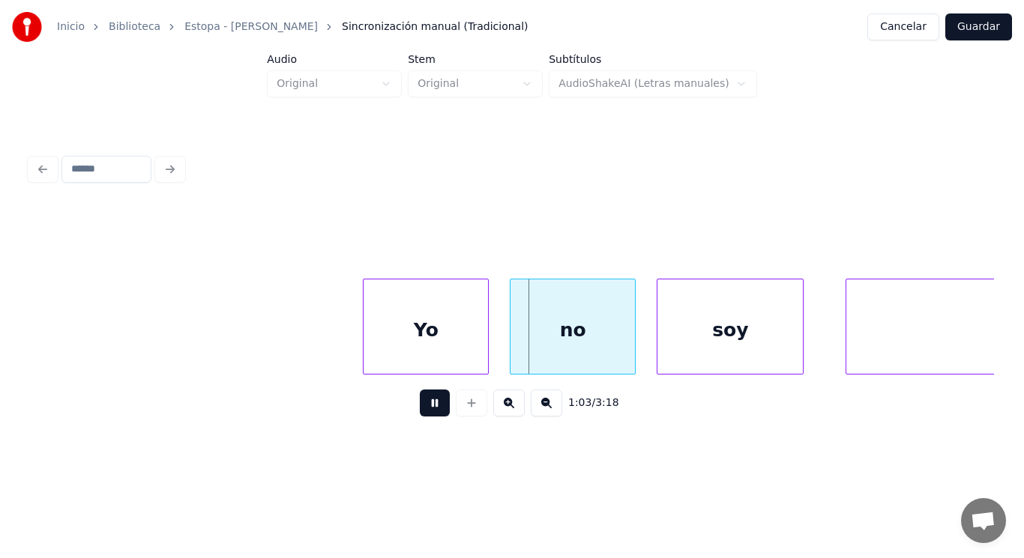
click at [433, 411] on button at bounding box center [435, 403] width 30 height 27
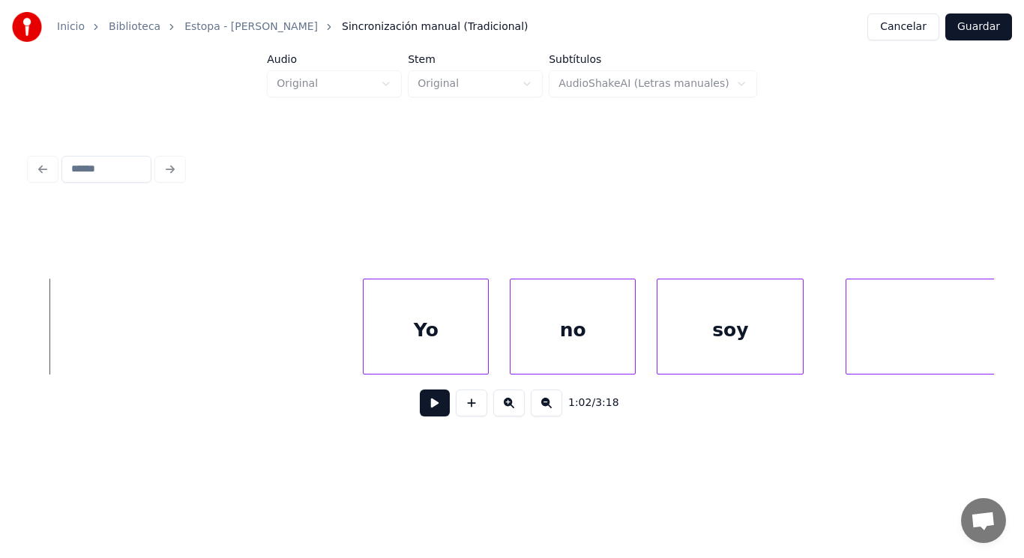
click at [425, 409] on button at bounding box center [435, 403] width 30 height 27
click at [323, 339] on div at bounding box center [320, 326] width 4 height 94
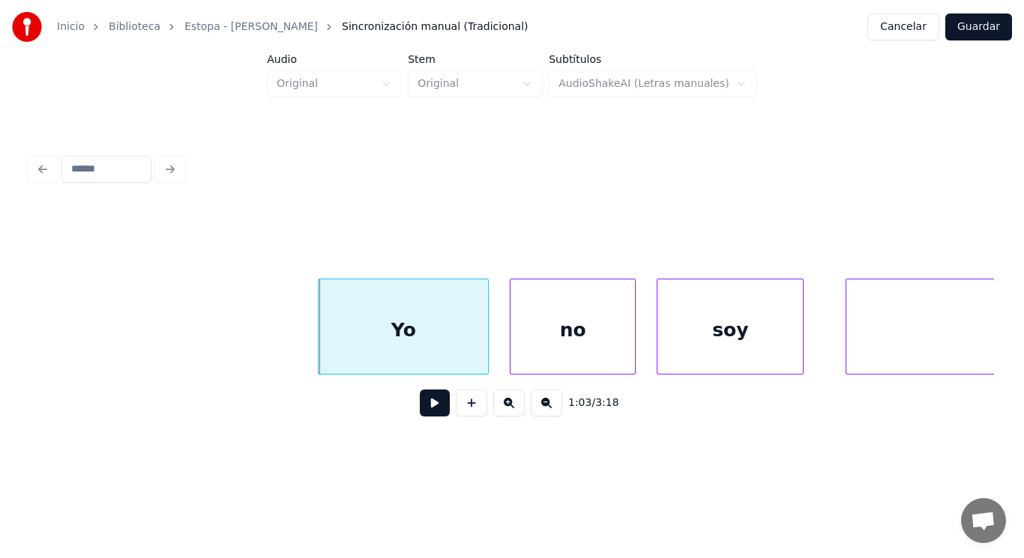
click at [348, 315] on div "Yo" at bounding box center [402, 330] width 169 height 102
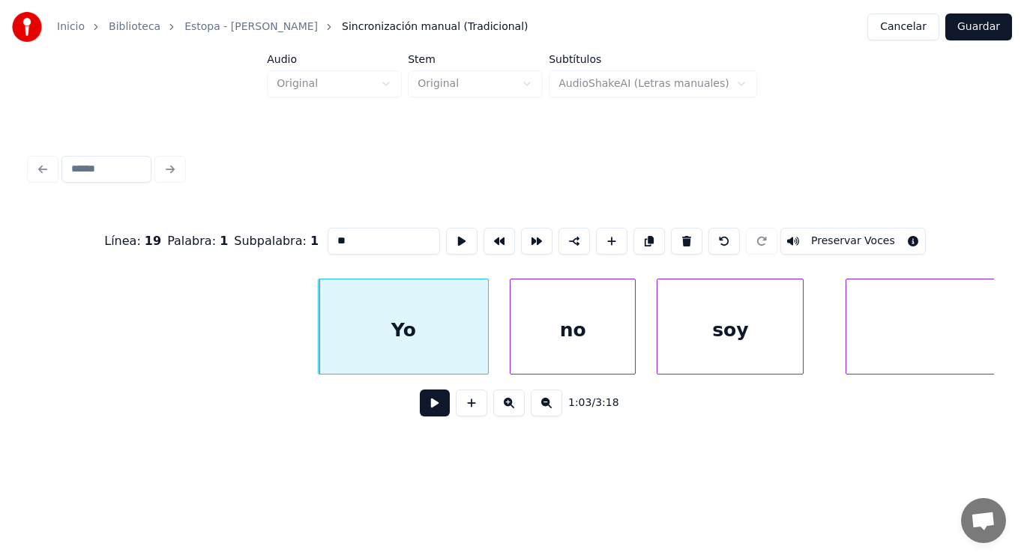
click at [426, 410] on button at bounding box center [435, 403] width 30 height 27
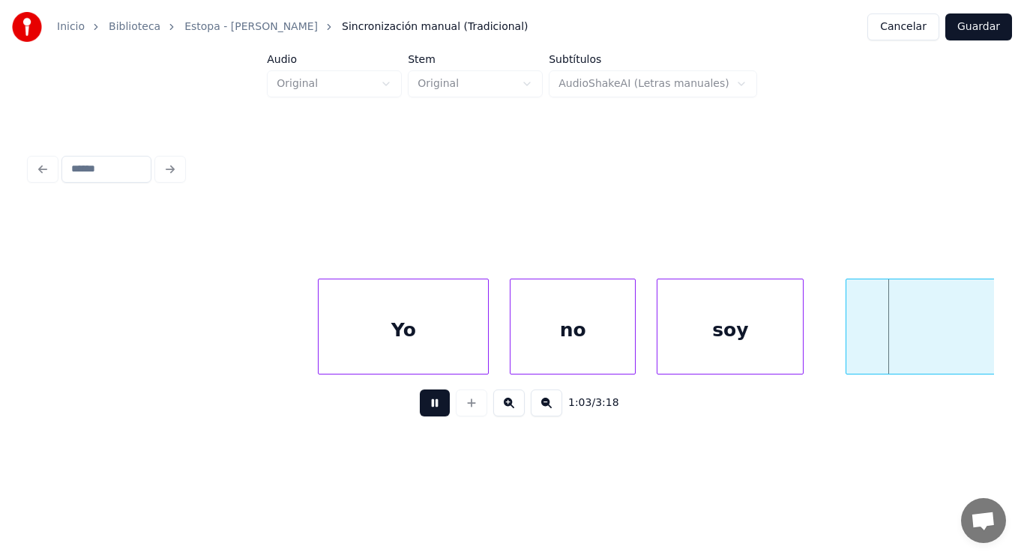
scroll to position [0, 66888]
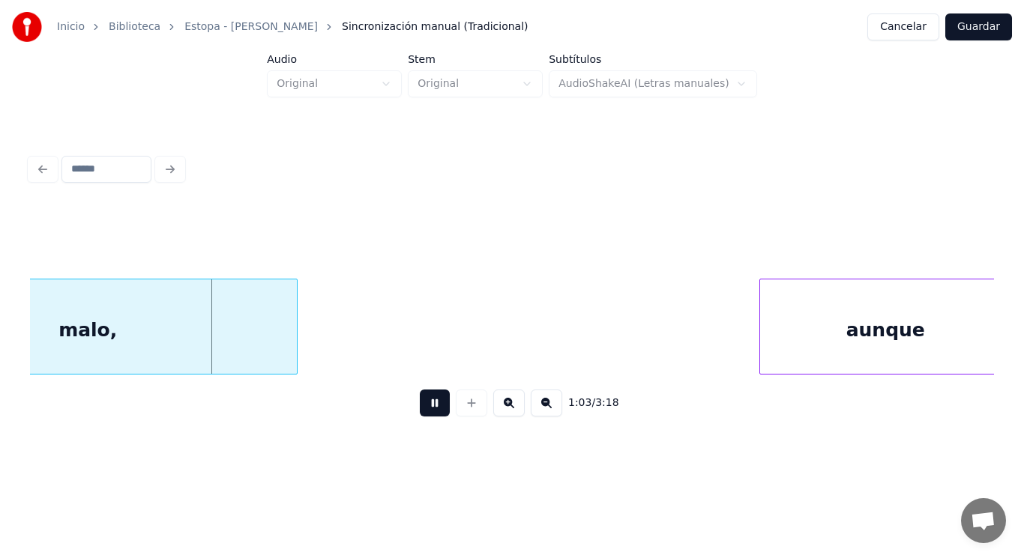
click at [426, 410] on button at bounding box center [435, 403] width 30 height 27
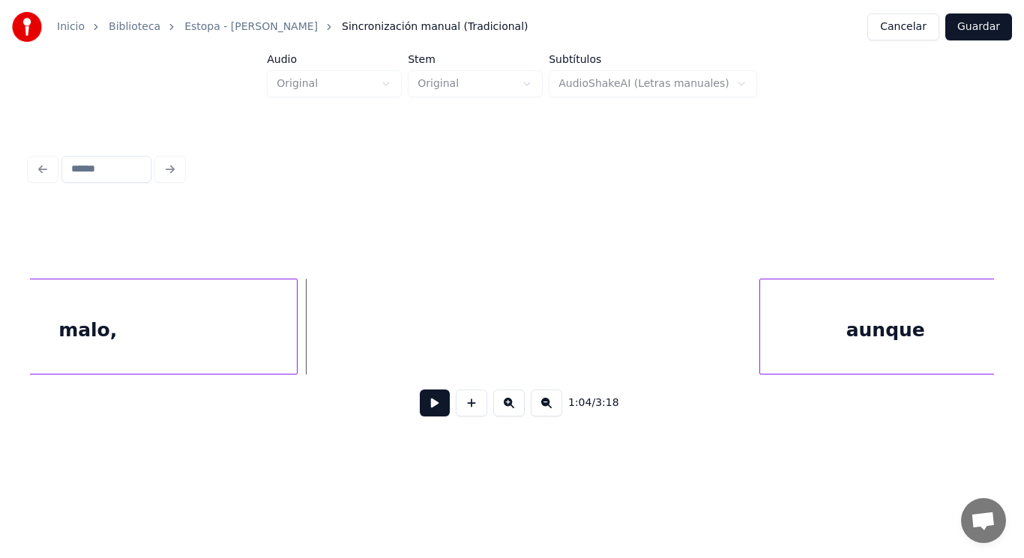
click at [126, 311] on div "malo," at bounding box center [88, 330] width 418 height 102
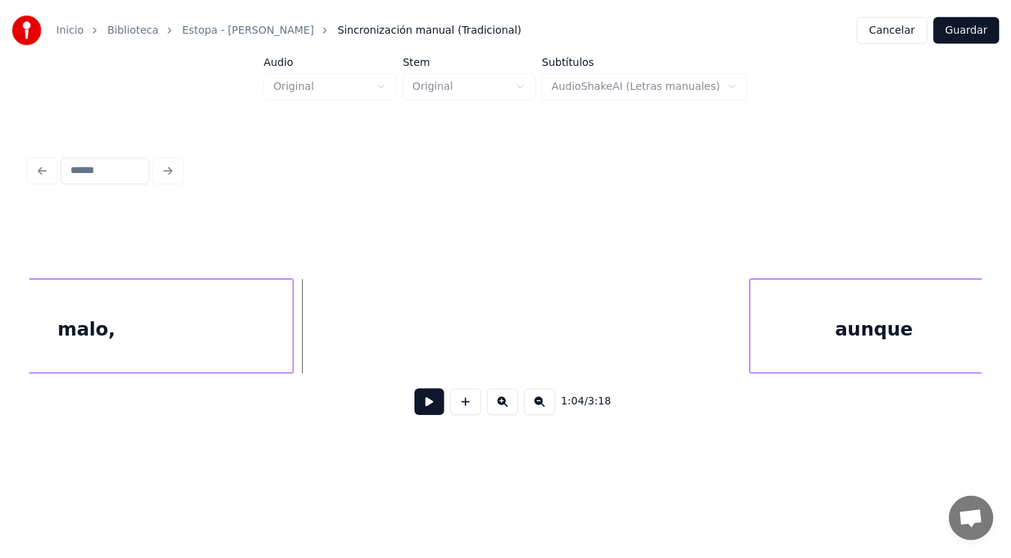
scroll to position [0, 66736]
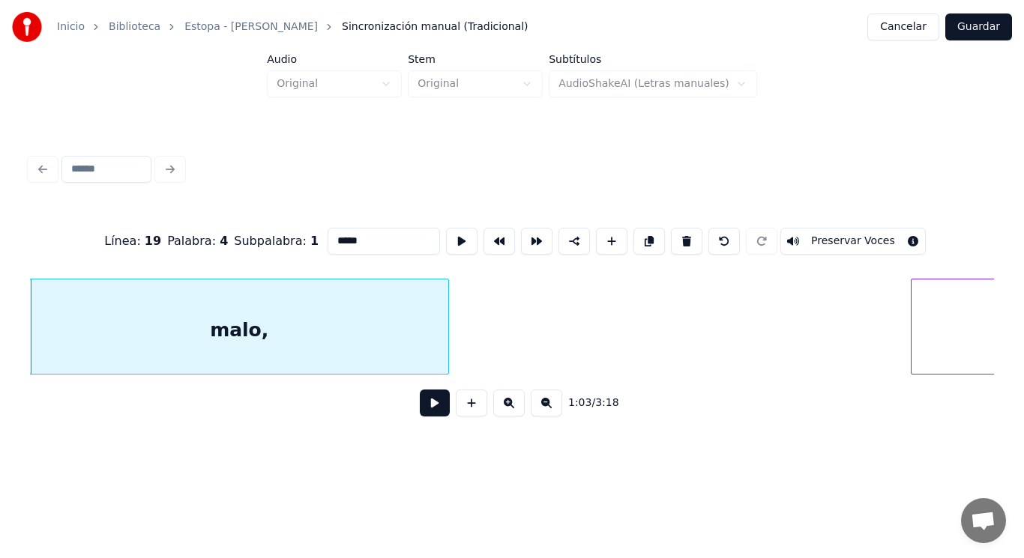
click at [425, 411] on button at bounding box center [435, 403] width 30 height 27
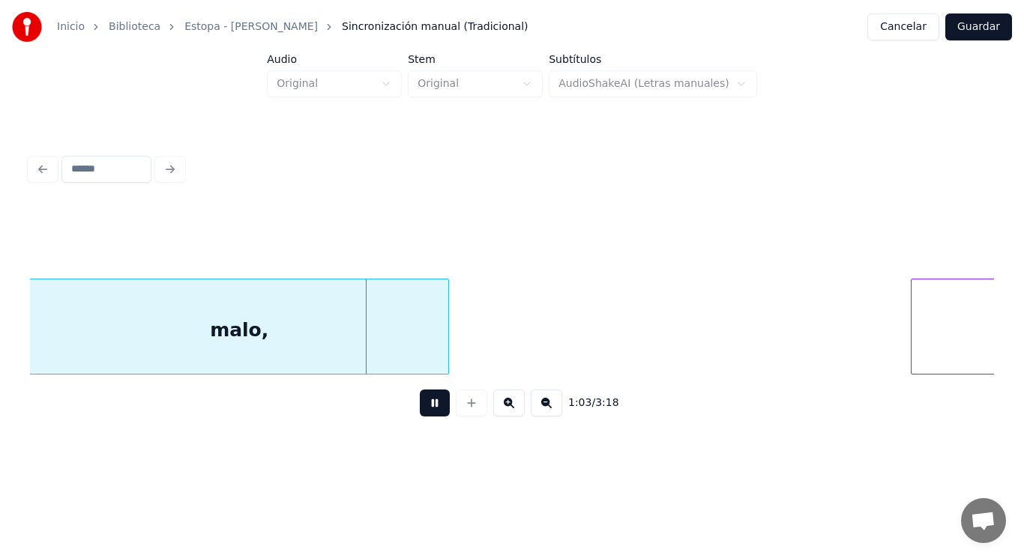
click at [425, 411] on button at bounding box center [435, 403] width 30 height 27
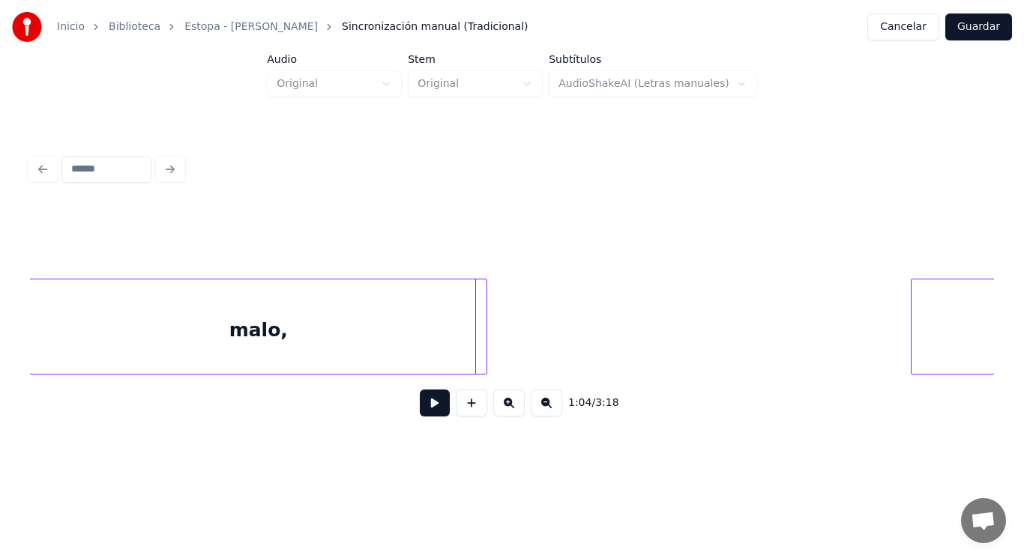
click at [486, 349] on div at bounding box center [484, 326] width 4 height 94
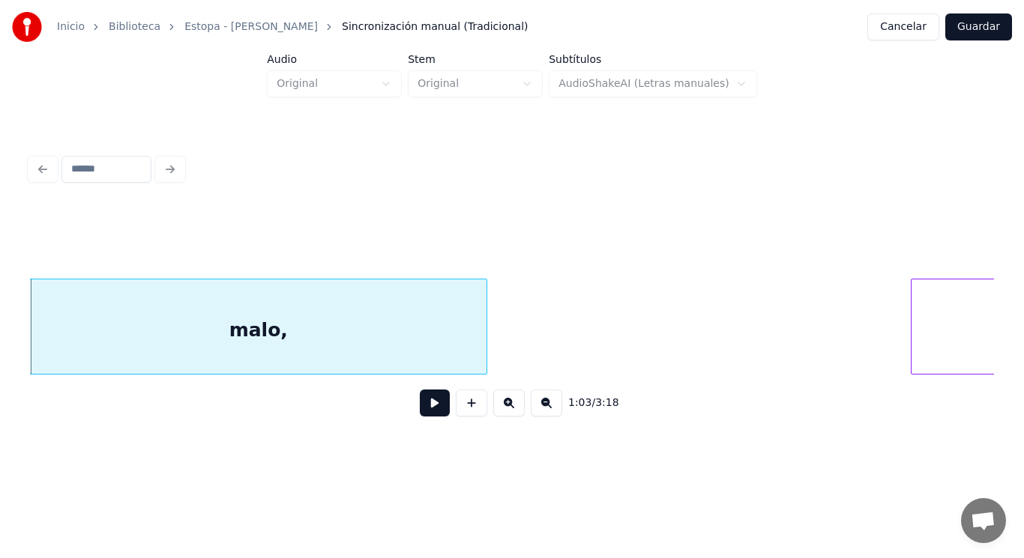
click at [416, 360] on div "malo," at bounding box center [258, 330] width 456 height 102
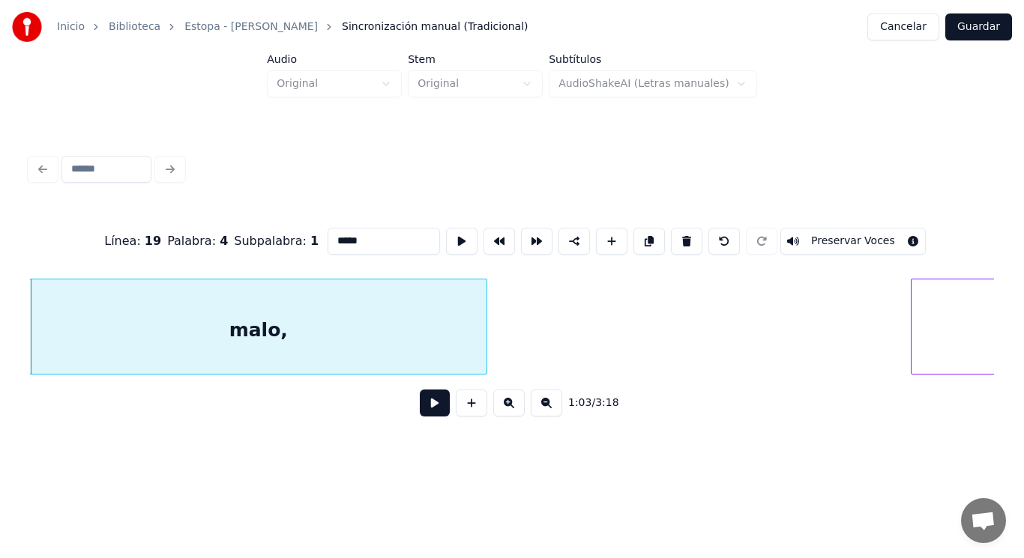
click at [420, 405] on button at bounding box center [435, 403] width 30 height 27
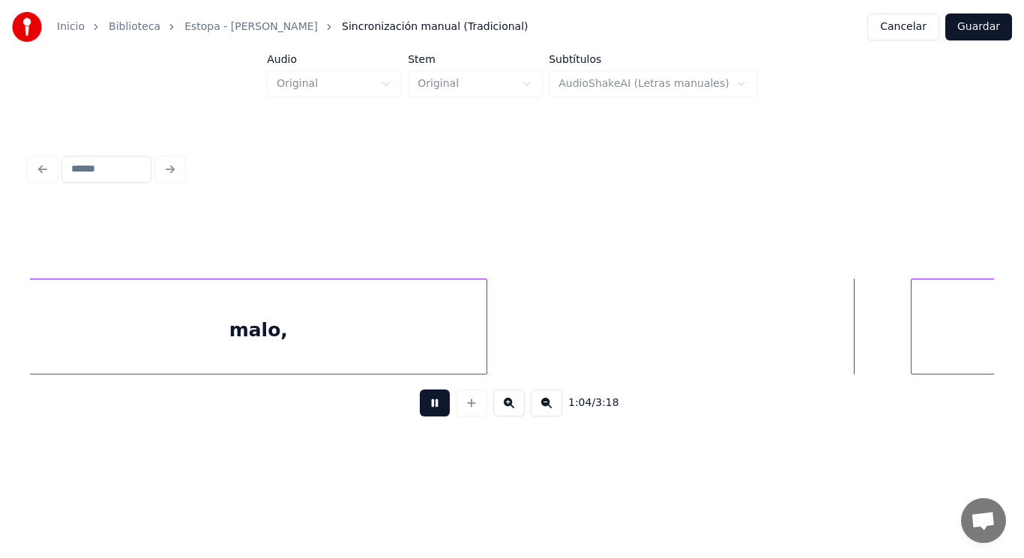
click at [420, 405] on button at bounding box center [435, 403] width 30 height 27
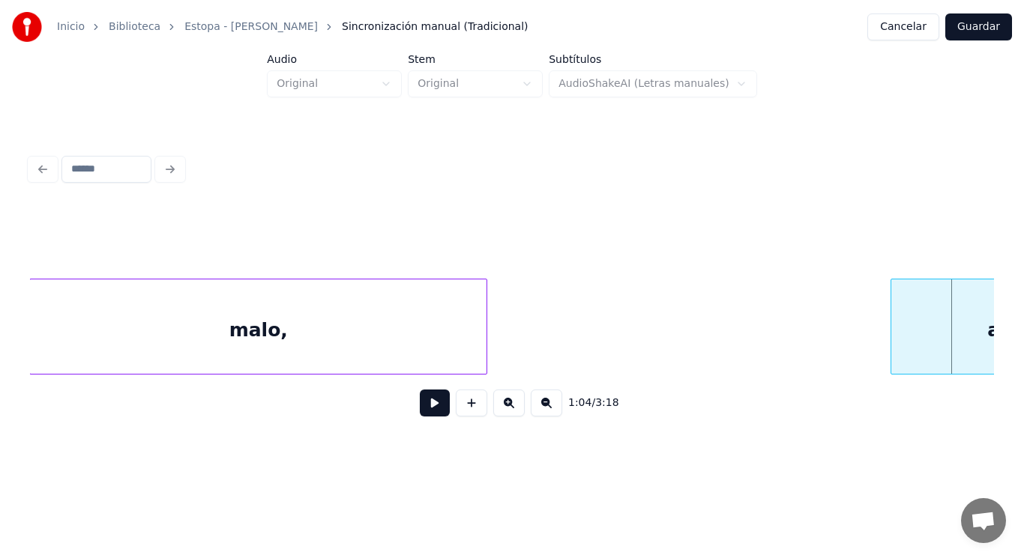
click at [892, 345] on div at bounding box center [893, 326] width 4 height 94
click at [980, 28] on button "Guardar" at bounding box center [978, 26] width 67 height 27
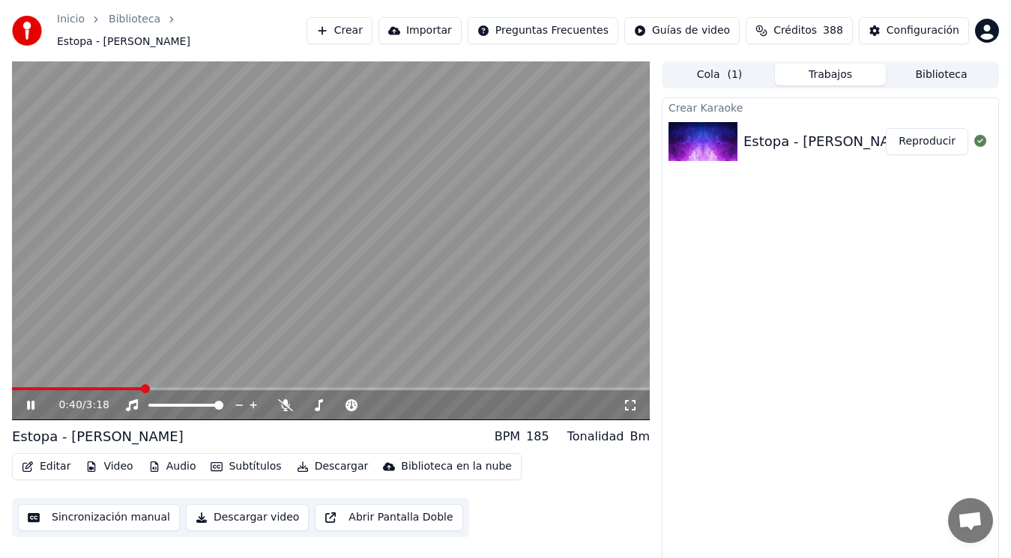
click at [34, 399] on icon at bounding box center [41, 405] width 34 height 12
